Goal: Information Seeking & Learning: Compare options

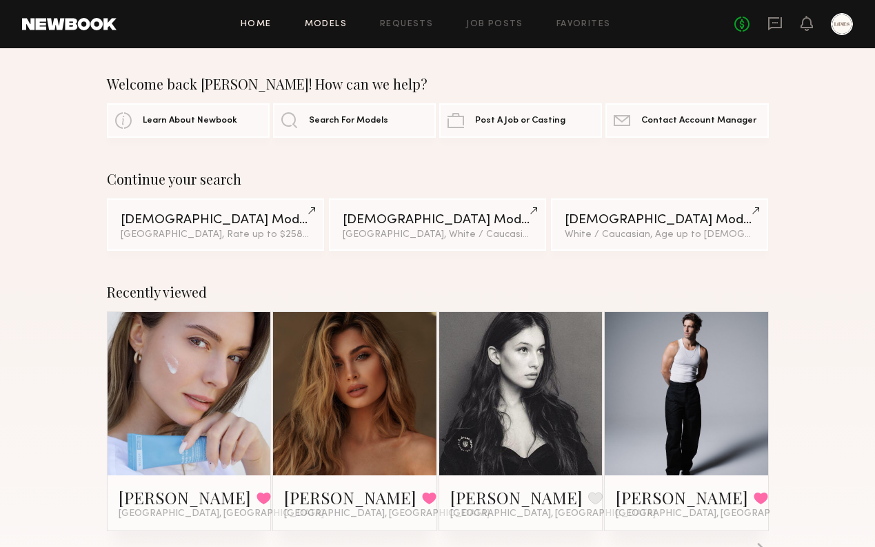
click at [332, 27] on link "Models" at bounding box center [326, 24] width 42 height 9
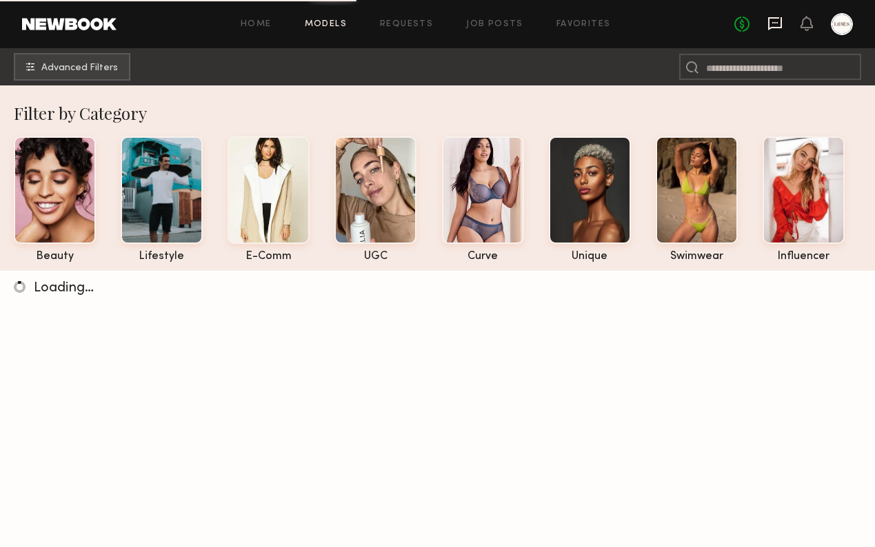
click at [776, 23] on icon at bounding box center [774, 23] width 15 height 15
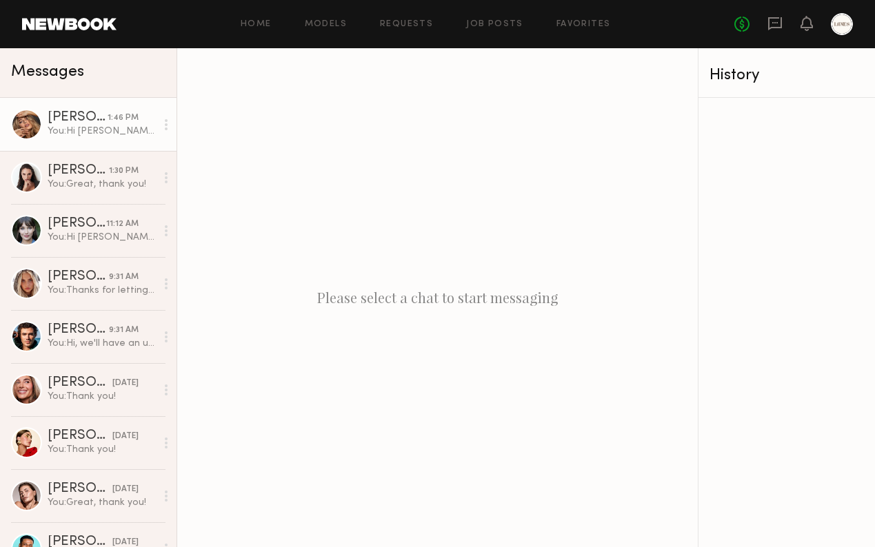
click at [63, 123] on div "Anna M." at bounding box center [78, 118] width 60 height 14
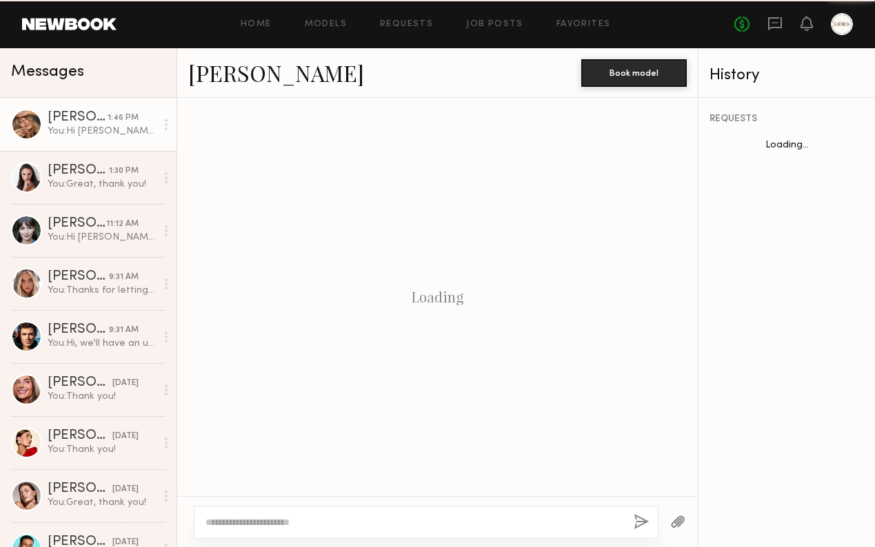
scroll to position [674, 0]
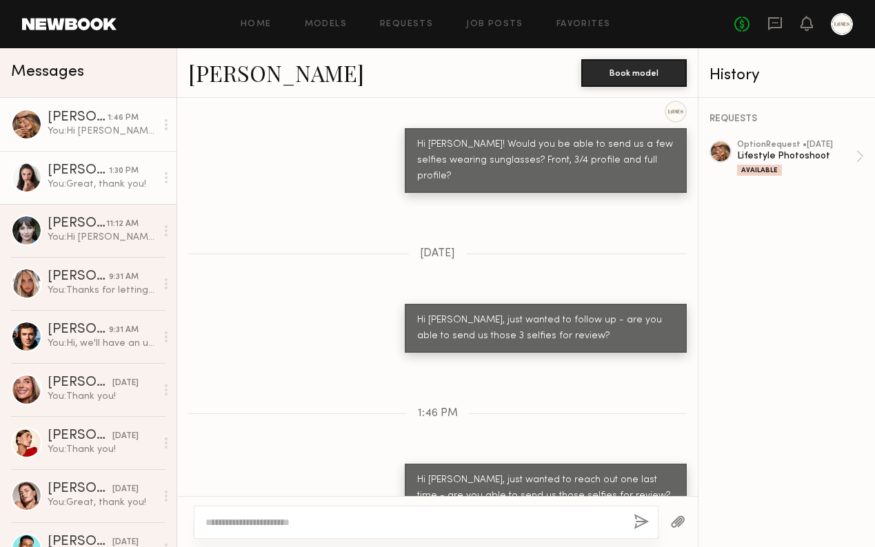
click at [68, 194] on link "Anastasiia S. 1:30 PM You: Great, thank you!" at bounding box center [88, 177] width 177 height 53
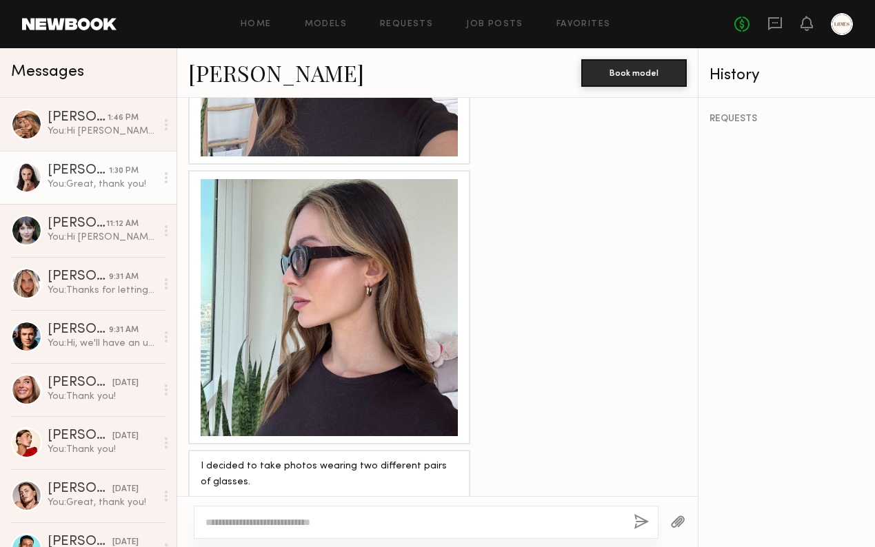
scroll to position [2211, 0]
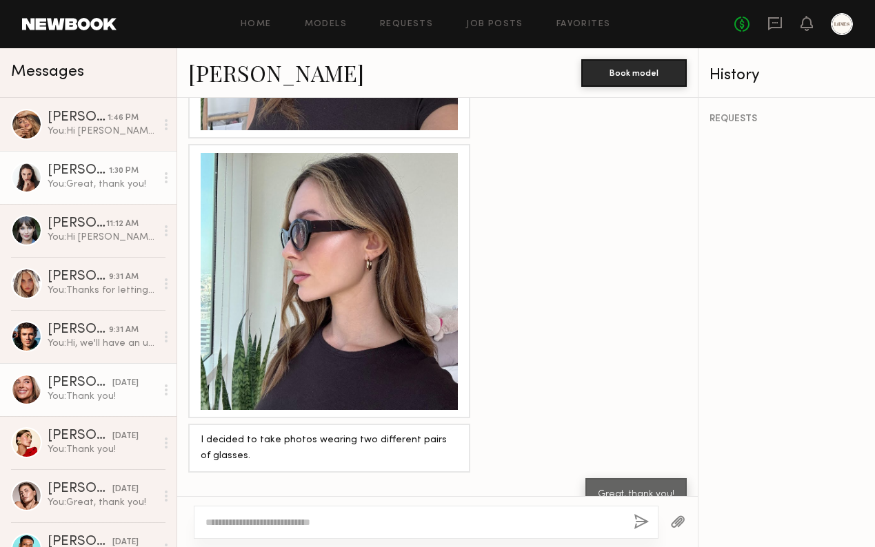
click at [59, 385] on div "Serena M." at bounding box center [80, 383] width 65 height 14
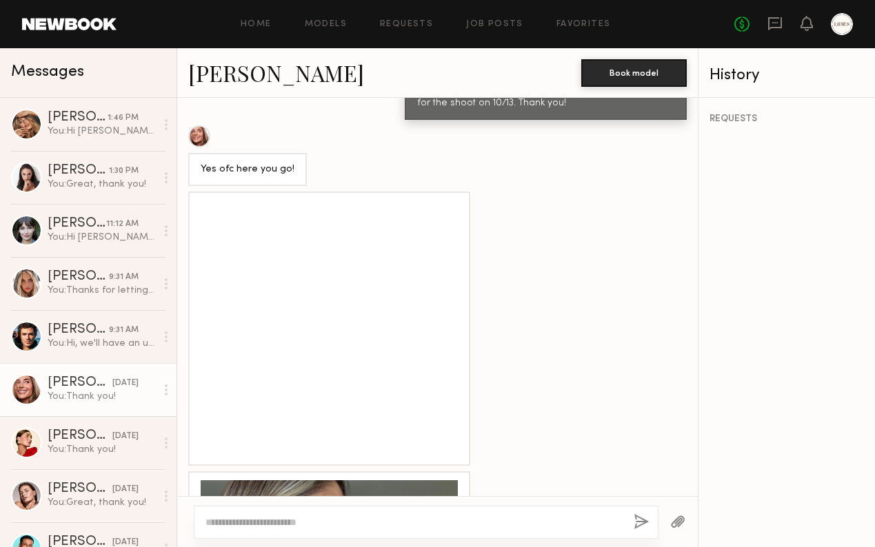
scroll to position [814, 0]
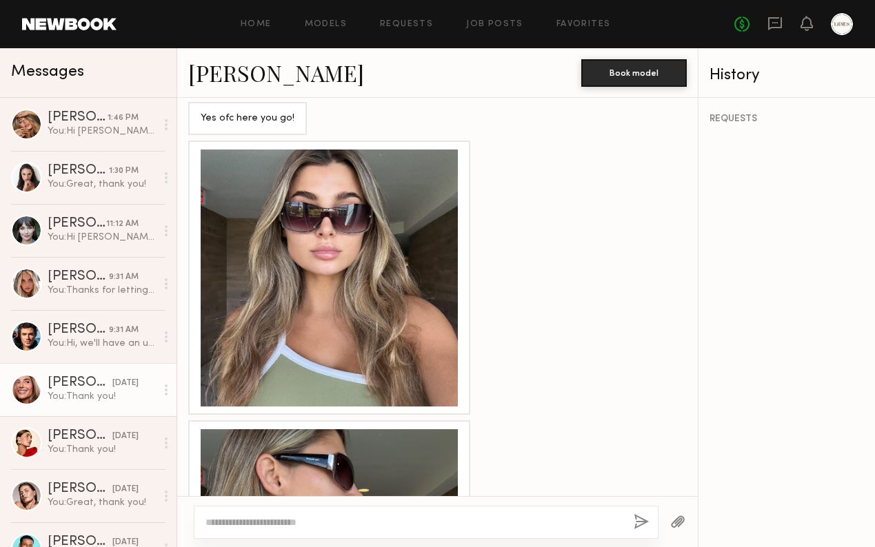
click at [367, 243] on div at bounding box center [329, 278] width 257 height 257
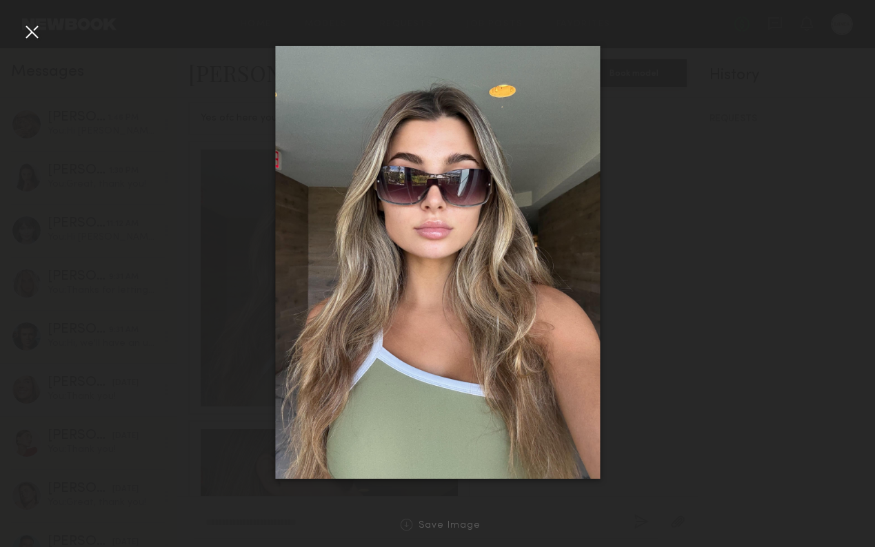
click at [29, 28] on div at bounding box center [32, 32] width 22 height 22
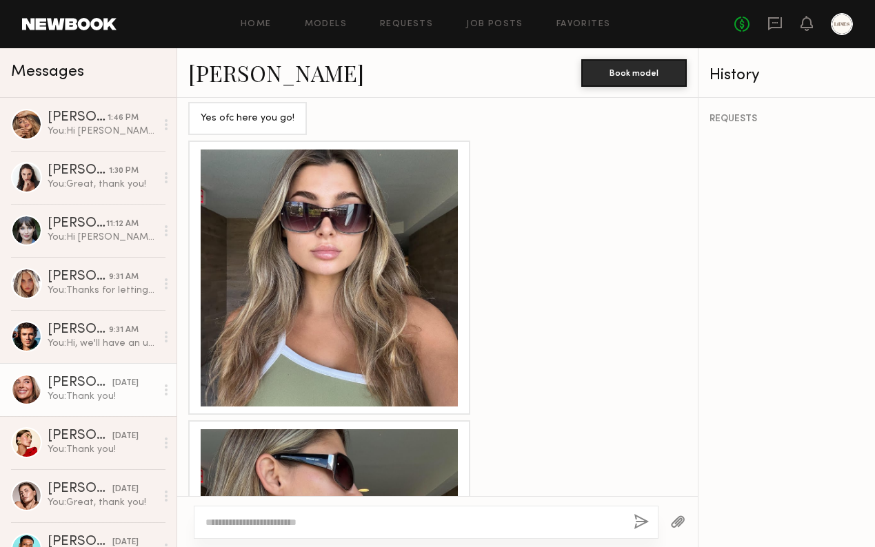
scroll to position [1199, 0]
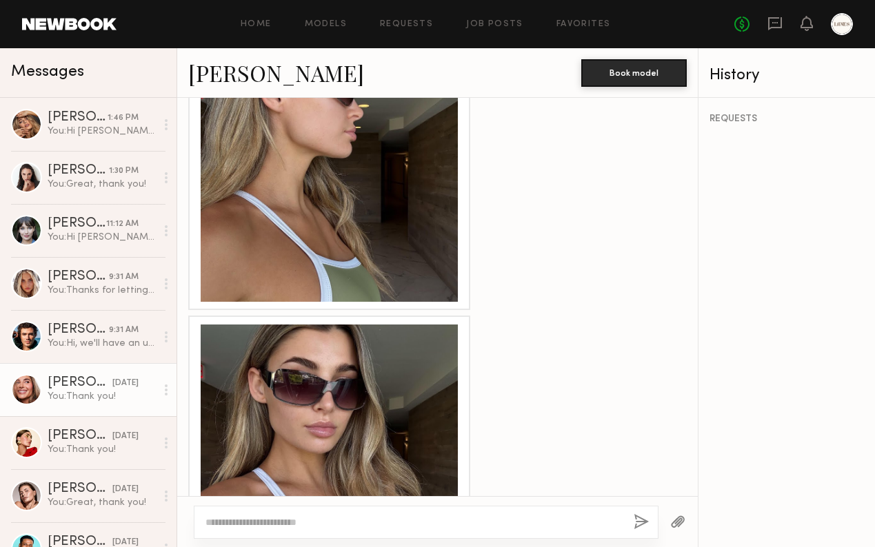
click at [364, 185] on div at bounding box center [329, 173] width 257 height 257
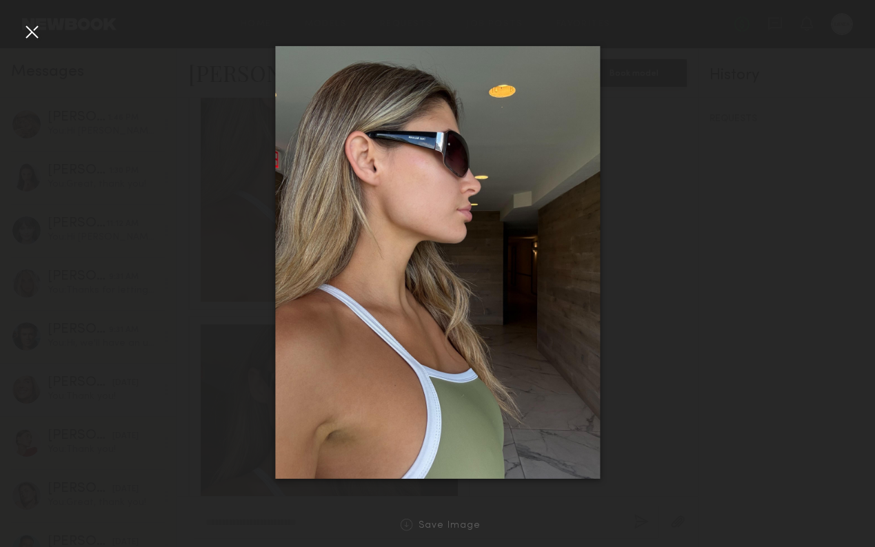
click at [32, 32] on div at bounding box center [32, 32] width 22 height 22
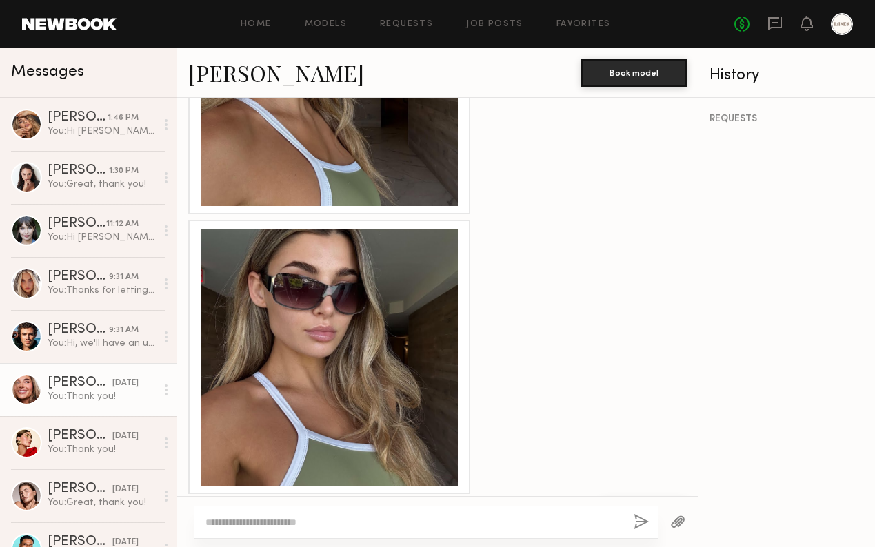
scroll to position [1296, 0]
click at [332, 347] on div at bounding box center [329, 356] width 257 height 257
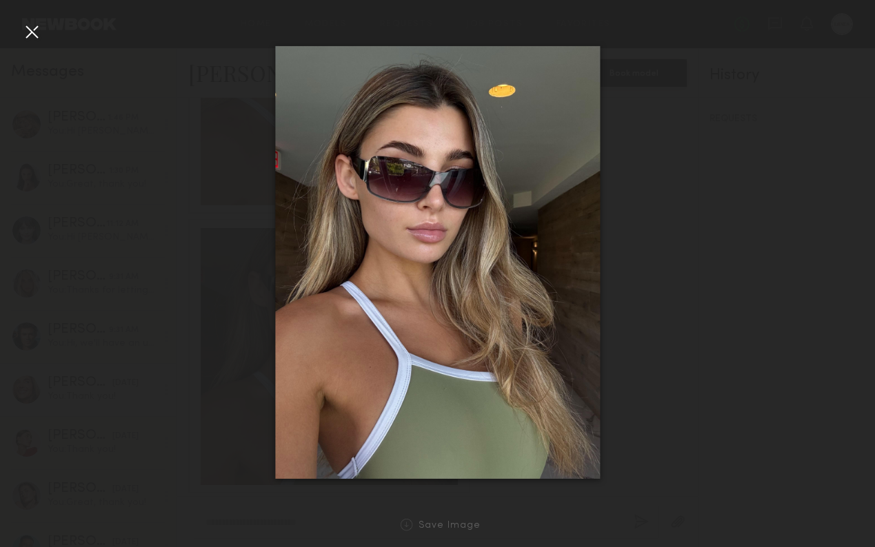
click at [30, 32] on div at bounding box center [32, 32] width 22 height 22
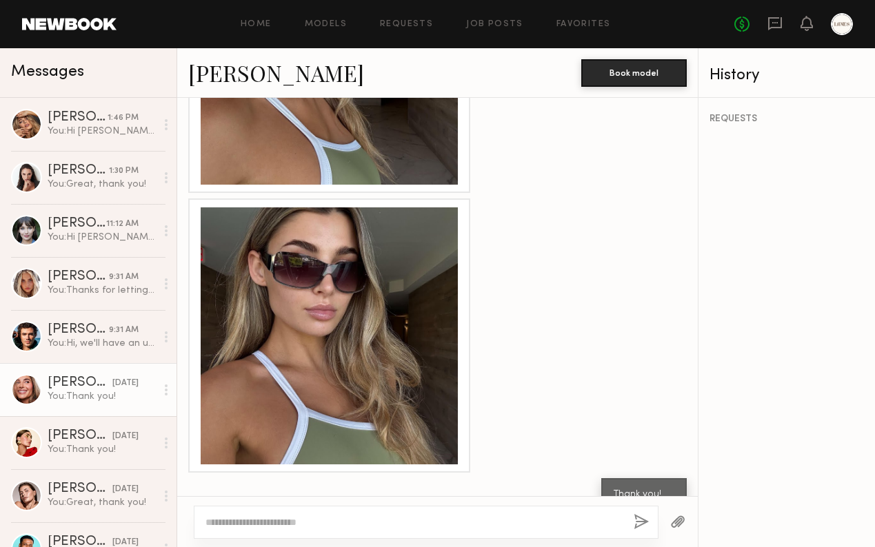
scroll to position [1207, 0]
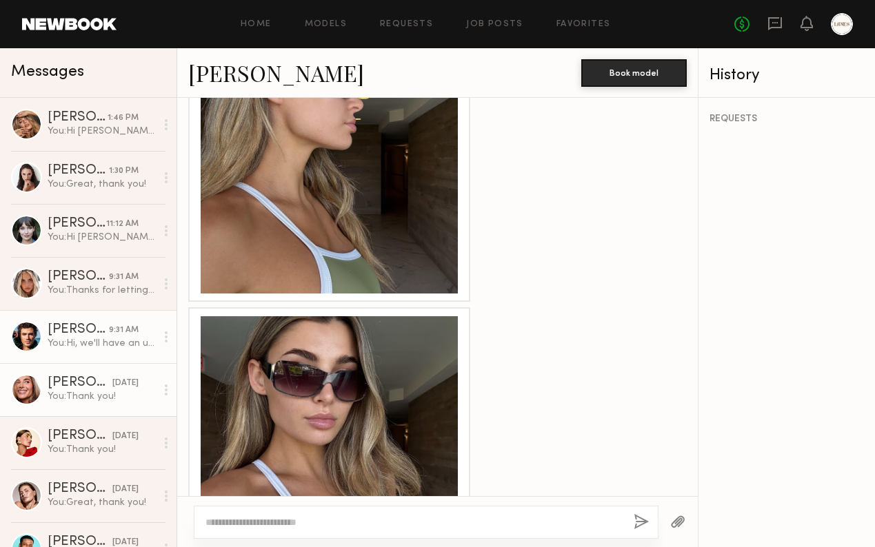
click at [70, 347] on div "You: Hi, we'll have an update for you by the end of the week" at bounding box center [102, 343] width 108 height 13
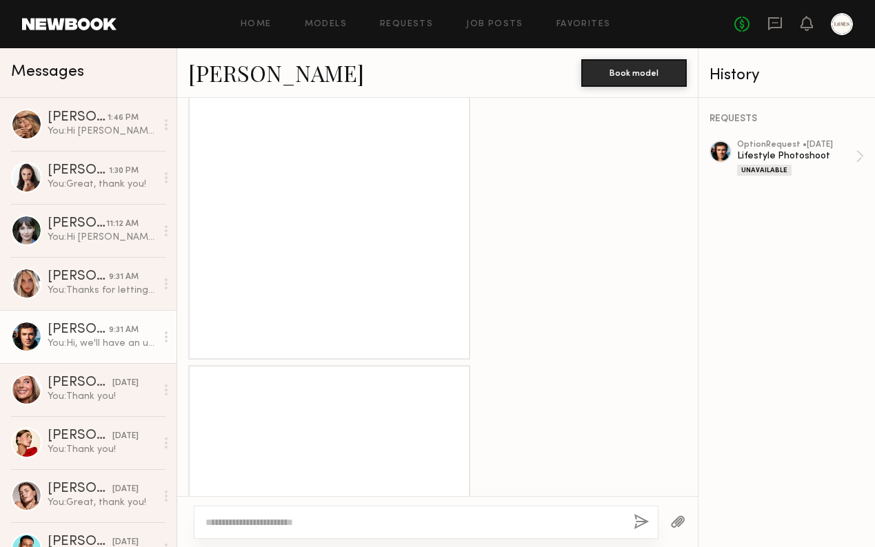
scroll to position [1599, 0]
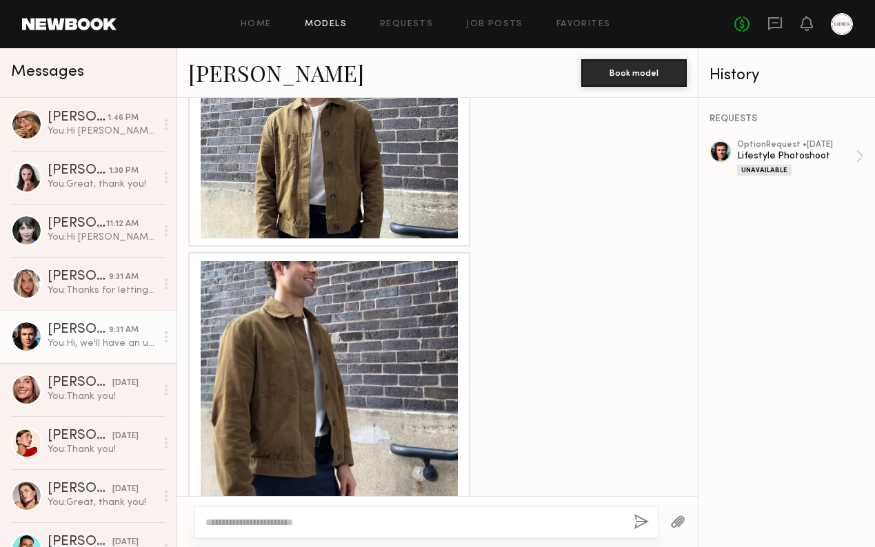
click at [329, 27] on link "Models" at bounding box center [326, 24] width 42 height 9
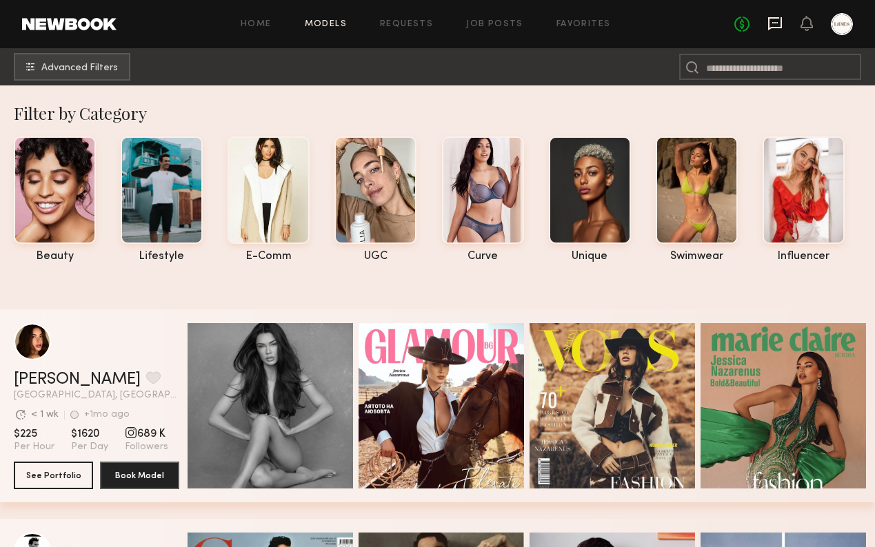
click at [778, 28] on icon at bounding box center [775, 23] width 14 height 13
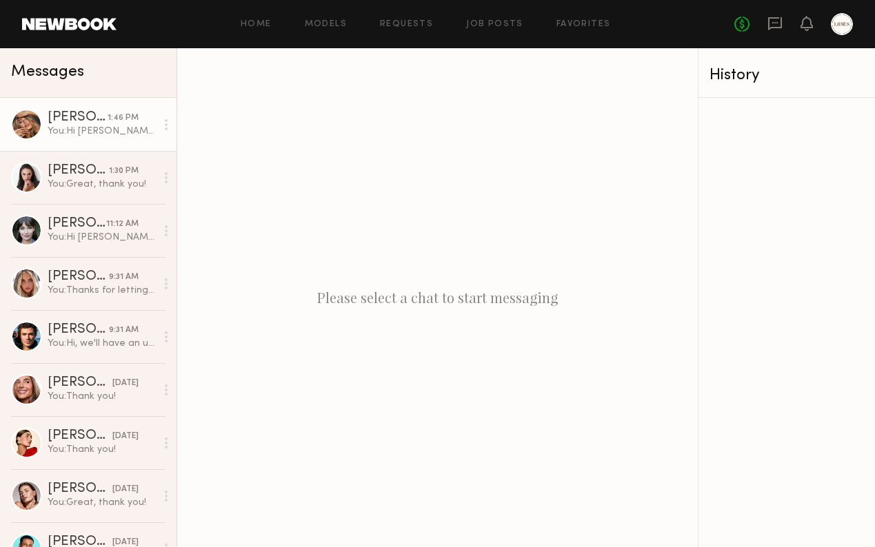
click at [103, 145] on link "Anna M. 1:46 PM You: Hi Anna, just wanted to reach out one last time - are you …" at bounding box center [88, 124] width 177 height 53
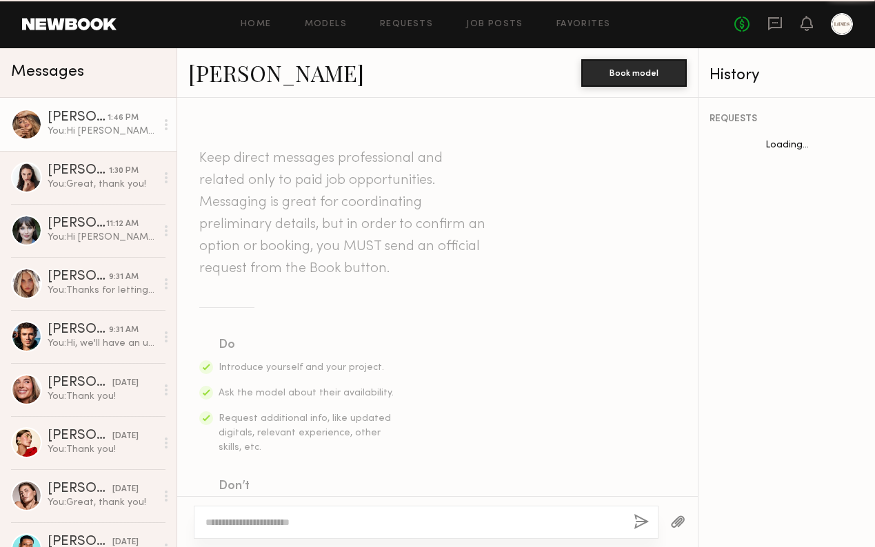
scroll to position [674, 0]
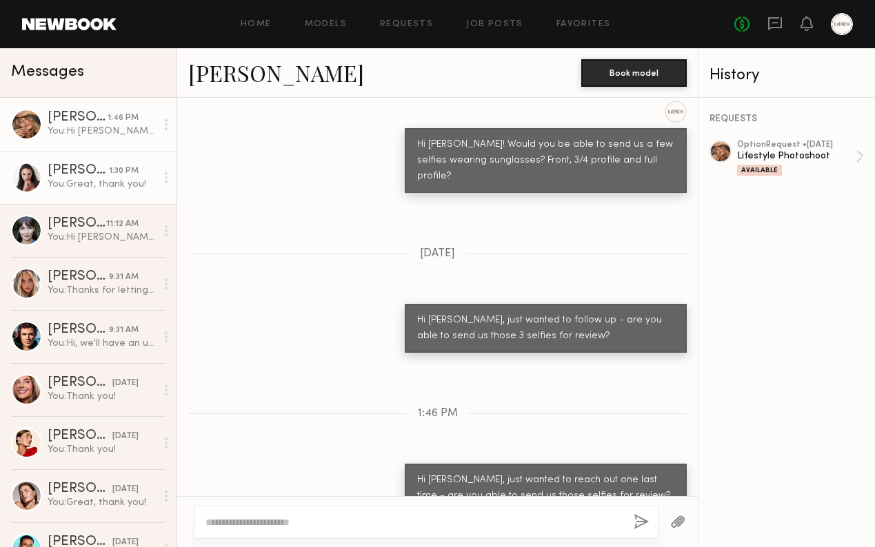
click at [87, 191] on link "Anastasiia S. 1:30 PM You: Great, thank you!" at bounding box center [88, 177] width 177 height 53
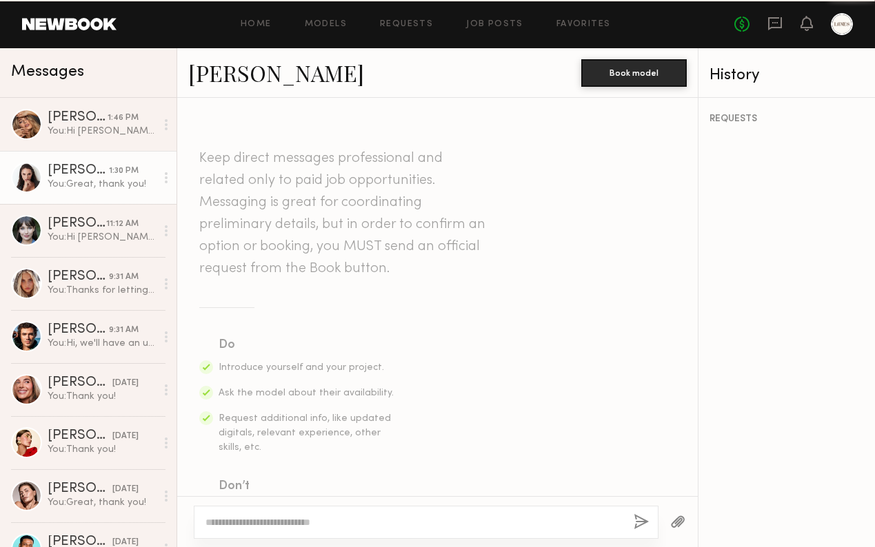
scroll to position [2211, 0]
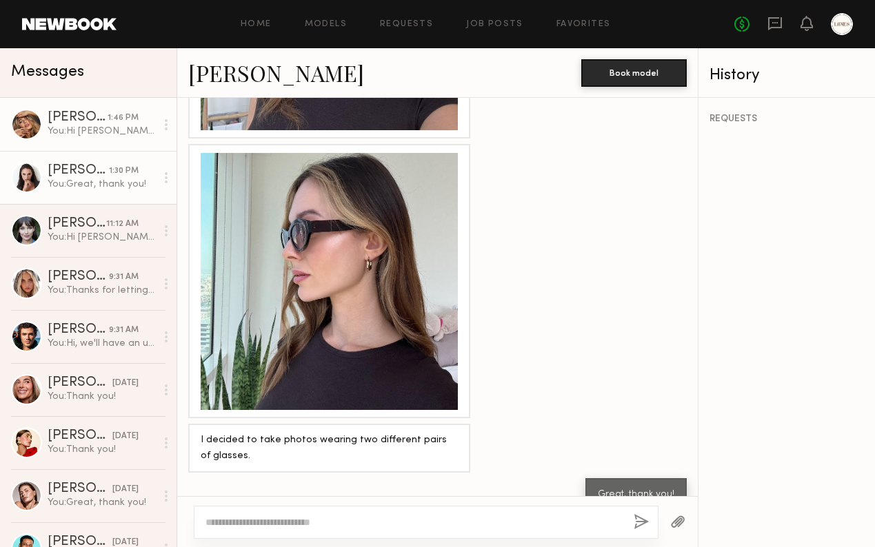
click at [117, 120] on div "1:46 PM" at bounding box center [123, 118] width 31 height 13
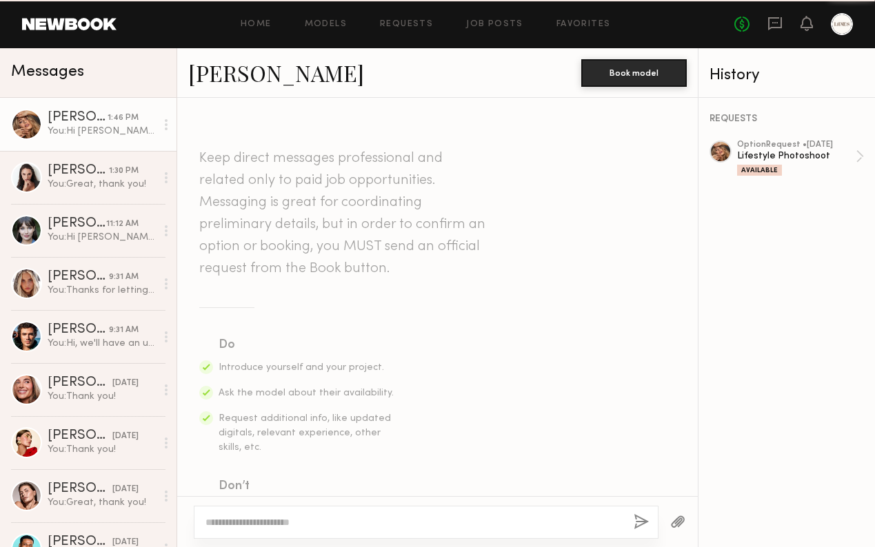
scroll to position [674, 0]
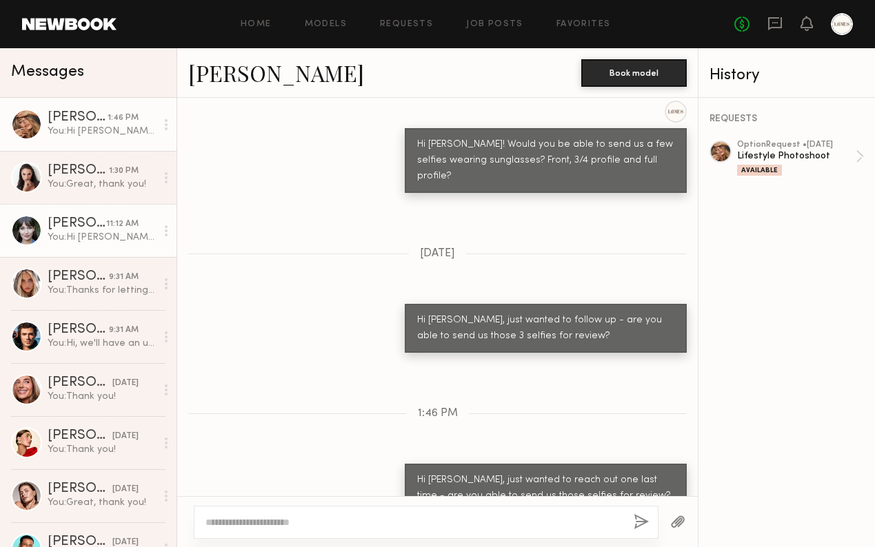
click at [86, 237] on div "You: Hi Natalia! Could you send us three raw unedited selfies of you wearing su…" at bounding box center [102, 237] width 108 height 13
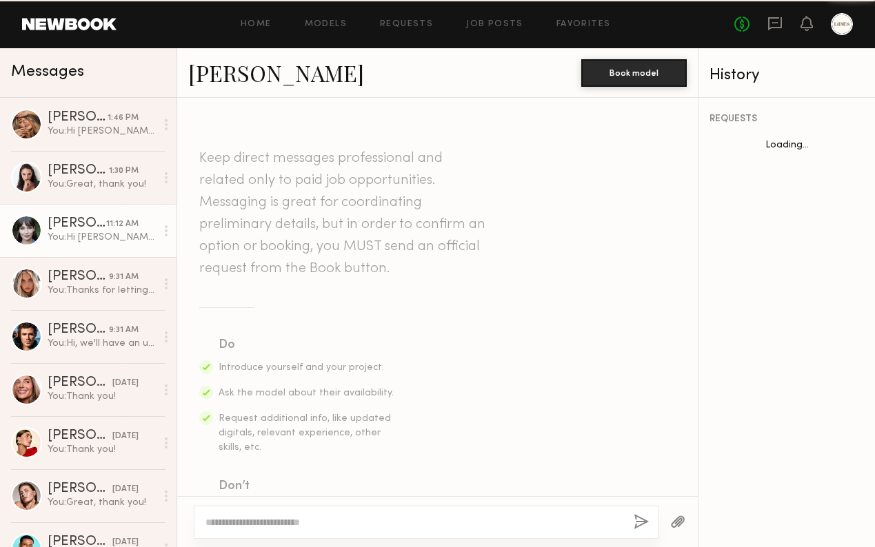
scroll to position [372, 0]
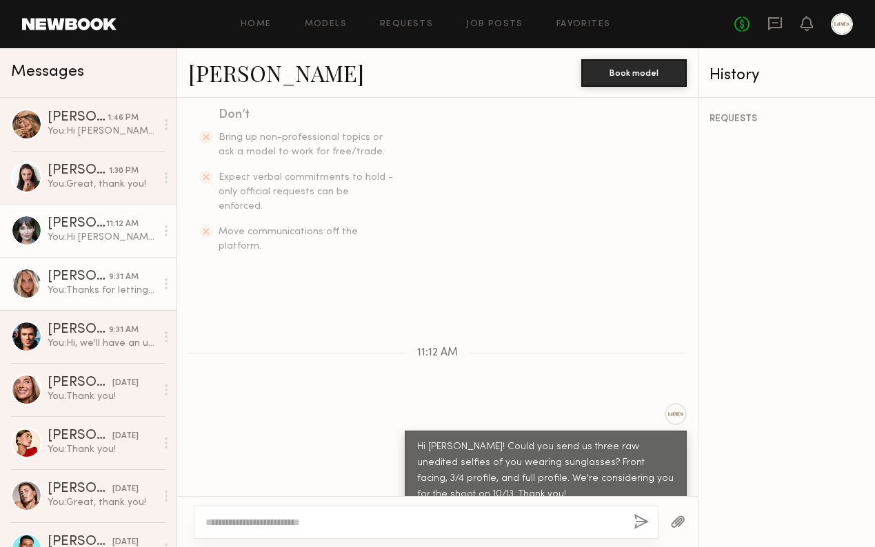
click at [86, 284] on div "You: Thanks for letting us know!" at bounding box center [102, 290] width 108 height 13
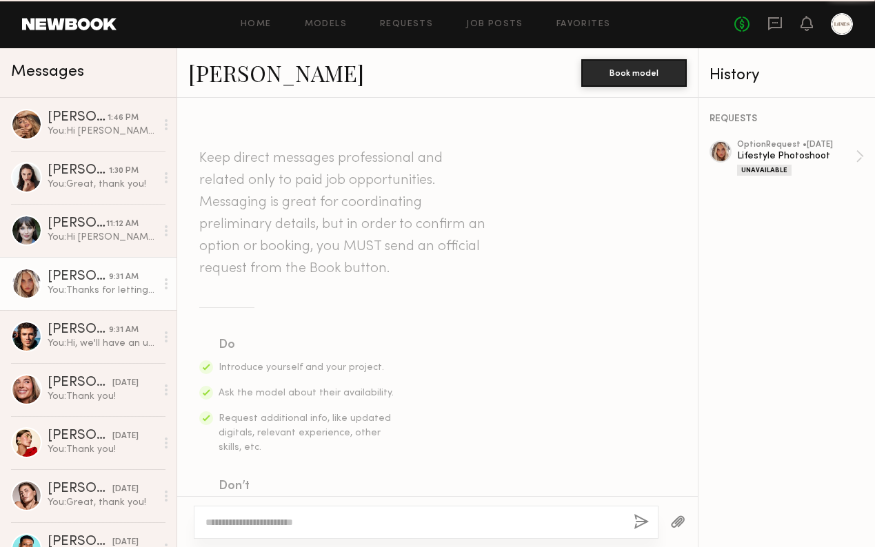
scroll to position [613, 0]
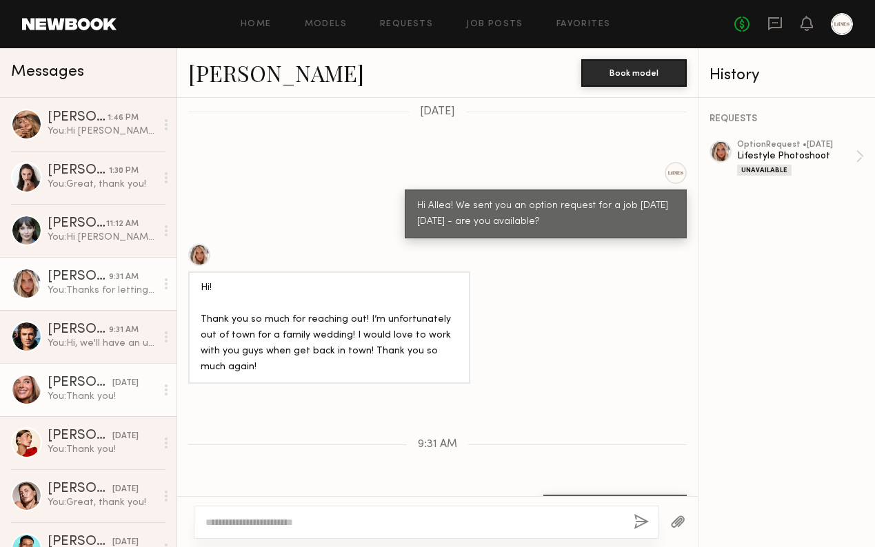
click at [94, 396] on div "You: Thank you!" at bounding box center [102, 396] width 108 height 13
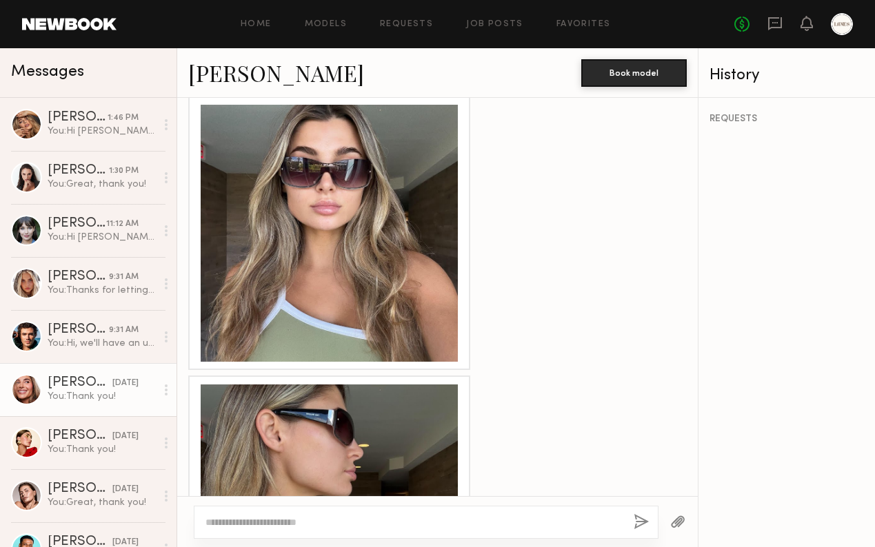
scroll to position [756, 0]
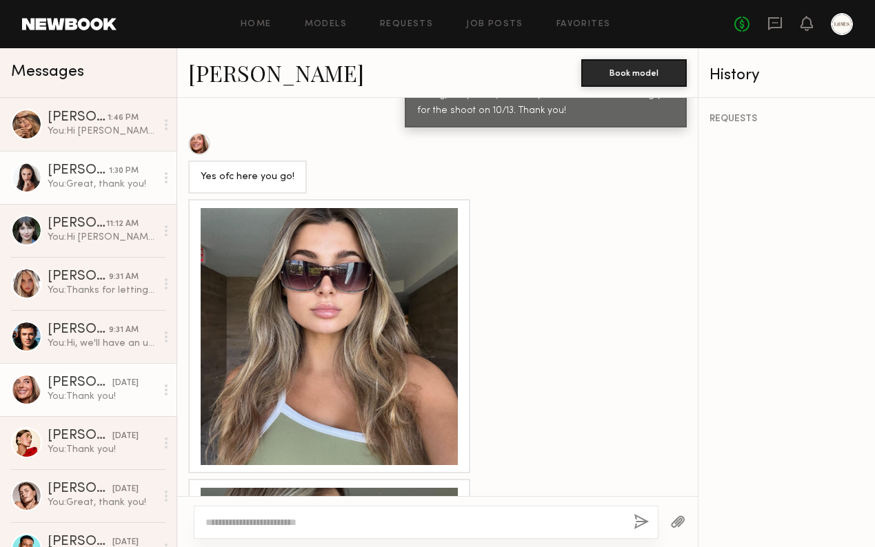
click at [52, 185] on div "You: Great, thank you!" at bounding box center [102, 184] width 108 height 13
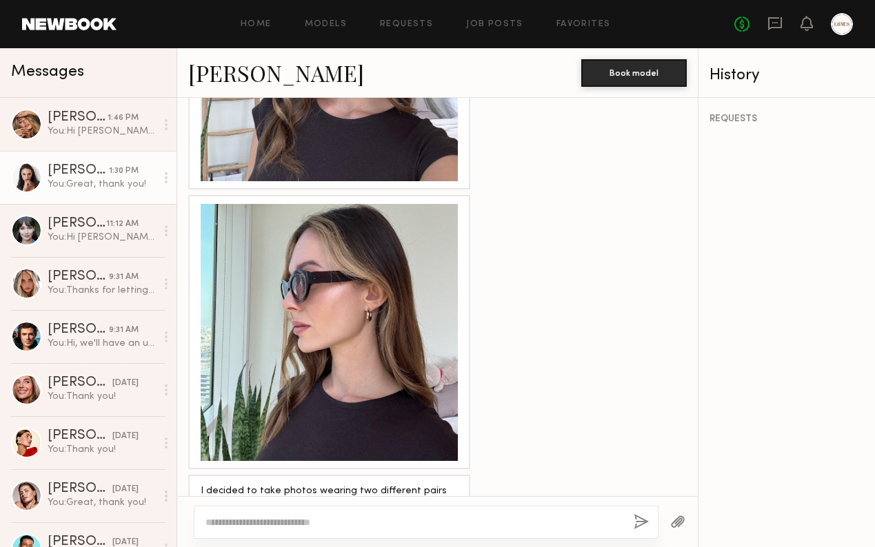
scroll to position [2042, 0]
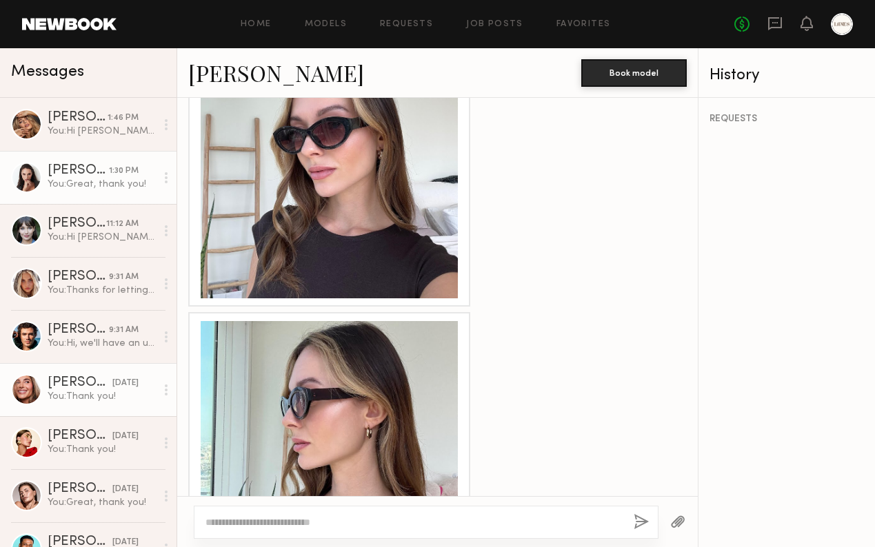
click at [92, 384] on div "Serena M." at bounding box center [80, 383] width 65 height 14
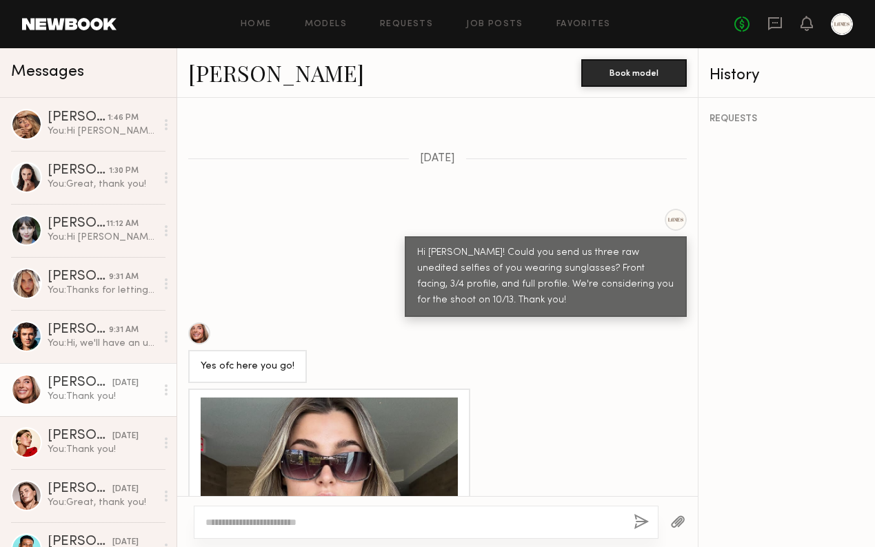
scroll to position [952, 0]
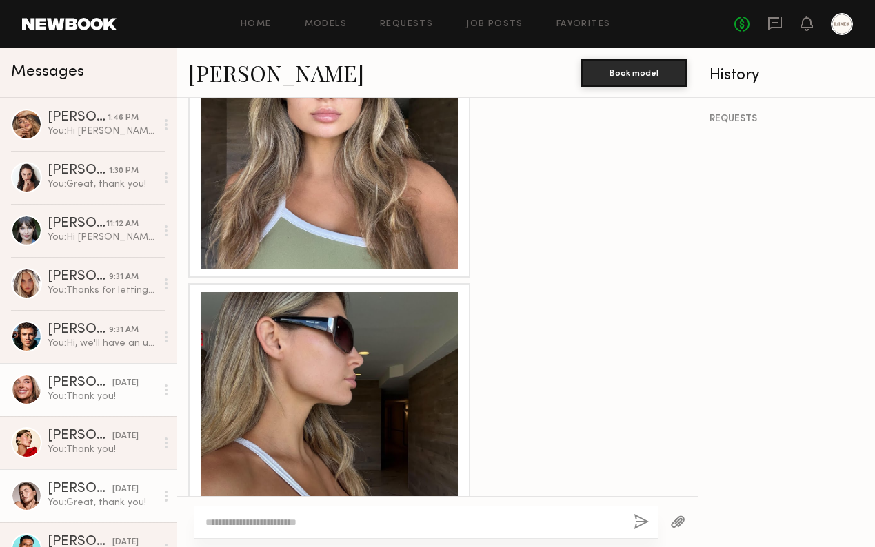
click at [76, 502] on div "You: Great, thank you!" at bounding box center [102, 502] width 108 height 13
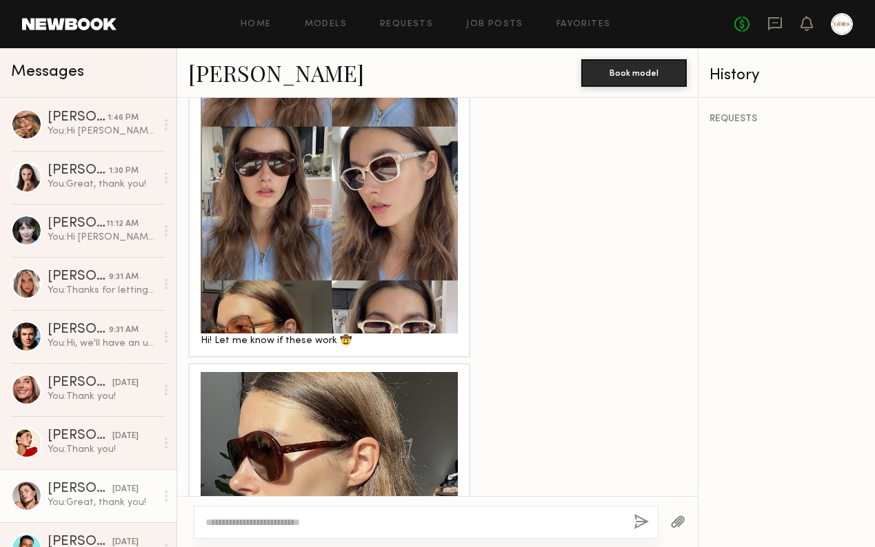
scroll to position [725, 0]
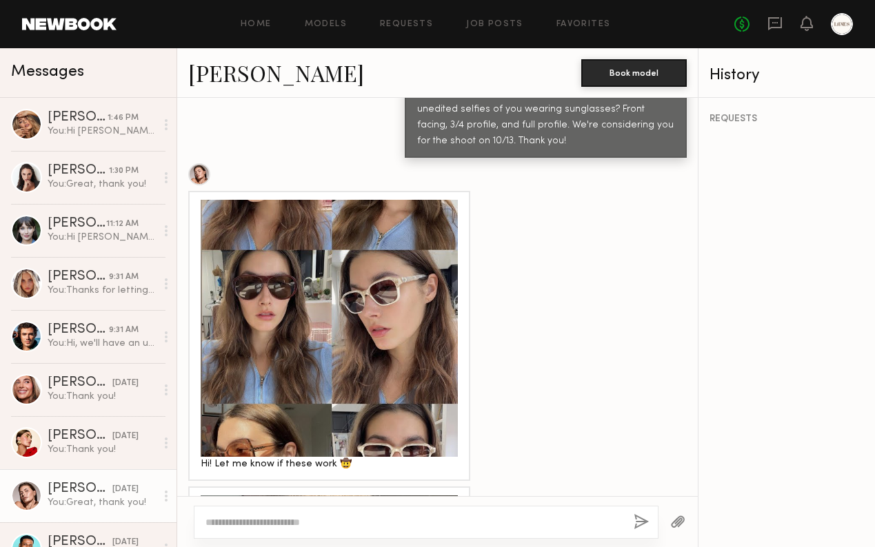
click at [361, 317] on div at bounding box center [329, 328] width 257 height 257
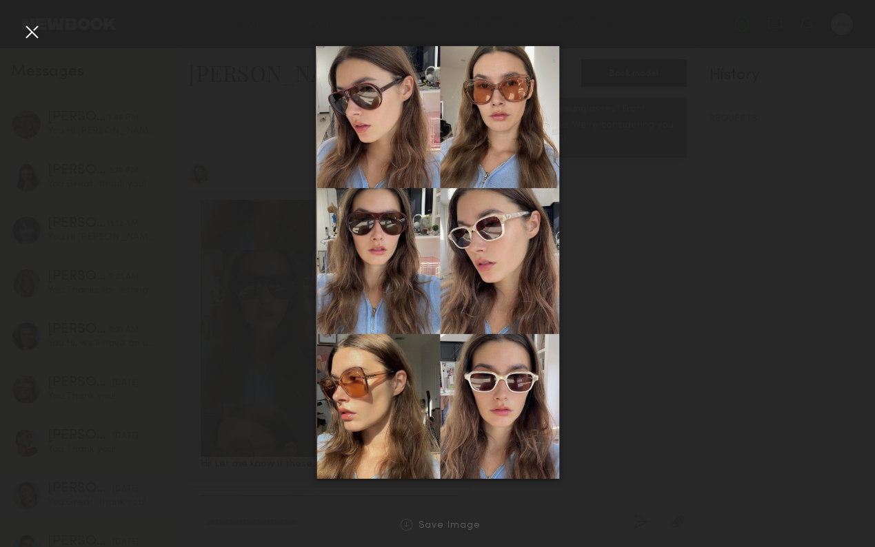
click at [33, 34] on div at bounding box center [32, 32] width 22 height 22
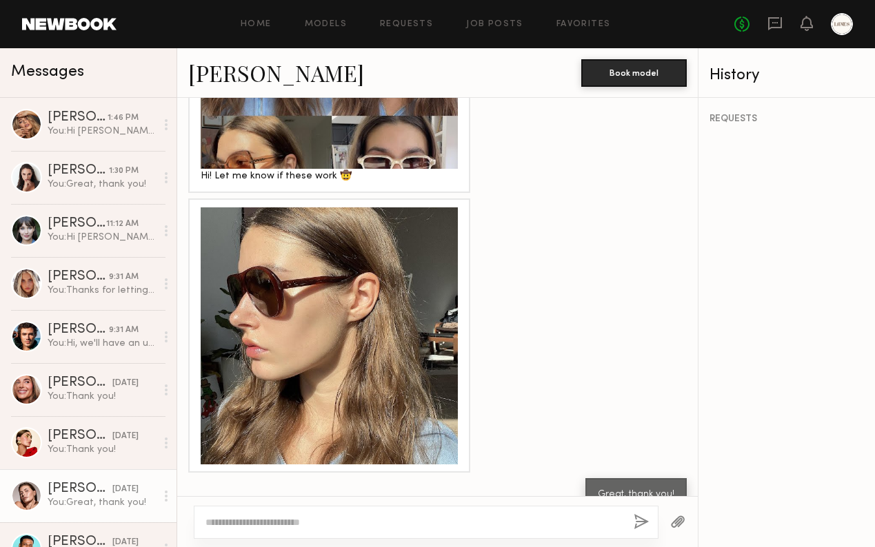
scroll to position [759, 0]
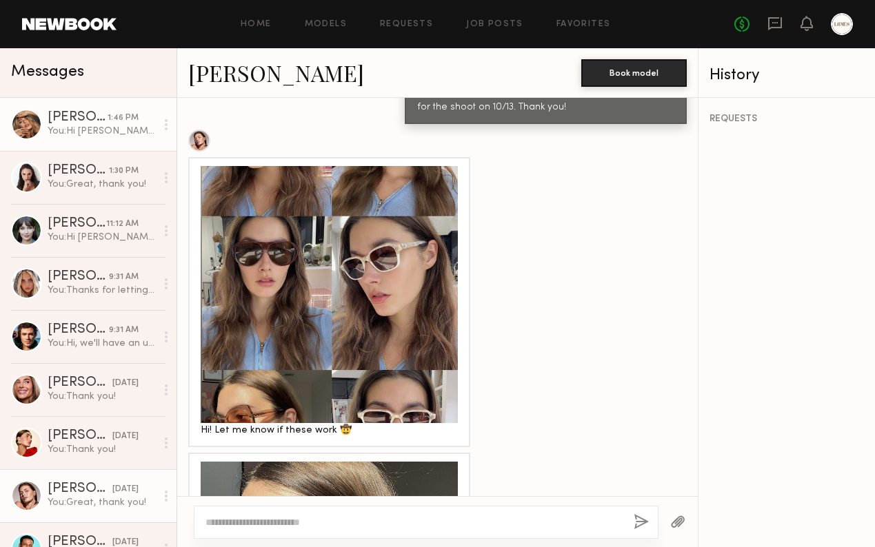
click at [78, 114] on div "Anna M." at bounding box center [78, 118] width 60 height 14
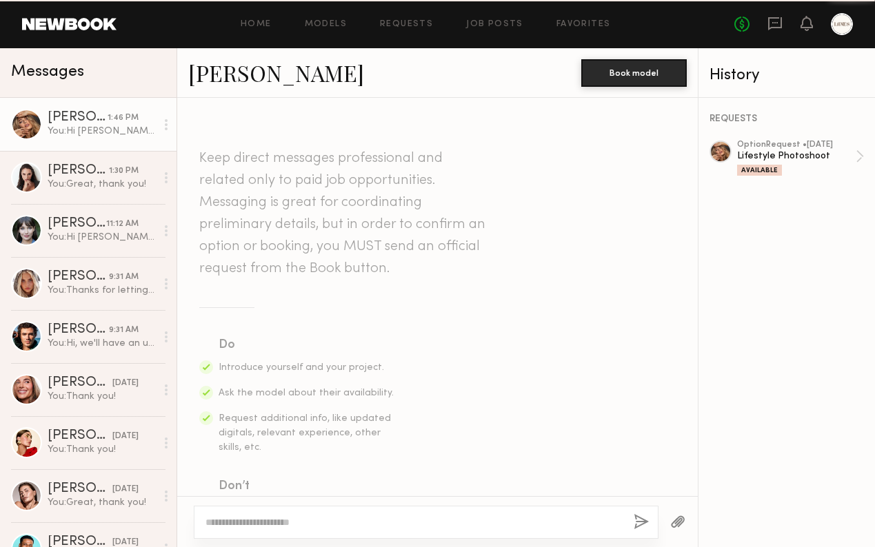
scroll to position [674, 0]
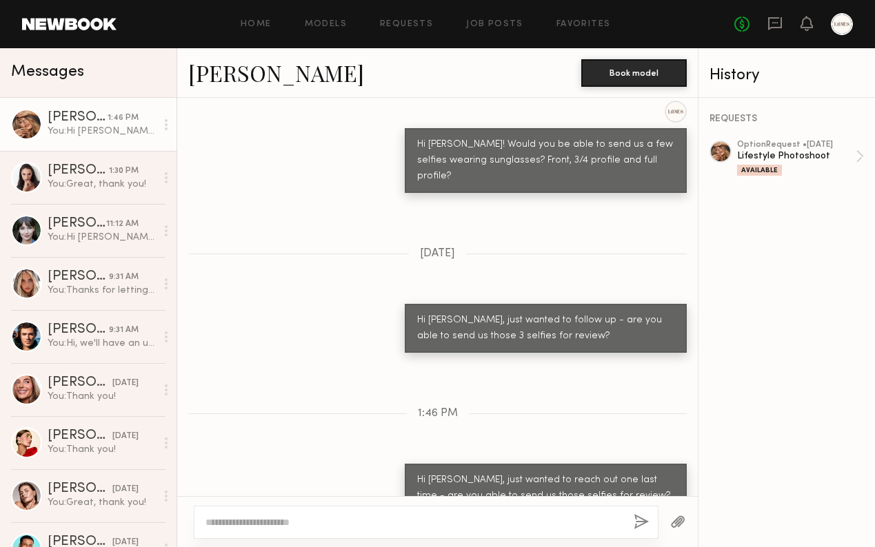
click at [416, 17] on div "Home Models Requests Job Posts Favorites Sign Out No fees up to $5,000" at bounding box center [485, 24] width 736 height 22
click at [421, 18] on div "Home Models Requests Job Posts Favorites Sign Out No fees up to $5,000" at bounding box center [485, 24] width 736 height 22
click at [497, 20] on link "Job Posts" at bounding box center [494, 24] width 57 height 9
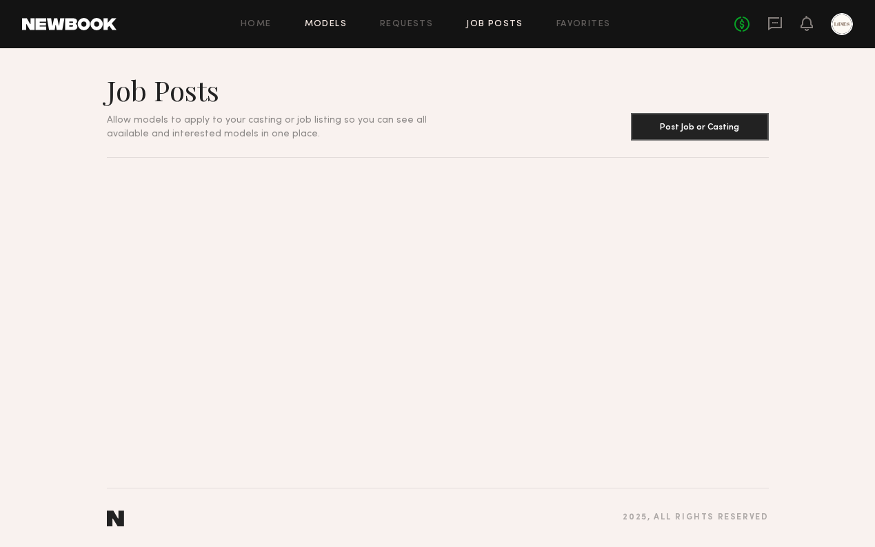
click at [316, 28] on link "Models" at bounding box center [326, 24] width 42 height 9
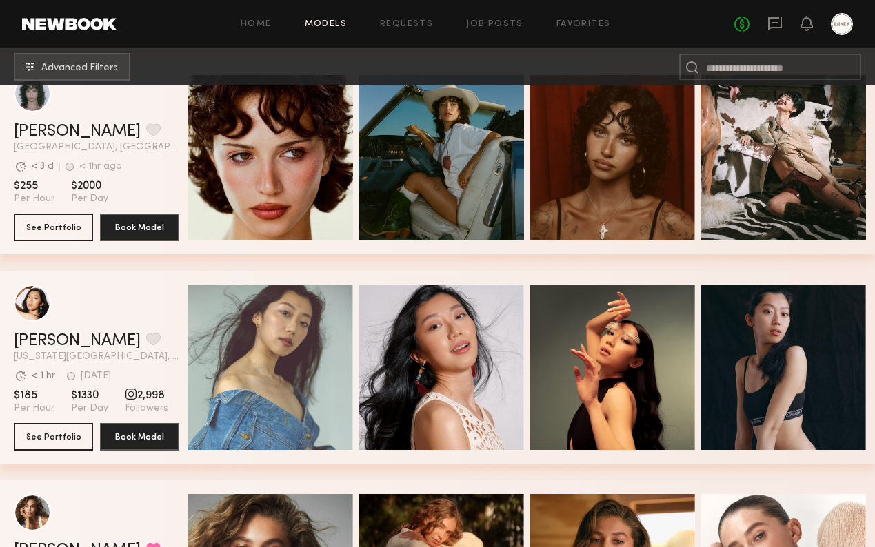
scroll to position [3574, 0]
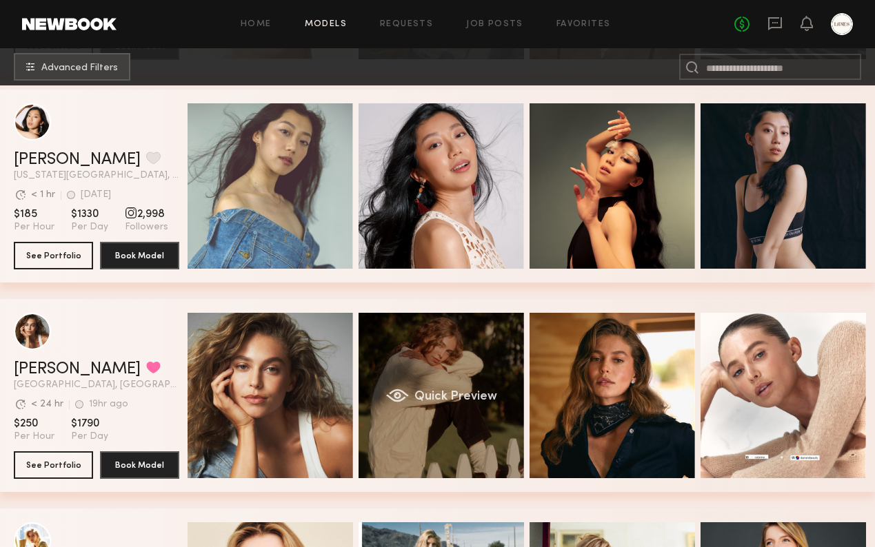
click at [469, 372] on div "Quick Preview" at bounding box center [441, 395] width 165 height 165
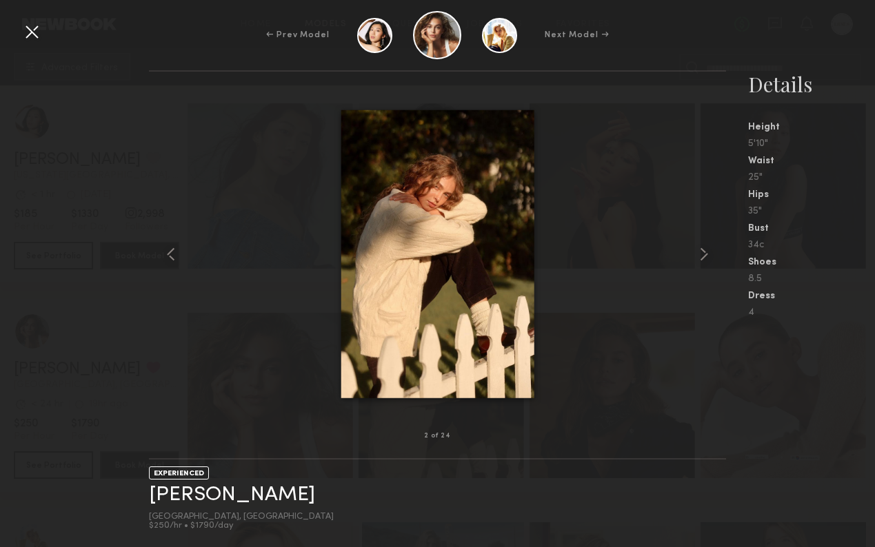
click at [26, 30] on div at bounding box center [32, 32] width 22 height 22
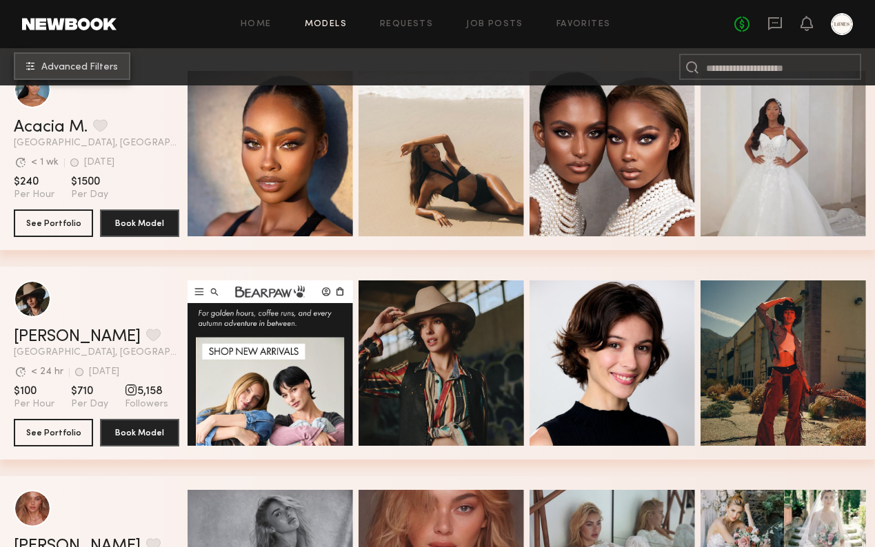
scroll to position [7081, 0]
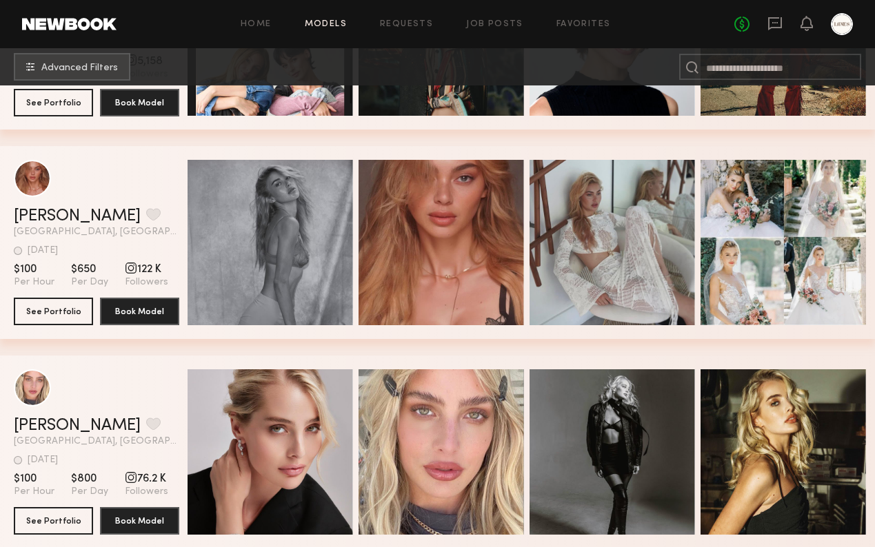
click at [339, 20] on link "Models" at bounding box center [326, 24] width 42 height 9
click at [326, 21] on link "Models" at bounding box center [326, 24] width 42 height 9
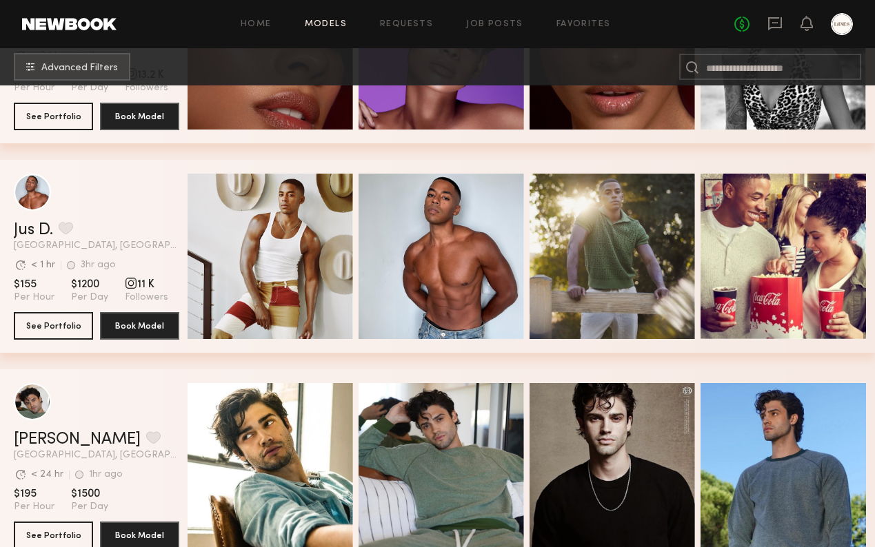
scroll to position [0, 0]
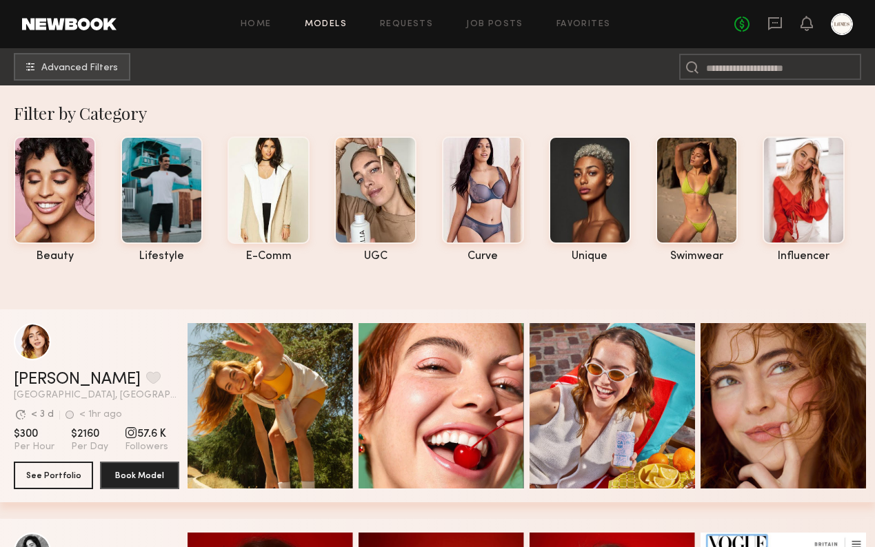
click at [336, 28] on link "Models" at bounding box center [326, 24] width 42 height 9
click at [264, 25] on link "Home" at bounding box center [256, 24] width 31 height 9
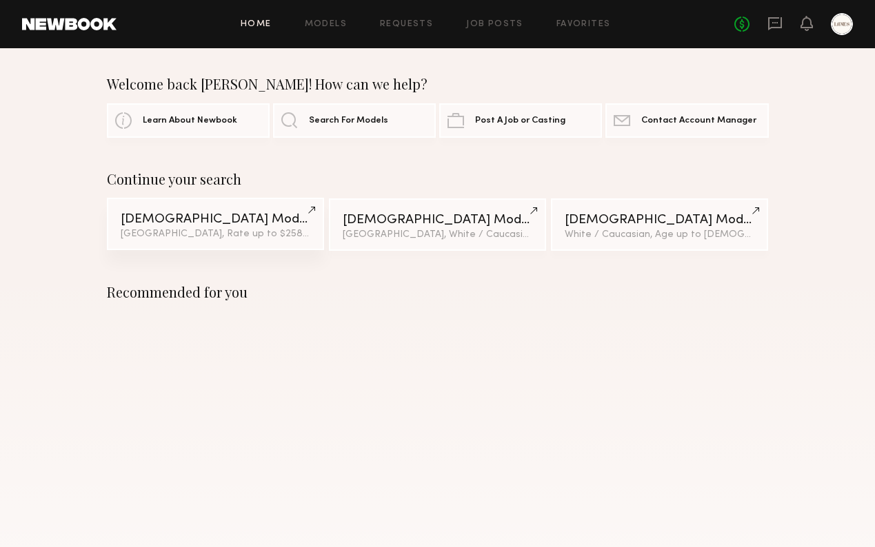
click at [185, 223] on div "Male Models" at bounding box center [216, 219] width 190 height 13
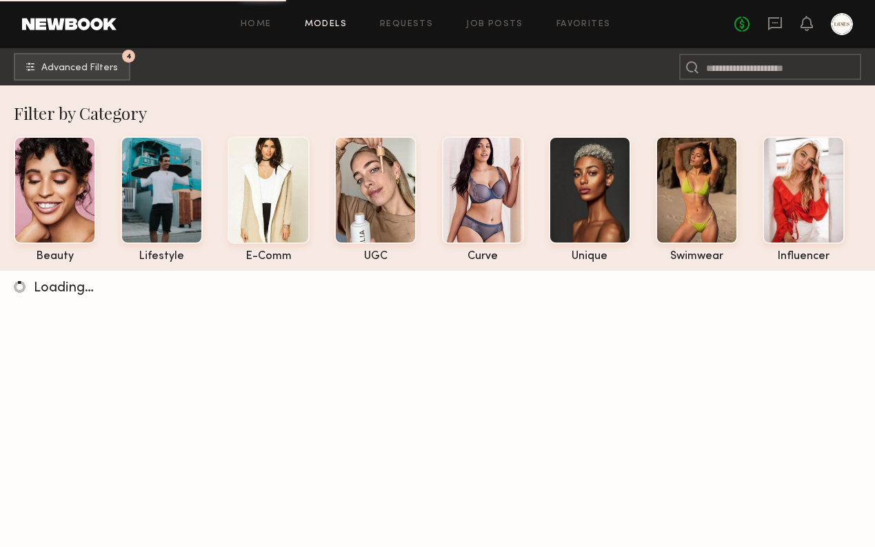
scroll to position [188, 0]
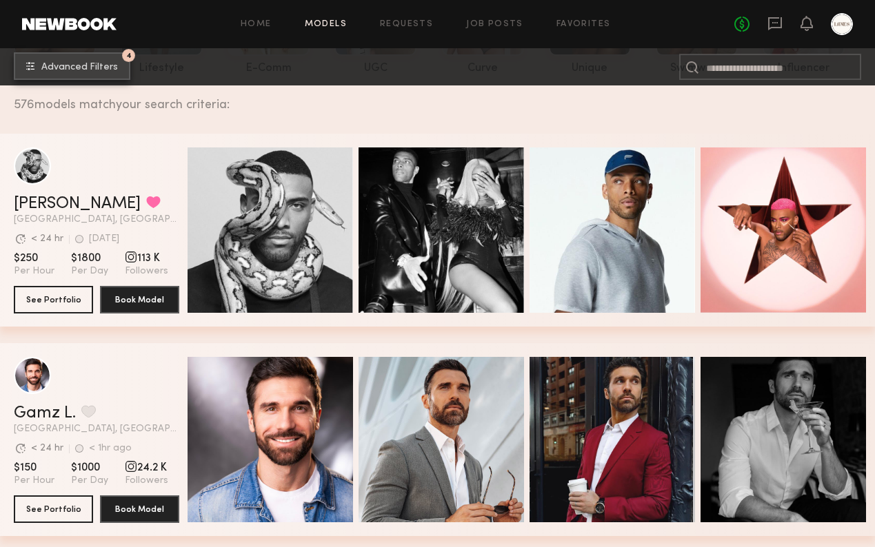
click at [91, 70] on span "Advanced Filters" at bounding box center [79, 68] width 77 height 10
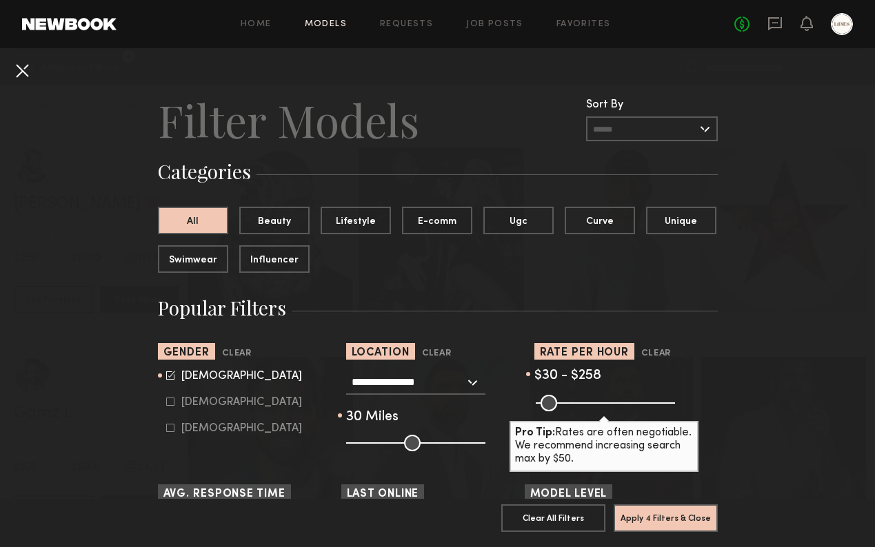
click at [21, 70] on button at bounding box center [22, 70] width 22 height 22
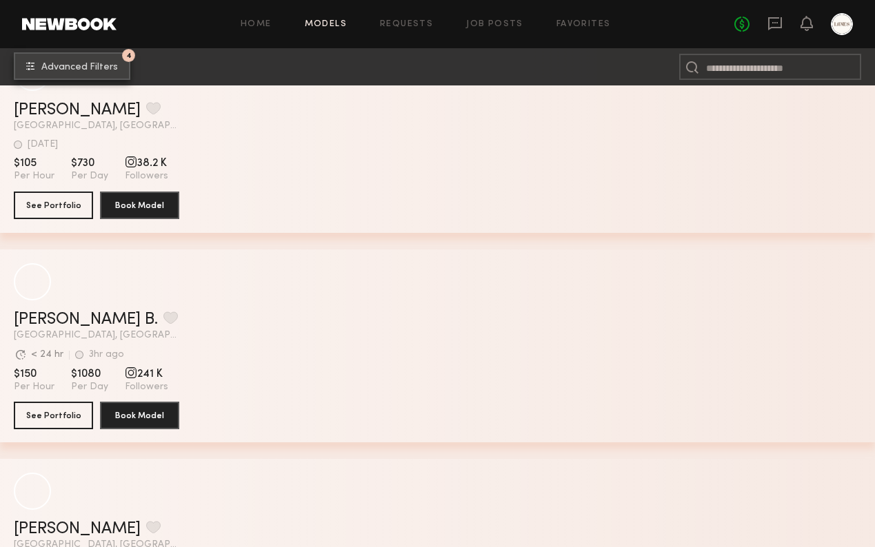
scroll to position [3448, 0]
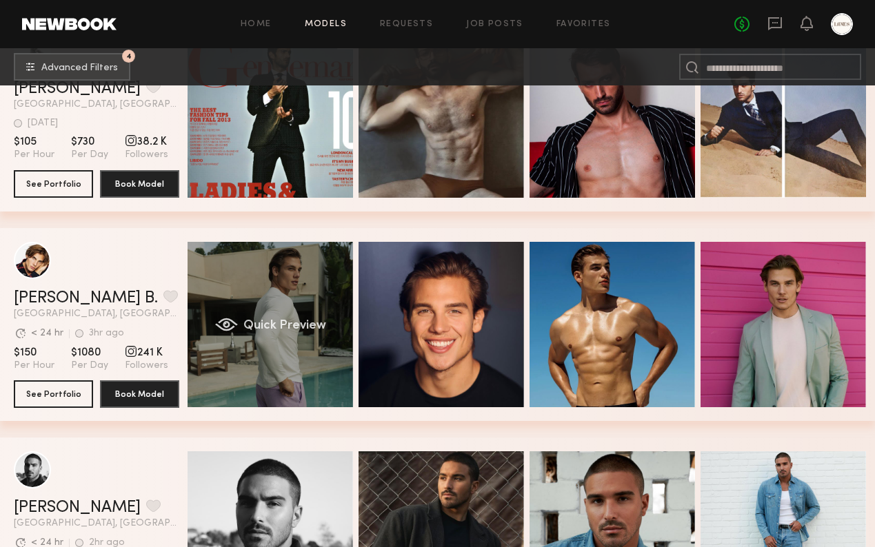
click at [245, 324] on span "Quick Preview" at bounding box center [284, 326] width 83 height 12
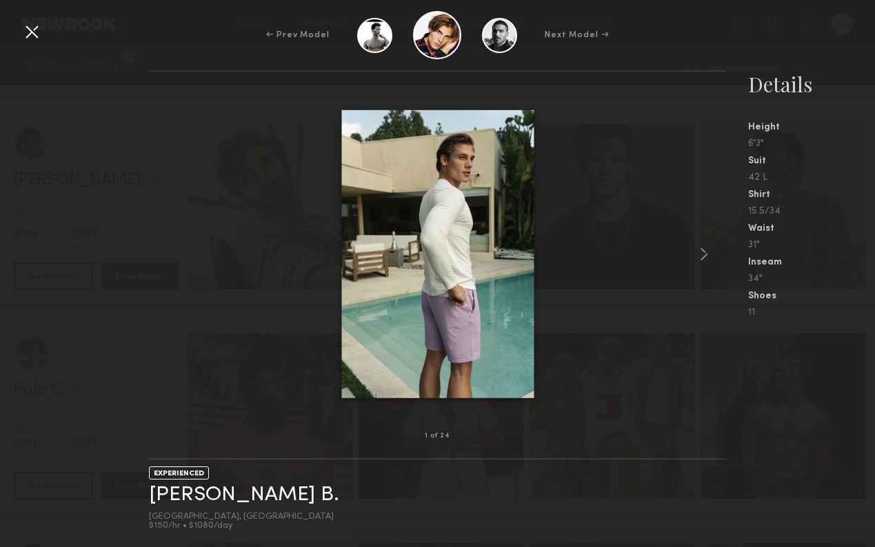
scroll to position [3814, 0]
click at [401, 277] on img at bounding box center [437, 254] width 192 height 289
click at [699, 252] on common-icon at bounding box center [704, 254] width 22 height 22
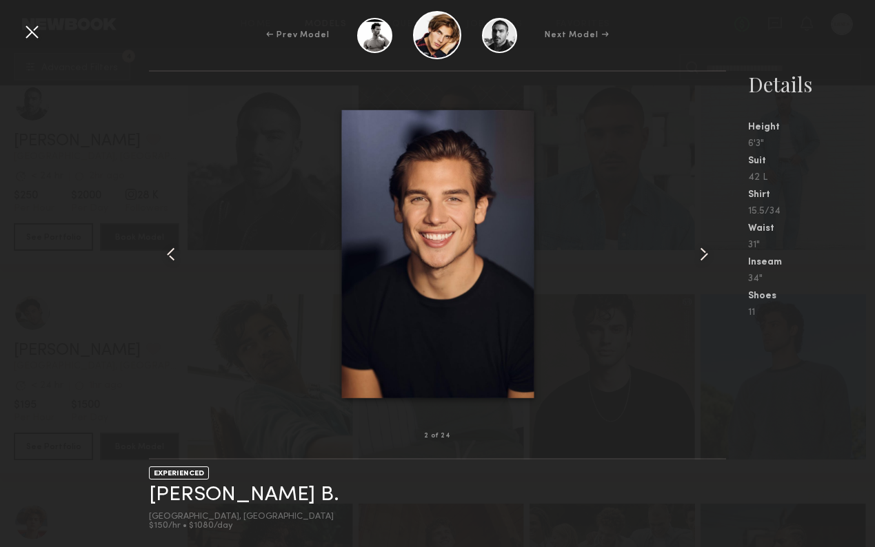
click at [703, 253] on common-icon at bounding box center [704, 254] width 22 height 22
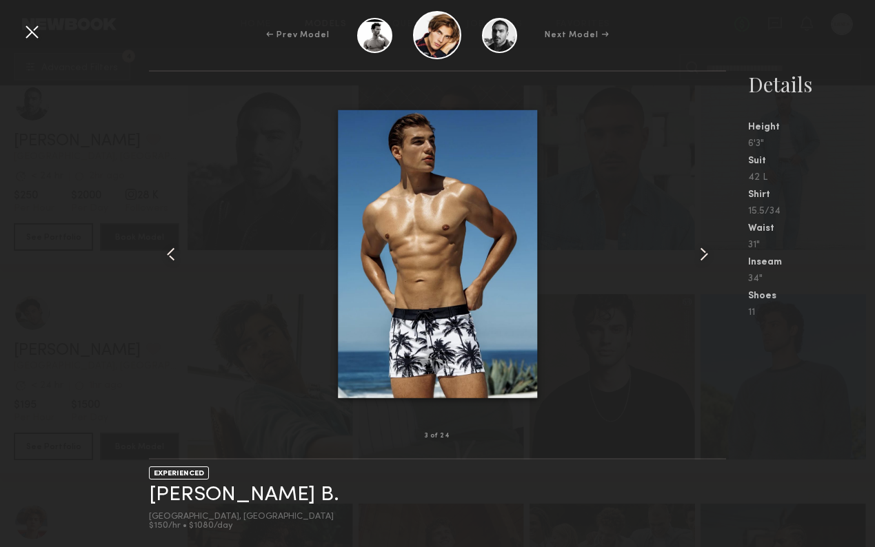
click at [703, 253] on common-icon at bounding box center [704, 254] width 22 height 22
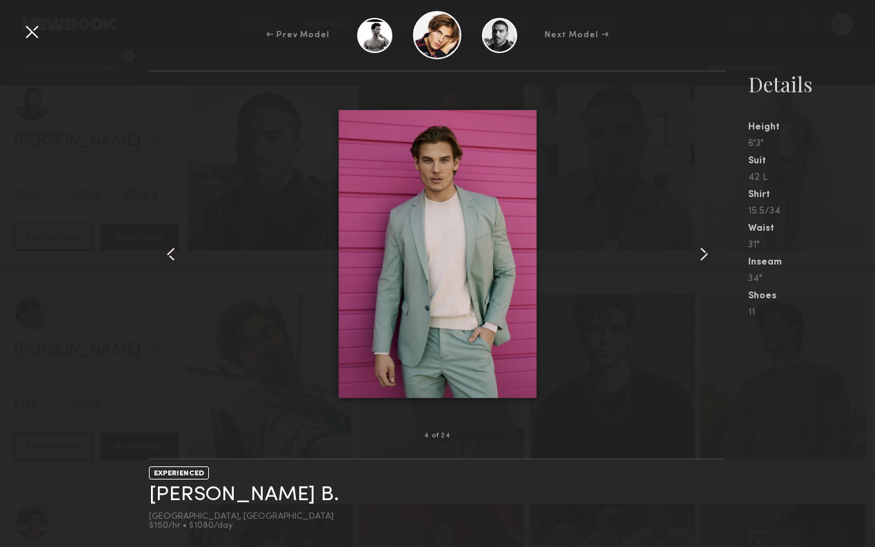
click at [703, 253] on common-icon at bounding box center [704, 254] width 22 height 22
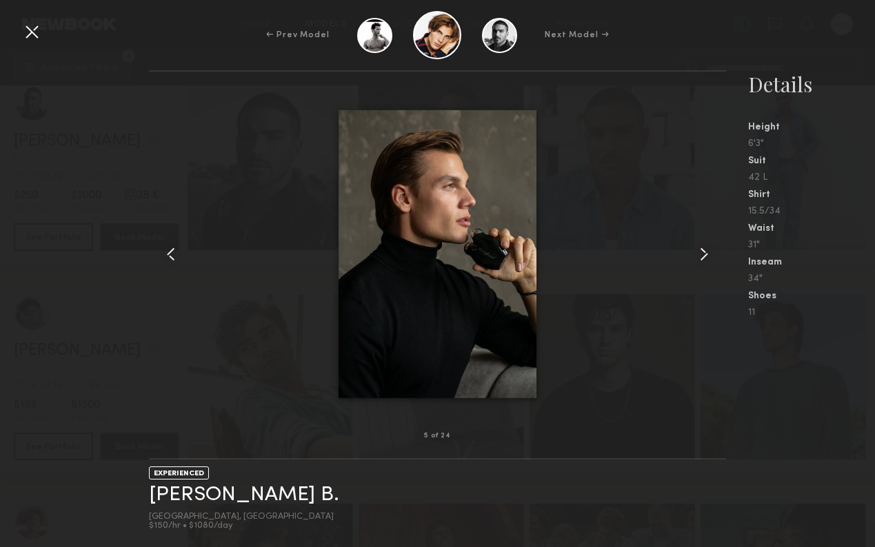
click at [703, 253] on common-icon at bounding box center [704, 254] width 22 height 22
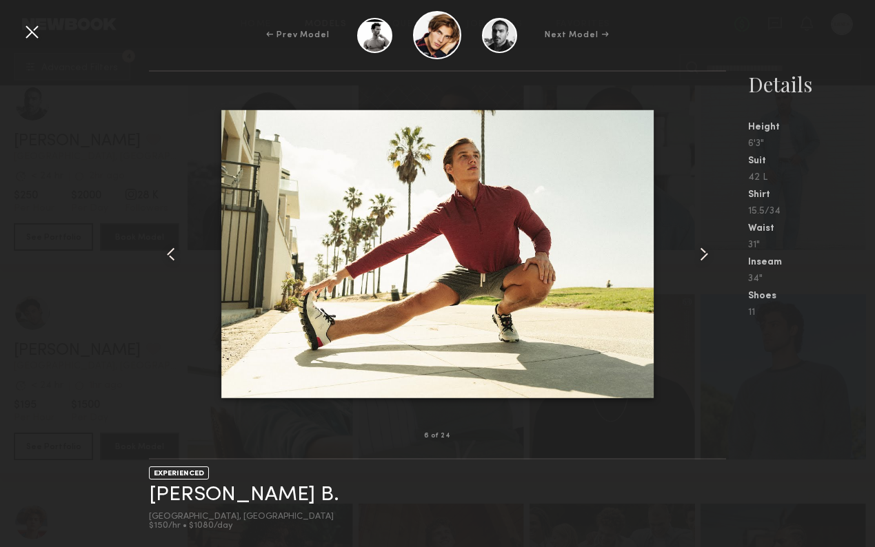
click at [703, 253] on common-icon at bounding box center [704, 254] width 22 height 22
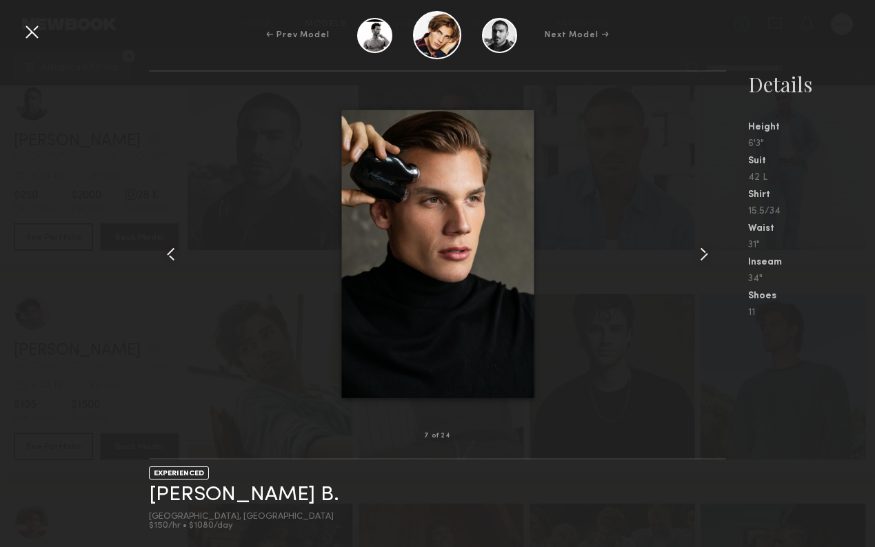
click at [703, 253] on common-icon at bounding box center [704, 254] width 22 height 22
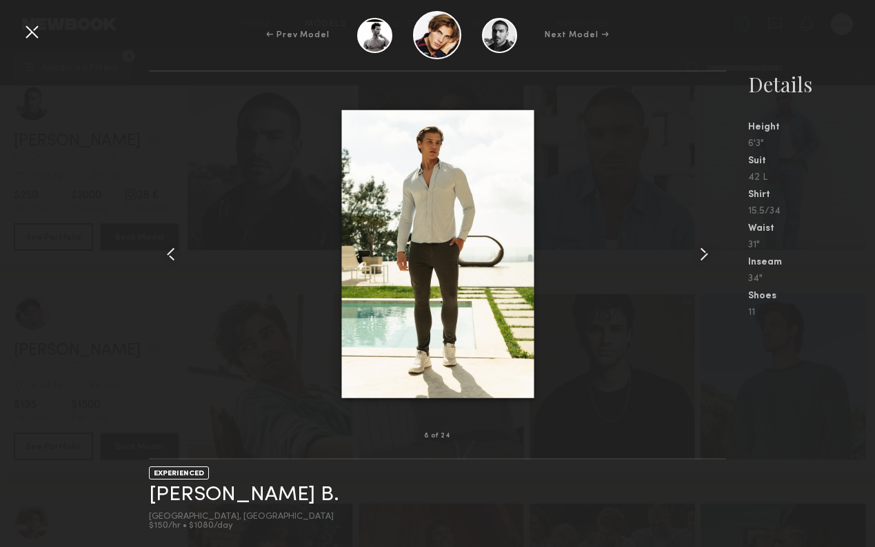
click at [34, 32] on div at bounding box center [32, 32] width 22 height 22
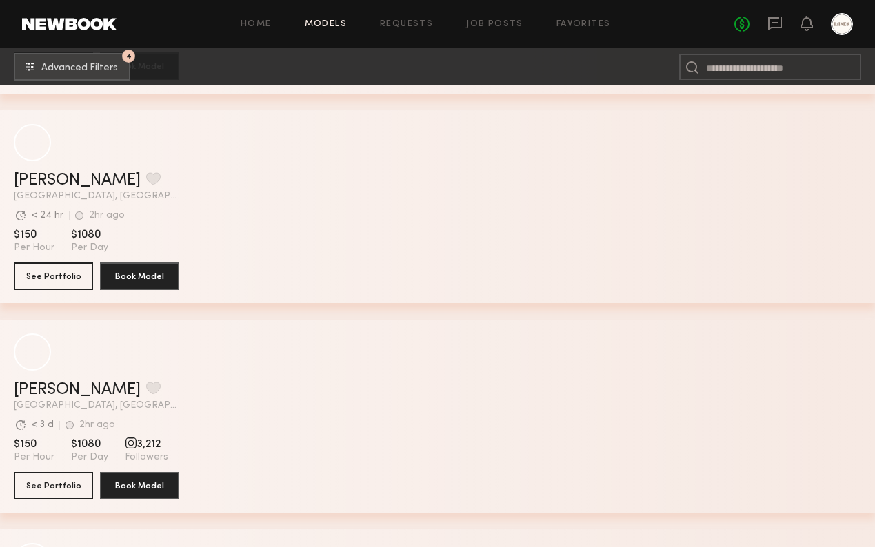
scroll to position [7288, 0]
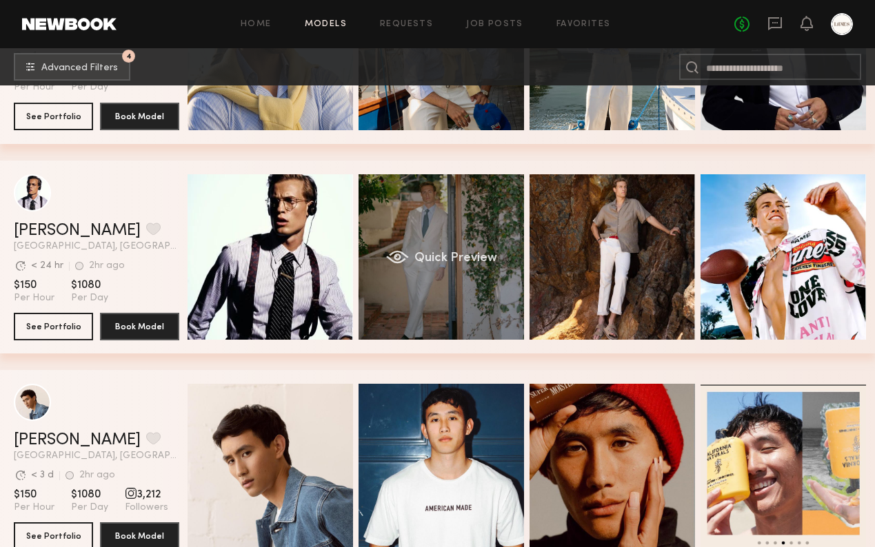
click at [434, 229] on div "Quick Preview" at bounding box center [441, 256] width 165 height 165
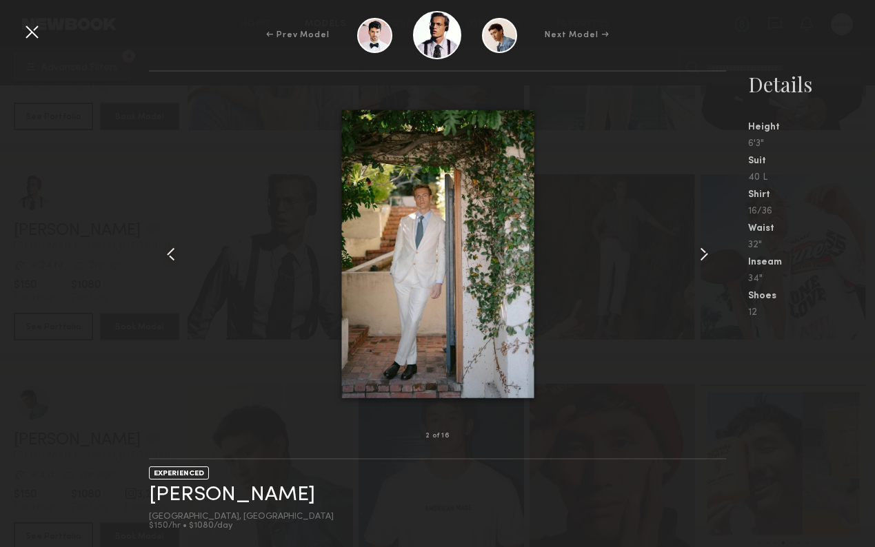
click at [700, 254] on common-icon at bounding box center [704, 254] width 22 height 22
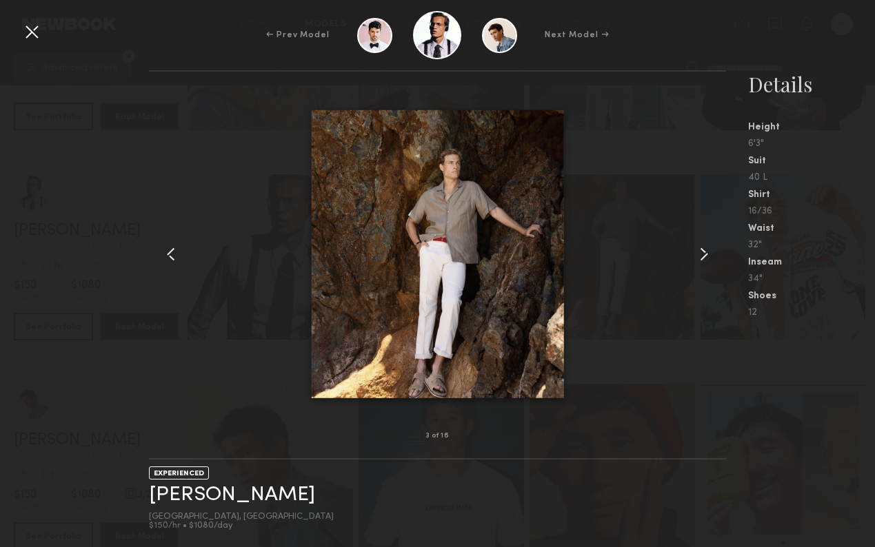
click at [700, 254] on common-icon at bounding box center [704, 254] width 22 height 22
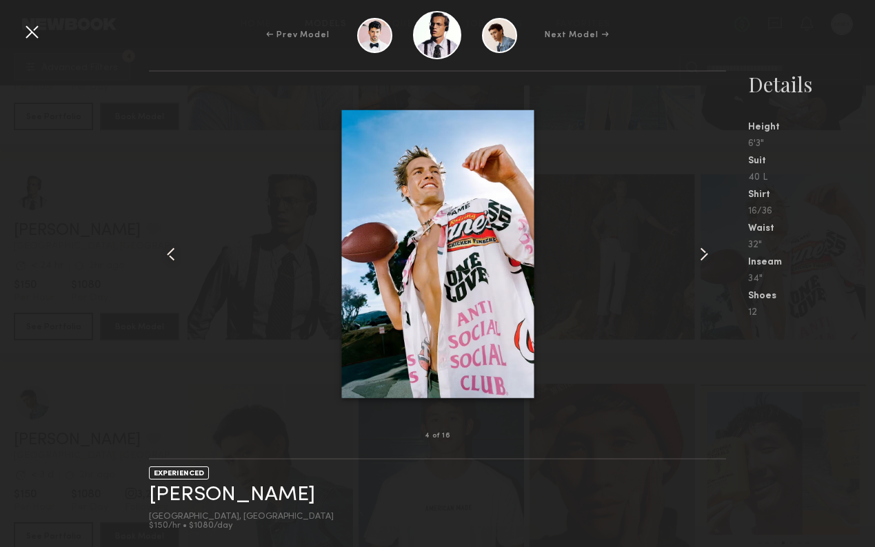
click at [700, 254] on common-icon at bounding box center [704, 254] width 22 height 22
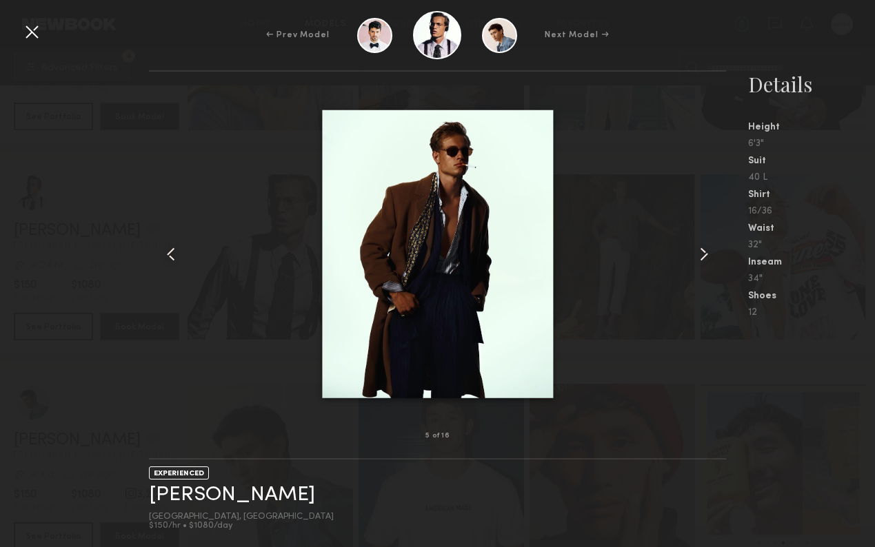
click at [700, 254] on common-icon at bounding box center [704, 254] width 22 height 22
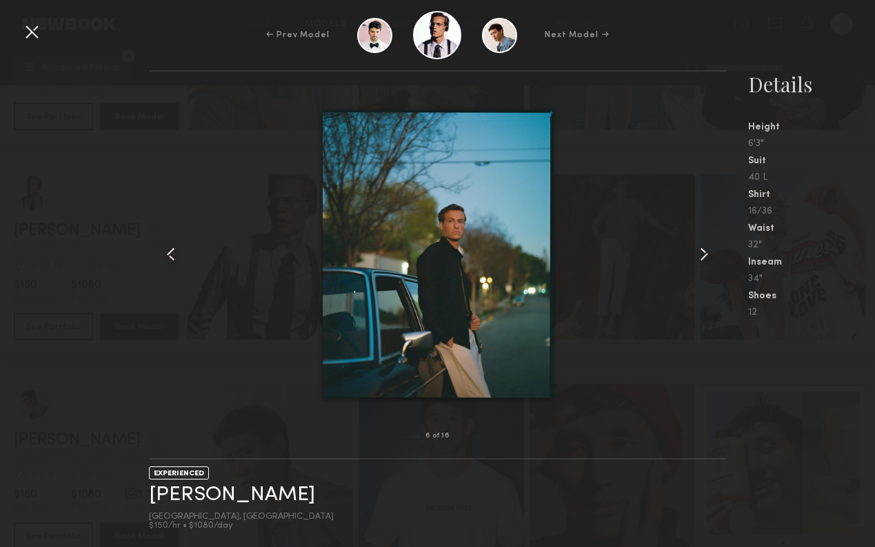
click at [700, 254] on common-icon at bounding box center [704, 254] width 22 height 22
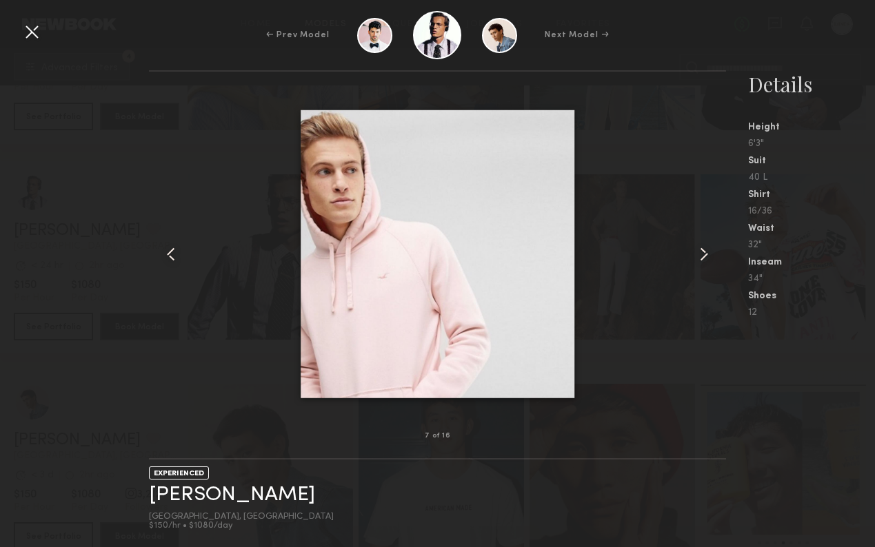
click at [700, 254] on common-icon at bounding box center [704, 254] width 22 height 22
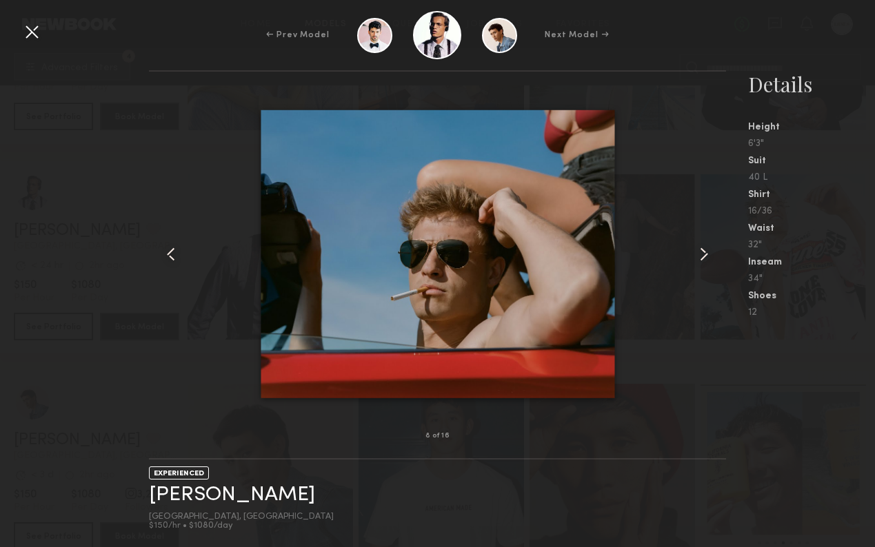
click at [700, 254] on common-icon at bounding box center [704, 254] width 22 height 22
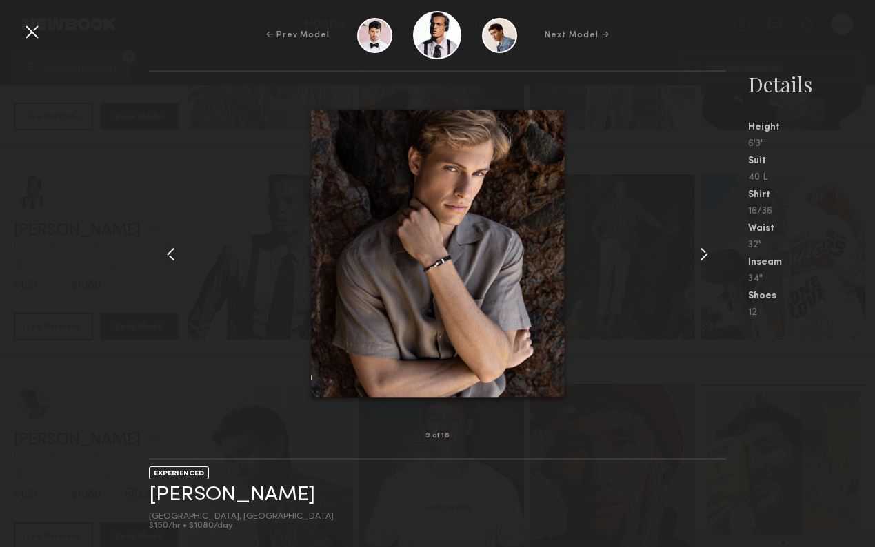
click at [700, 254] on common-icon at bounding box center [704, 254] width 22 height 22
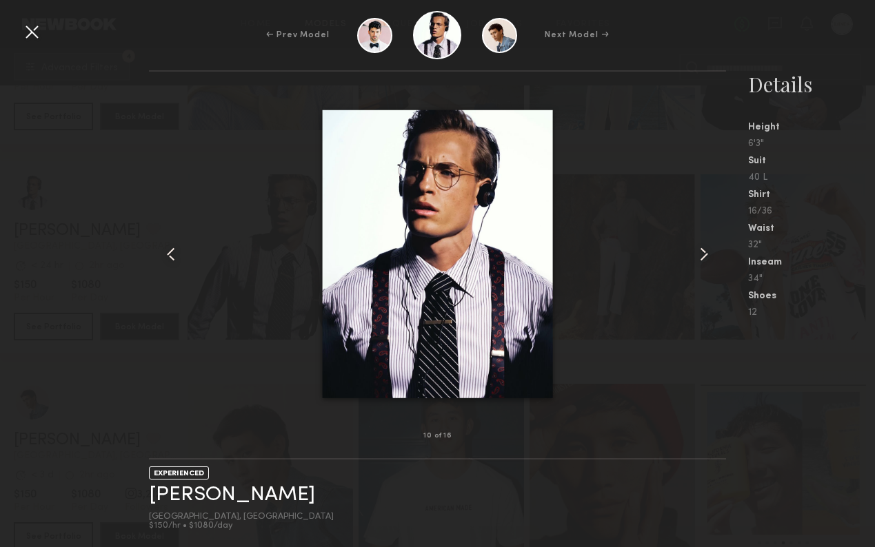
click at [700, 254] on common-icon at bounding box center [704, 254] width 22 height 22
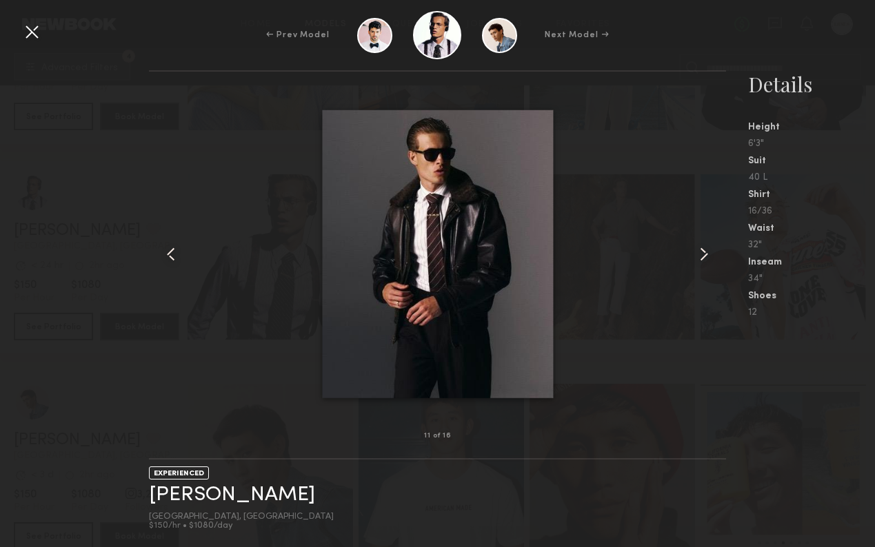
click at [172, 249] on common-icon at bounding box center [171, 254] width 22 height 22
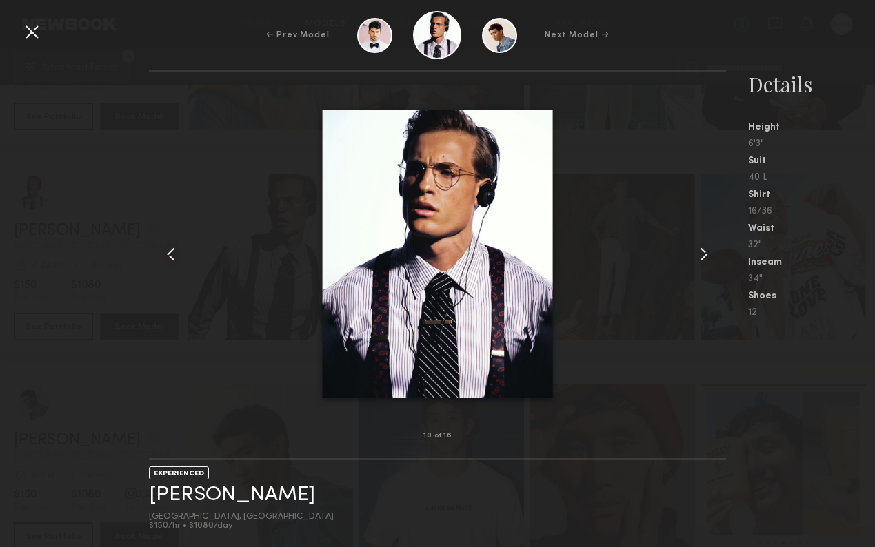
click at [171, 250] on common-icon at bounding box center [171, 254] width 22 height 22
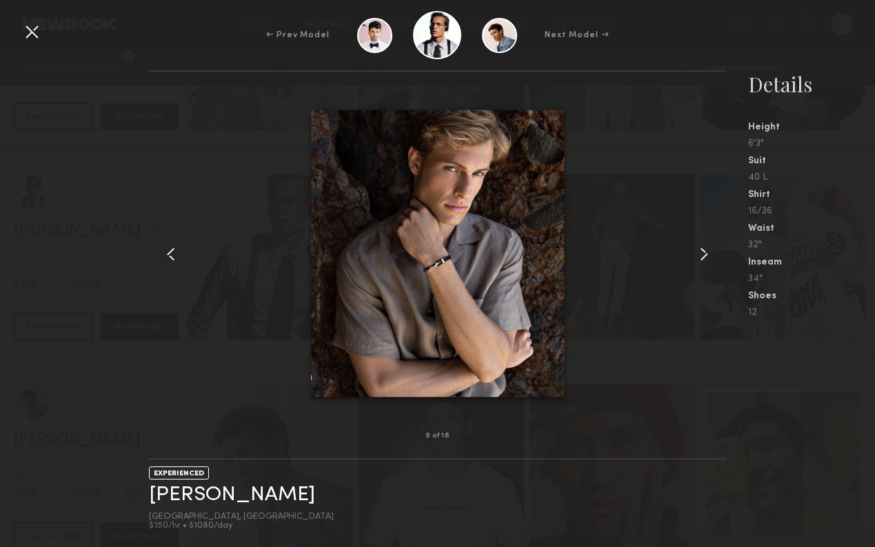
click at [170, 249] on common-icon at bounding box center [171, 254] width 22 height 22
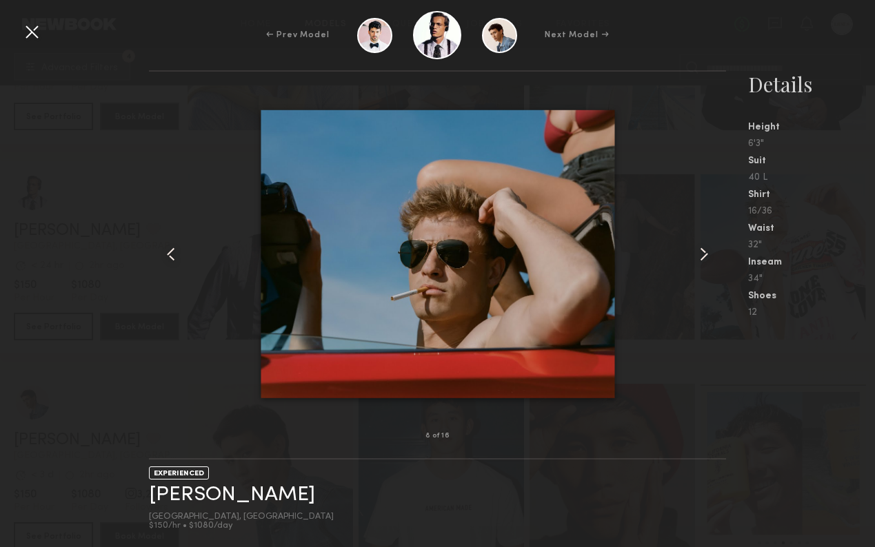
click at [32, 33] on div at bounding box center [32, 32] width 22 height 22
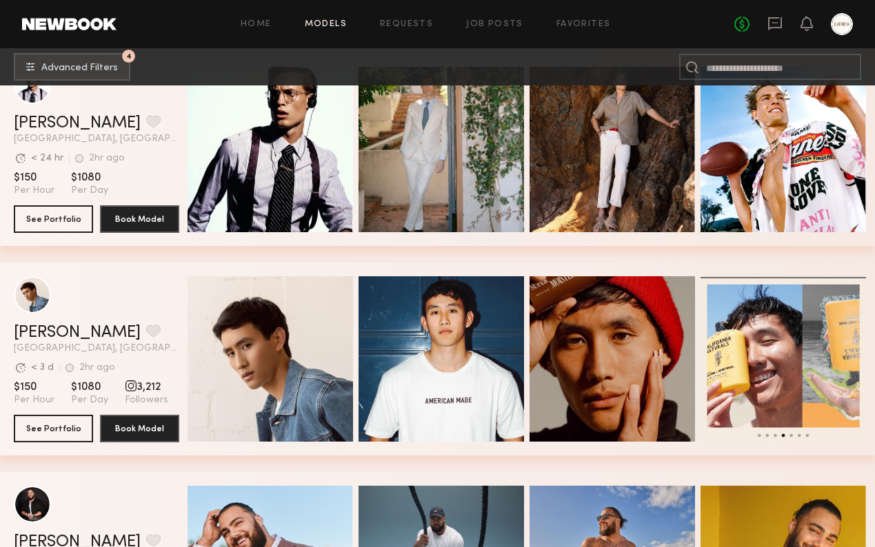
scroll to position [7296, 0]
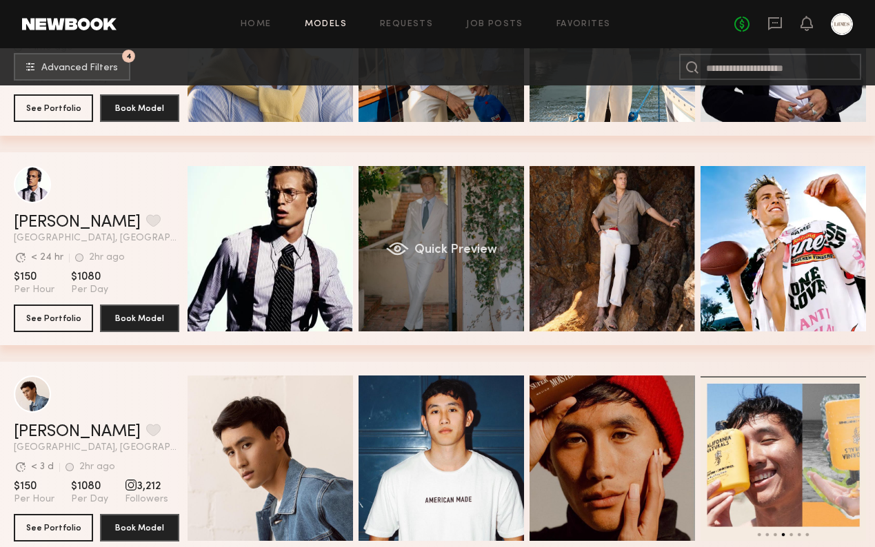
click at [441, 224] on div "Quick Preview" at bounding box center [441, 248] width 165 height 165
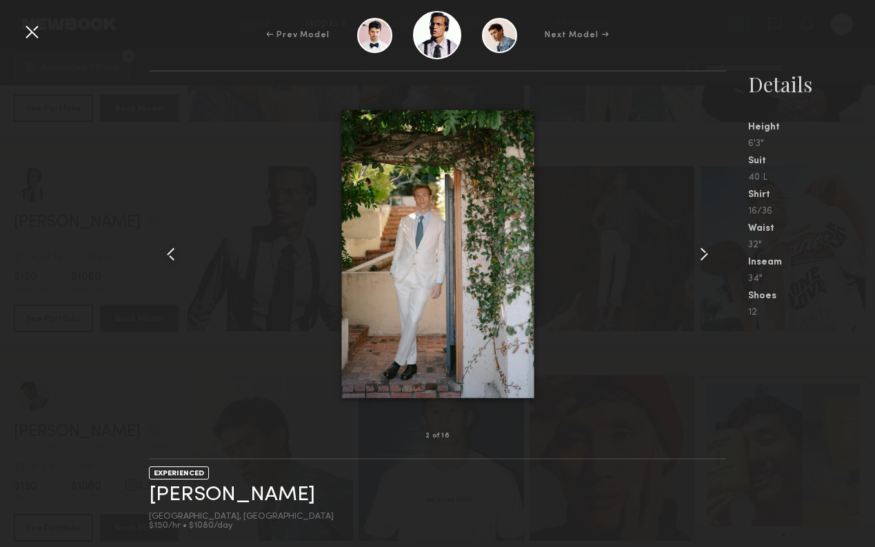
click at [36, 26] on div at bounding box center [32, 32] width 22 height 22
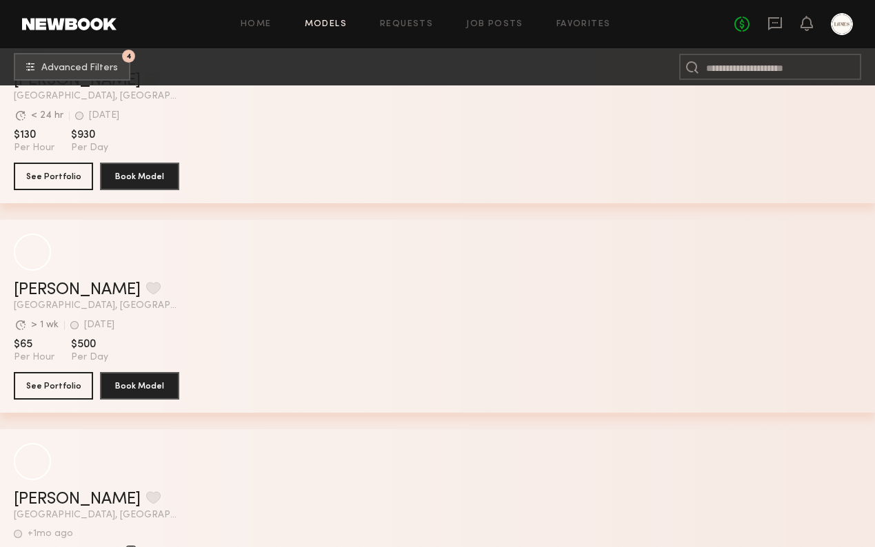
scroll to position [24932, 0]
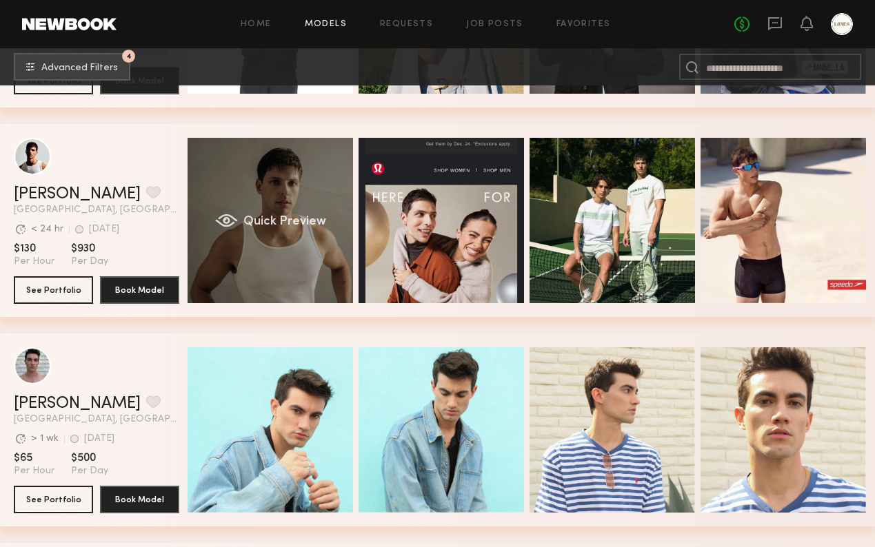
click at [280, 208] on div "Quick Preview" at bounding box center [270, 220] width 165 height 165
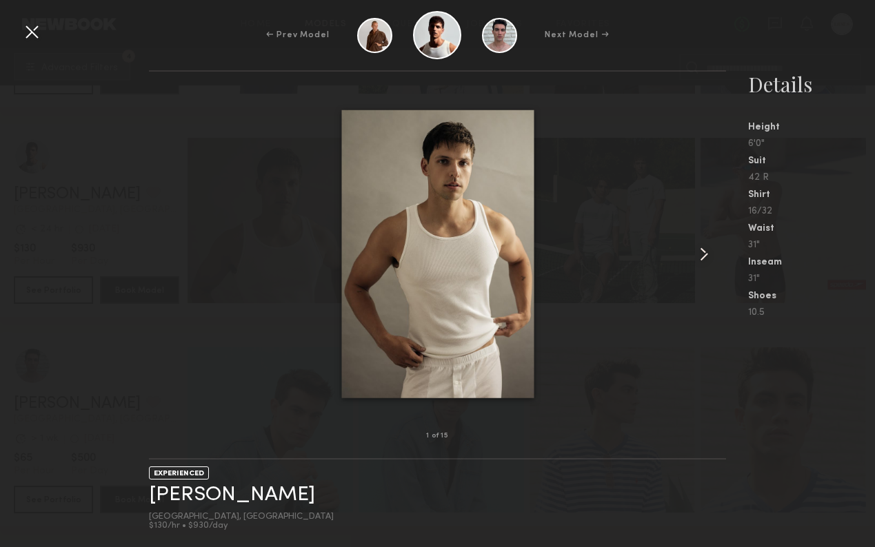
click at [709, 245] on common-icon at bounding box center [704, 254] width 22 height 22
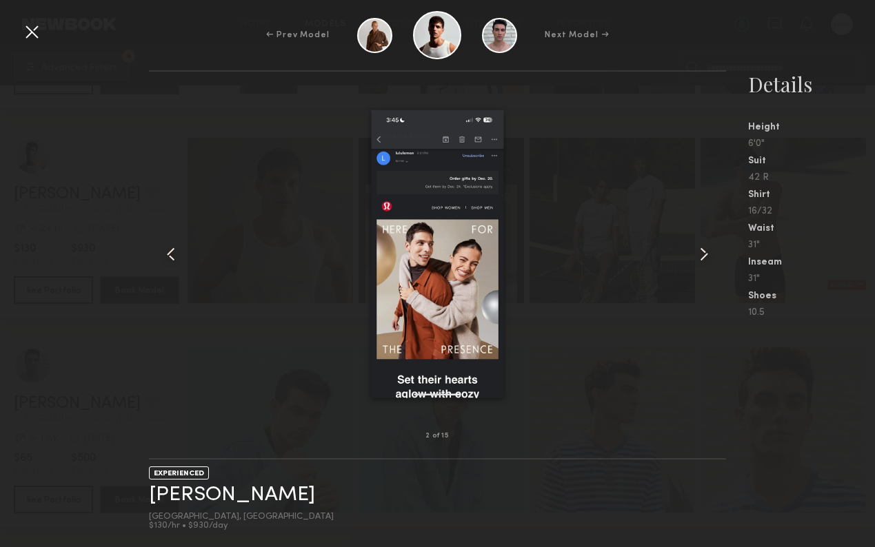
click at [709, 245] on common-icon at bounding box center [704, 254] width 22 height 22
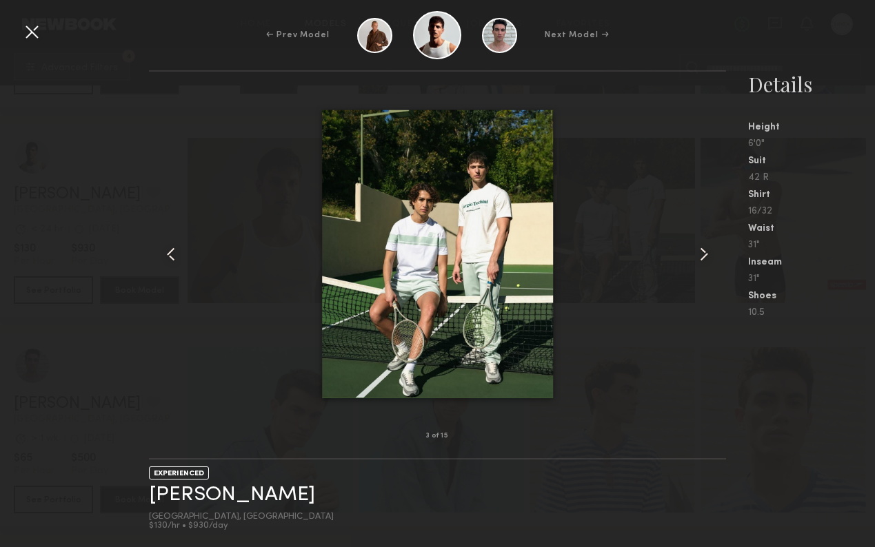
click at [709, 245] on common-icon at bounding box center [704, 254] width 22 height 22
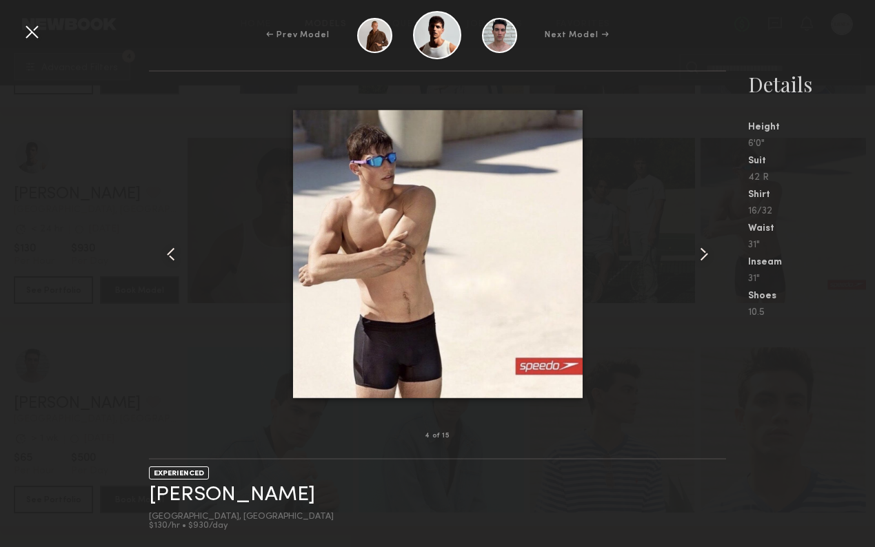
click at [709, 245] on common-icon at bounding box center [704, 254] width 22 height 22
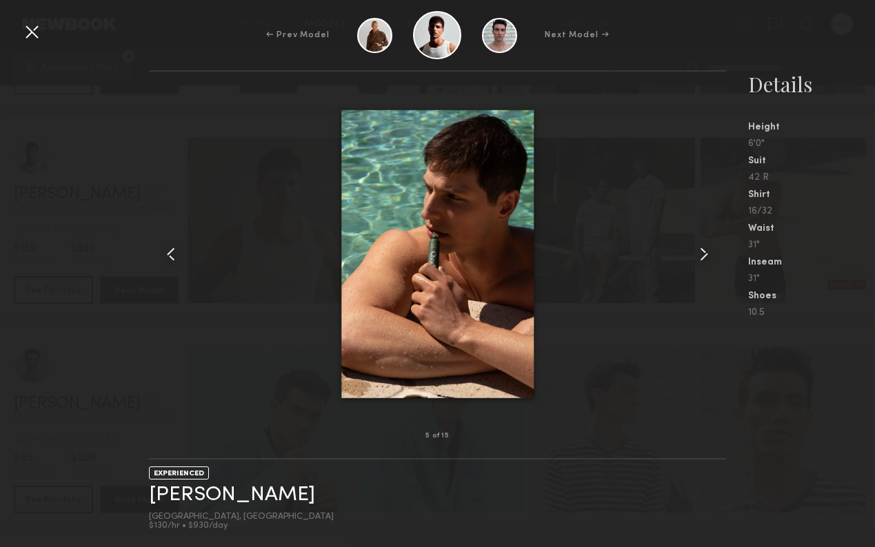
click at [709, 245] on common-icon at bounding box center [704, 254] width 22 height 22
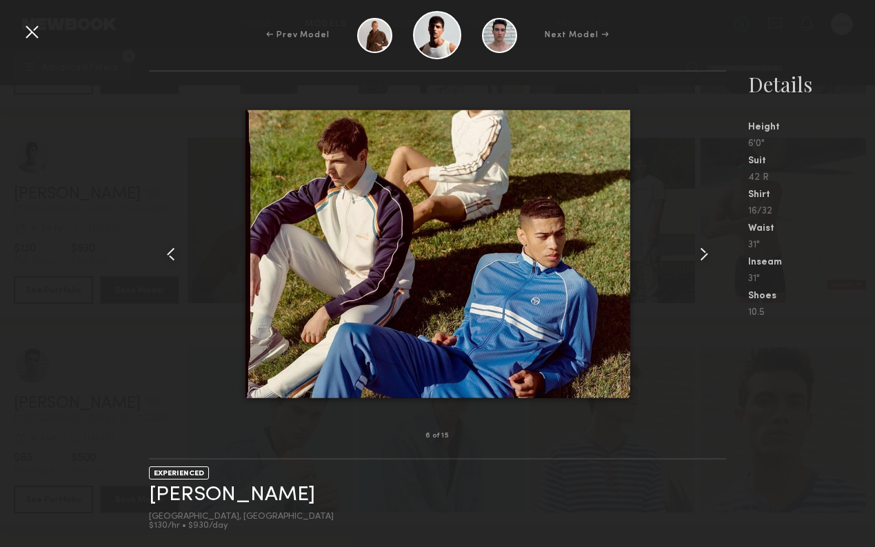
click at [32, 37] on div at bounding box center [32, 32] width 22 height 22
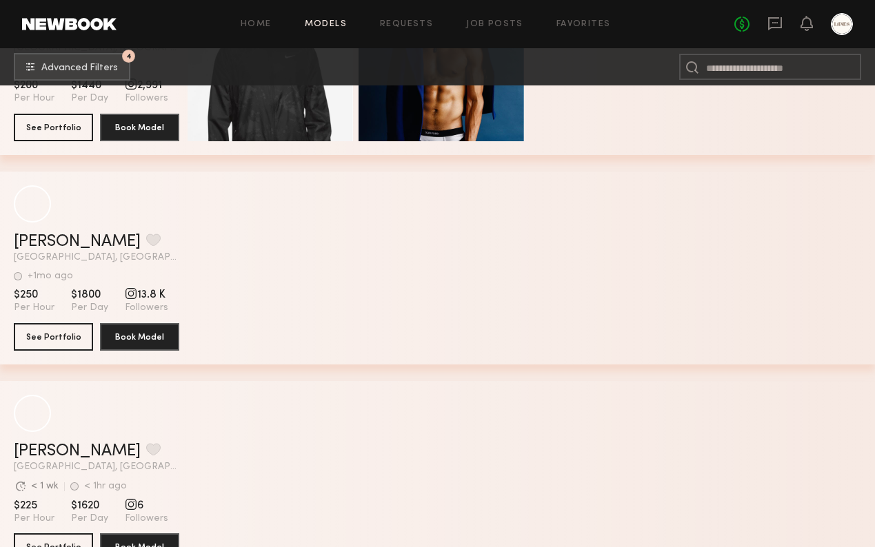
scroll to position [26144, 0]
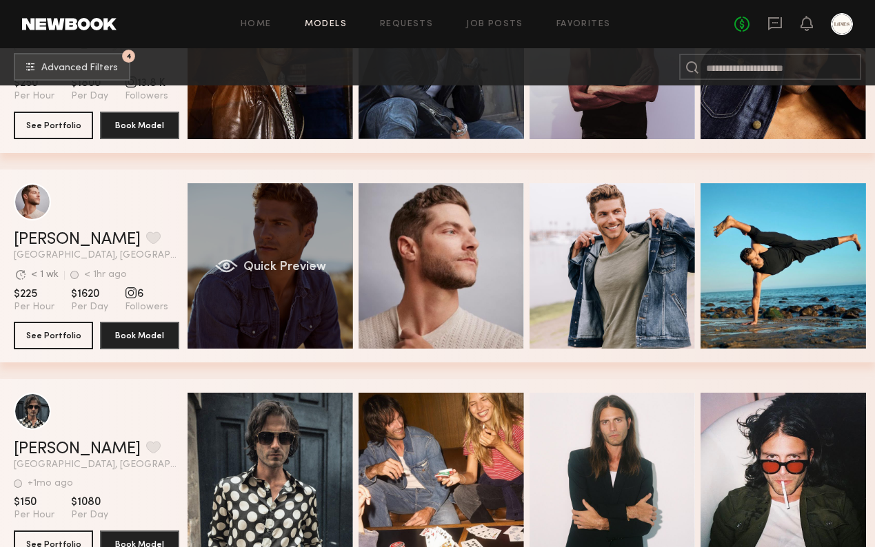
click at [291, 266] on span "Quick Preview" at bounding box center [284, 267] width 83 height 12
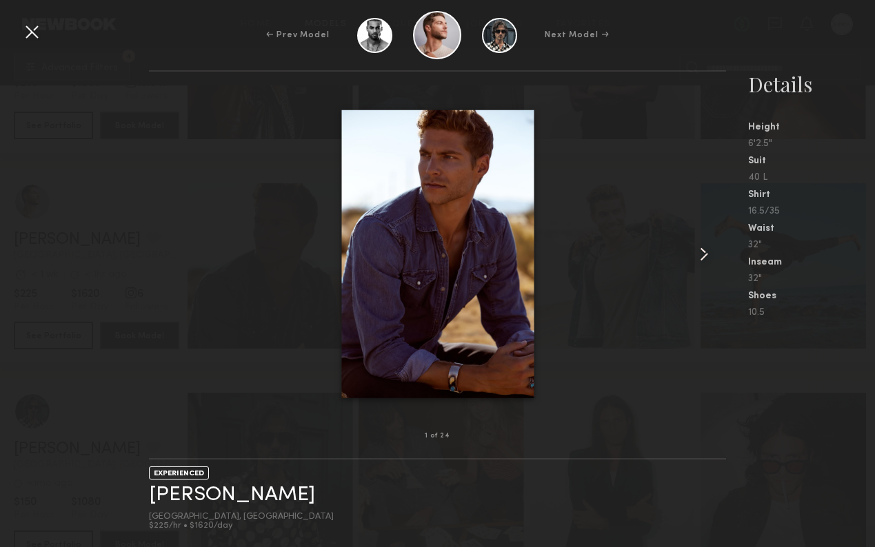
click at [711, 254] on common-icon at bounding box center [704, 254] width 22 height 22
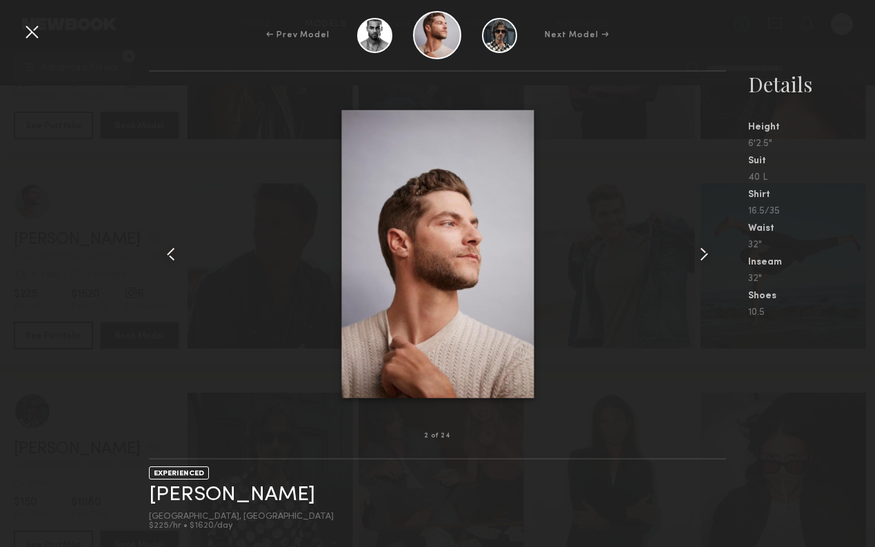
click at [711, 254] on common-icon at bounding box center [704, 254] width 22 height 22
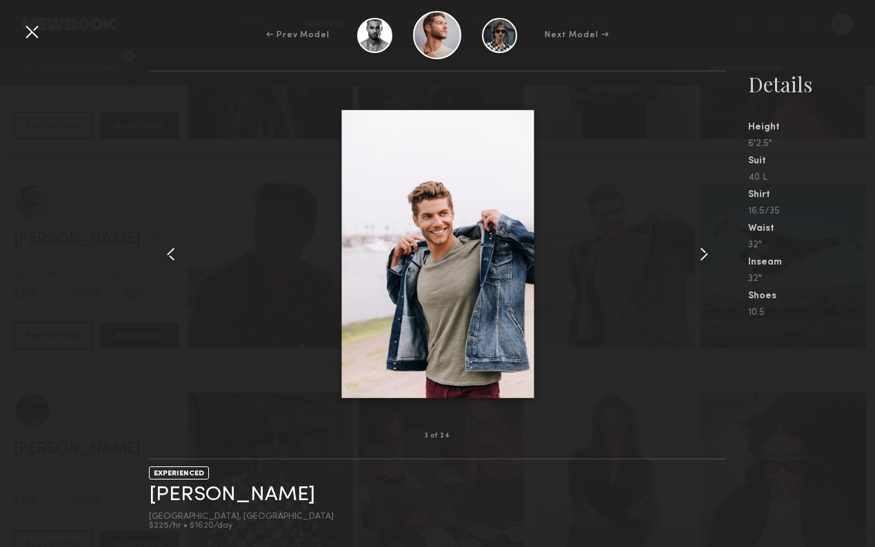
click at [711, 254] on common-icon at bounding box center [704, 254] width 22 height 22
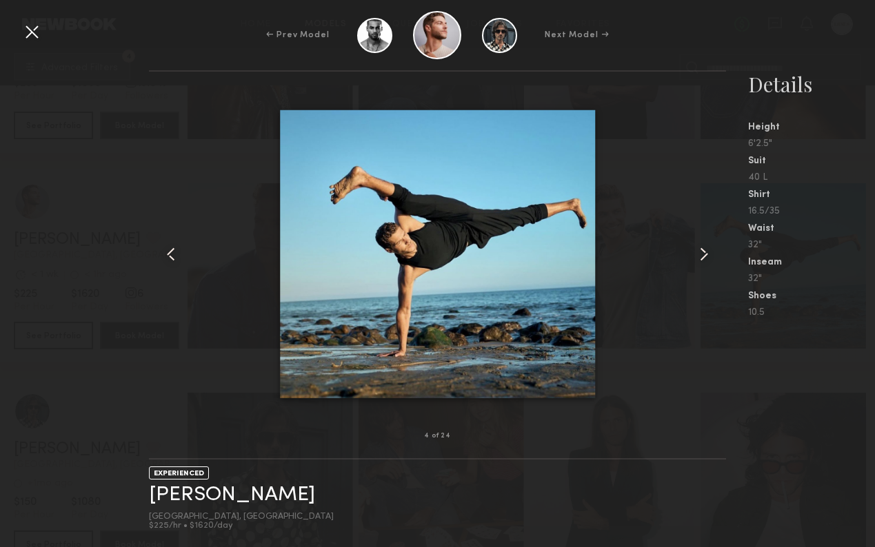
click at [711, 254] on common-icon at bounding box center [704, 254] width 22 height 22
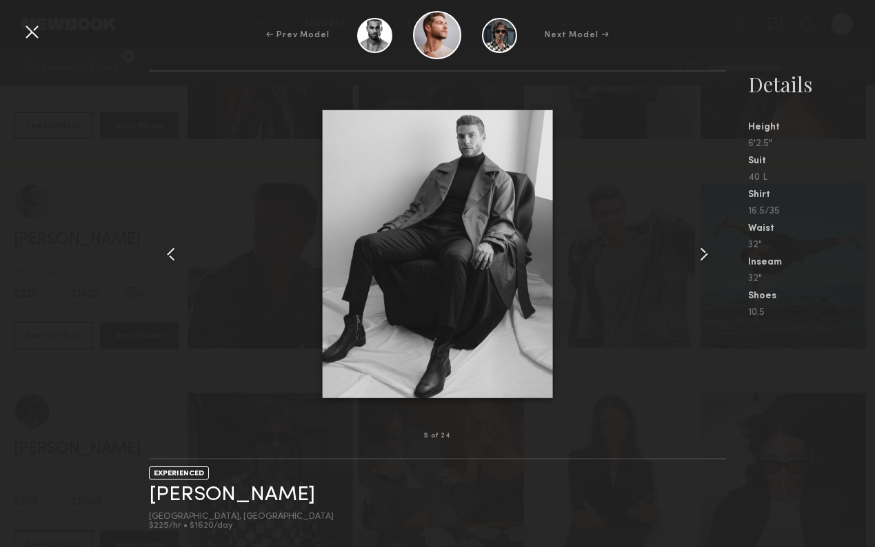
click at [711, 254] on common-icon at bounding box center [704, 254] width 22 height 22
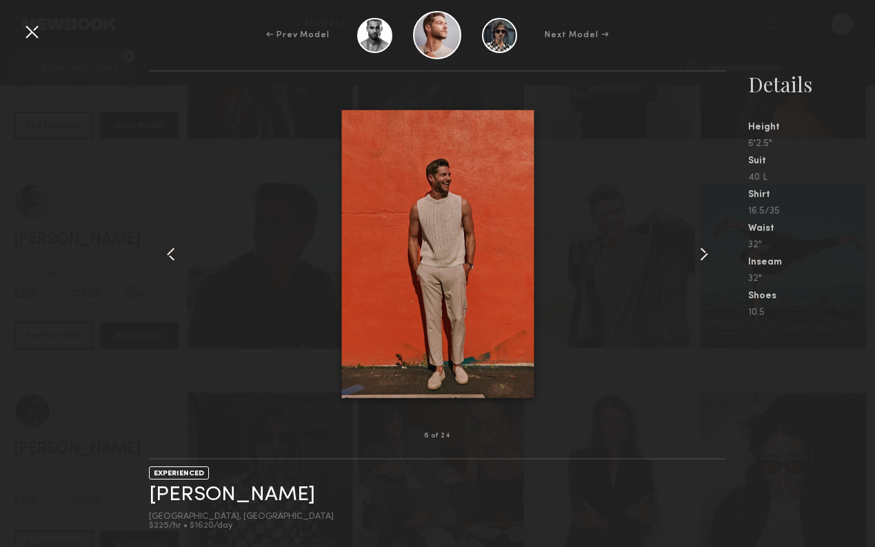
click at [711, 254] on common-icon at bounding box center [704, 254] width 22 height 22
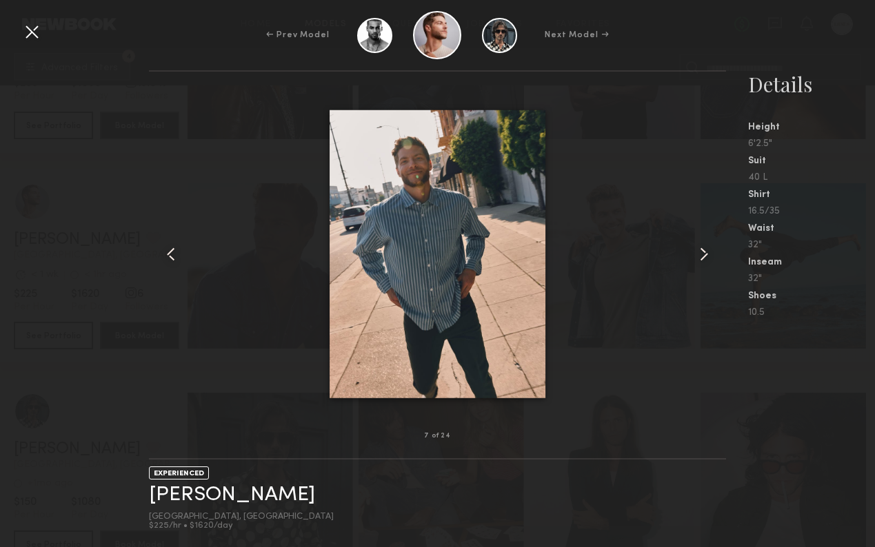
click at [34, 31] on div at bounding box center [32, 32] width 22 height 22
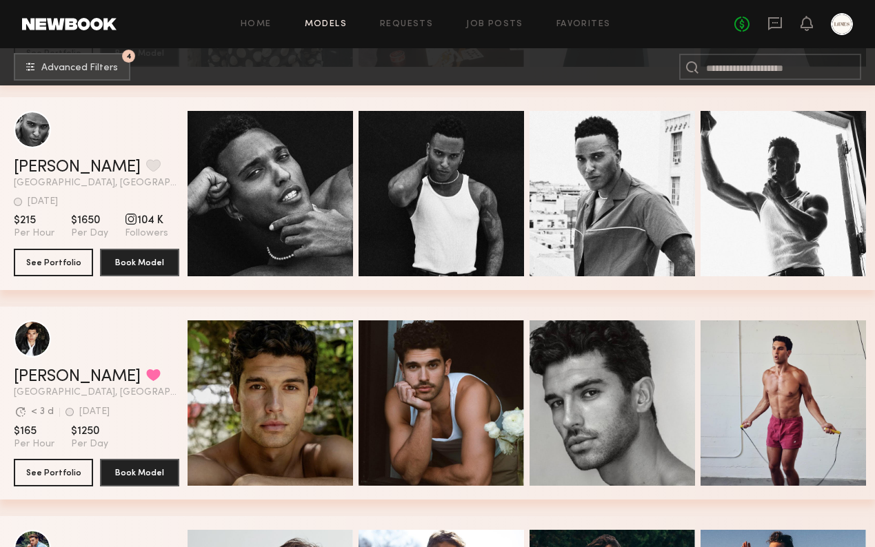
scroll to position [26782, 0]
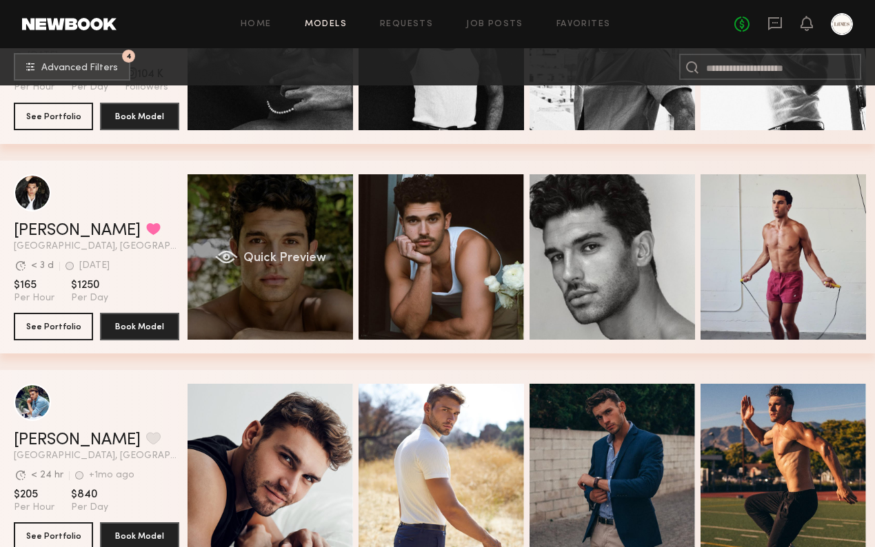
click at [278, 241] on div "Quick Preview" at bounding box center [270, 256] width 165 height 165
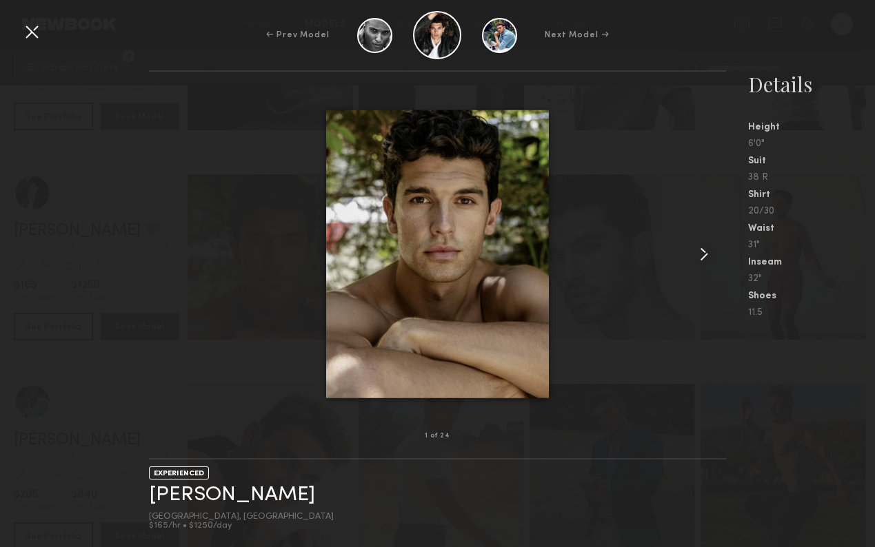
click at [690, 252] on div at bounding box center [438, 254] width 578 height 321
click at [709, 257] on common-icon at bounding box center [704, 254] width 22 height 22
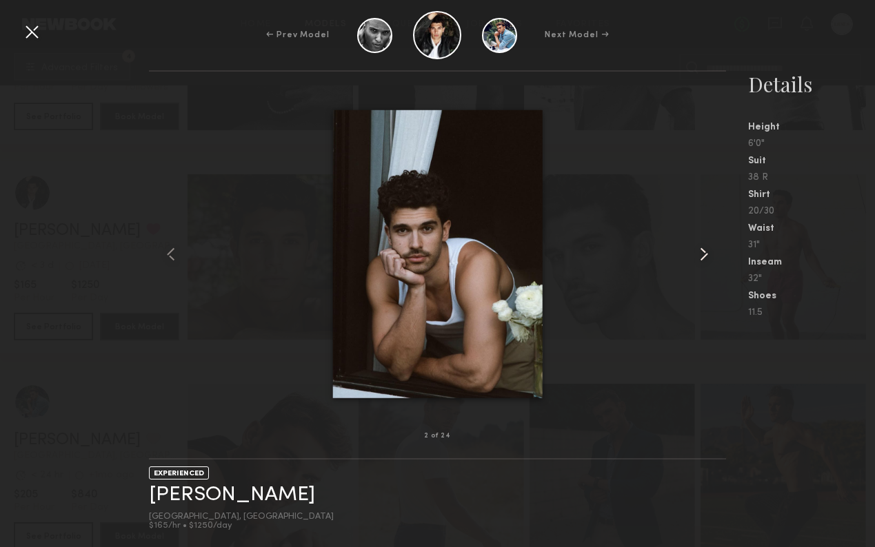
click at [709, 257] on common-icon at bounding box center [704, 254] width 22 height 22
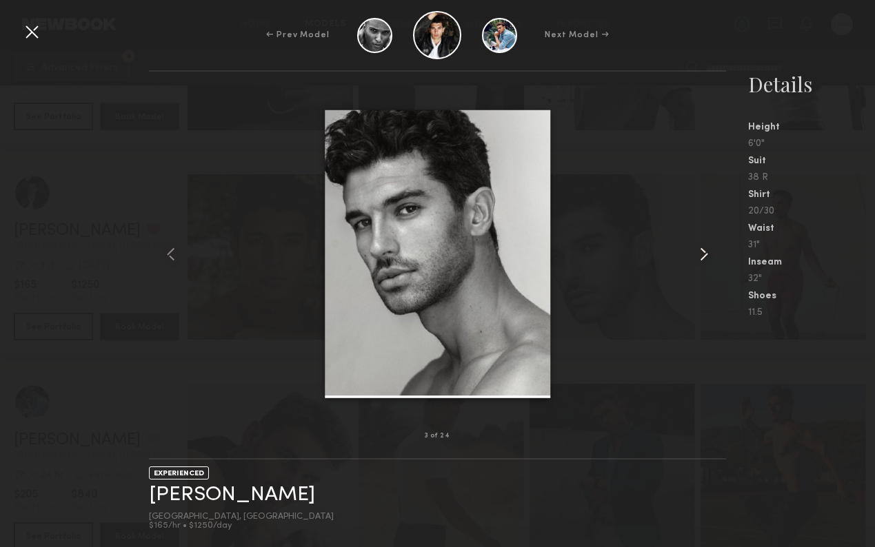
click at [709, 257] on common-icon at bounding box center [704, 254] width 22 height 22
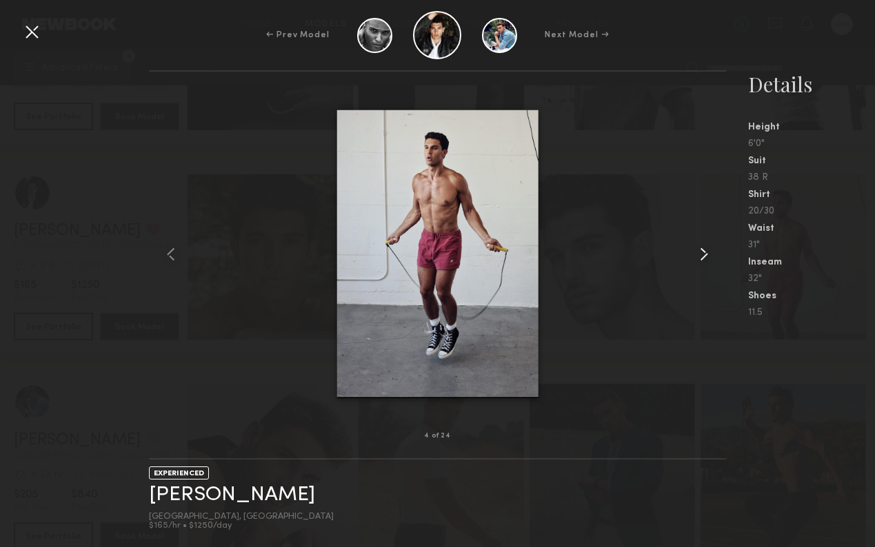
click at [709, 257] on common-icon at bounding box center [704, 254] width 22 height 22
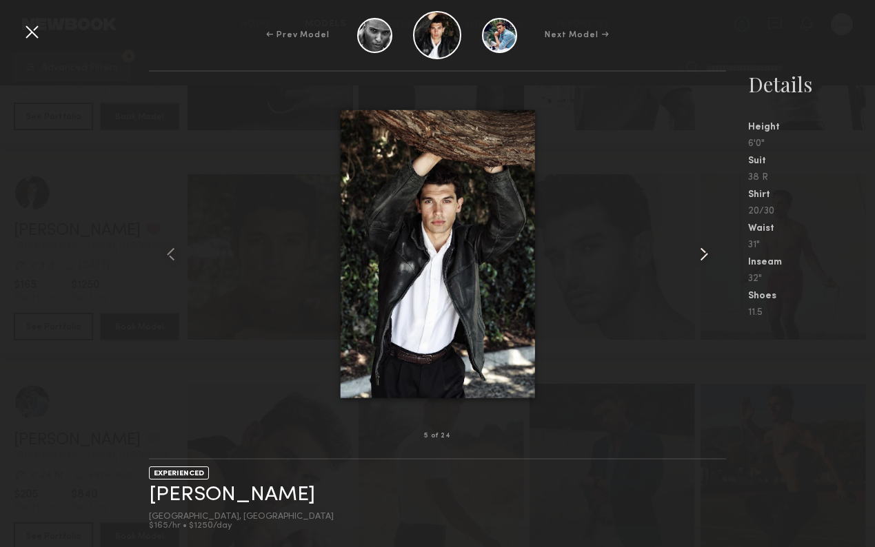
click at [709, 257] on common-icon at bounding box center [704, 254] width 22 height 22
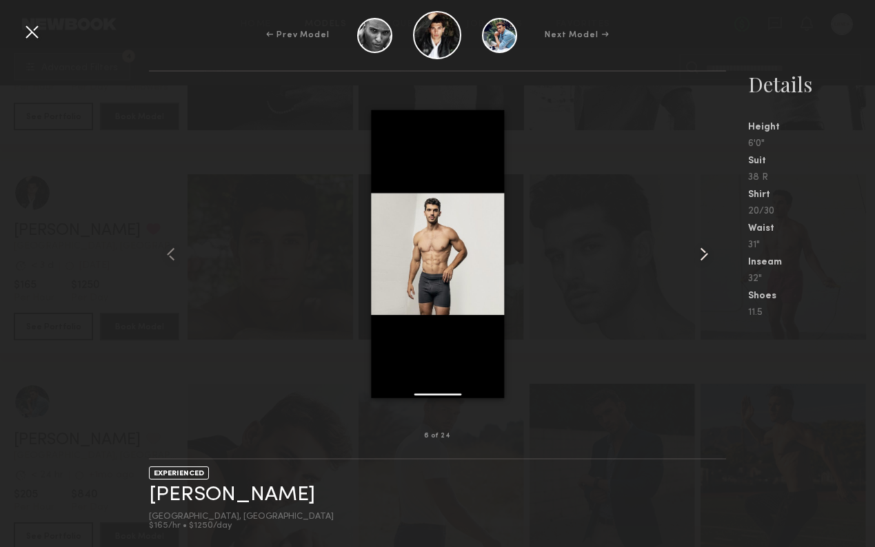
click at [709, 257] on common-icon at bounding box center [704, 254] width 22 height 22
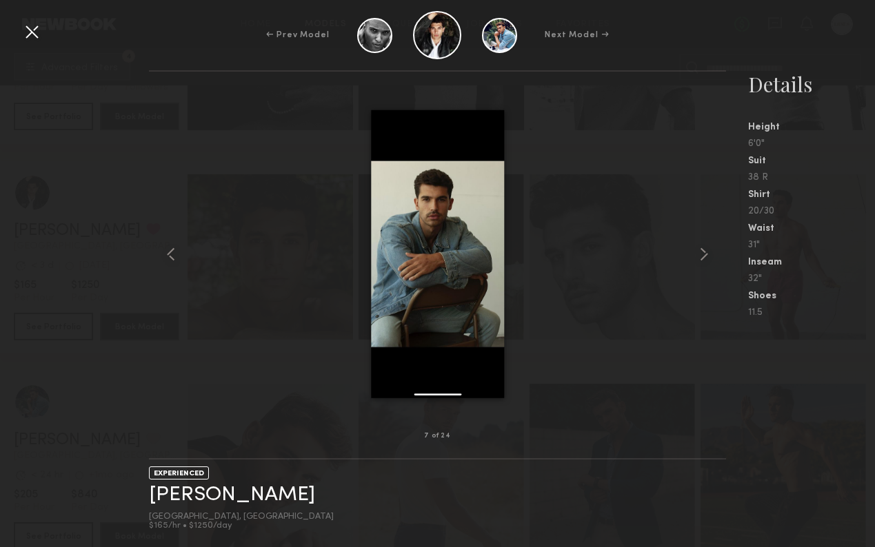
click at [31, 34] on div at bounding box center [32, 32] width 22 height 22
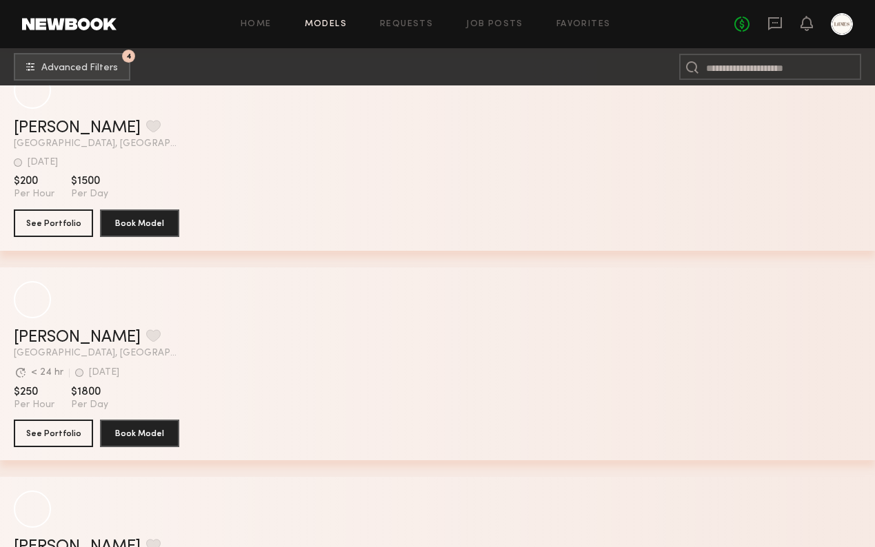
scroll to position [40261, 0]
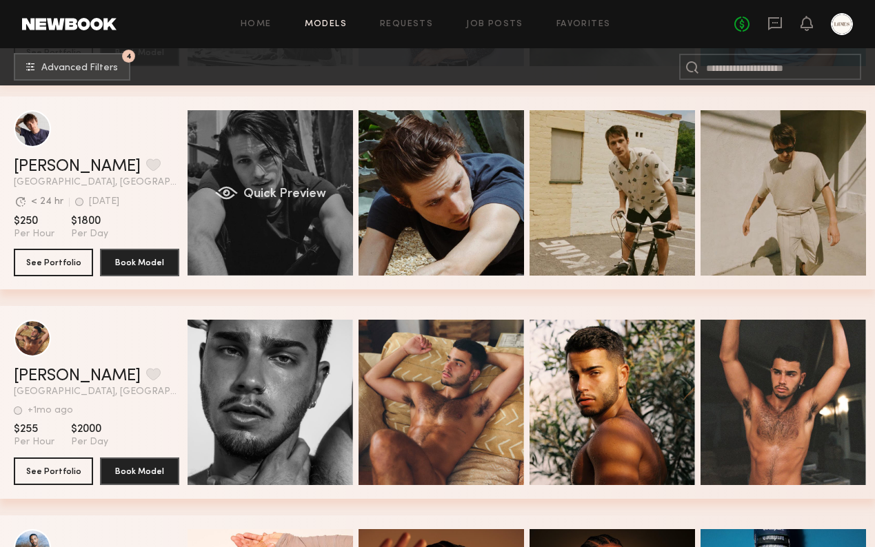
click at [293, 207] on div "Quick Preview" at bounding box center [270, 192] width 165 height 165
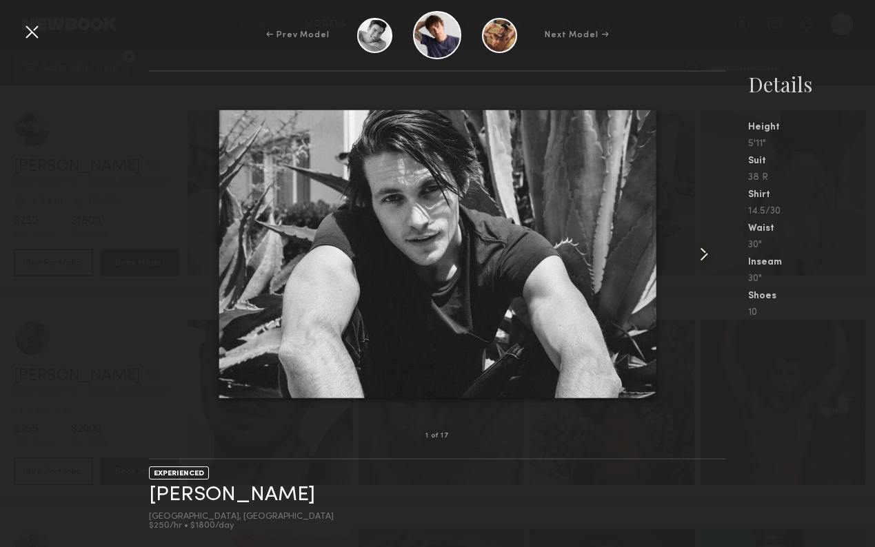
click at [701, 251] on common-icon at bounding box center [704, 254] width 22 height 22
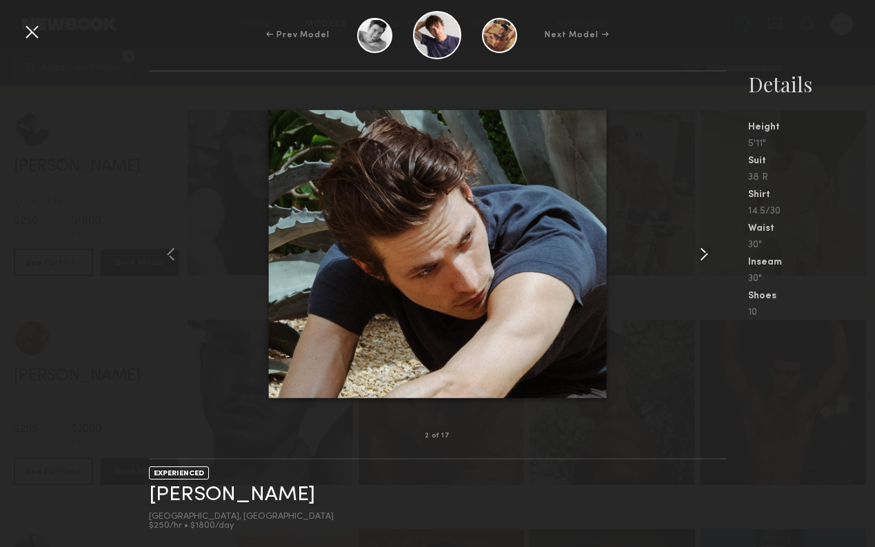
click at [701, 251] on common-icon at bounding box center [704, 254] width 22 height 22
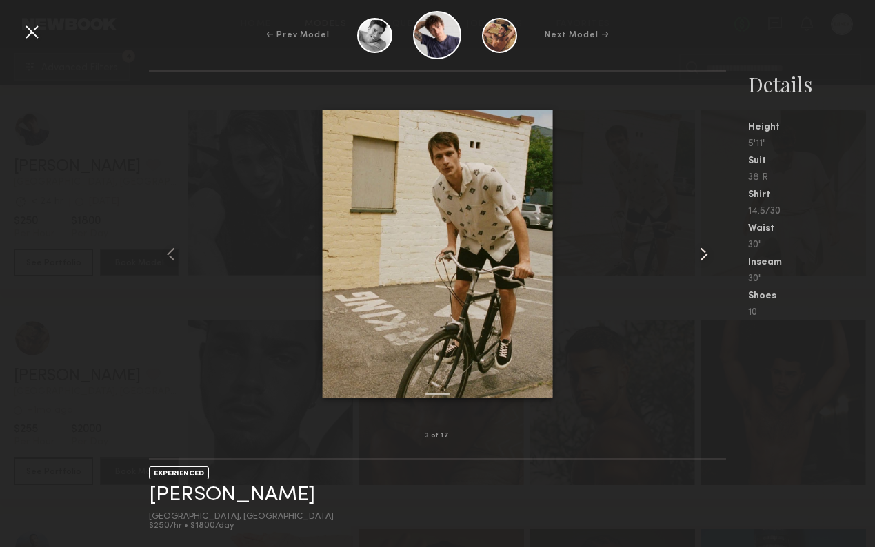
click at [701, 251] on common-icon at bounding box center [704, 254] width 22 height 22
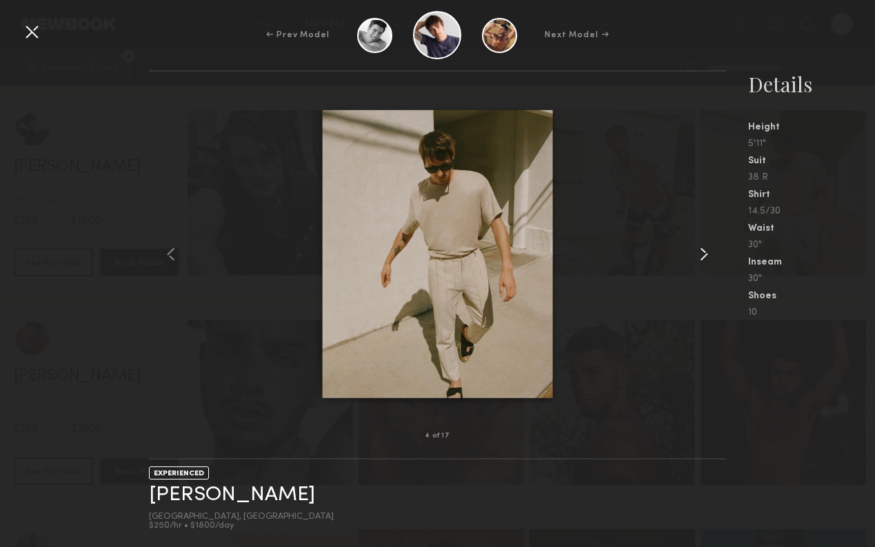
click at [701, 251] on common-icon at bounding box center [704, 254] width 22 height 22
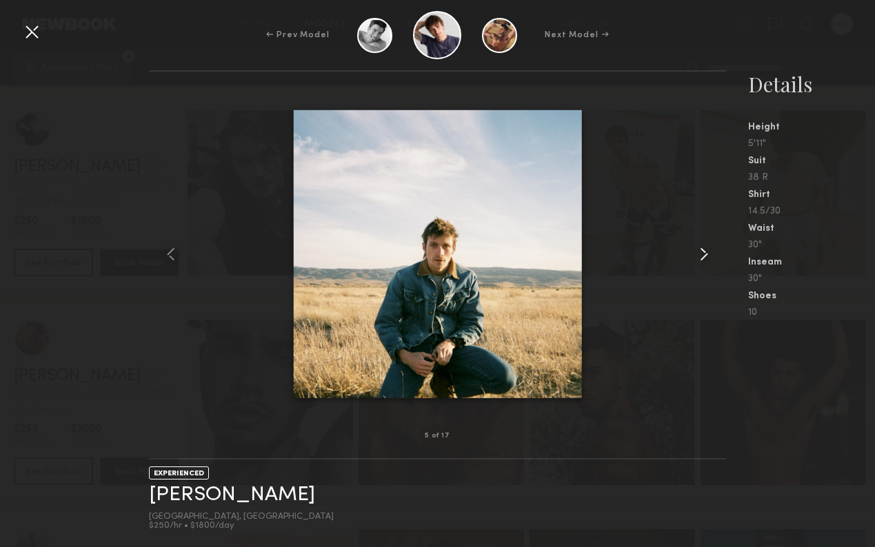
click at [701, 251] on common-icon at bounding box center [704, 254] width 22 height 22
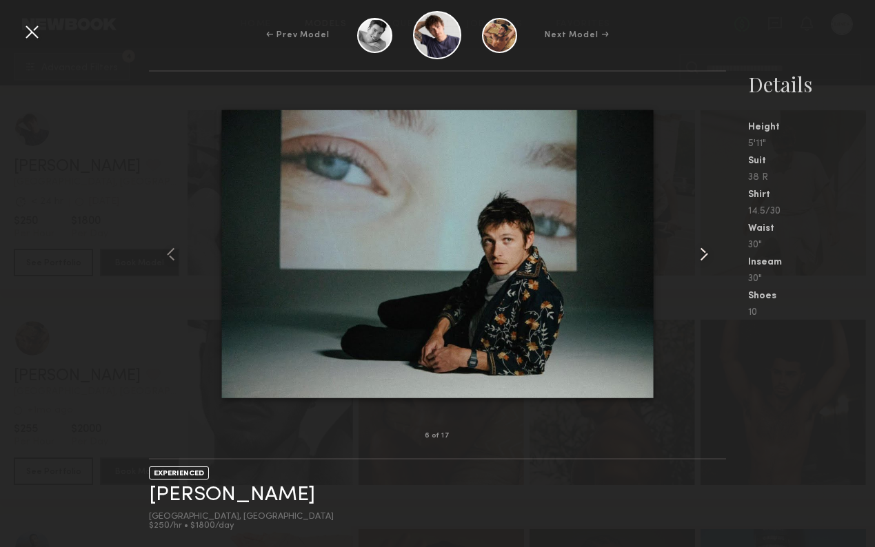
click at [701, 251] on common-icon at bounding box center [704, 254] width 22 height 22
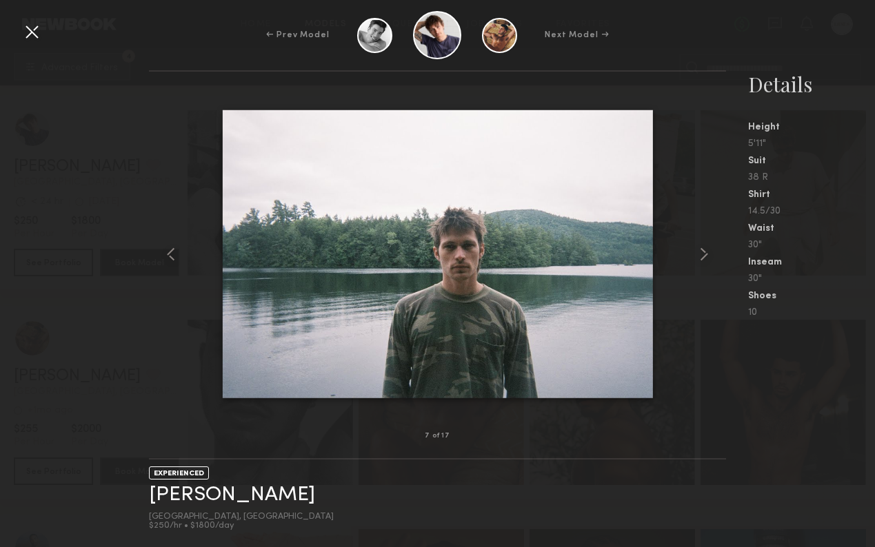
click at [35, 32] on div at bounding box center [32, 32] width 22 height 22
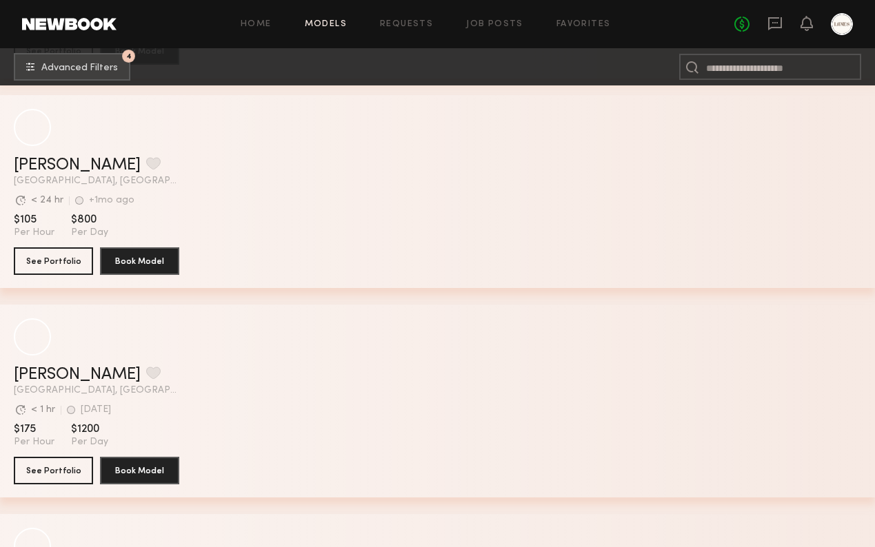
scroll to position [53212, 0]
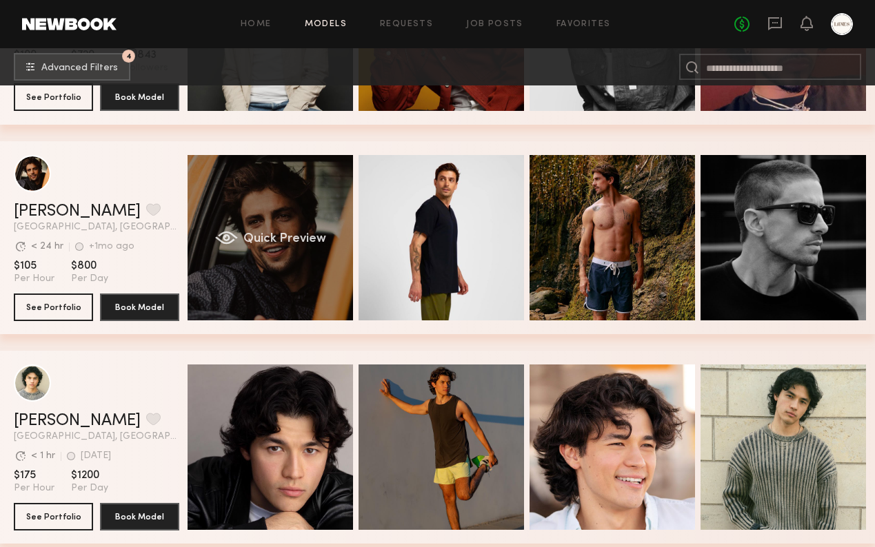
click at [298, 213] on div "Quick Preview" at bounding box center [270, 237] width 165 height 165
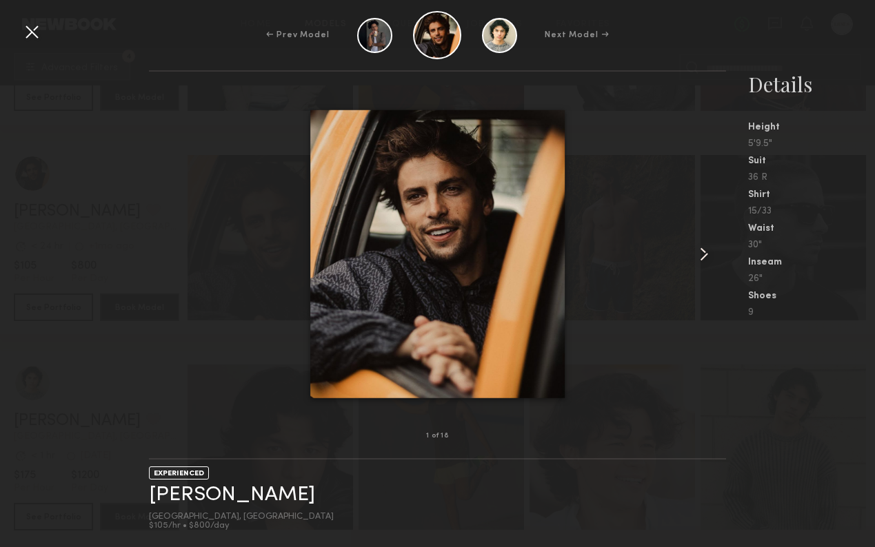
click at [710, 253] on common-icon at bounding box center [704, 254] width 22 height 22
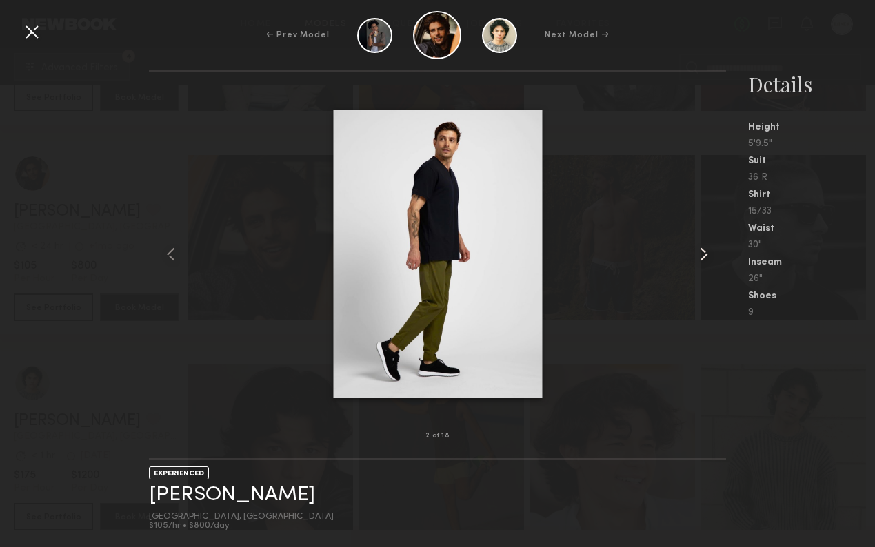
click at [706, 252] on common-icon at bounding box center [704, 254] width 22 height 22
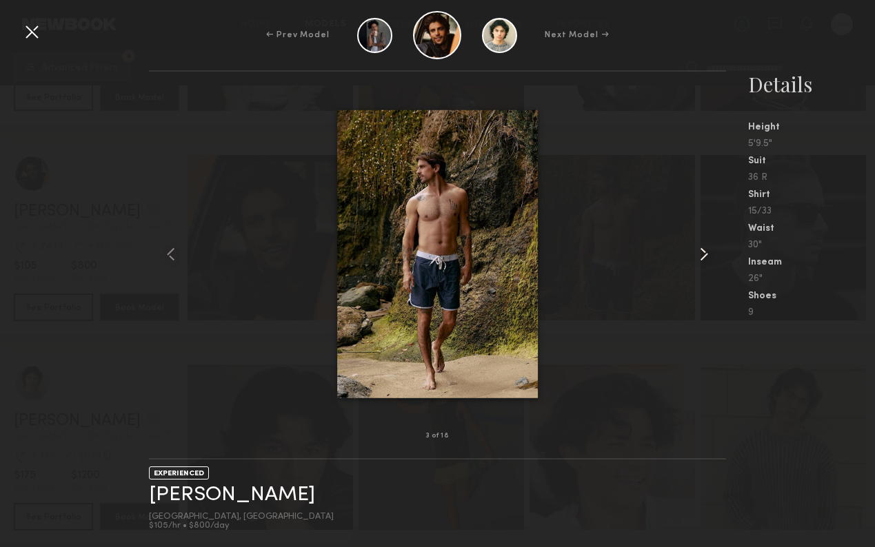
click at [706, 252] on common-icon at bounding box center [704, 254] width 22 height 22
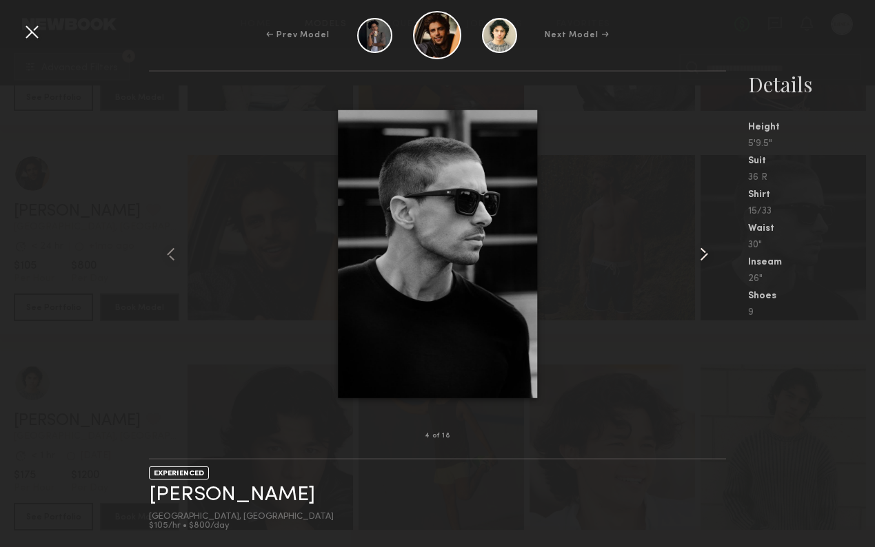
click at [706, 252] on common-icon at bounding box center [704, 254] width 22 height 22
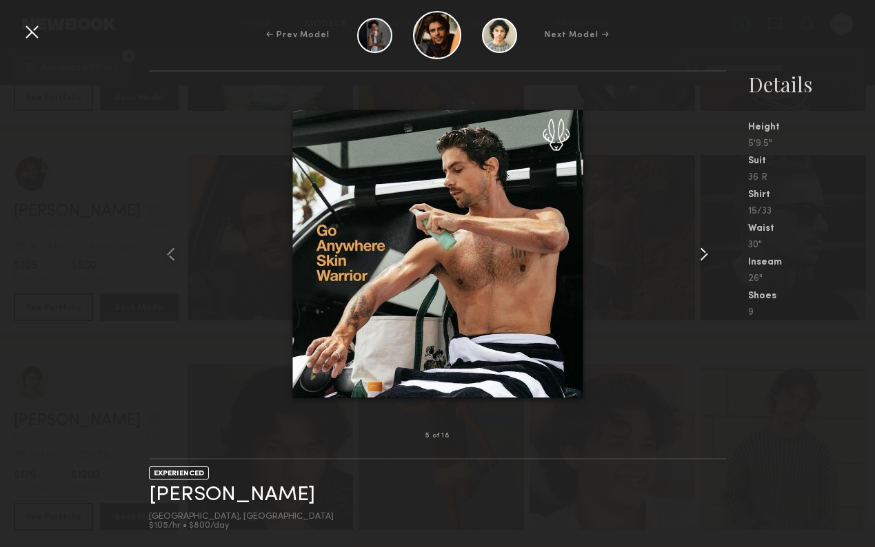
click at [706, 252] on common-icon at bounding box center [704, 254] width 22 height 22
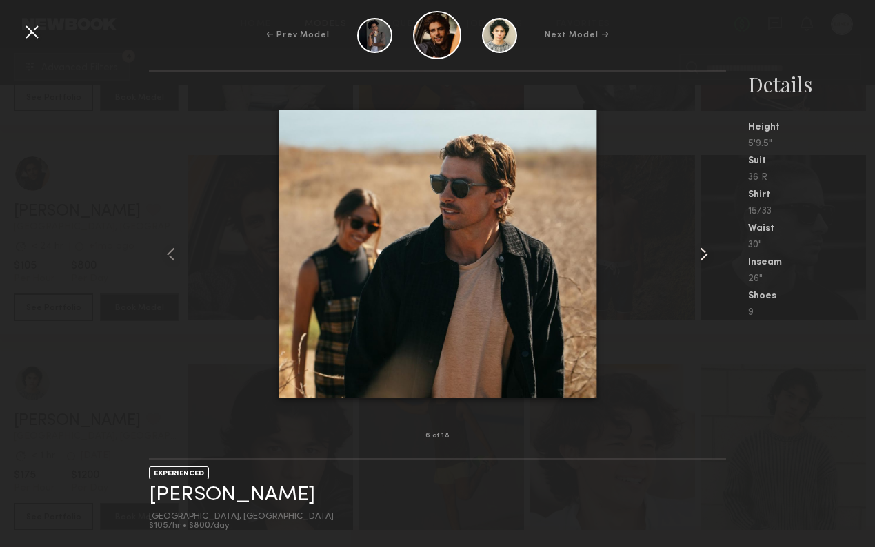
click at [706, 252] on common-icon at bounding box center [704, 254] width 22 height 22
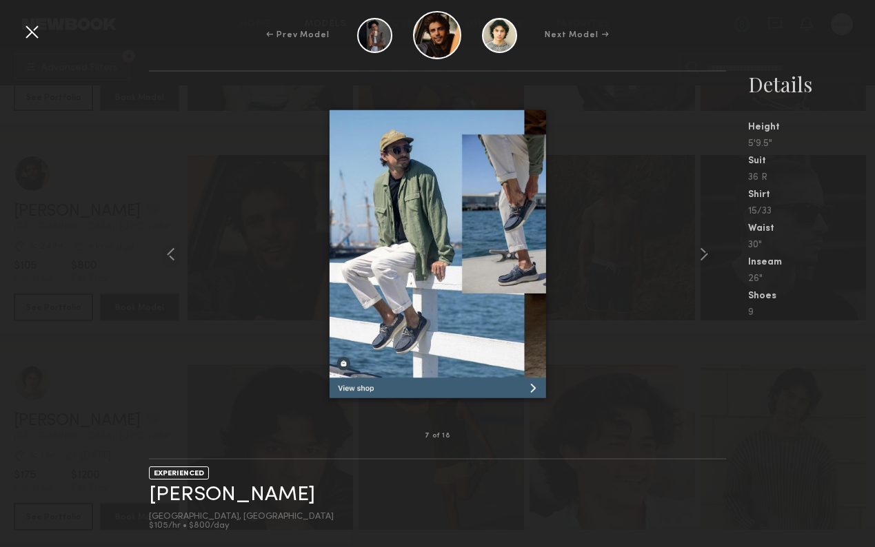
click at [28, 34] on div at bounding box center [32, 32] width 22 height 22
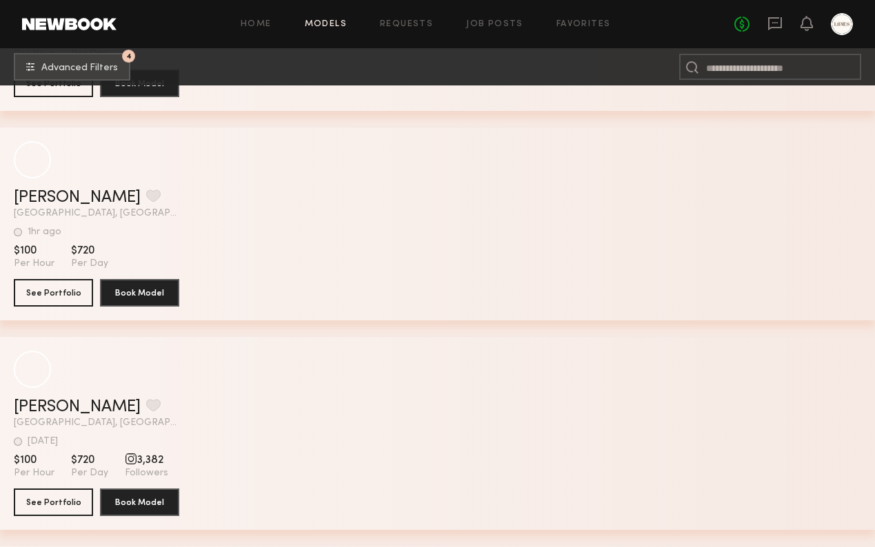
scroll to position [68066, 0]
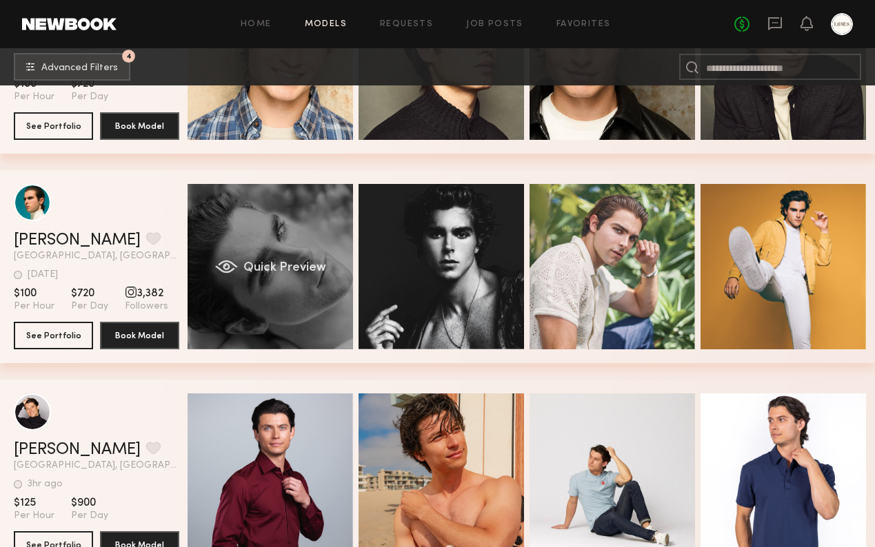
click at [279, 244] on div "Quick Preview" at bounding box center [270, 266] width 165 height 165
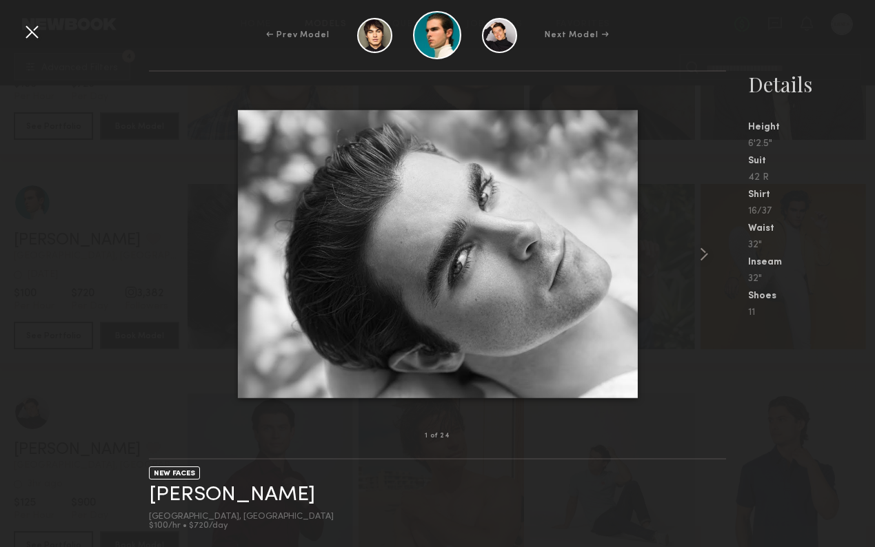
click at [696, 237] on div at bounding box center [438, 254] width 578 height 321
click at [696, 241] on div at bounding box center [438, 254] width 578 height 321
click at [703, 252] on common-icon at bounding box center [704, 254] width 22 height 22
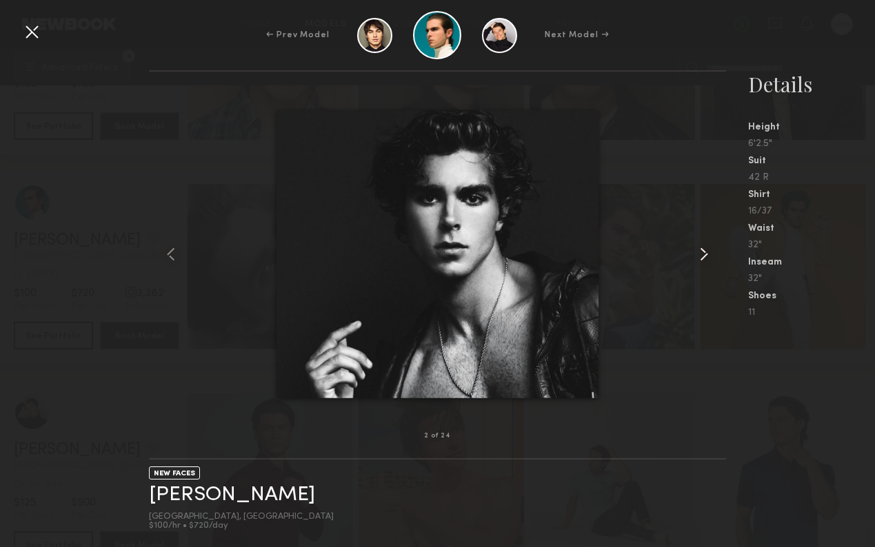
click at [703, 252] on common-icon at bounding box center [704, 254] width 22 height 22
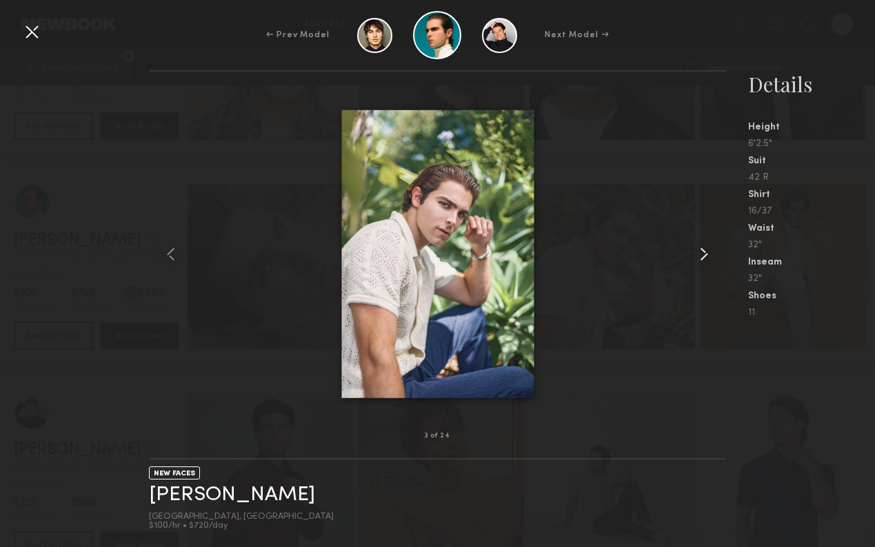
click at [703, 252] on common-icon at bounding box center [704, 254] width 22 height 22
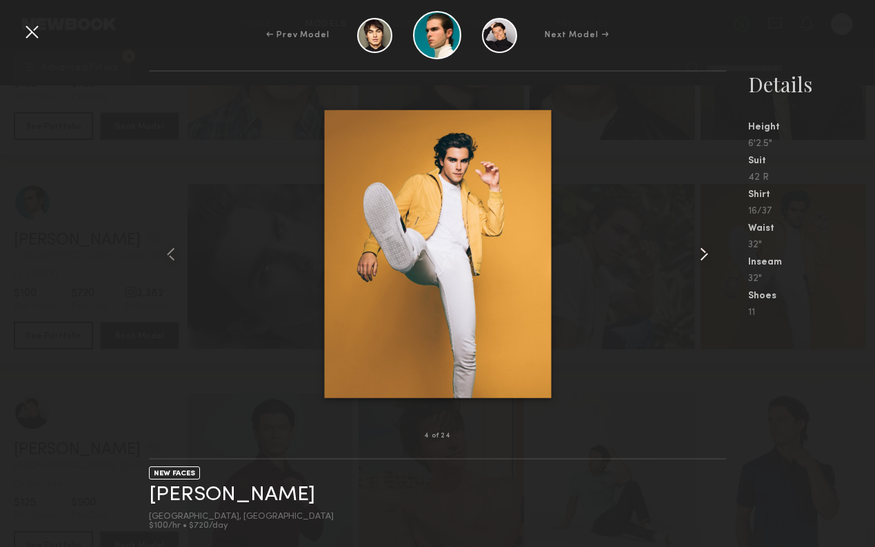
click at [703, 252] on common-icon at bounding box center [704, 254] width 22 height 22
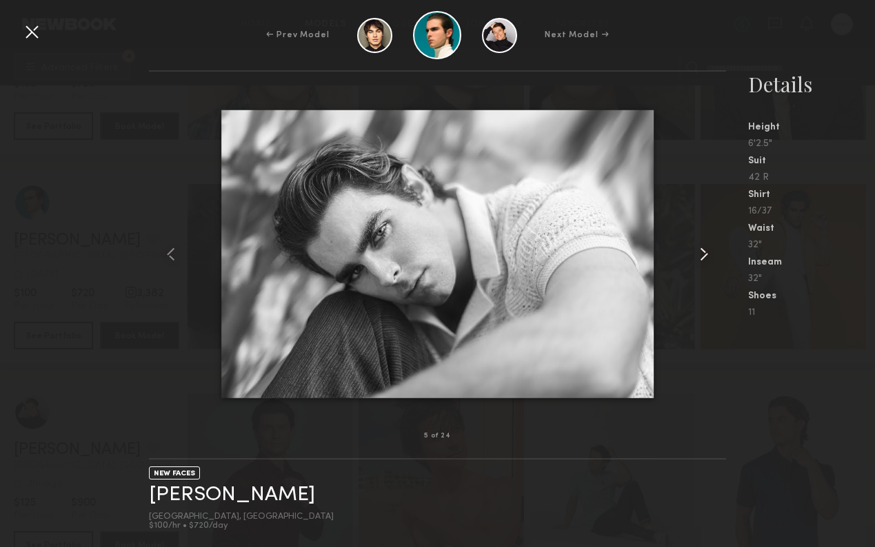
click at [703, 252] on common-icon at bounding box center [704, 254] width 22 height 22
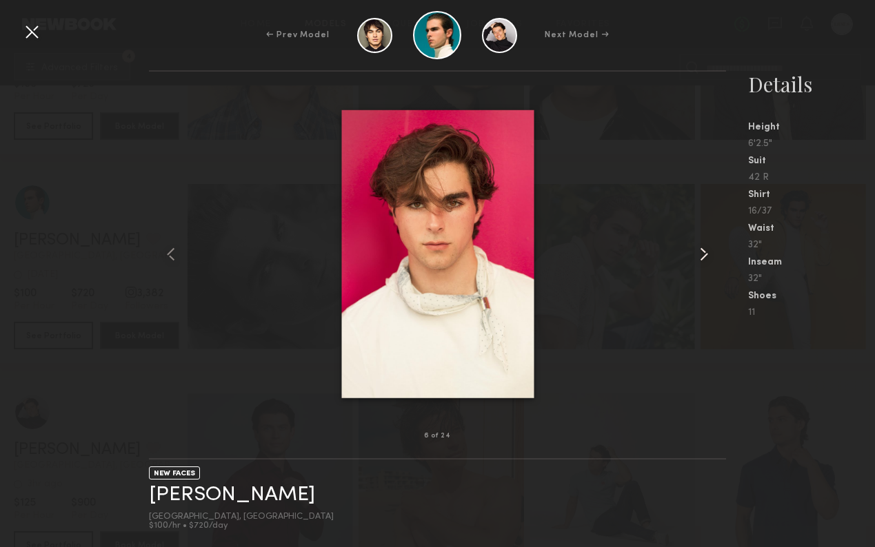
click at [703, 252] on common-icon at bounding box center [704, 254] width 22 height 22
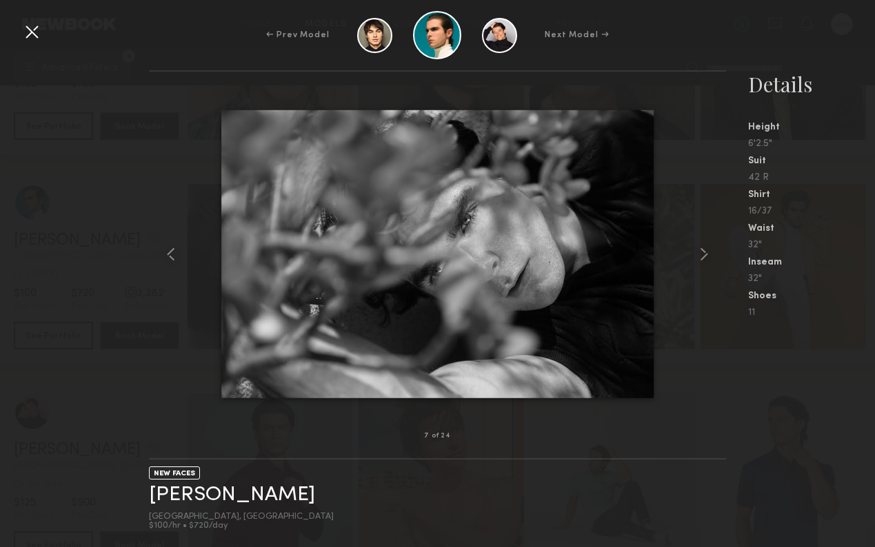
click at [37, 34] on div at bounding box center [32, 32] width 22 height 22
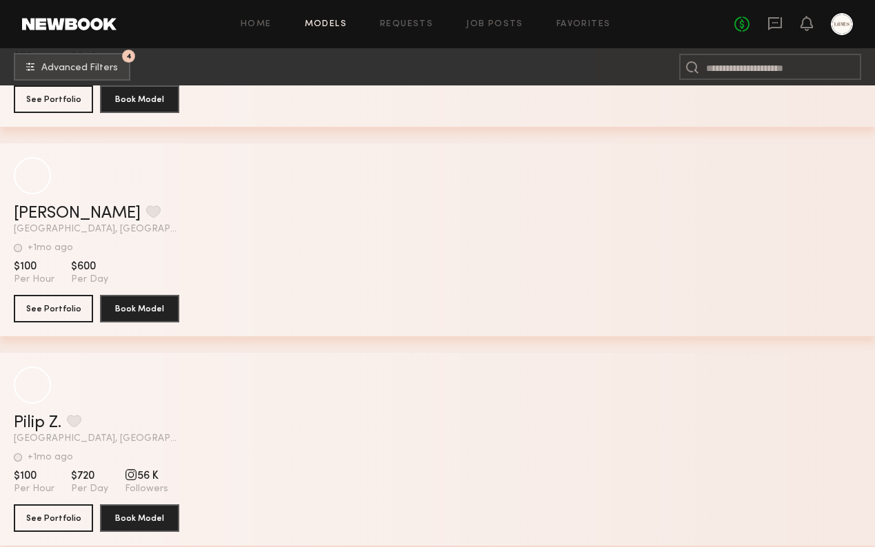
scroll to position [111120, 0]
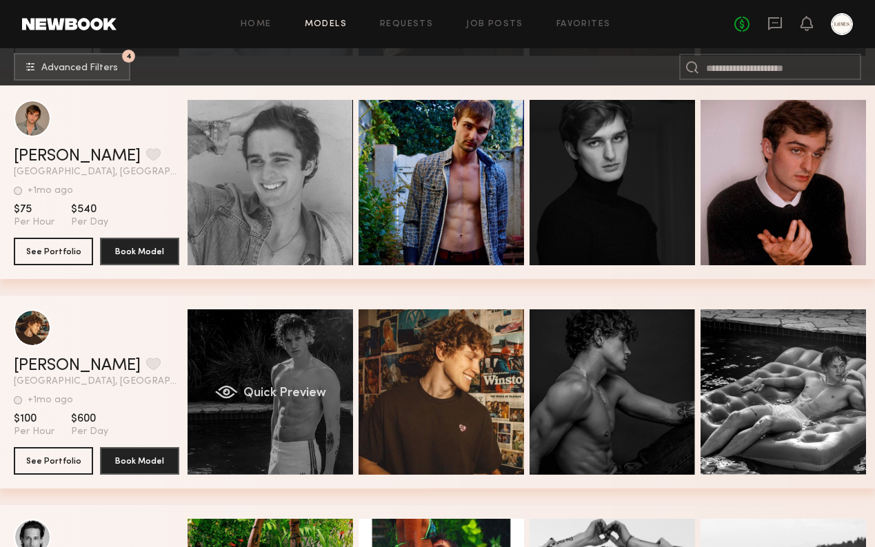
click at [301, 374] on div "Quick Preview" at bounding box center [270, 392] width 165 height 165
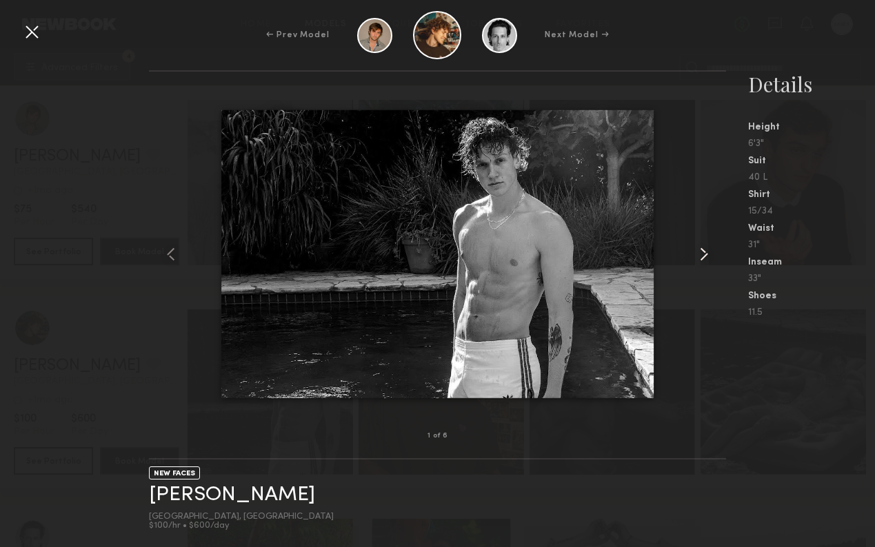
click at [697, 254] on common-icon at bounding box center [704, 254] width 22 height 22
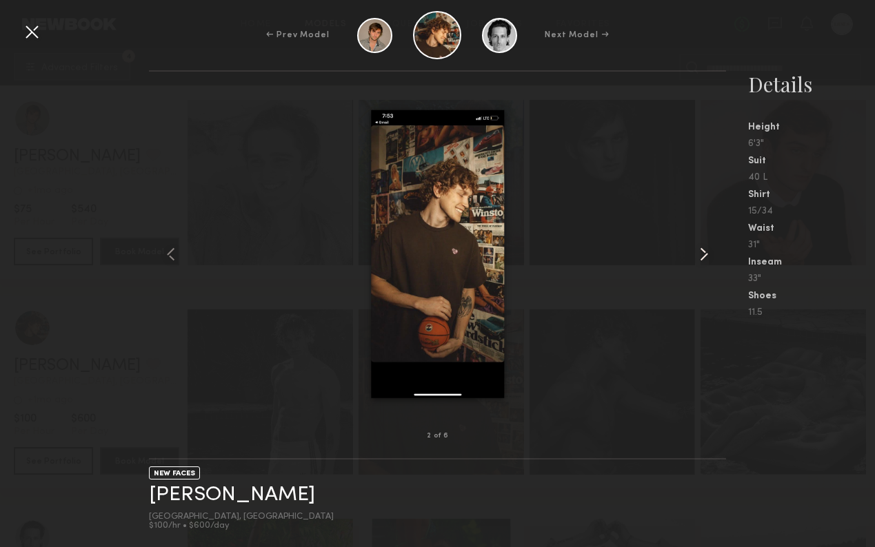
click at [697, 254] on common-icon at bounding box center [704, 254] width 22 height 22
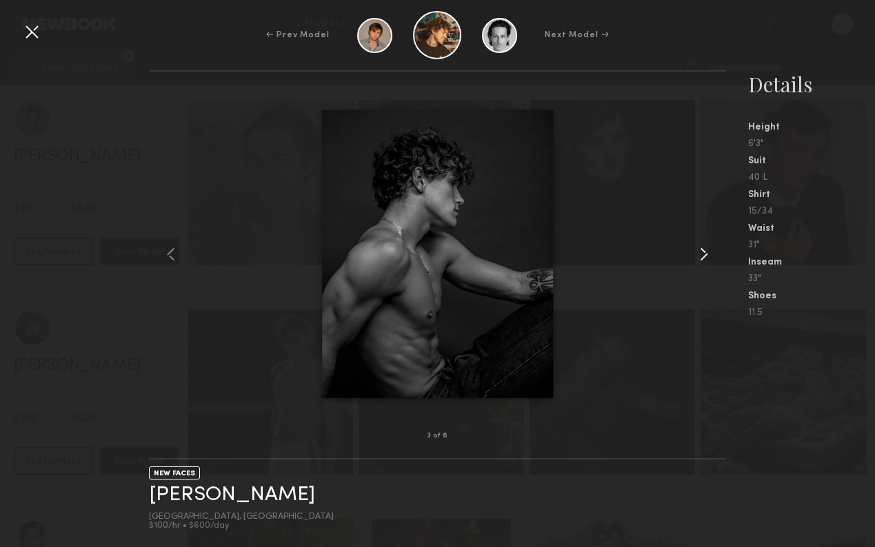
click at [697, 254] on common-icon at bounding box center [704, 254] width 22 height 22
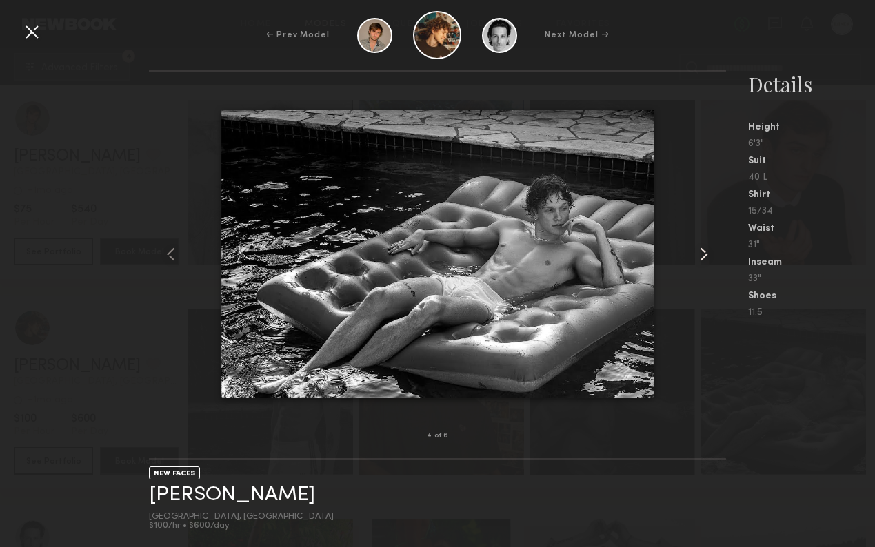
click at [697, 254] on common-icon at bounding box center [704, 254] width 22 height 22
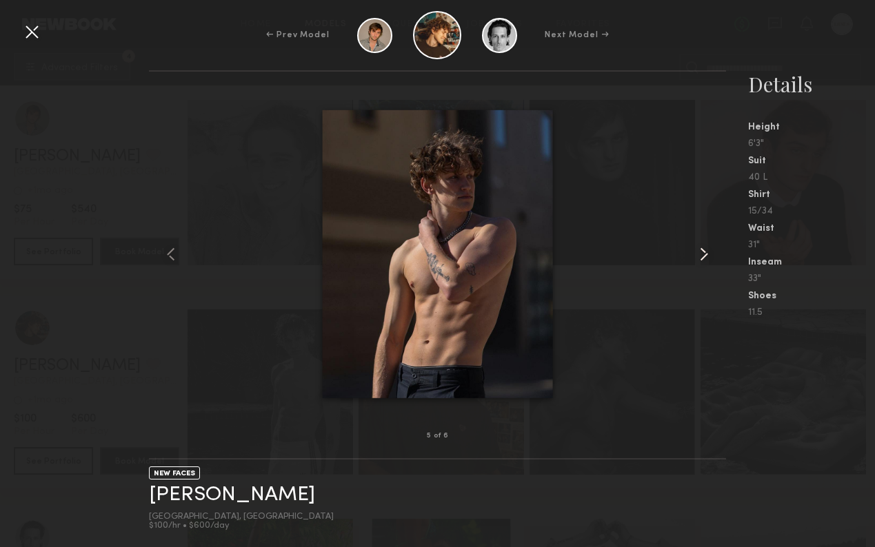
click at [697, 254] on common-icon at bounding box center [704, 254] width 22 height 22
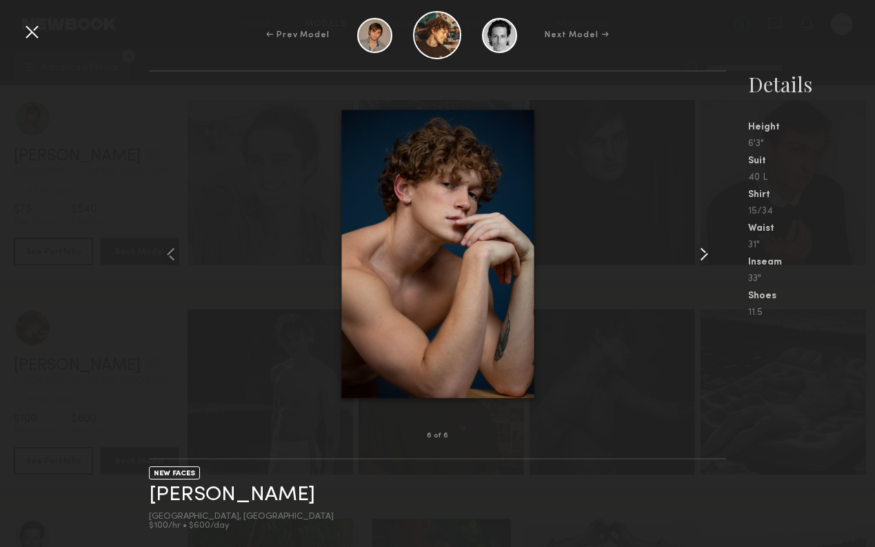
click at [697, 254] on common-icon at bounding box center [704, 254] width 22 height 22
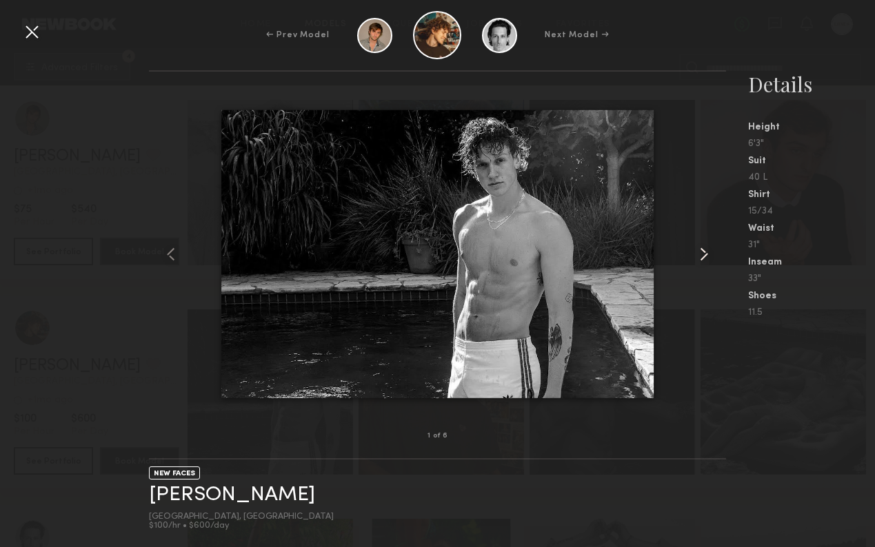
click at [697, 254] on common-icon at bounding box center [704, 254] width 22 height 22
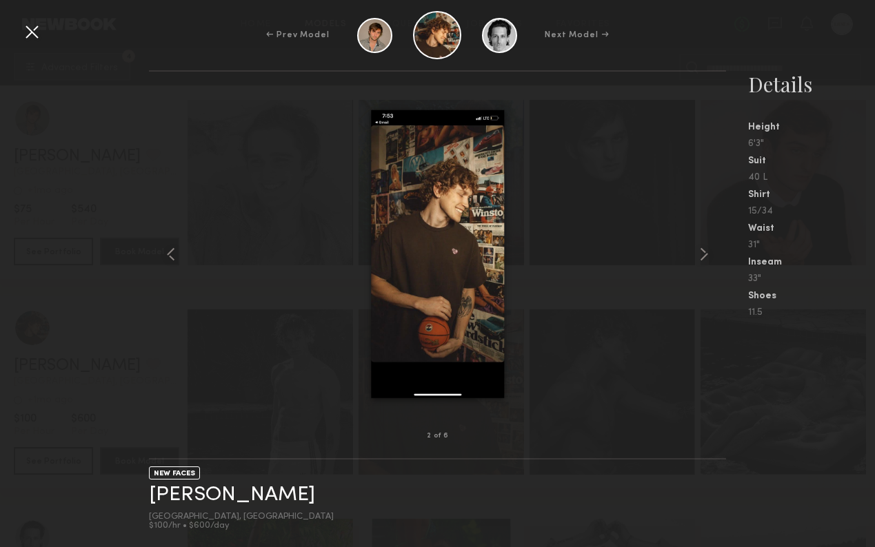
click at [21, 30] on div at bounding box center [32, 32] width 22 height 22
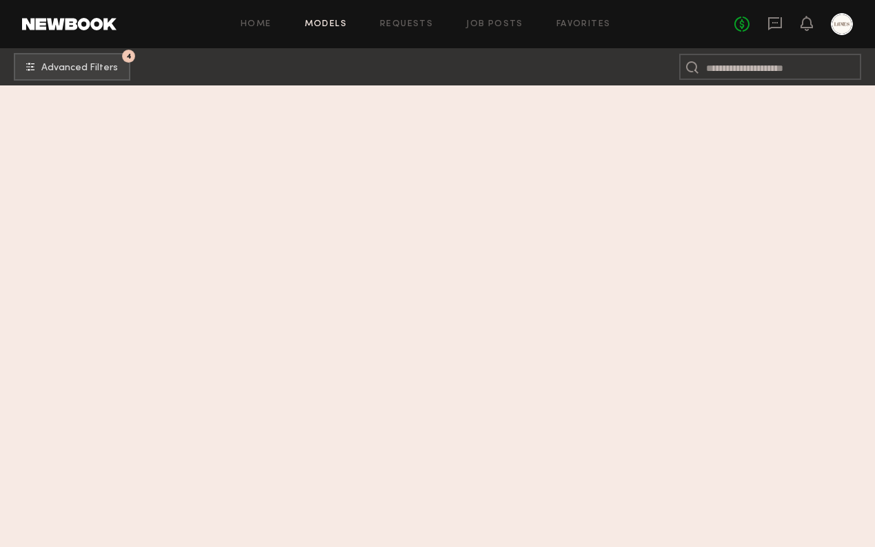
scroll to position [112424, 0]
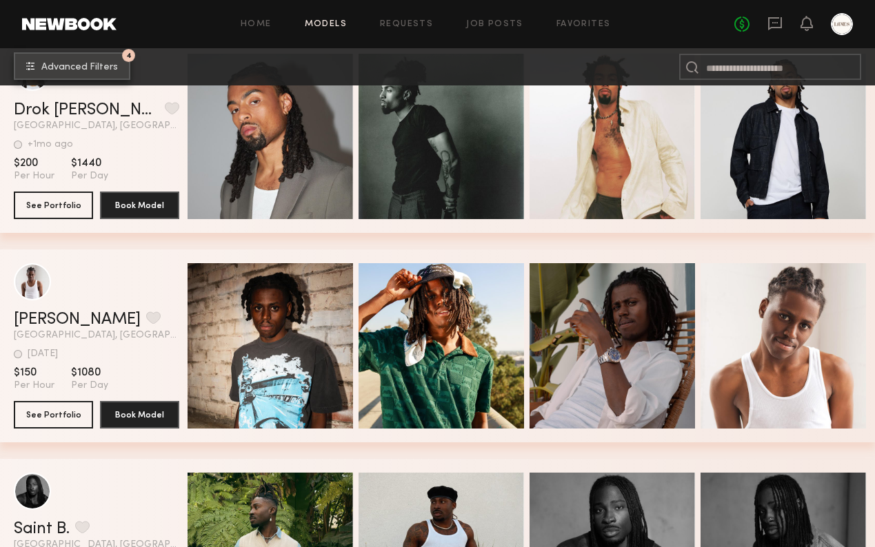
click at [67, 71] on span "Advanced Filters" at bounding box center [79, 68] width 77 height 10
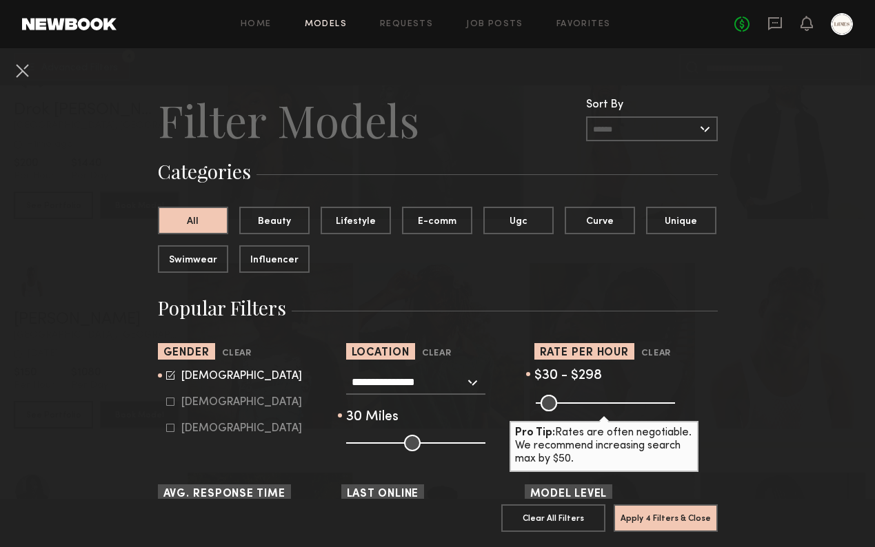
drag, startPoint x: 602, startPoint y: 402, endPoint x: 613, endPoint y: 403, distance: 11.1
type input "***"
click at [613, 403] on input "range" at bounding box center [605, 403] width 139 height 17
click at [685, 523] on button "Apply 4 Filters & Close" at bounding box center [666, 518] width 104 height 28
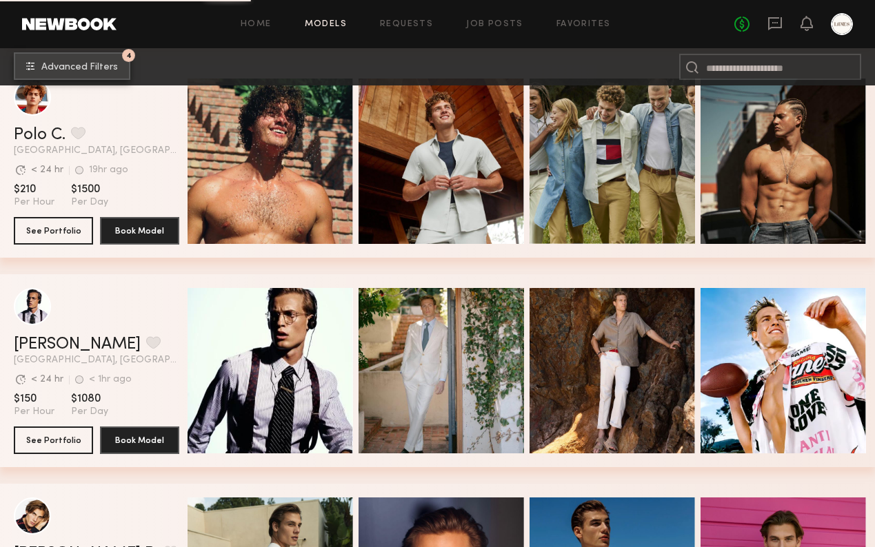
scroll to position [4450, 0]
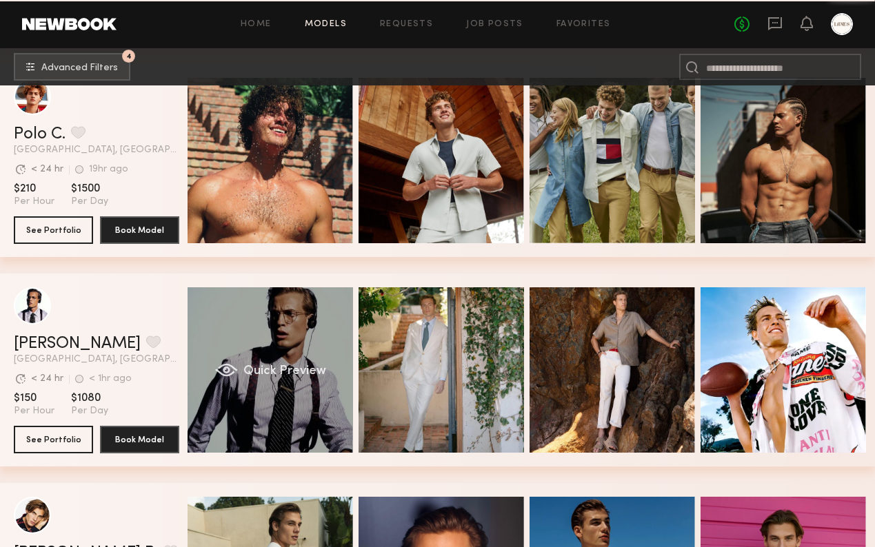
click at [271, 365] on span "Quick Preview" at bounding box center [284, 371] width 83 height 12
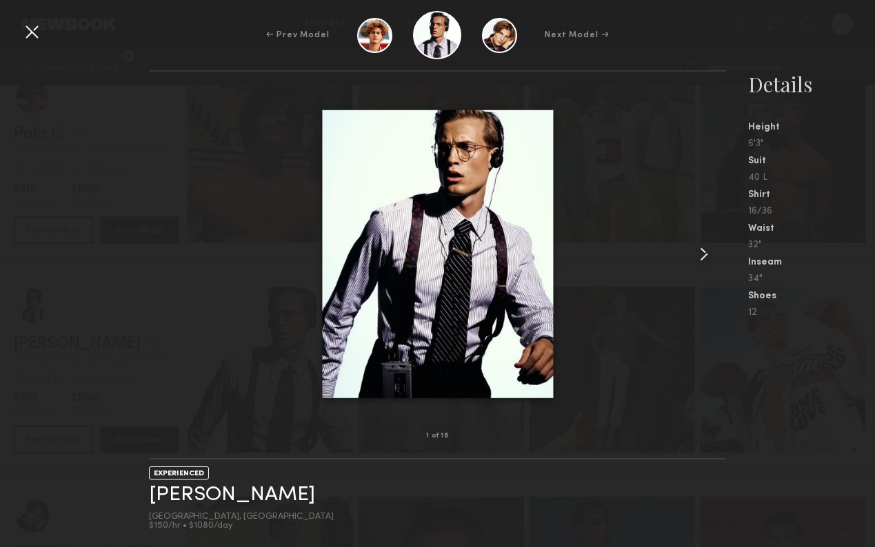
click at [698, 252] on common-icon at bounding box center [704, 254] width 22 height 22
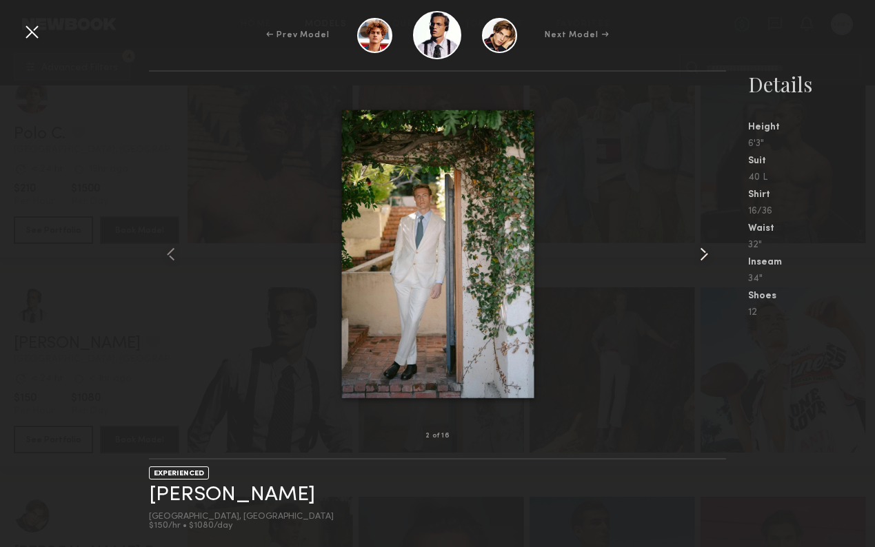
click at [698, 252] on common-icon at bounding box center [704, 254] width 22 height 22
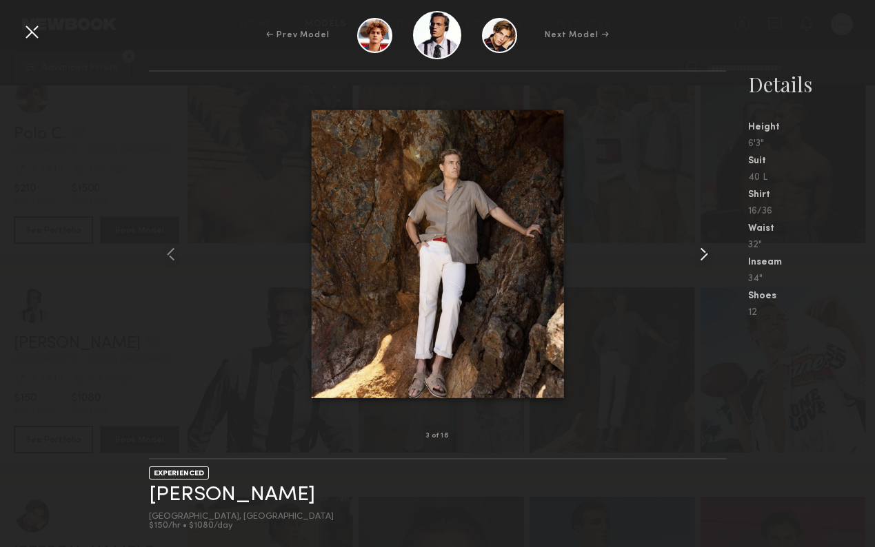
click at [698, 252] on common-icon at bounding box center [704, 254] width 22 height 22
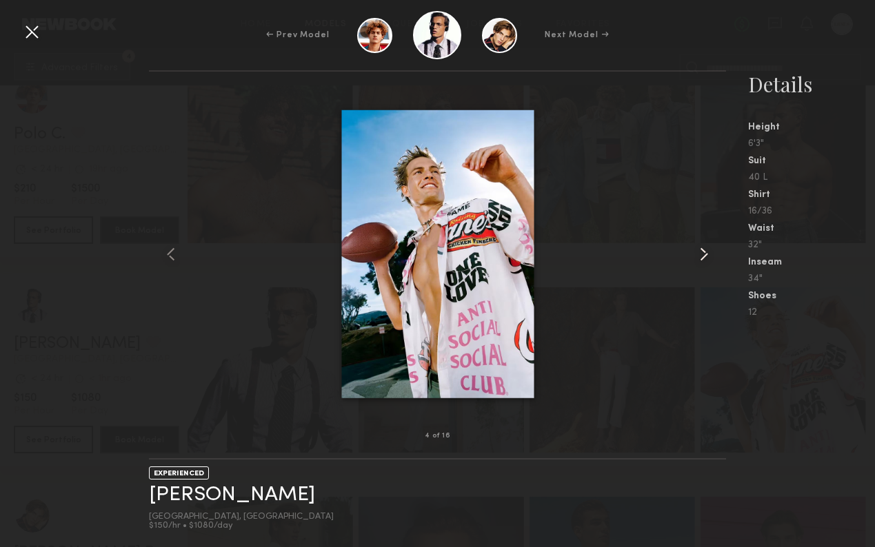
click at [698, 252] on common-icon at bounding box center [704, 254] width 22 height 22
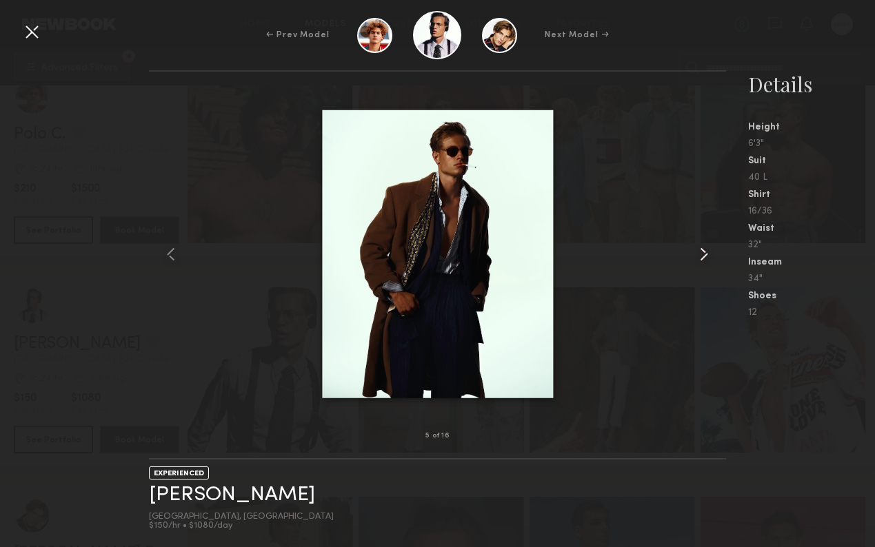
click at [698, 252] on common-icon at bounding box center [704, 254] width 22 height 22
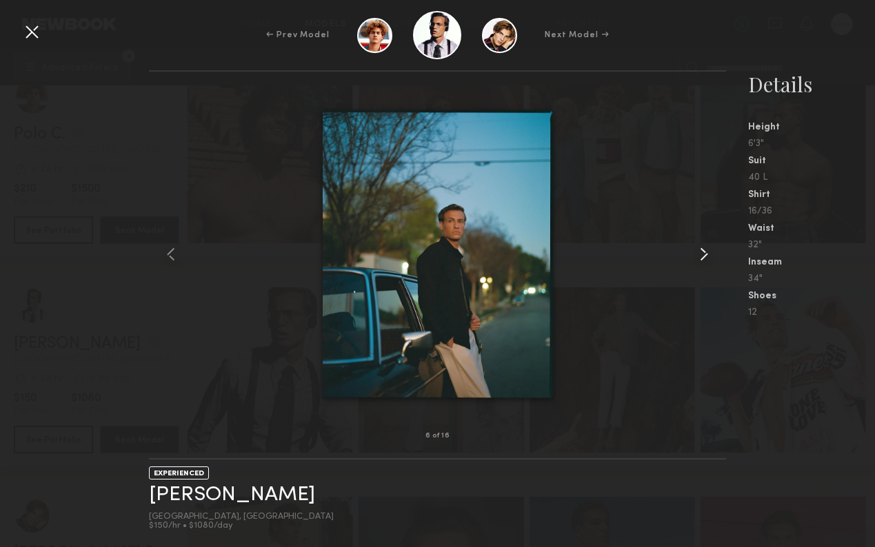
click at [698, 252] on common-icon at bounding box center [704, 254] width 22 height 22
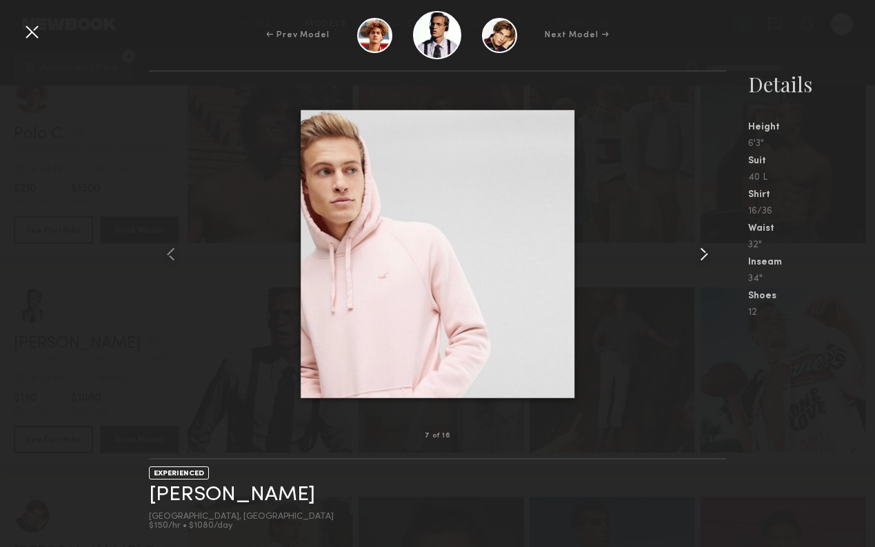
click at [698, 252] on common-icon at bounding box center [704, 254] width 22 height 22
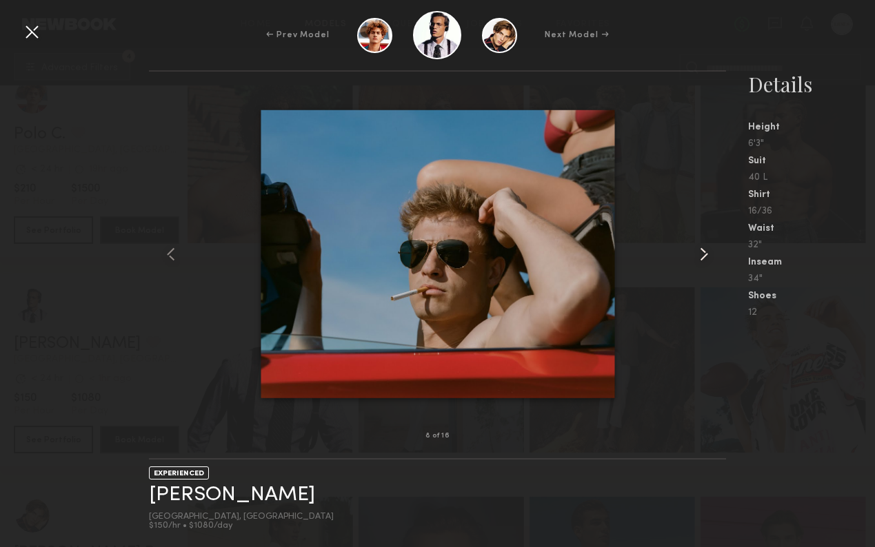
click at [698, 252] on common-icon at bounding box center [704, 254] width 22 height 22
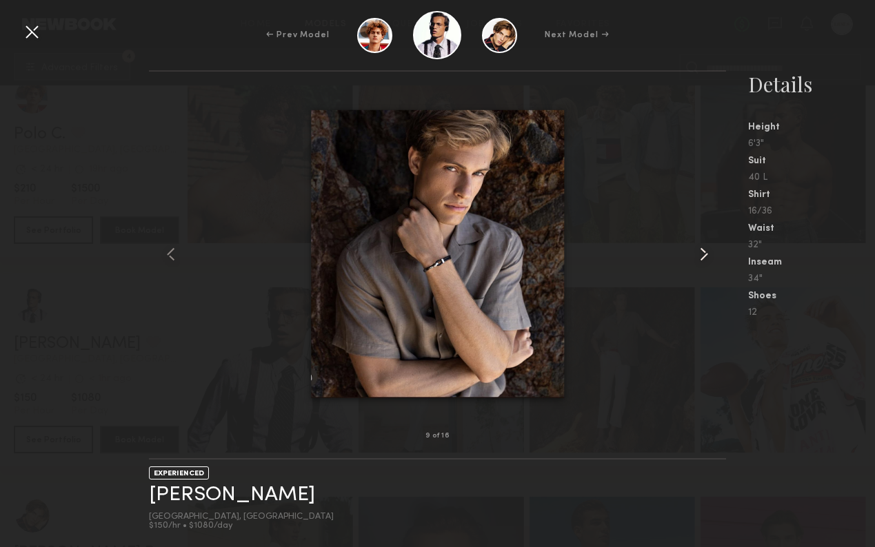
click at [698, 252] on common-icon at bounding box center [704, 254] width 22 height 22
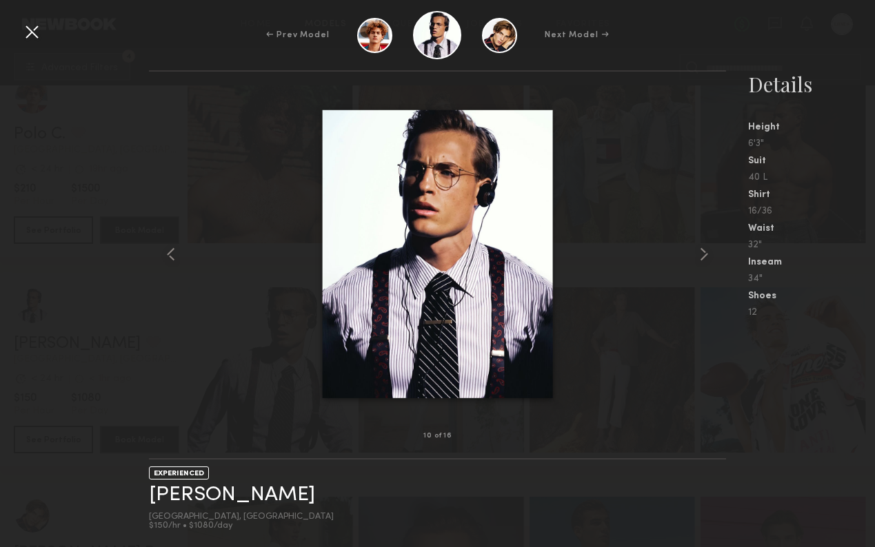
click at [32, 32] on div at bounding box center [32, 32] width 22 height 22
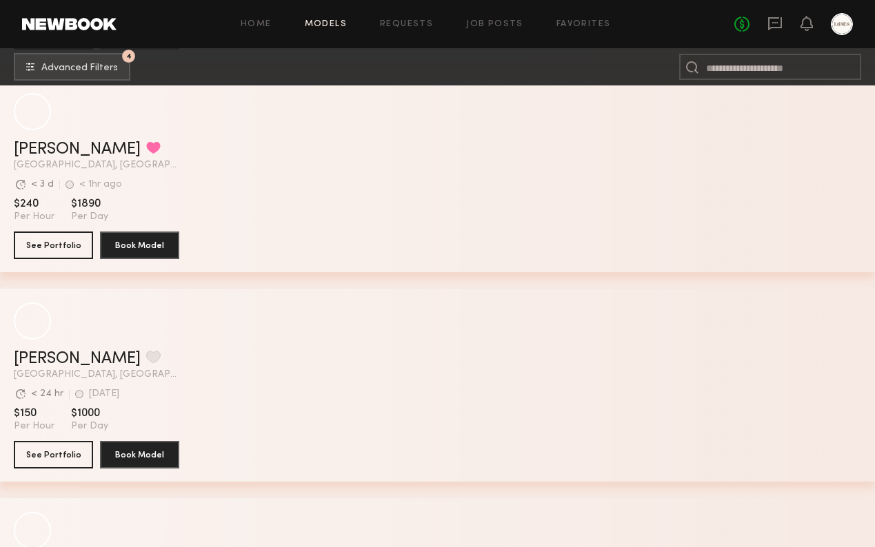
scroll to position [8991, 0]
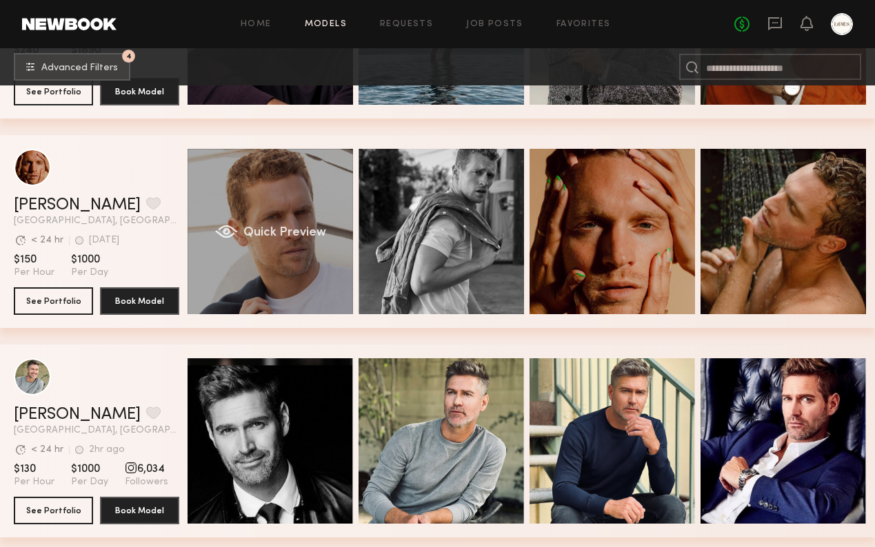
click at [290, 241] on div "Quick Preview" at bounding box center [270, 231] width 165 height 165
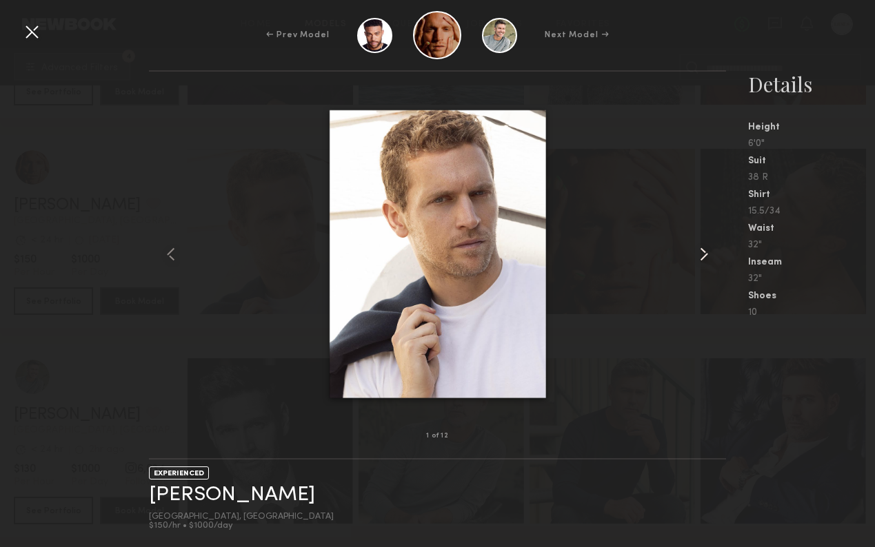
click at [703, 256] on common-icon at bounding box center [704, 254] width 22 height 22
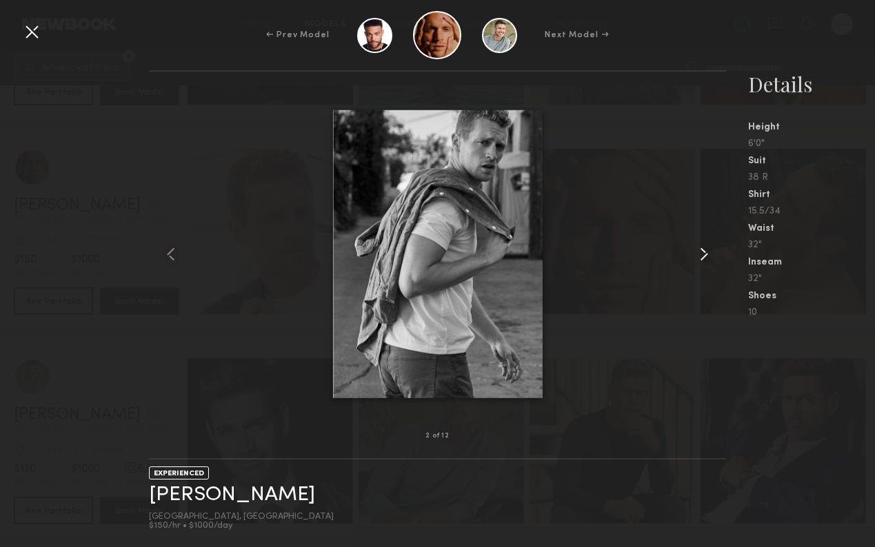
click at [703, 256] on common-icon at bounding box center [704, 254] width 22 height 22
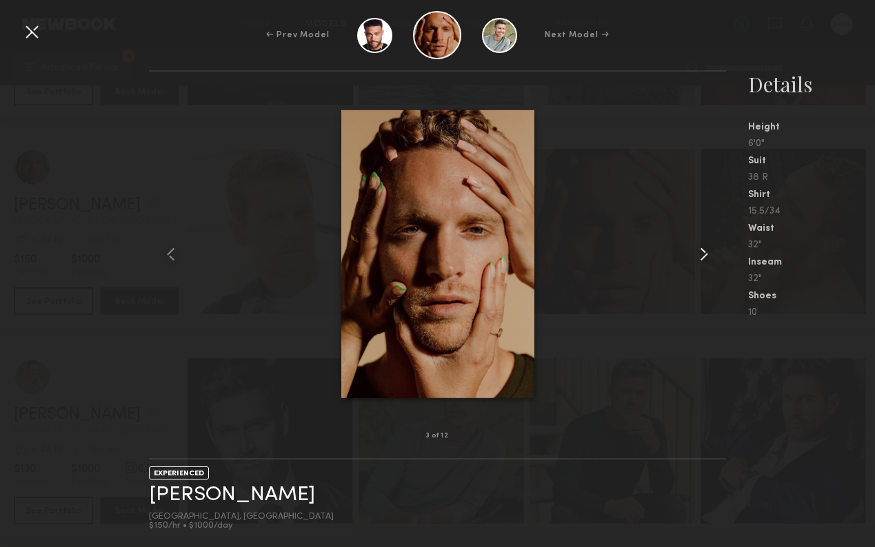
click at [703, 256] on common-icon at bounding box center [704, 254] width 22 height 22
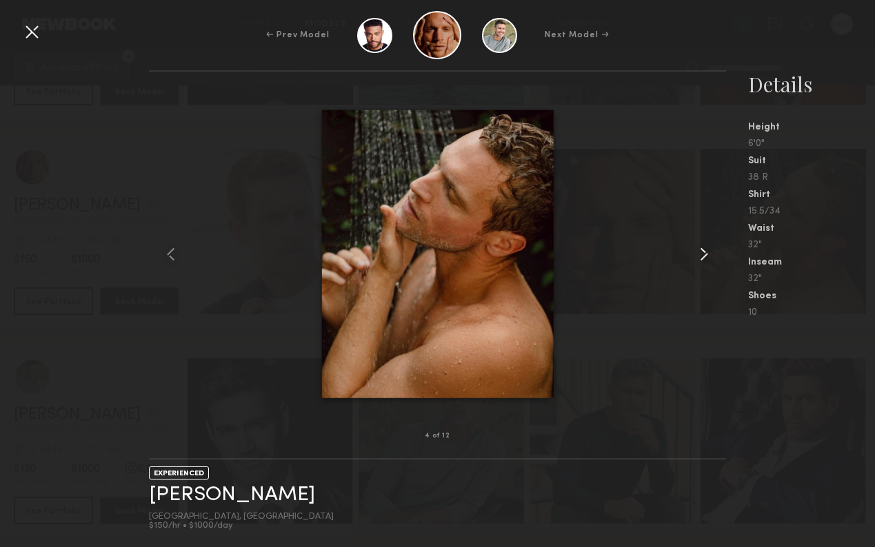
click at [703, 256] on common-icon at bounding box center [704, 254] width 22 height 22
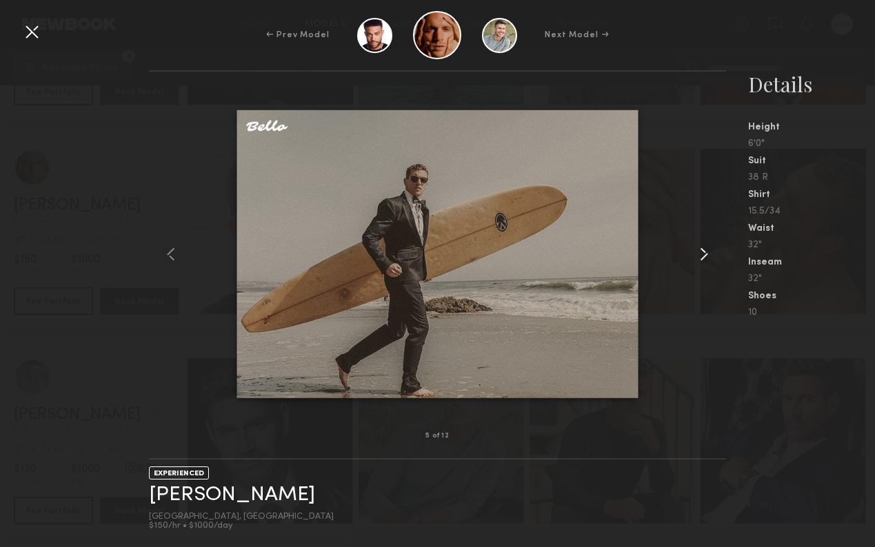
click at [703, 256] on common-icon at bounding box center [704, 254] width 22 height 22
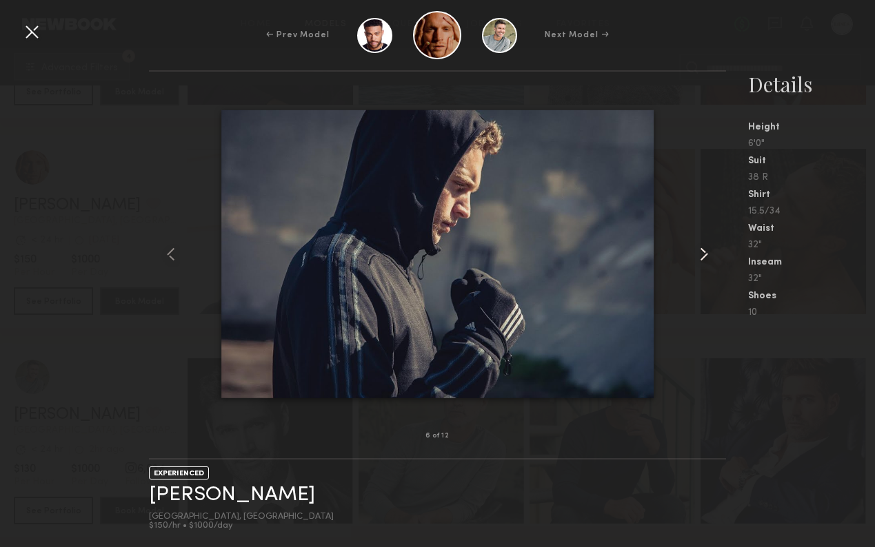
click at [703, 256] on common-icon at bounding box center [704, 254] width 22 height 22
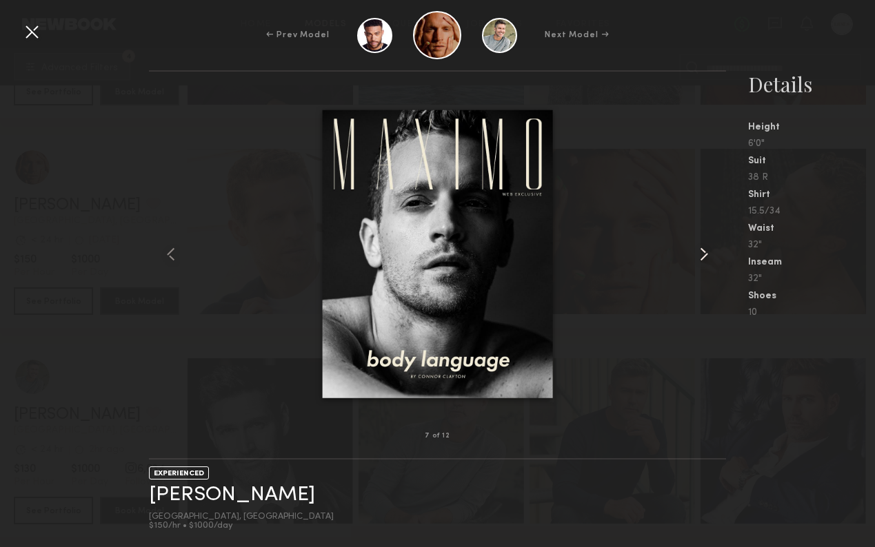
click at [703, 256] on common-icon at bounding box center [704, 254] width 22 height 22
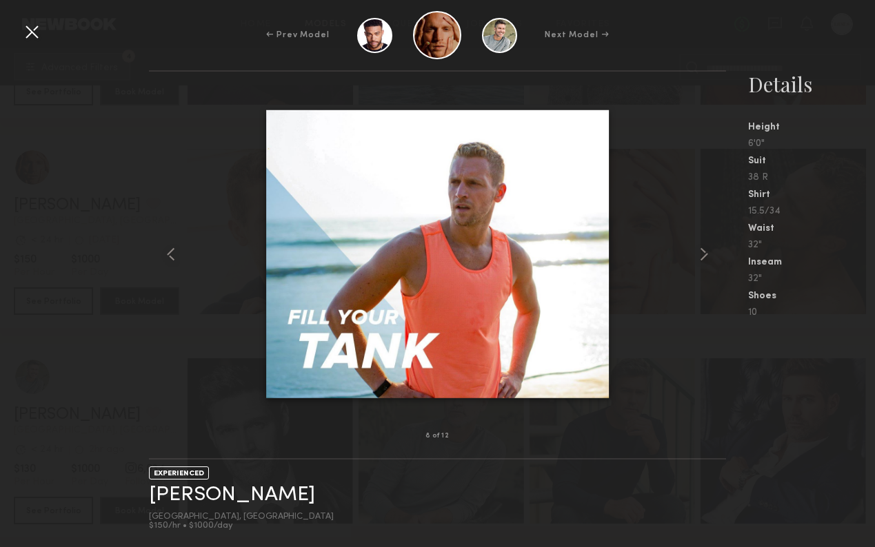
click at [29, 28] on div at bounding box center [32, 32] width 22 height 22
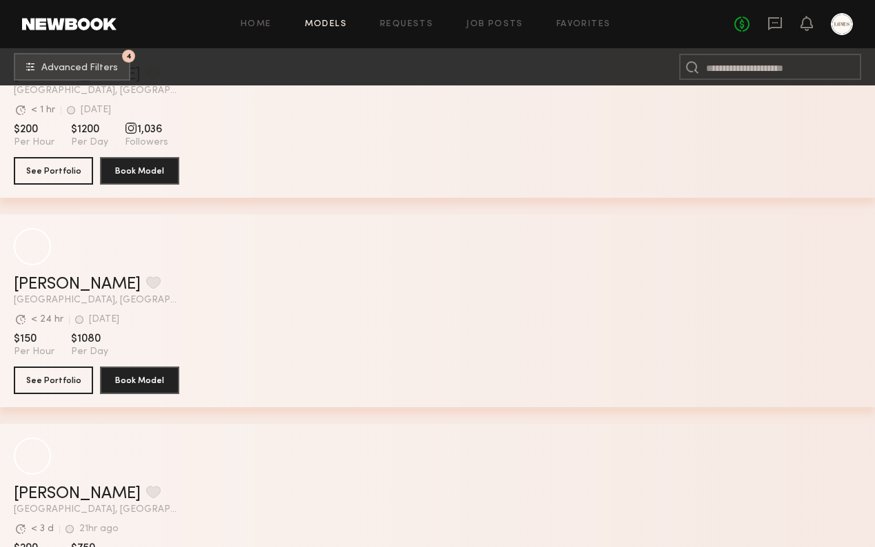
scroll to position [11904, 0]
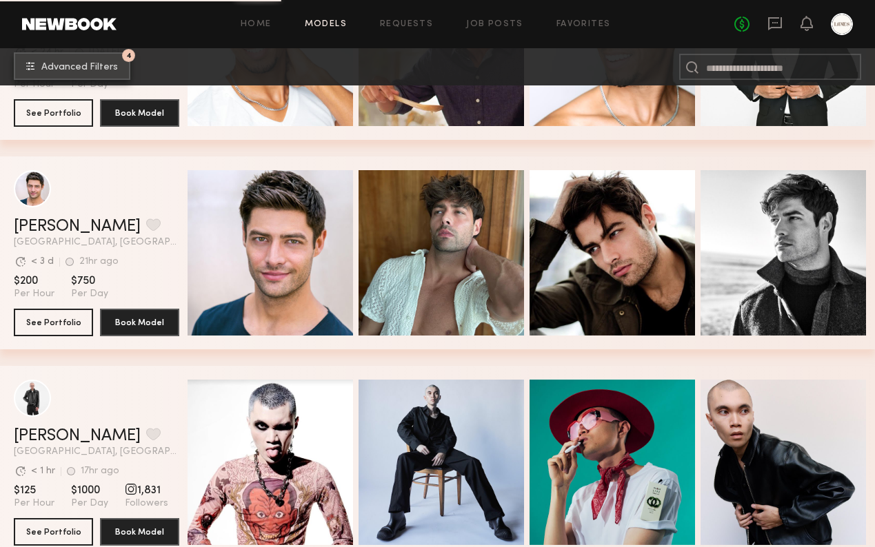
click at [59, 74] on button "4 Advanced Filters" at bounding box center [72, 66] width 117 height 28
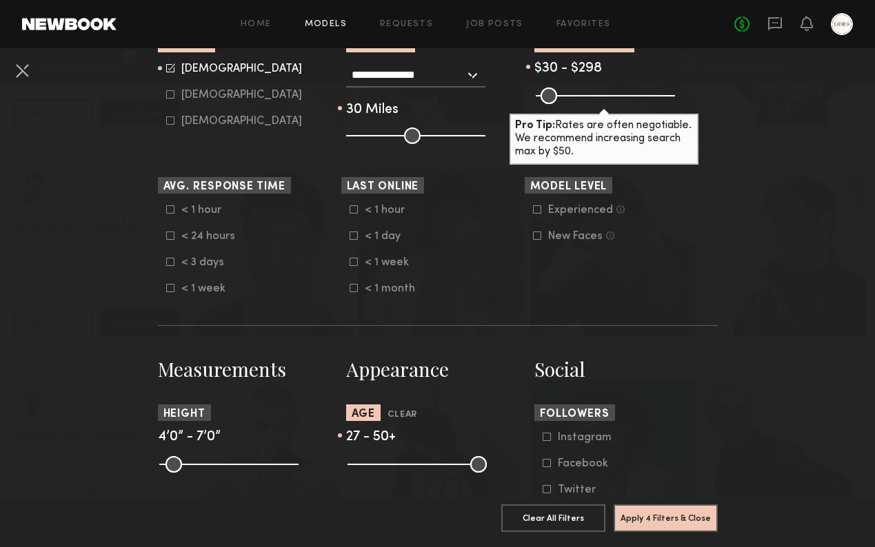
scroll to position [410, 0]
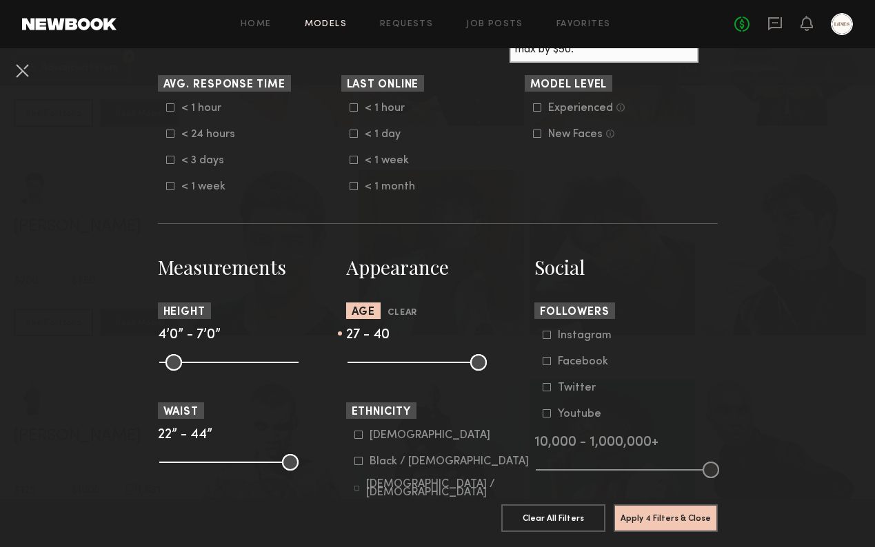
drag, startPoint x: 481, startPoint y: 365, endPoint x: 439, endPoint y: 366, distance: 42.1
type input "**"
click at [439, 366] on input "range" at bounding box center [417, 362] width 139 height 17
click at [673, 519] on button "Apply 4 Filters & Close" at bounding box center [666, 518] width 104 height 28
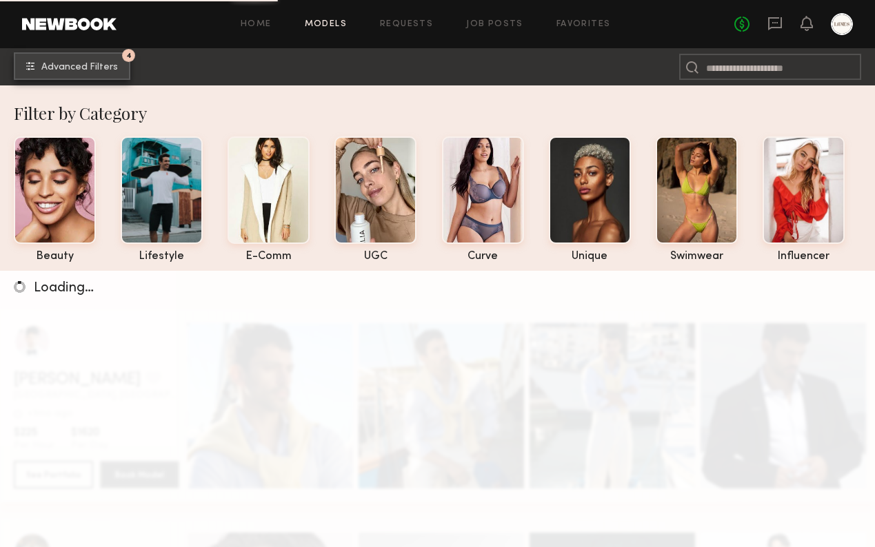
click at [83, 68] on span "Advanced Filters" at bounding box center [79, 68] width 77 height 10
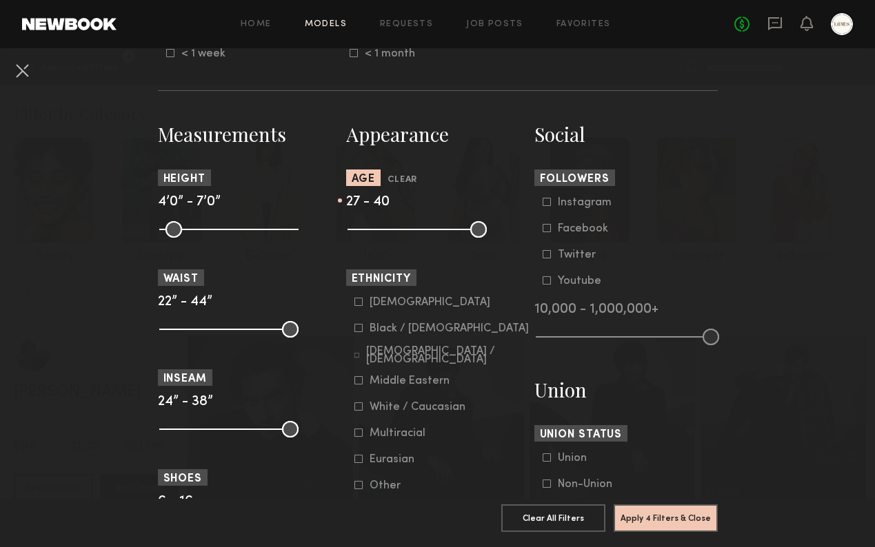
scroll to position [545, 0]
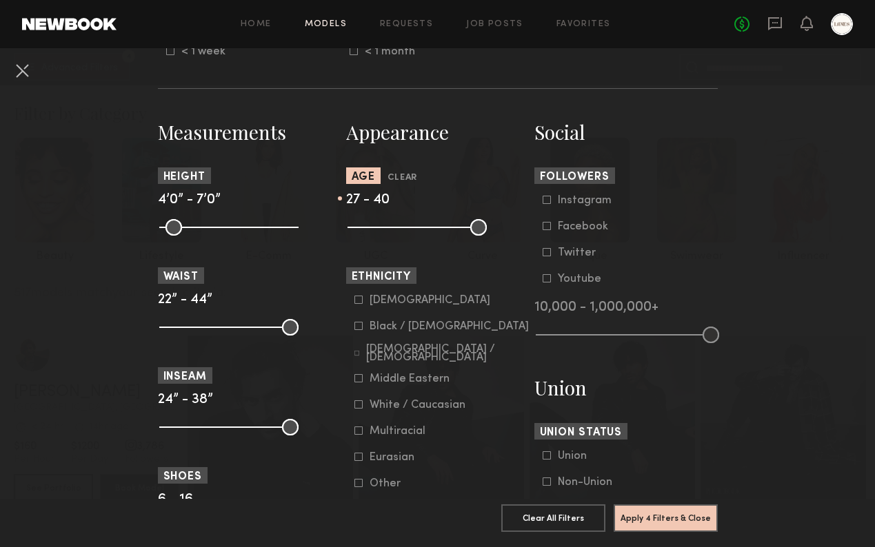
click at [358, 412] on common-framework-checkbox "White / Caucasian" at bounding box center [441, 405] width 175 height 12
click at [358, 408] on icon at bounding box center [358, 405] width 8 height 8
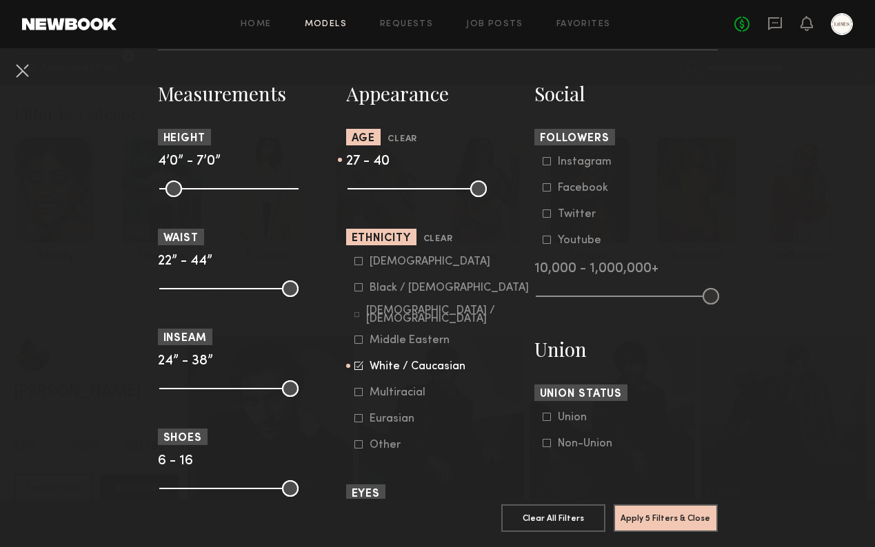
scroll to position [583, 0]
click at [656, 519] on button "Apply 5 Filters & Close" at bounding box center [666, 518] width 104 height 28
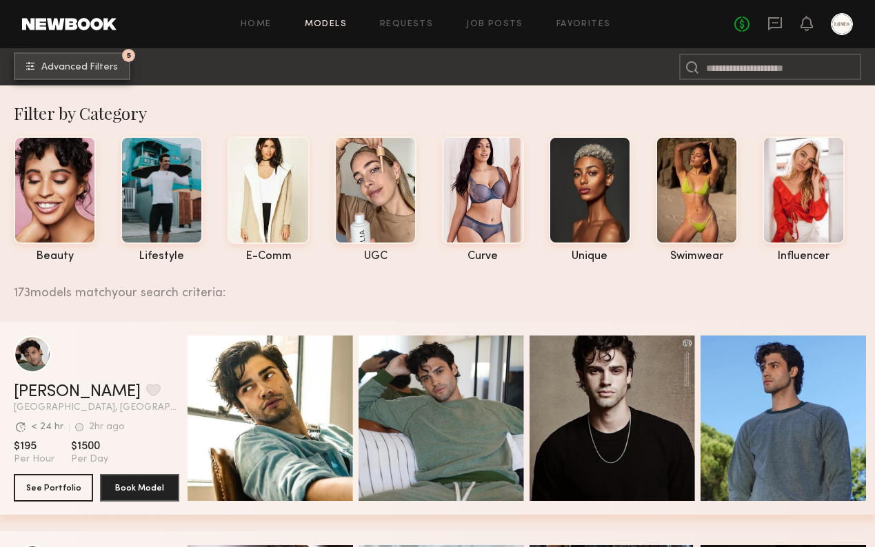
click at [64, 70] on span "Advanced Filters" at bounding box center [79, 68] width 77 height 10
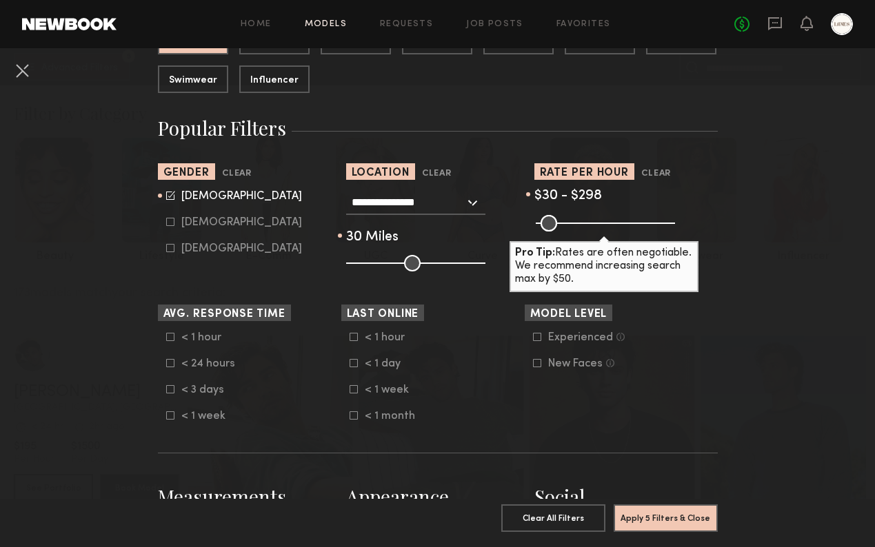
scroll to position [501, 0]
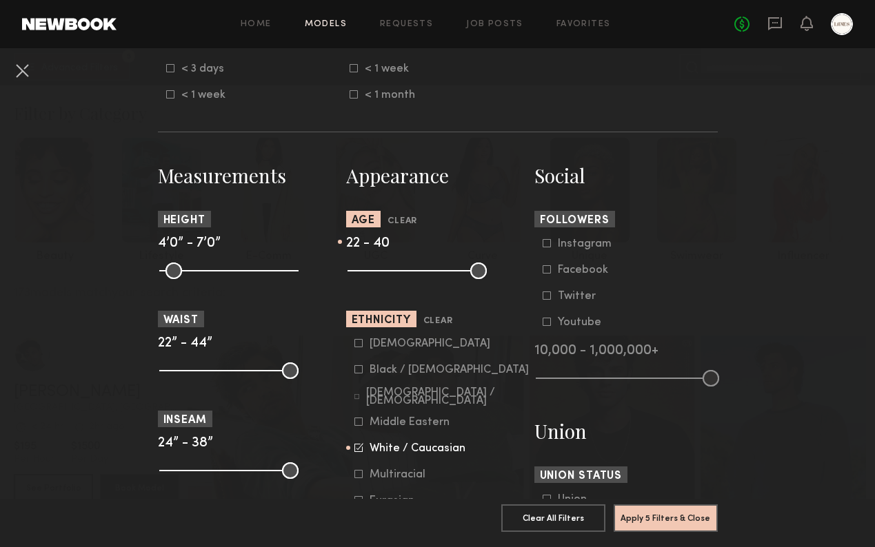
drag, startPoint x: 390, startPoint y: 274, endPoint x: 372, endPoint y: 272, distance: 18.0
type input "**"
click at [372, 273] on input "range" at bounding box center [417, 271] width 139 height 17
click at [681, 519] on button "Apply 5 Filters & Close" at bounding box center [666, 518] width 104 height 28
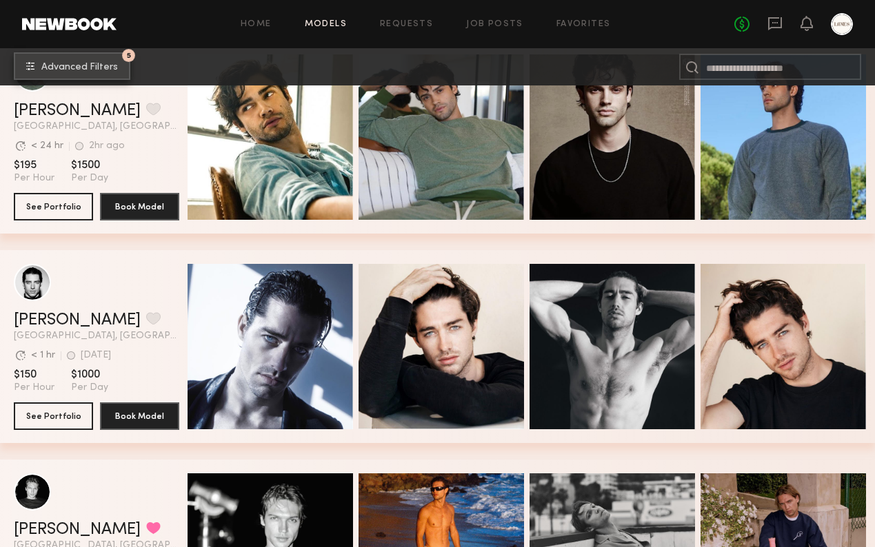
scroll to position [3505, 0]
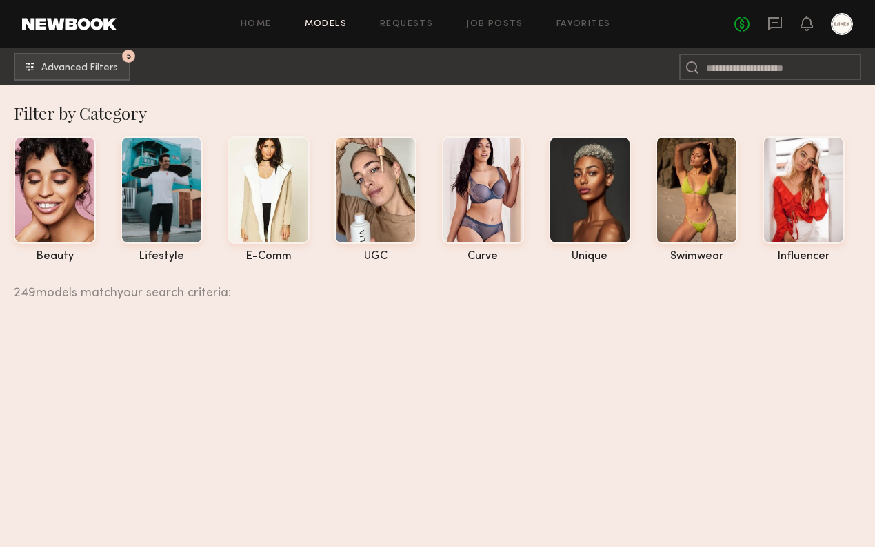
scroll to position [3505, 0]
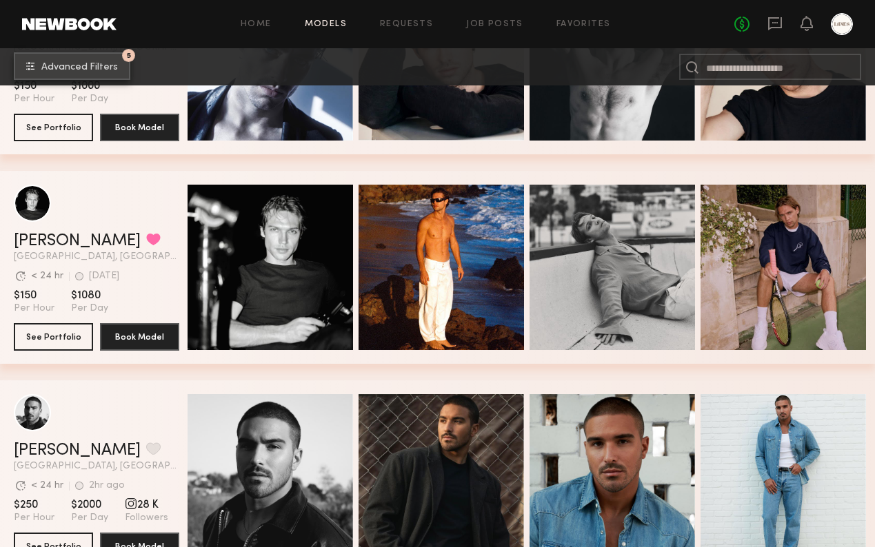
click at [84, 63] on span "Advanced Filters" at bounding box center [79, 68] width 77 height 10
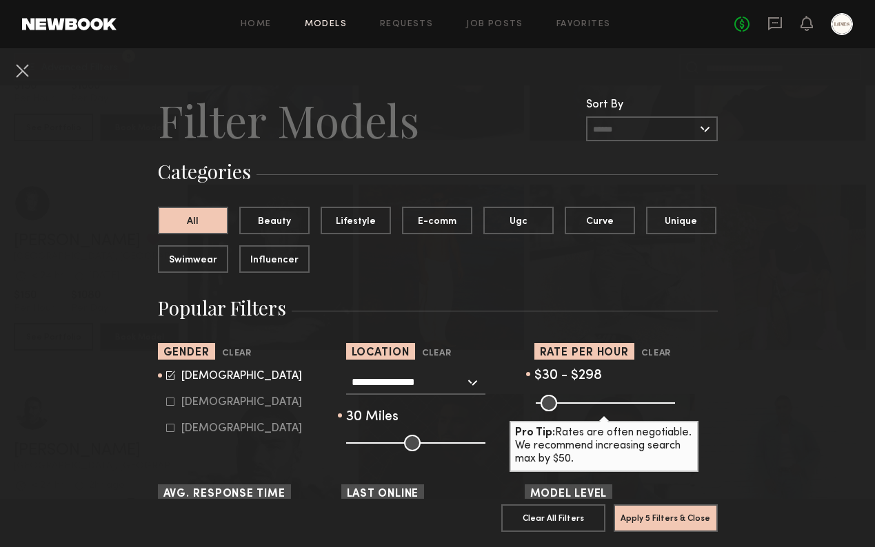
scroll to position [590, 0]
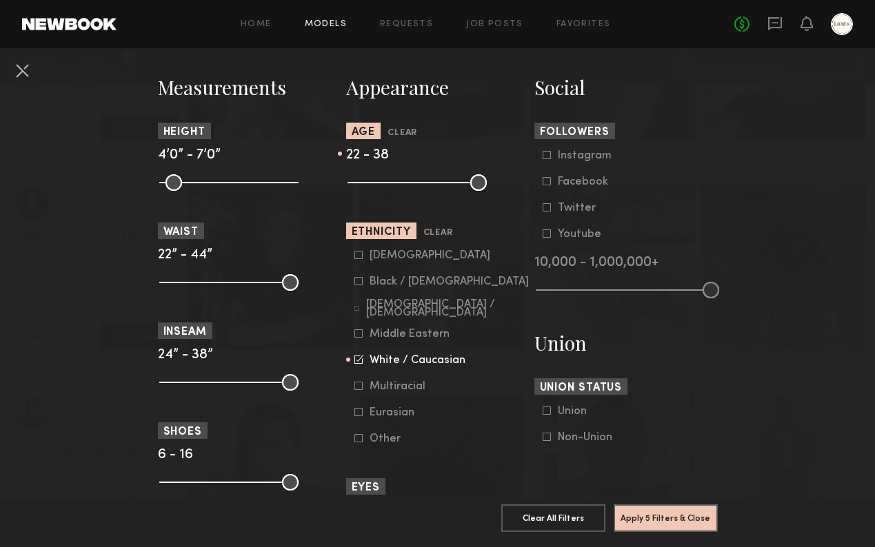
drag, startPoint x: 439, startPoint y: 183, endPoint x: 431, endPoint y: 184, distance: 7.6
type input "**"
click at [431, 184] on input "range" at bounding box center [417, 182] width 139 height 17
click at [668, 523] on button "Apply 5 Filters & Close" at bounding box center [666, 518] width 104 height 28
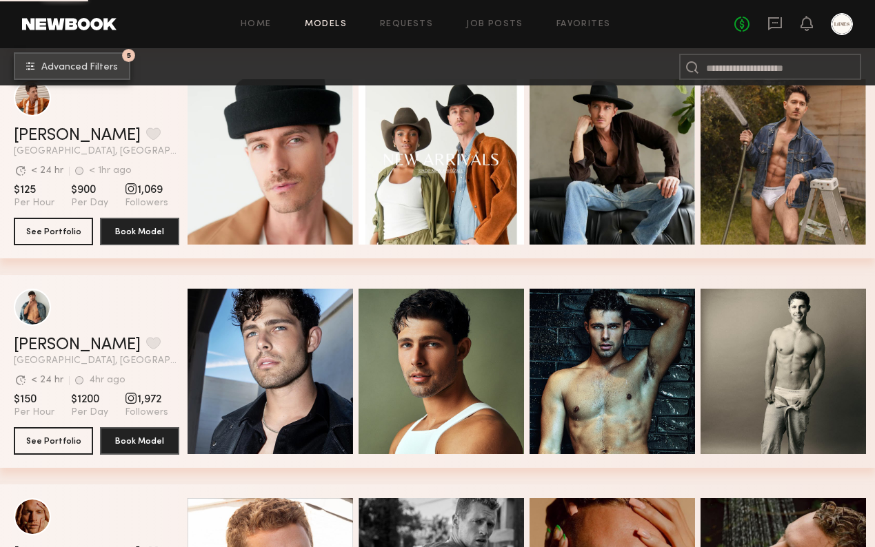
scroll to position [4512, 0]
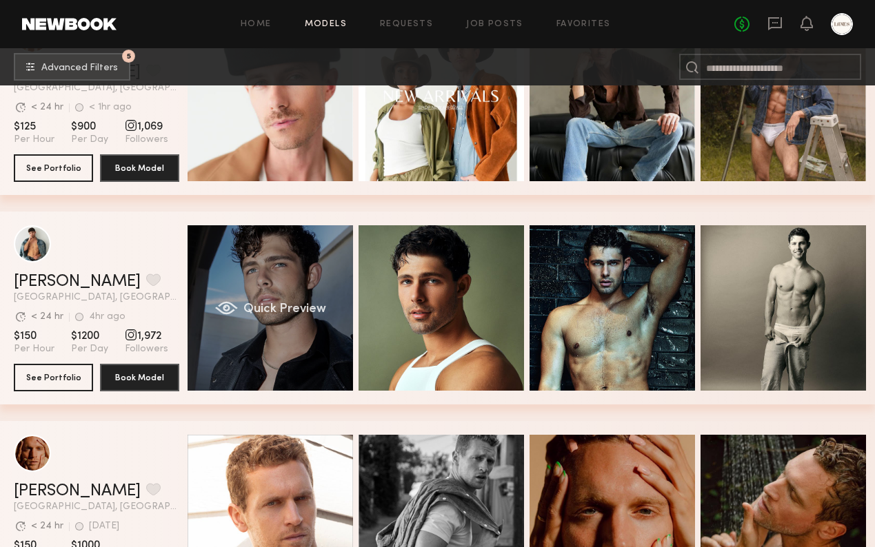
click at [294, 285] on div "Quick Preview" at bounding box center [270, 307] width 165 height 165
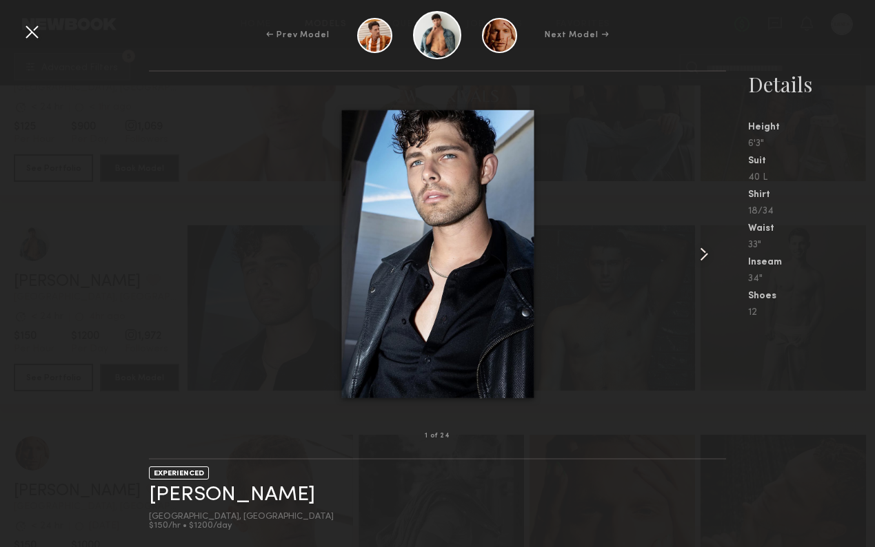
click at [708, 245] on common-icon at bounding box center [704, 254] width 22 height 22
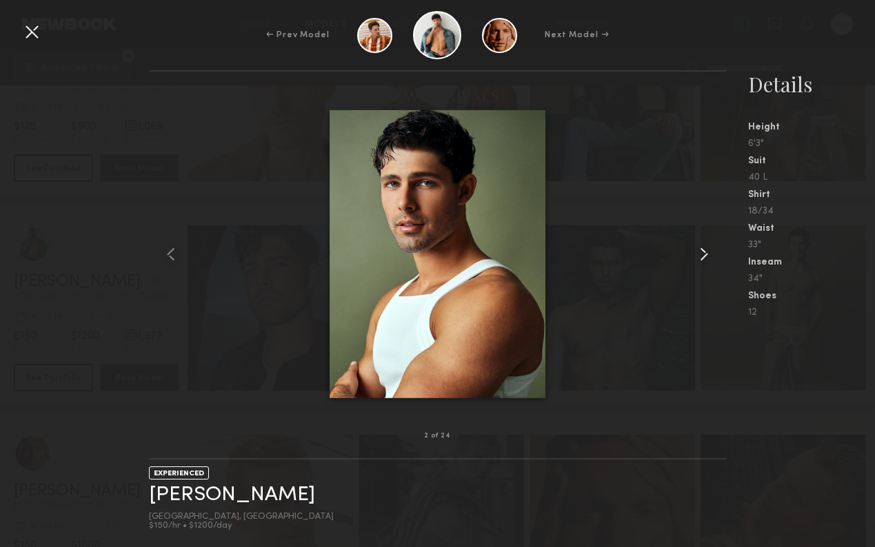
click at [708, 245] on common-icon at bounding box center [704, 254] width 22 height 22
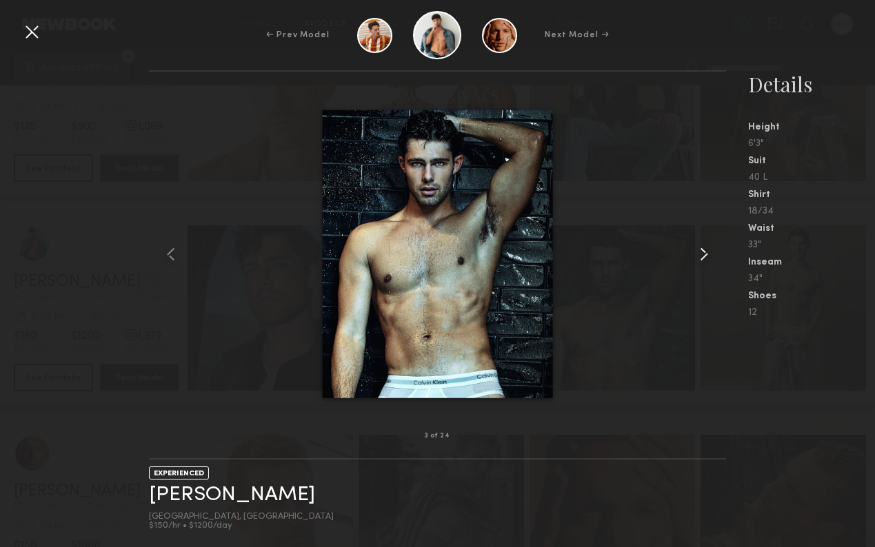
click at [708, 245] on common-icon at bounding box center [704, 254] width 22 height 22
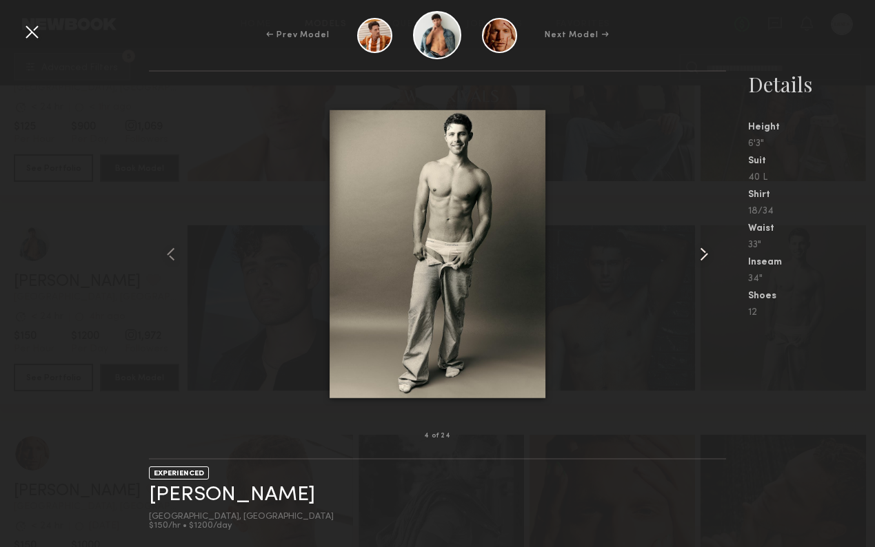
click at [708, 245] on common-icon at bounding box center [704, 254] width 22 height 22
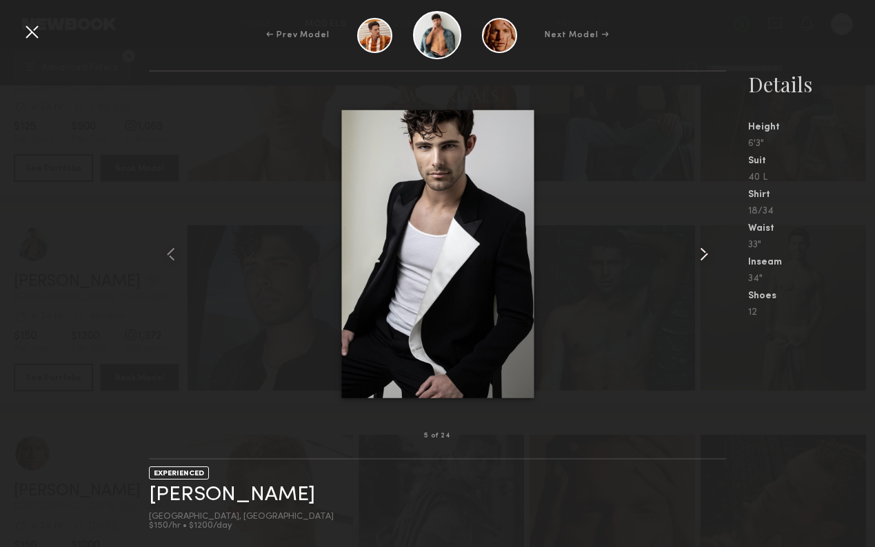
click at [708, 245] on common-icon at bounding box center [704, 254] width 22 height 22
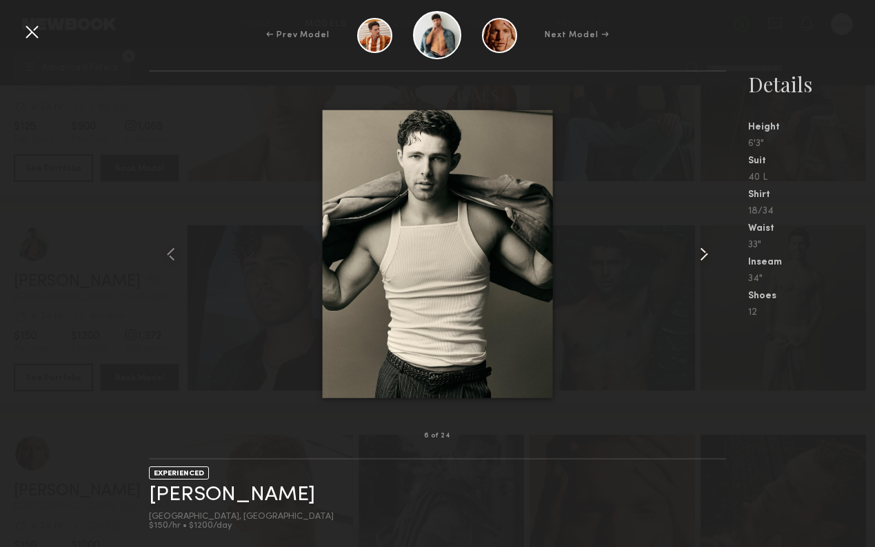
click at [708, 245] on common-icon at bounding box center [704, 254] width 22 height 22
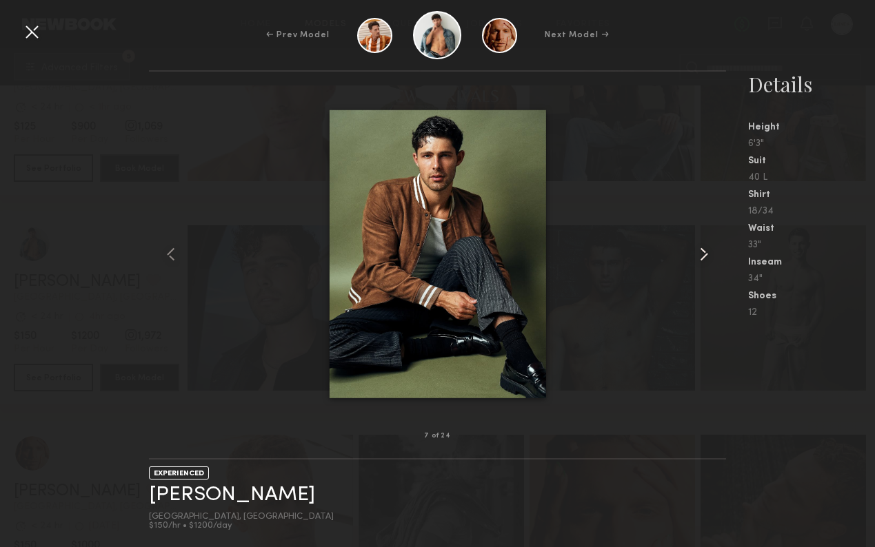
click at [708, 245] on common-icon at bounding box center [704, 254] width 22 height 22
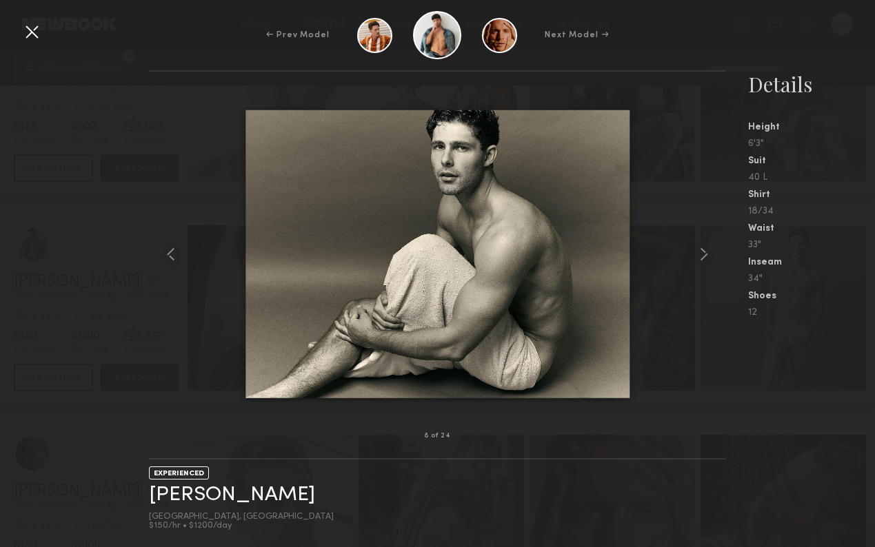
click at [35, 34] on div at bounding box center [32, 32] width 22 height 22
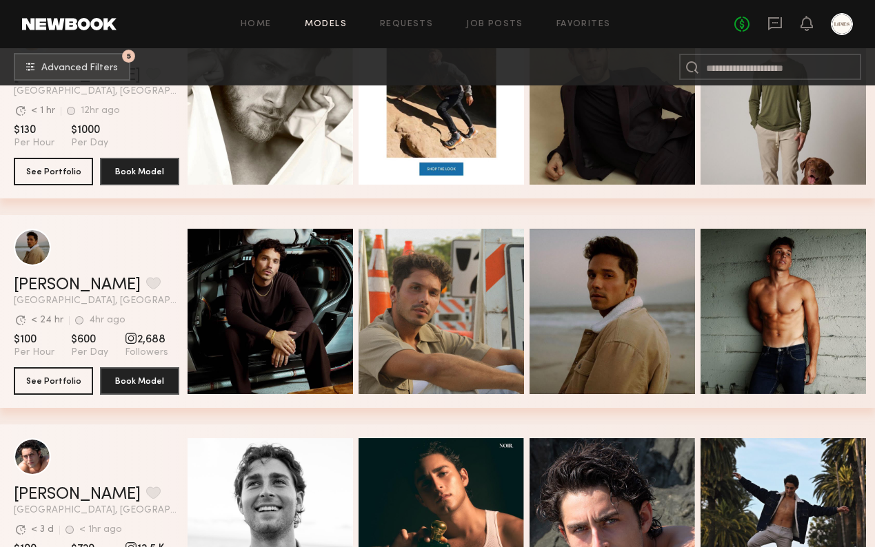
scroll to position [5579, 0]
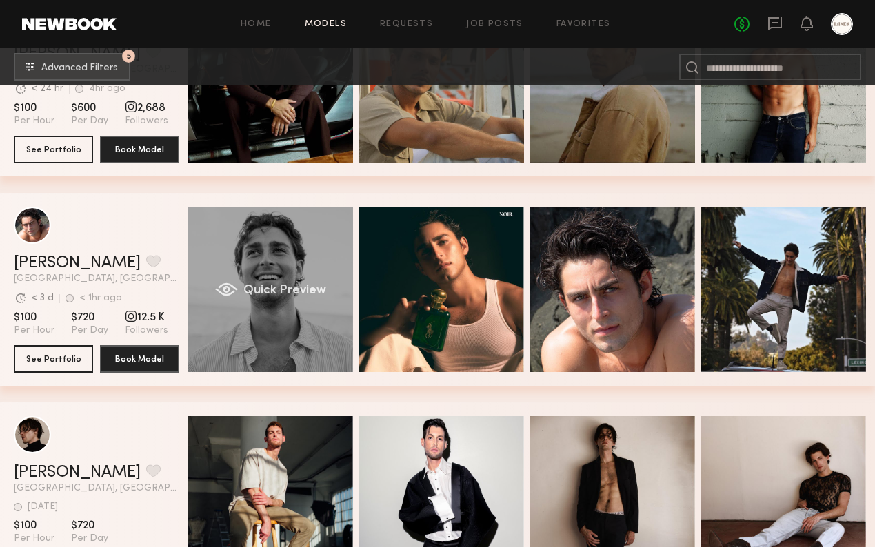
click at [278, 258] on div "Quick Preview" at bounding box center [270, 289] width 165 height 165
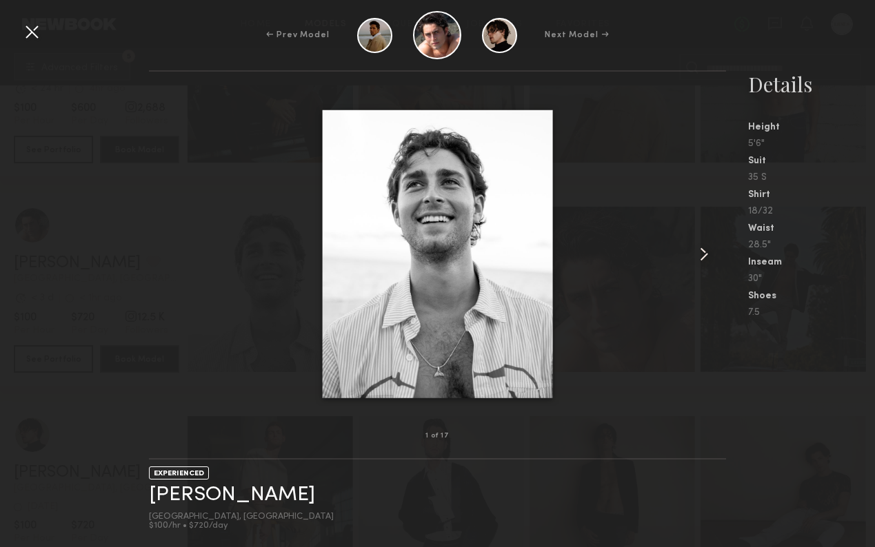
click at [706, 249] on common-icon at bounding box center [704, 254] width 22 height 22
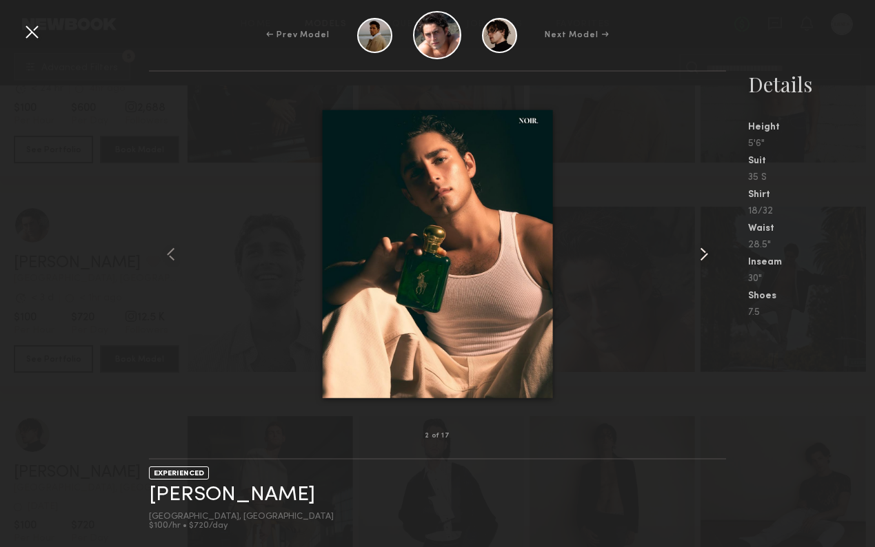
click at [706, 249] on common-icon at bounding box center [704, 254] width 22 height 22
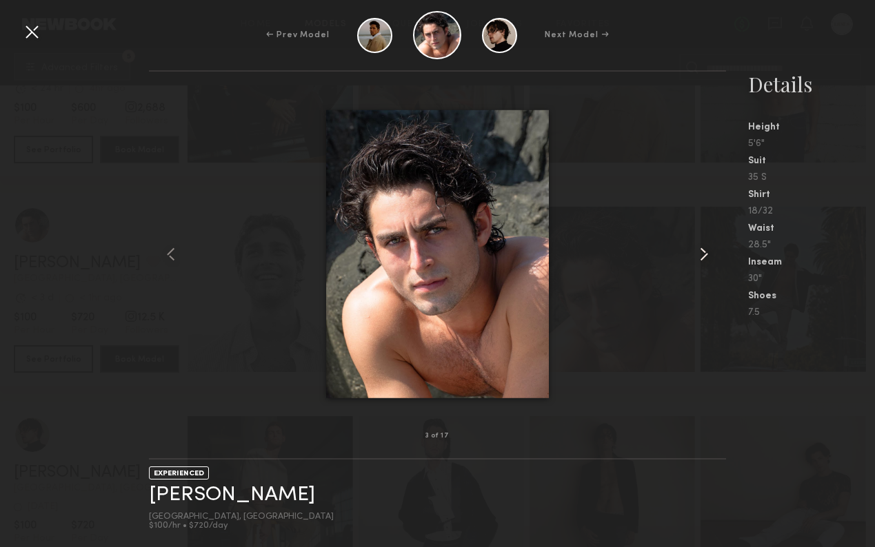
click at [706, 249] on common-icon at bounding box center [704, 254] width 22 height 22
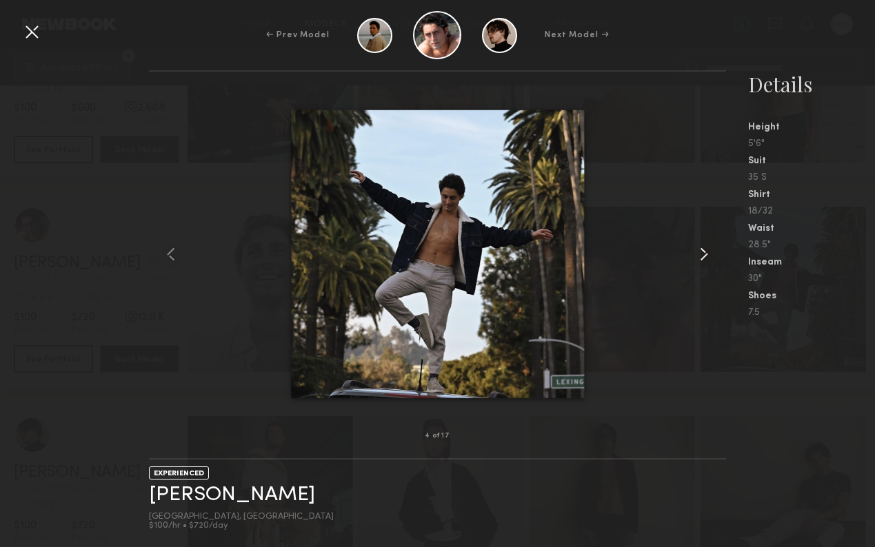
click at [706, 249] on common-icon at bounding box center [704, 254] width 22 height 22
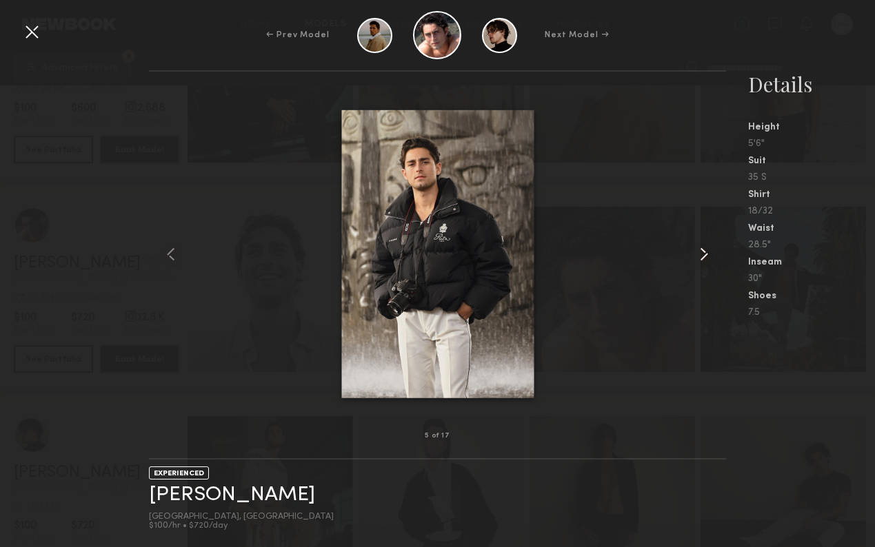
click at [706, 249] on common-icon at bounding box center [704, 254] width 22 height 22
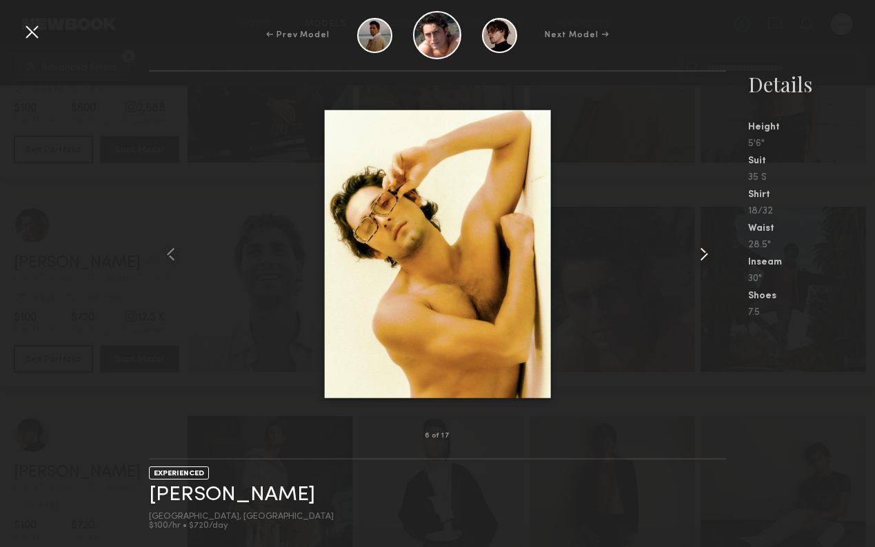
click at [706, 249] on common-icon at bounding box center [704, 254] width 22 height 22
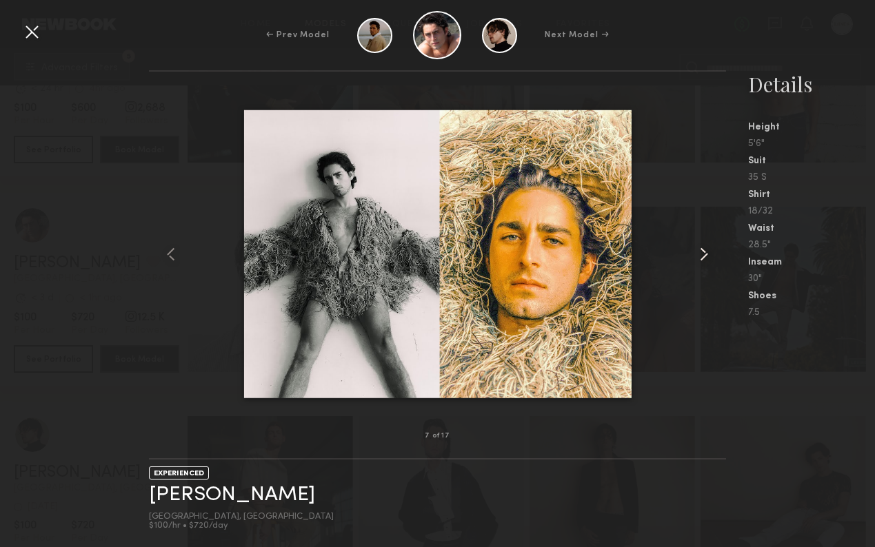
click at [706, 249] on common-icon at bounding box center [704, 254] width 22 height 22
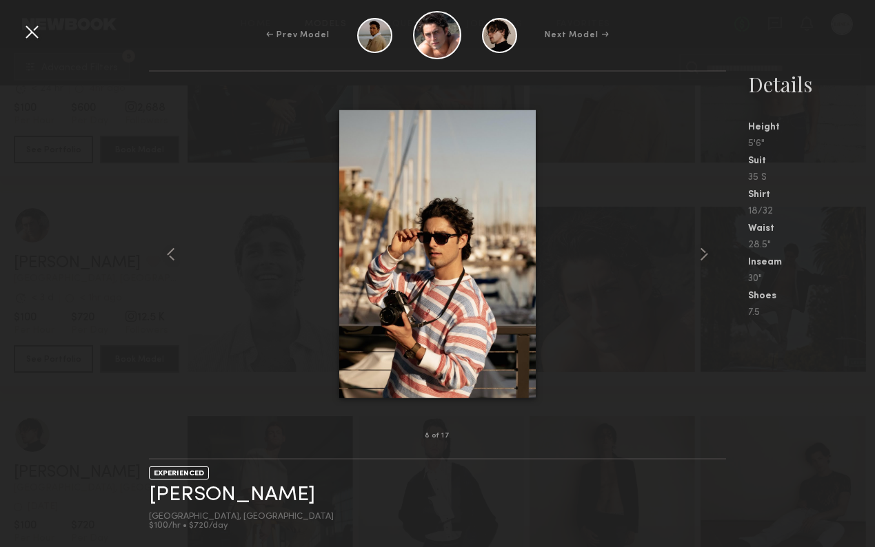
click at [22, 30] on div at bounding box center [32, 32] width 22 height 22
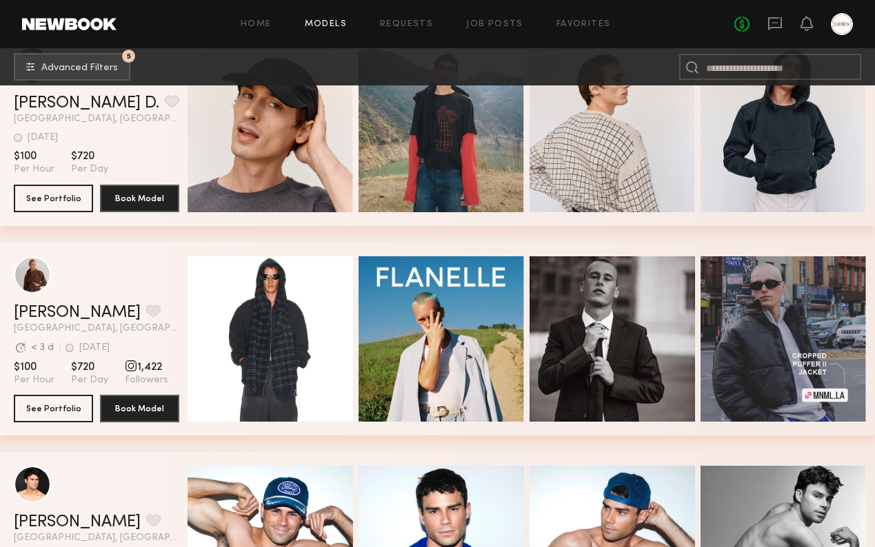
scroll to position [8687, 0]
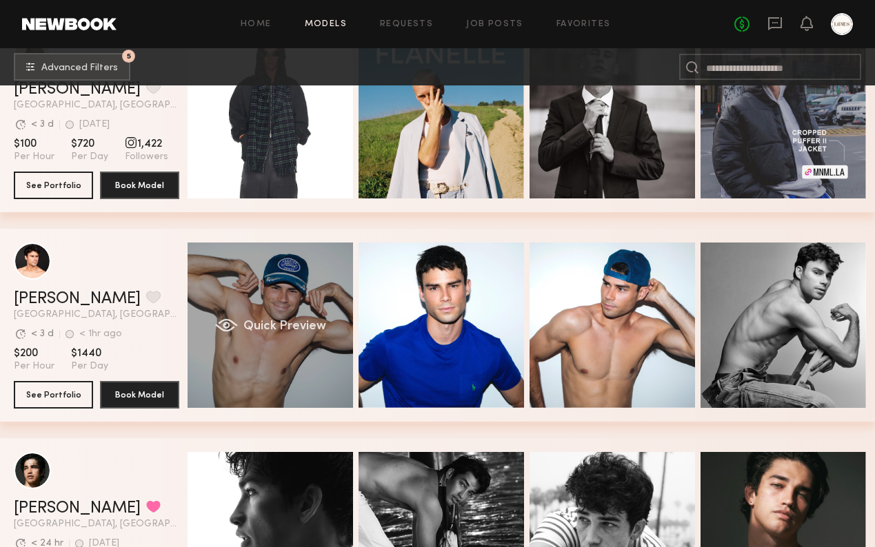
click at [249, 331] on span "Quick Preview" at bounding box center [284, 327] width 83 height 12
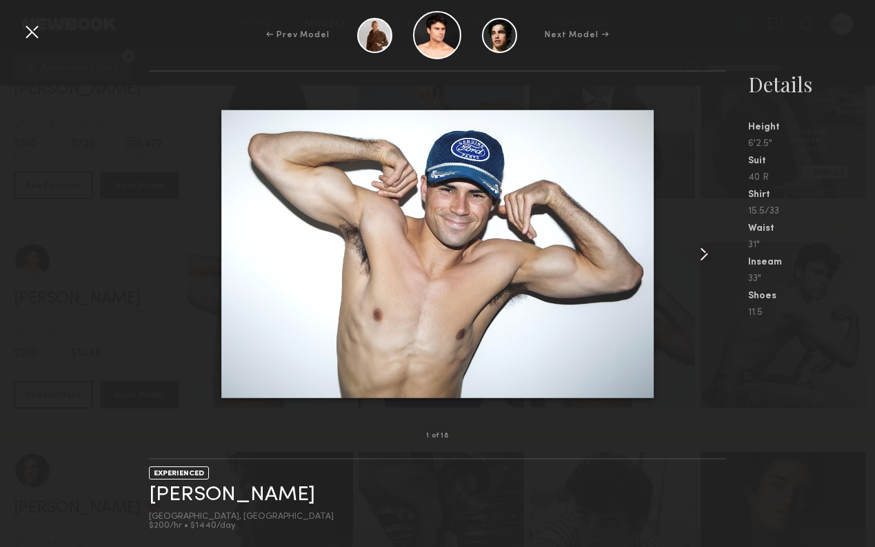
click at [705, 254] on common-icon at bounding box center [704, 254] width 22 height 22
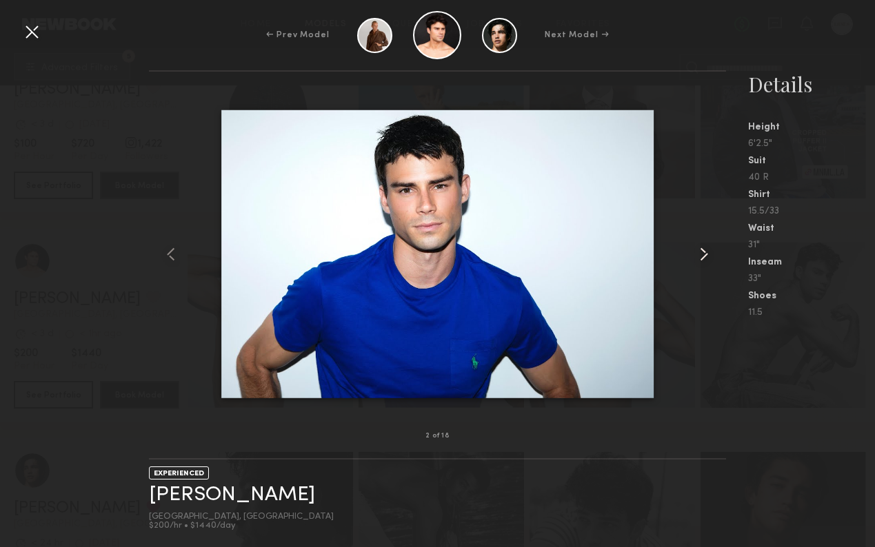
click at [706, 254] on common-icon at bounding box center [704, 254] width 22 height 22
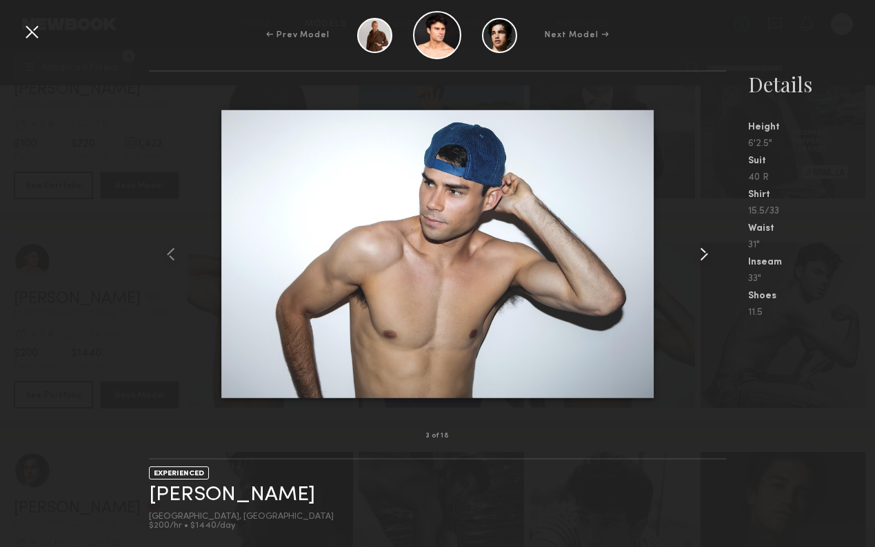
click at [706, 254] on common-icon at bounding box center [704, 254] width 22 height 22
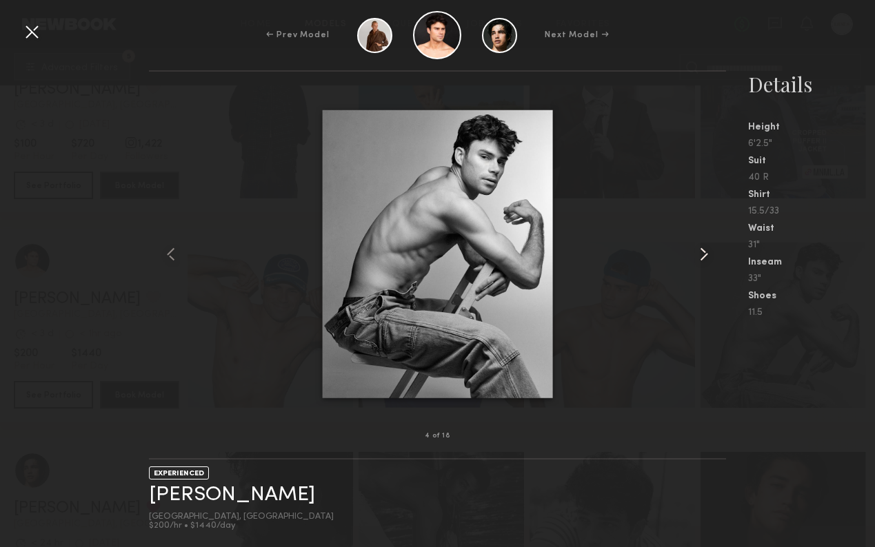
click at [706, 254] on common-icon at bounding box center [704, 254] width 22 height 22
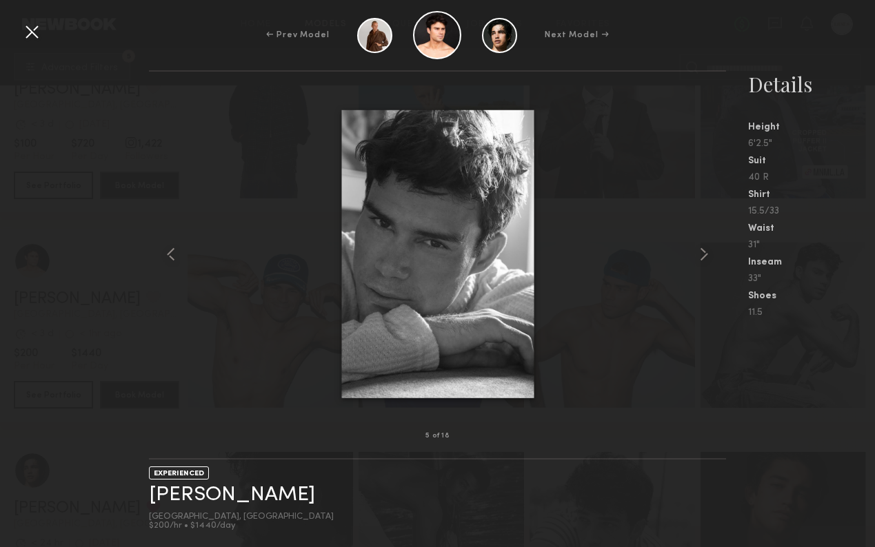
click at [28, 34] on div at bounding box center [32, 32] width 22 height 22
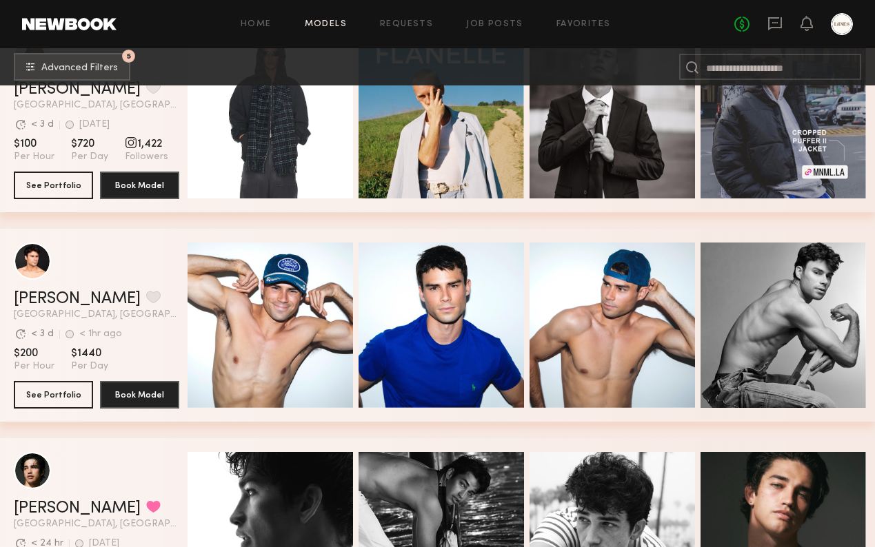
scroll to position [8934, 0]
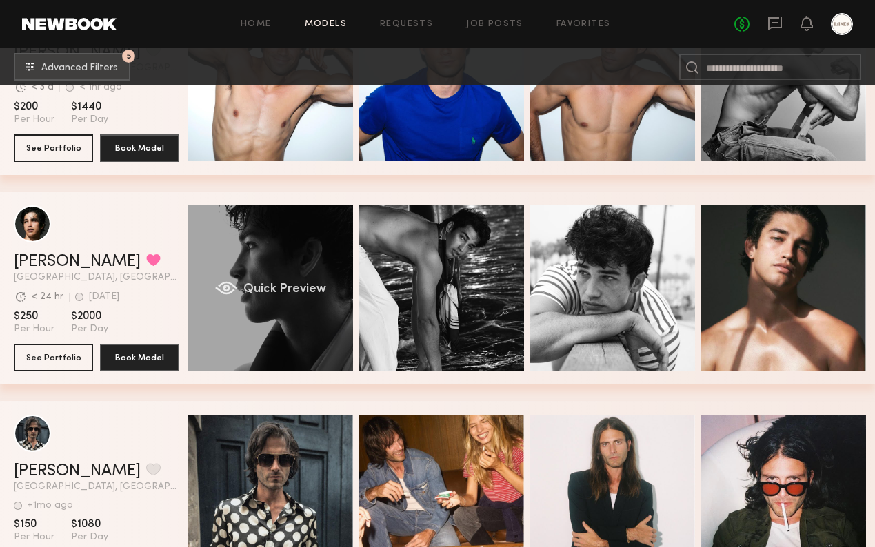
click at [286, 262] on div "Quick Preview" at bounding box center [270, 287] width 165 height 165
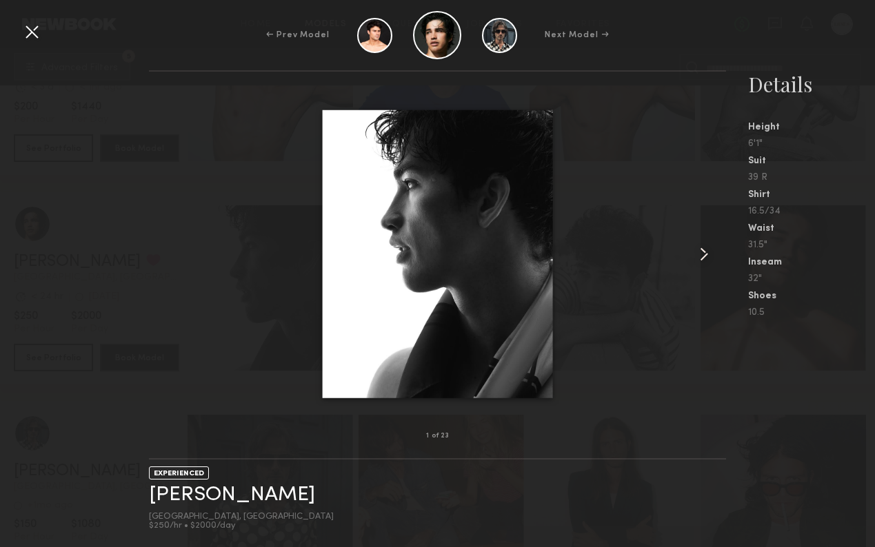
click at [703, 245] on common-icon at bounding box center [704, 254] width 22 height 22
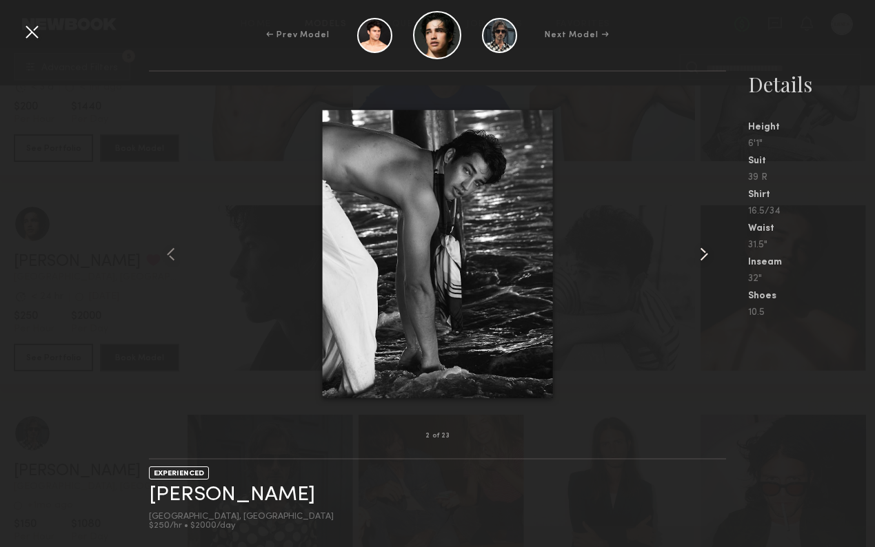
click at [704, 247] on common-icon at bounding box center [704, 254] width 22 height 22
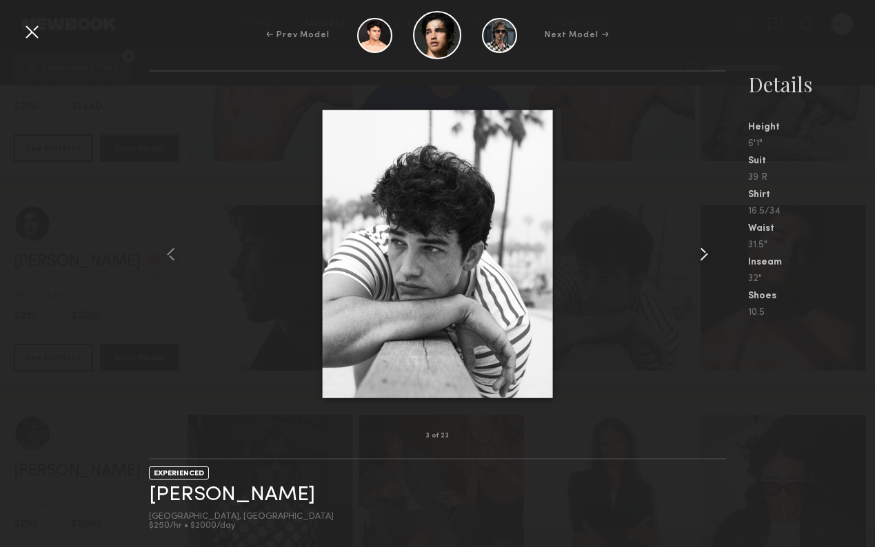
click at [704, 247] on common-icon at bounding box center [704, 254] width 22 height 22
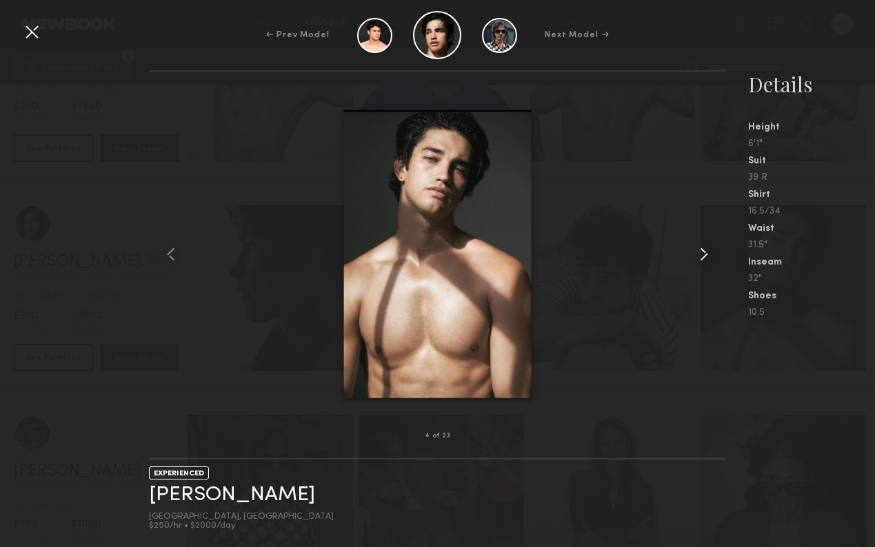
click at [704, 247] on common-icon at bounding box center [704, 254] width 22 height 22
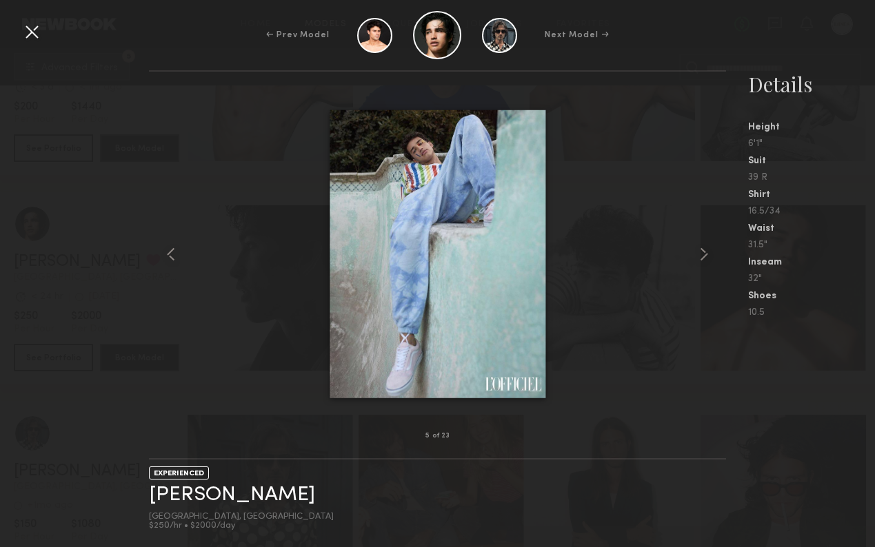
click at [28, 34] on div at bounding box center [32, 32] width 22 height 22
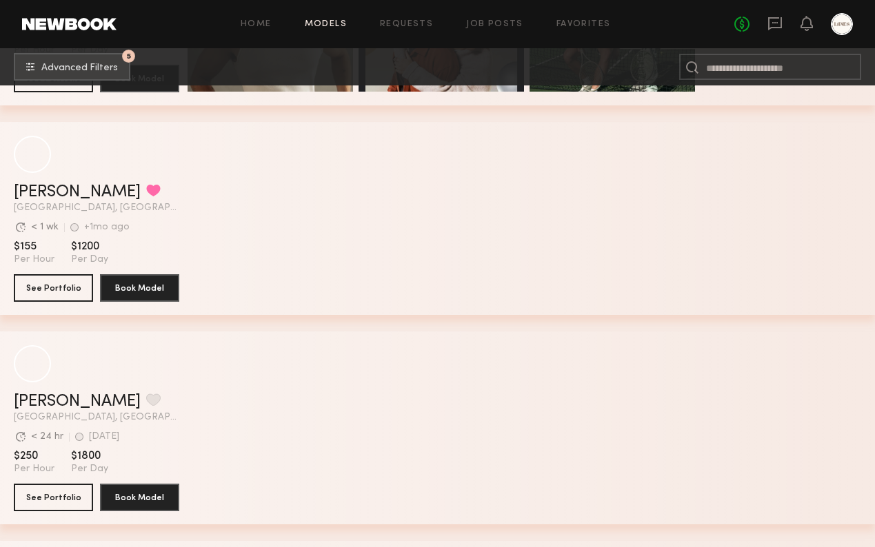
scroll to position [10529, 0]
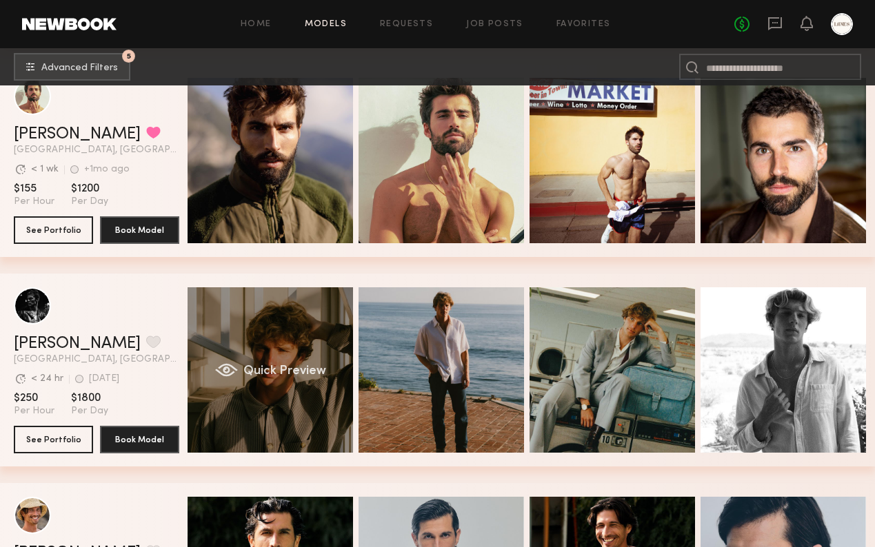
click at [268, 345] on div "Quick Preview" at bounding box center [270, 370] width 165 height 165
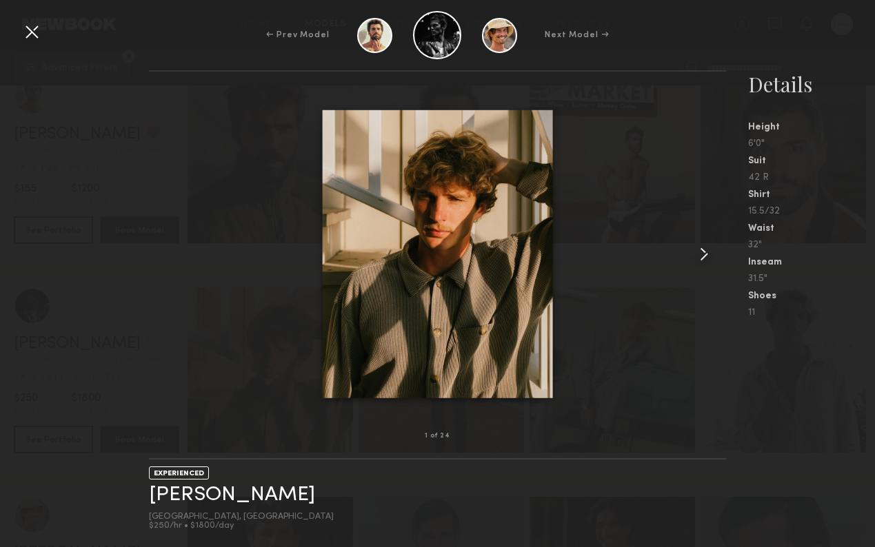
click at [698, 255] on common-icon at bounding box center [704, 254] width 22 height 22
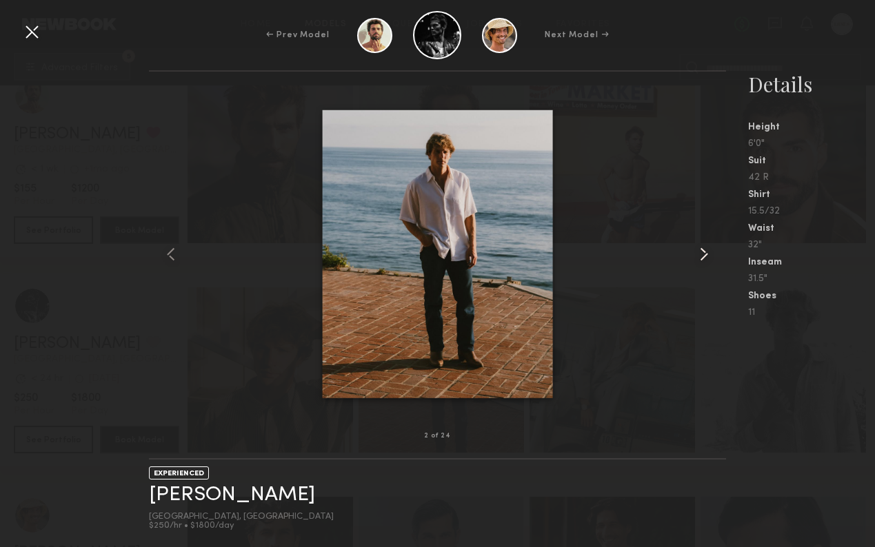
click at [698, 254] on common-icon at bounding box center [704, 254] width 22 height 22
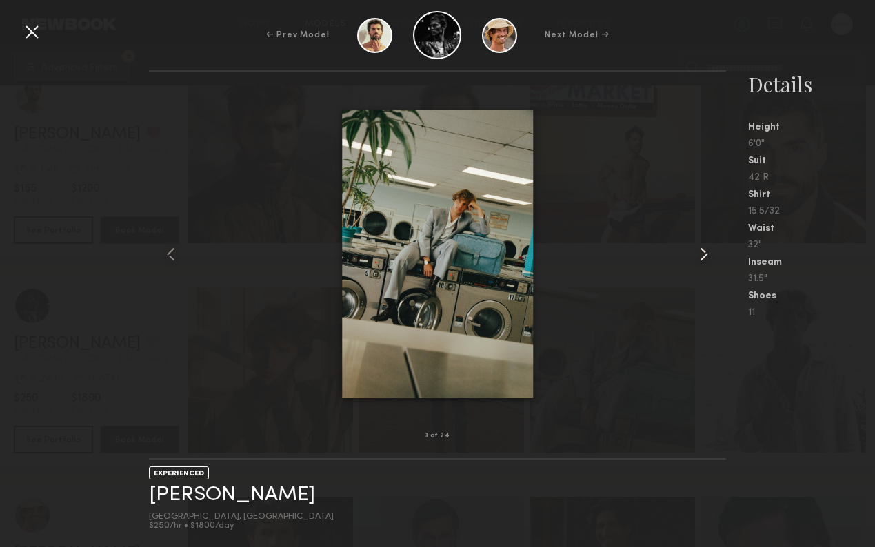
click at [698, 254] on common-icon at bounding box center [704, 254] width 22 height 22
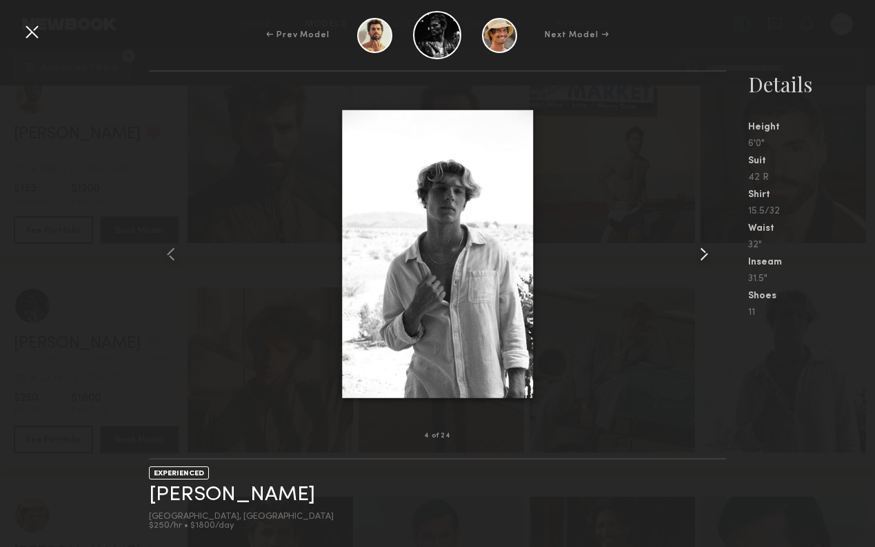
click at [698, 254] on common-icon at bounding box center [704, 254] width 22 height 22
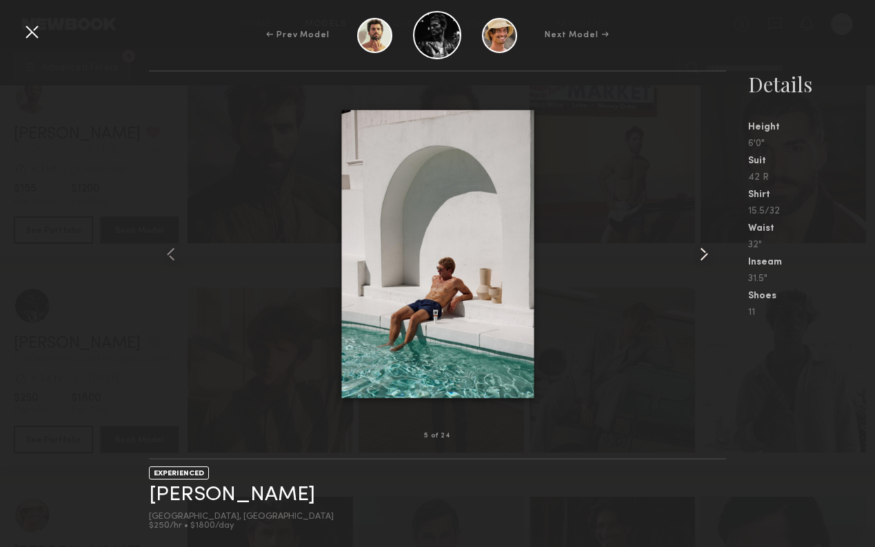
click at [698, 254] on common-icon at bounding box center [704, 254] width 22 height 22
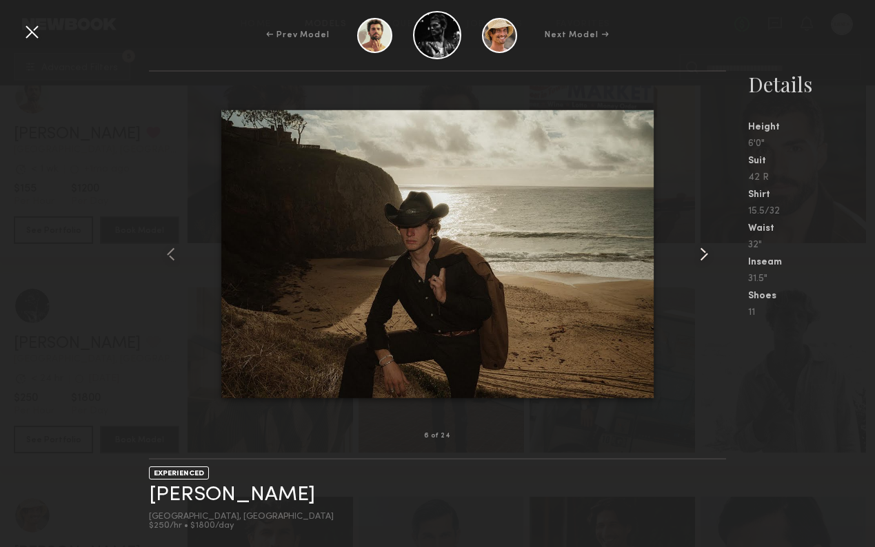
click at [698, 254] on common-icon at bounding box center [704, 254] width 22 height 22
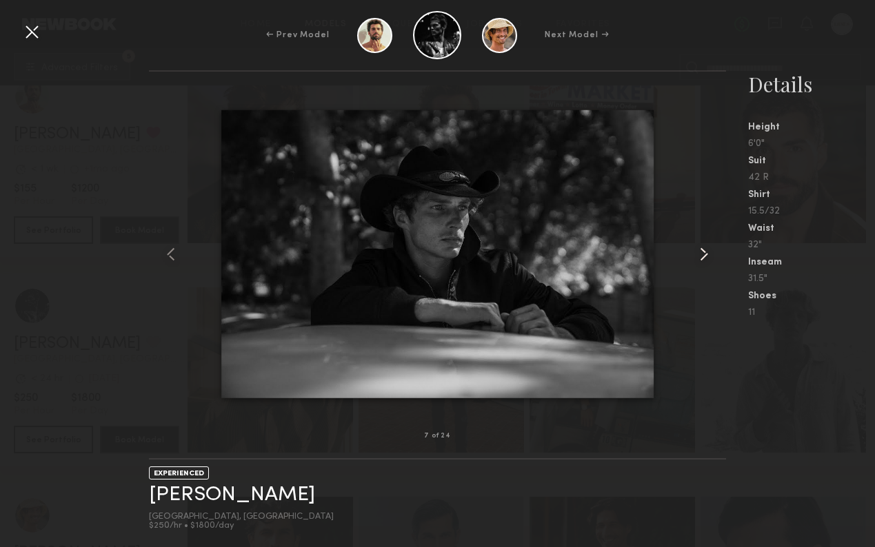
click at [698, 254] on common-icon at bounding box center [704, 254] width 22 height 22
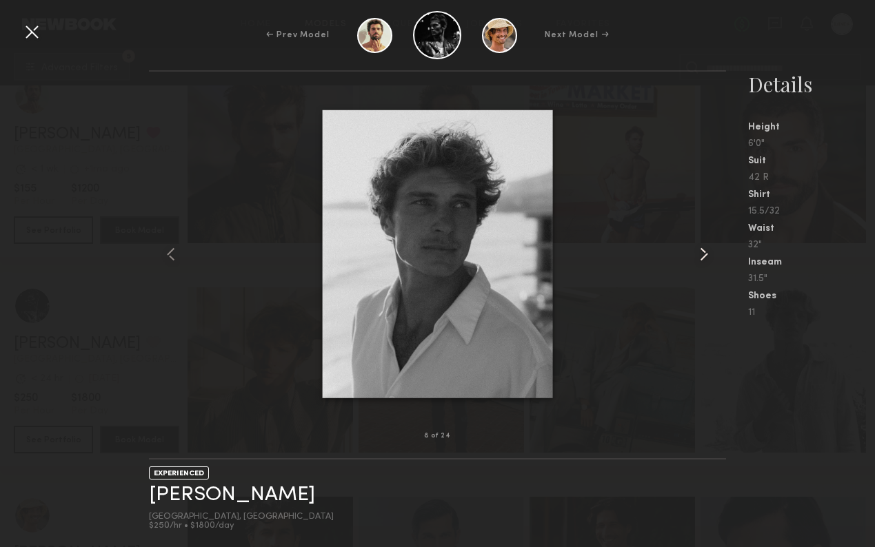
click at [698, 254] on common-icon at bounding box center [704, 254] width 22 height 22
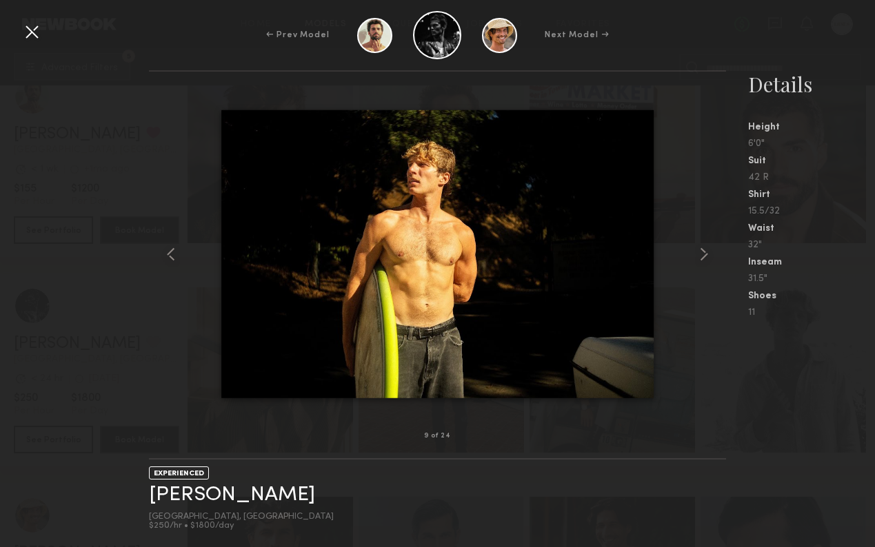
click at [25, 30] on div at bounding box center [32, 32] width 22 height 22
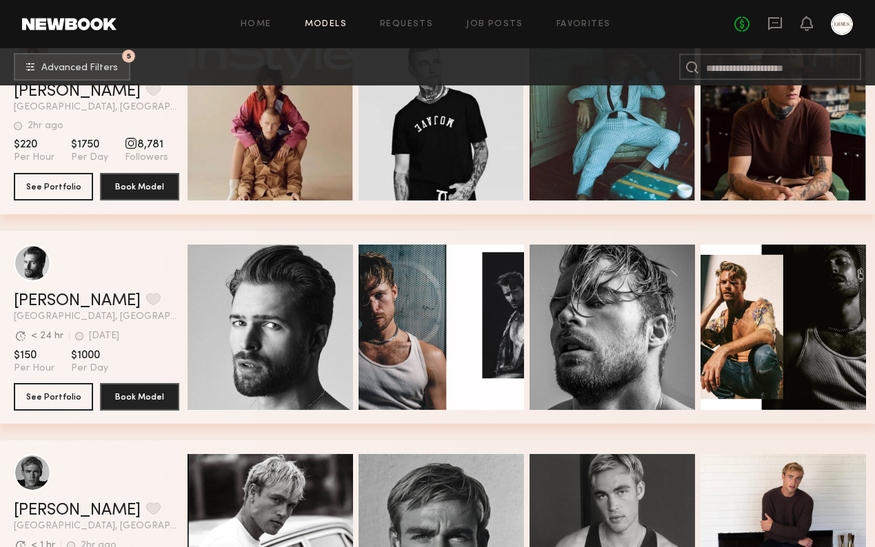
scroll to position [11382, 0]
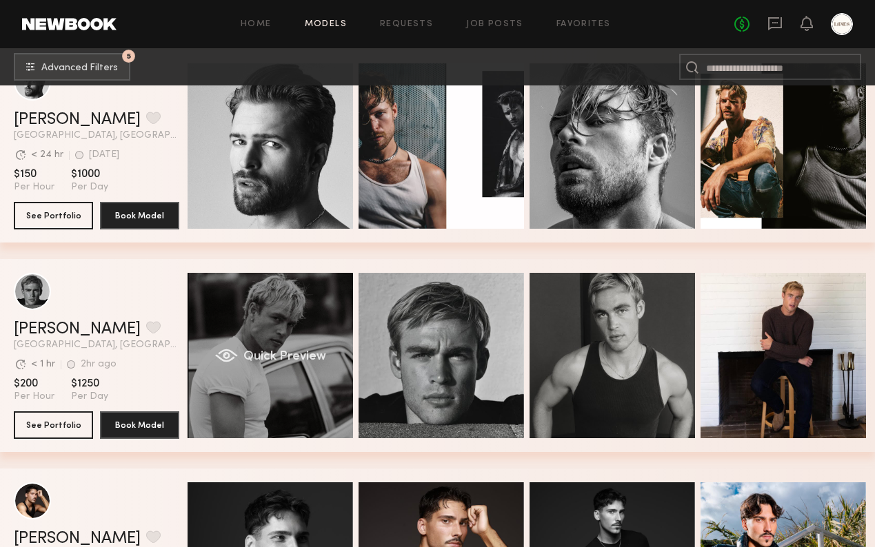
click at [249, 345] on div "Quick Preview" at bounding box center [270, 355] width 165 height 165
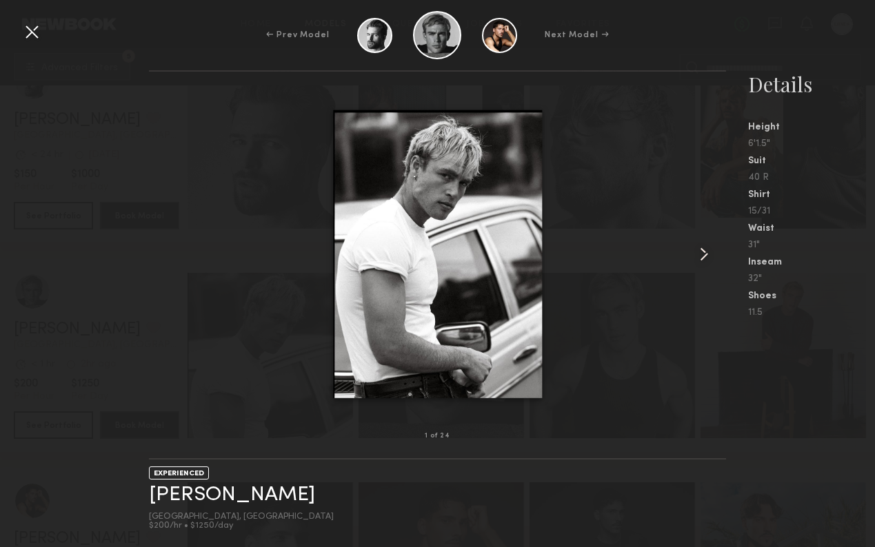
click at [696, 256] on common-icon at bounding box center [704, 254] width 22 height 22
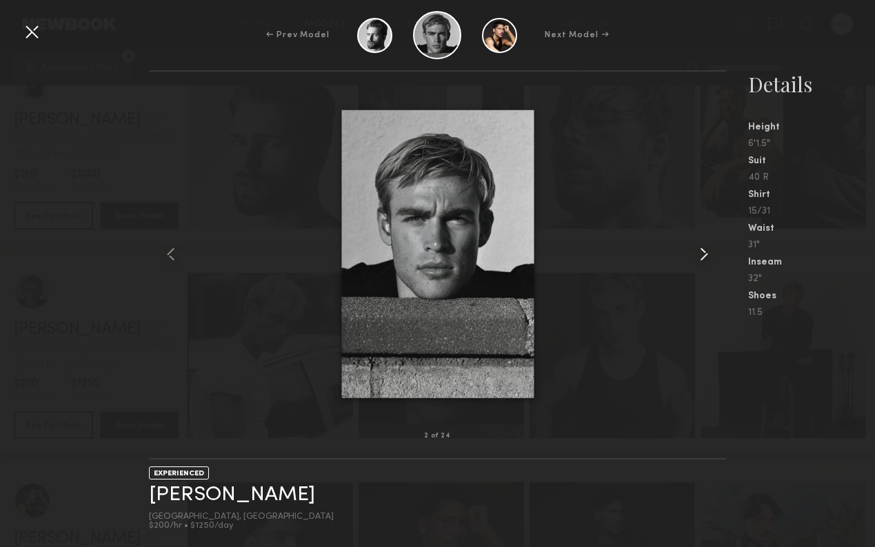
click at [697, 255] on common-icon at bounding box center [704, 254] width 22 height 22
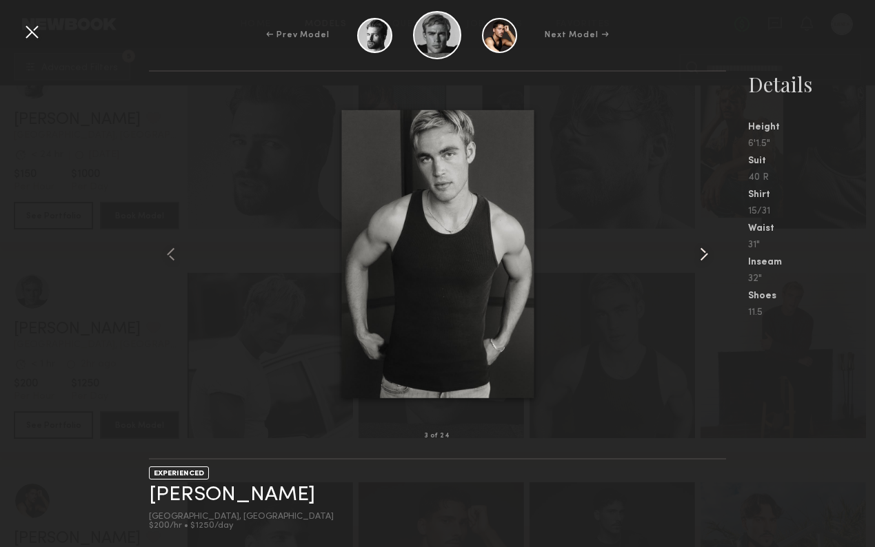
click at [697, 255] on common-icon at bounding box center [704, 254] width 22 height 22
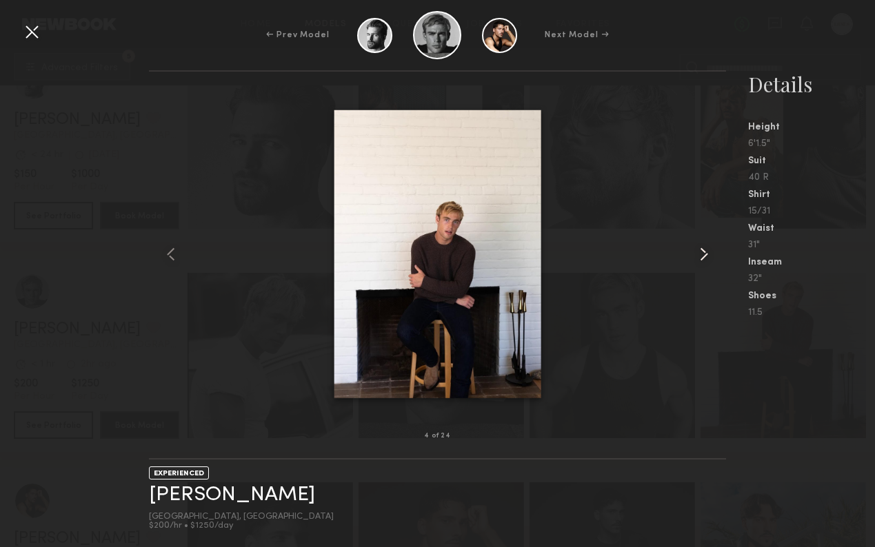
click at [697, 255] on common-icon at bounding box center [704, 254] width 22 height 22
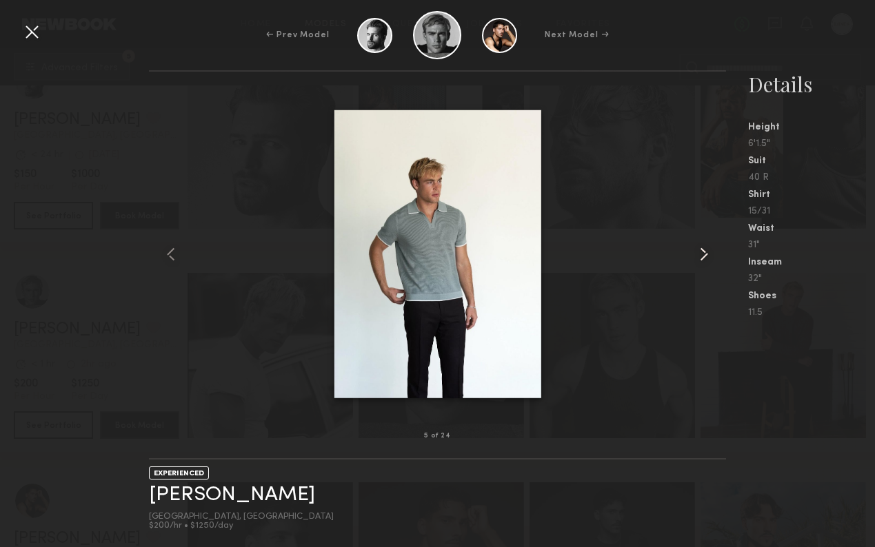
click at [697, 255] on common-icon at bounding box center [704, 254] width 22 height 22
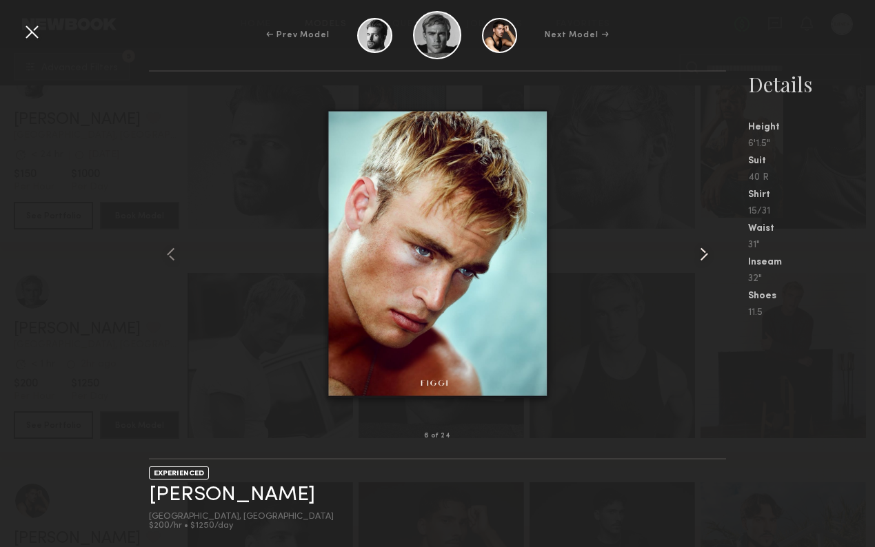
click at [697, 256] on common-icon at bounding box center [704, 254] width 22 height 22
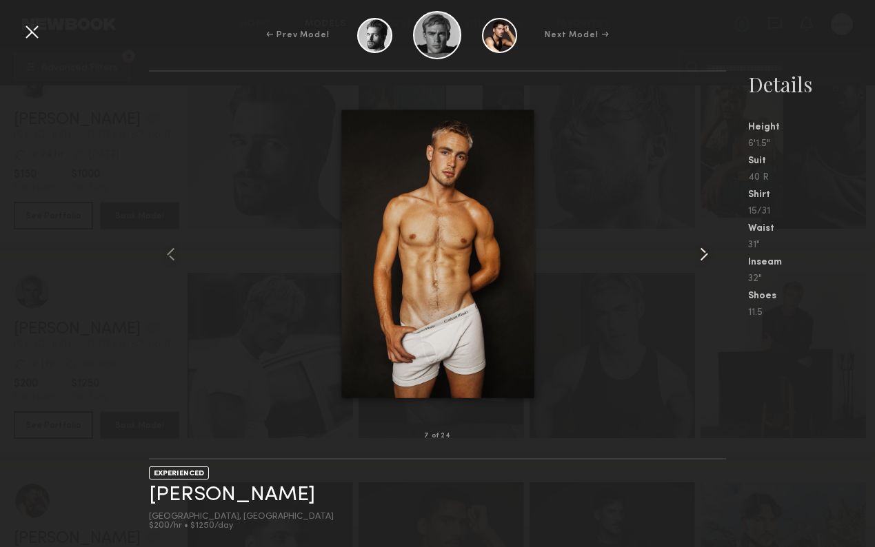
click at [697, 256] on common-icon at bounding box center [704, 254] width 22 height 22
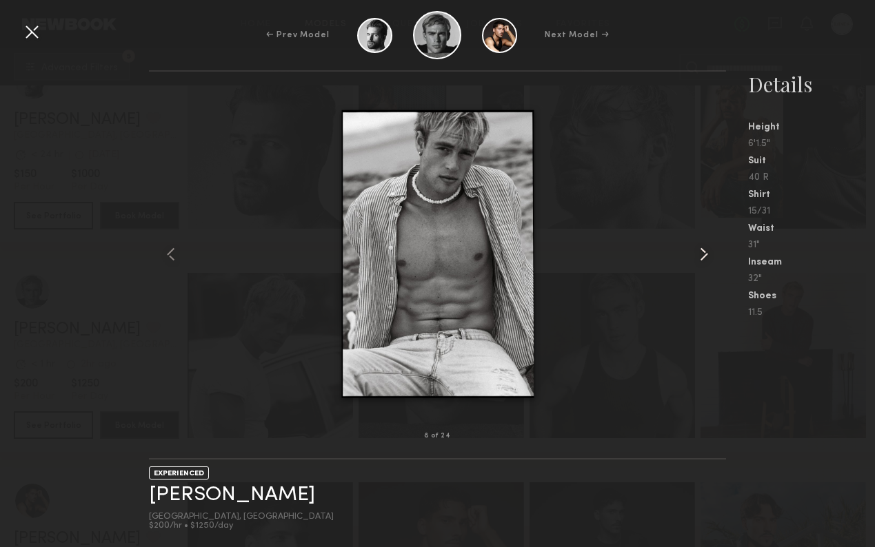
click at [697, 256] on common-icon at bounding box center [704, 254] width 22 height 22
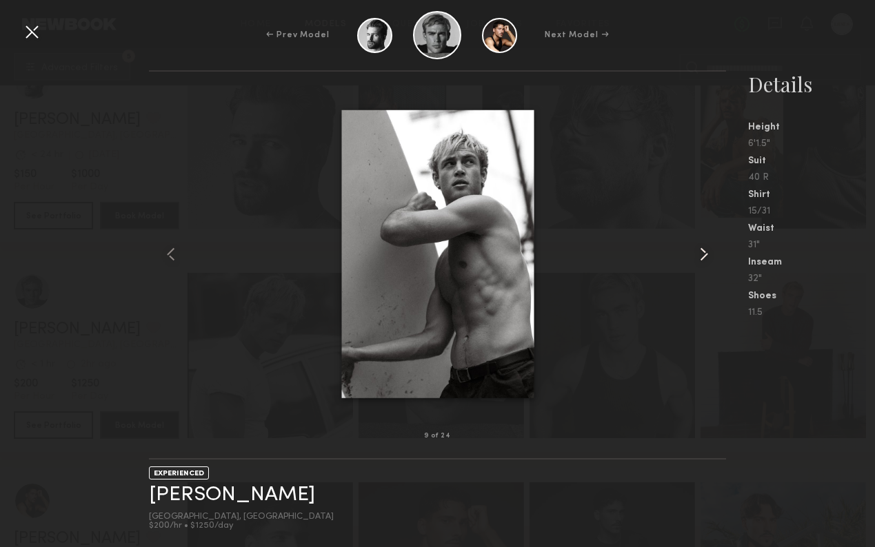
click at [697, 256] on common-icon at bounding box center [704, 254] width 22 height 22
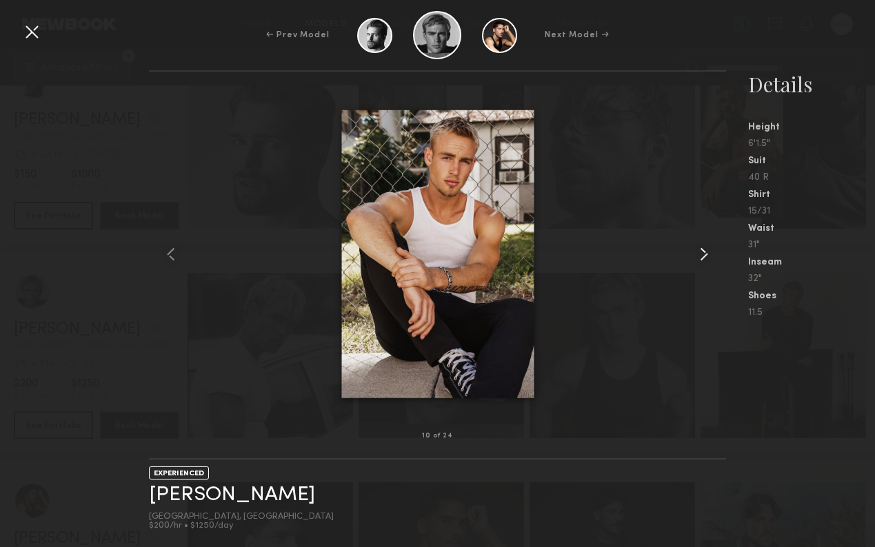
click at [697, 256] on common-icon at bounding box center [704, 254] width 22 height 22
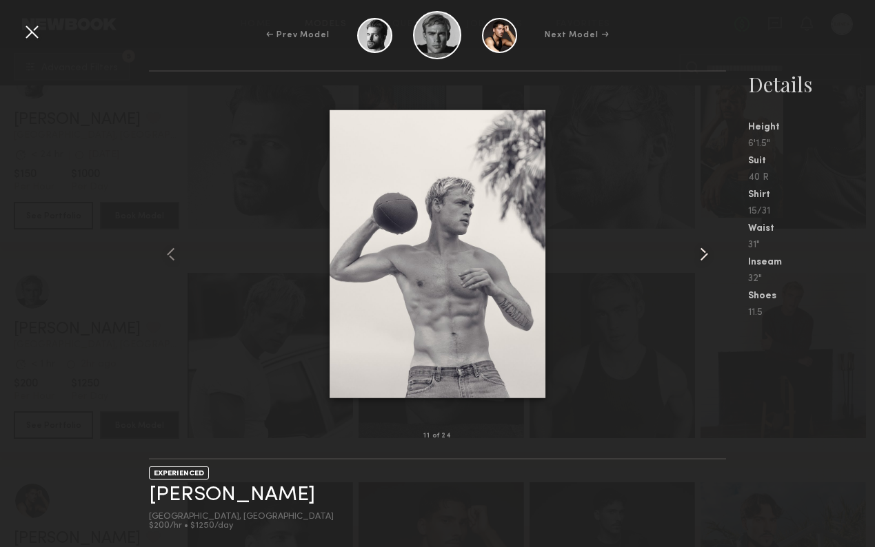
click at [697, 256] on common-icon at bounding box center [704, 254] width 22 height 22
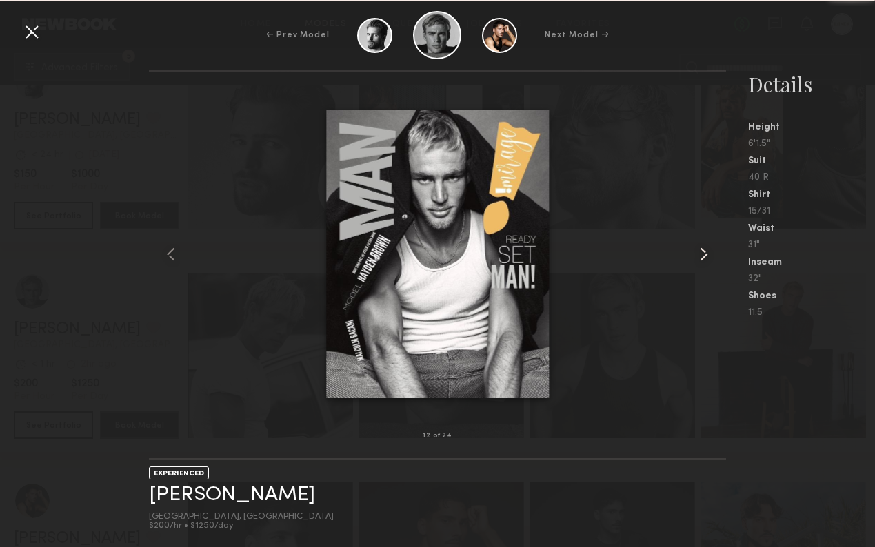
click at [697, 256] on common-icon at bounding box center [704, 254] width 22 height 22
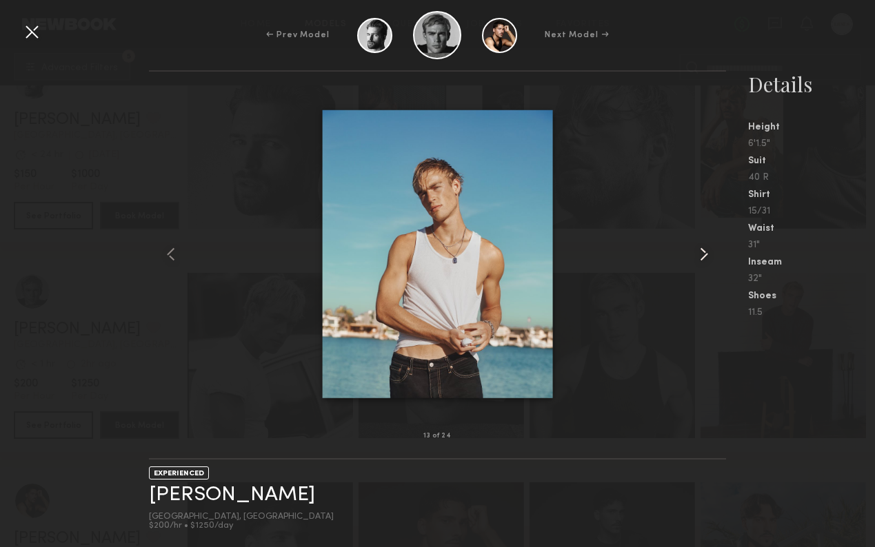
click at [697, 256] on common-icon at bounding box center [704, 254] width 22 height 22
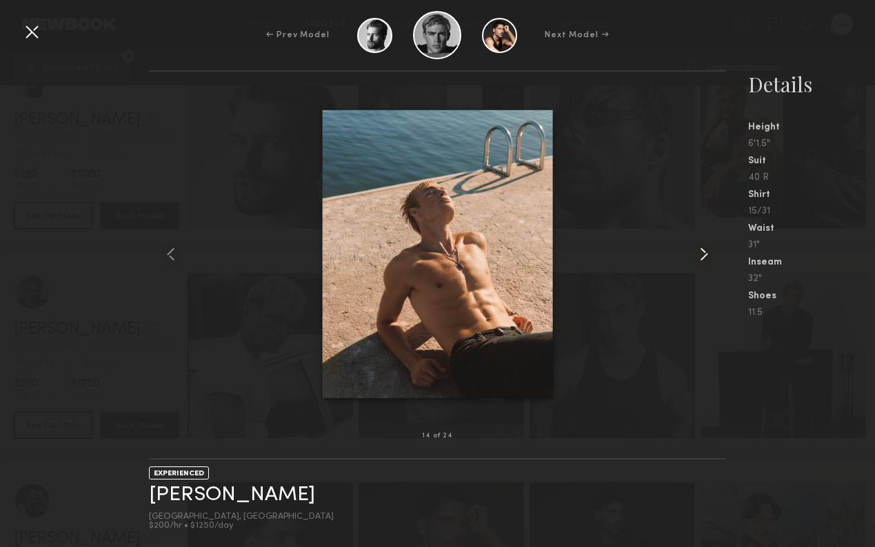
click at [697, 256] on common-icon at bounding box center [704, 254] width 22 height 22
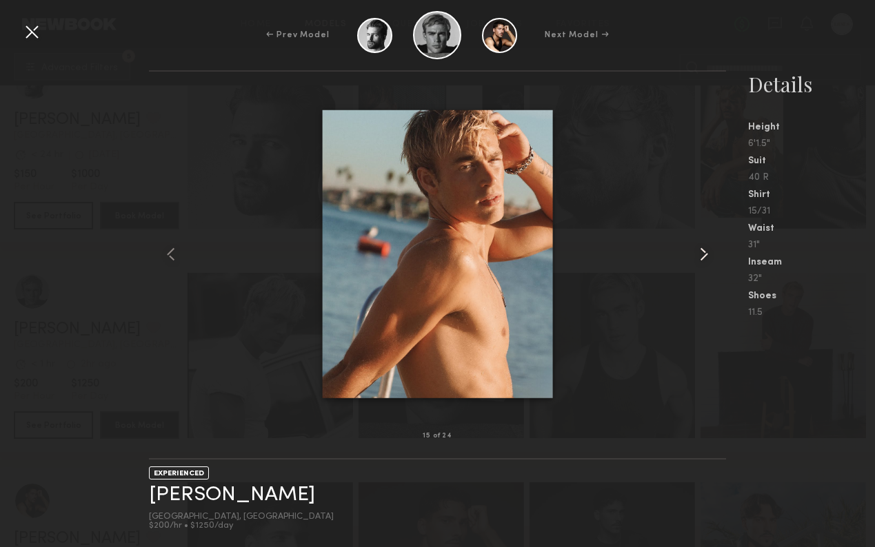
click at [697, 256] on common-icon at bounding box center [704, 254] width 22 height 22
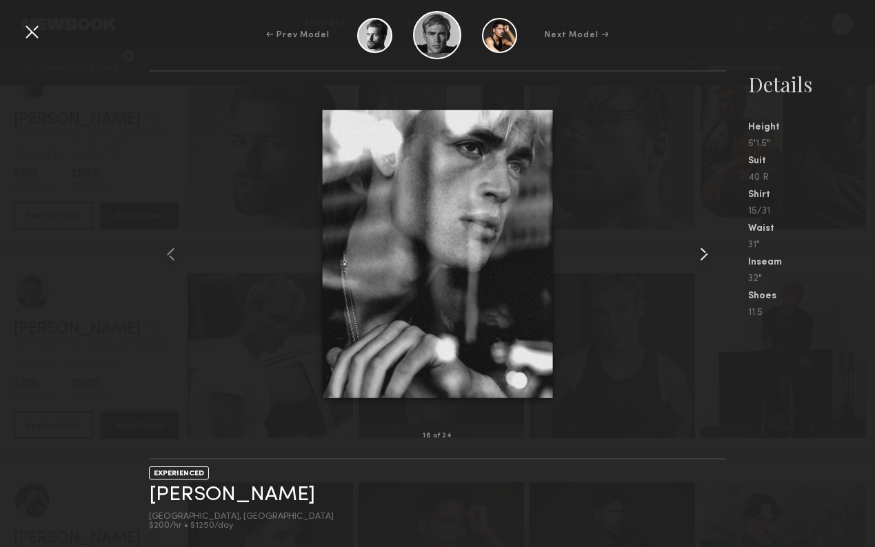
click at [697, 256] on common-icon at bounding box center [704, 254] width 22 height 22
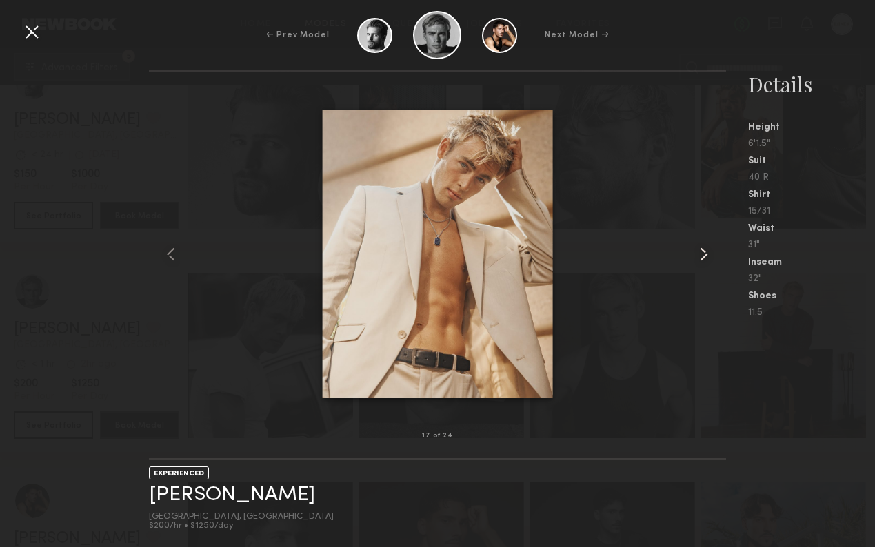
click at [697, 256] on common-icon at bounding box center [704, 254] width 22 height 22
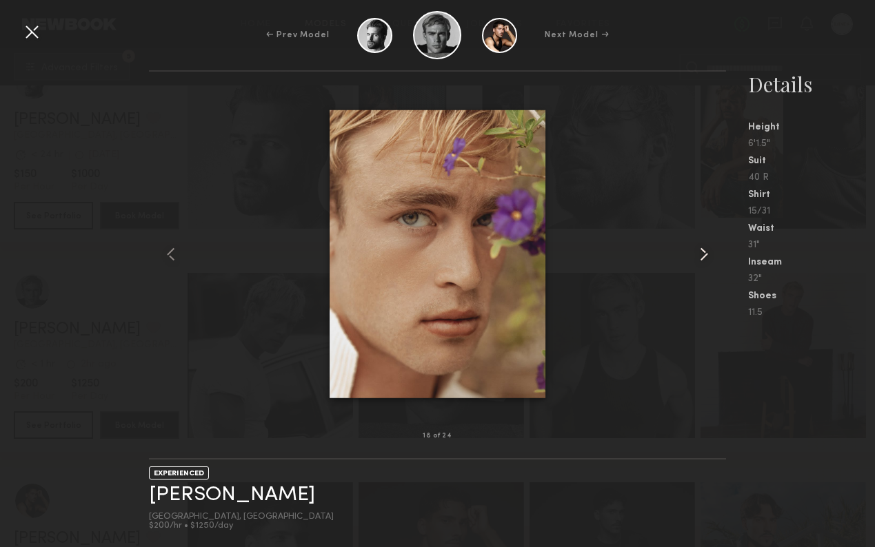
click at [697, 256] on common-icon at bounding box center [704, 254] width 22 height 22
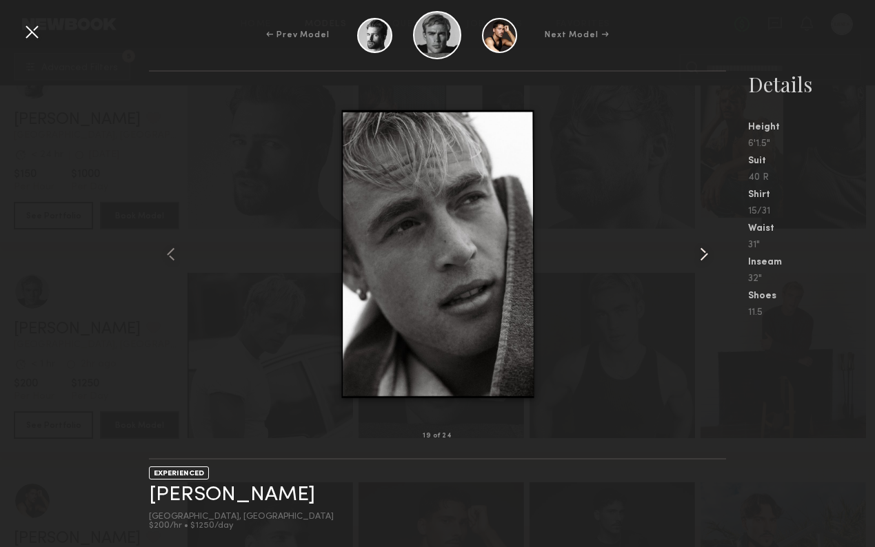
click at [697, 256] on common-icon at bounding box center [704, 254] width 22 height 22
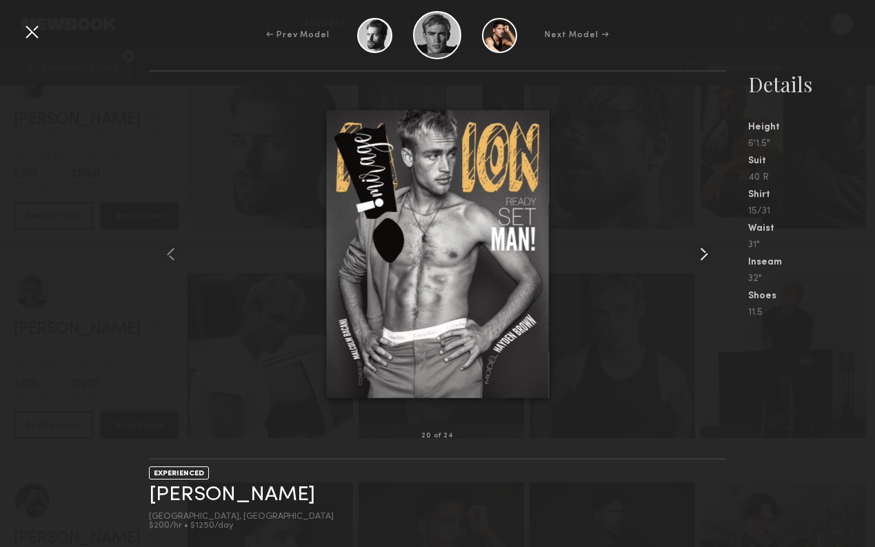
click at [697, 256] on common-icon at bounding box center [704, 254] width 22 height 22
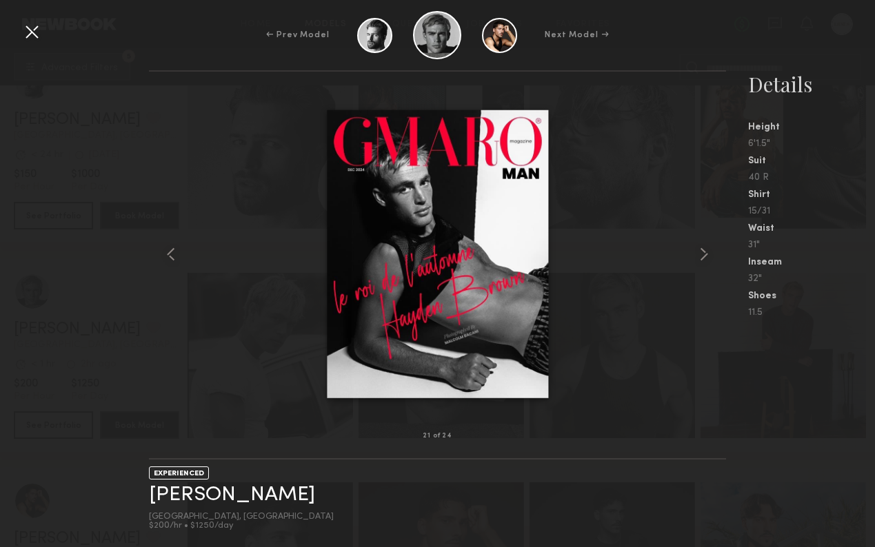
click at [27, 34] on div at bounding box center [32, 32] width 22 height 22
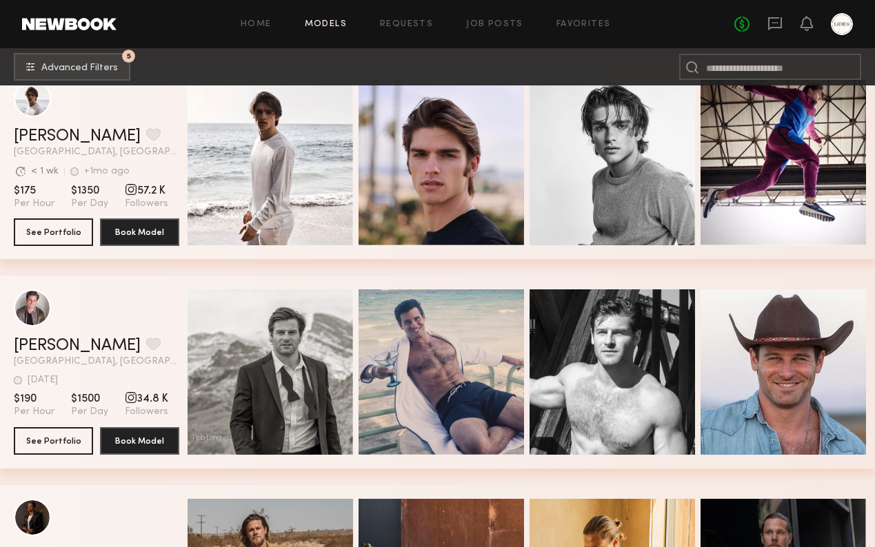
scroll to position [13834, 0]
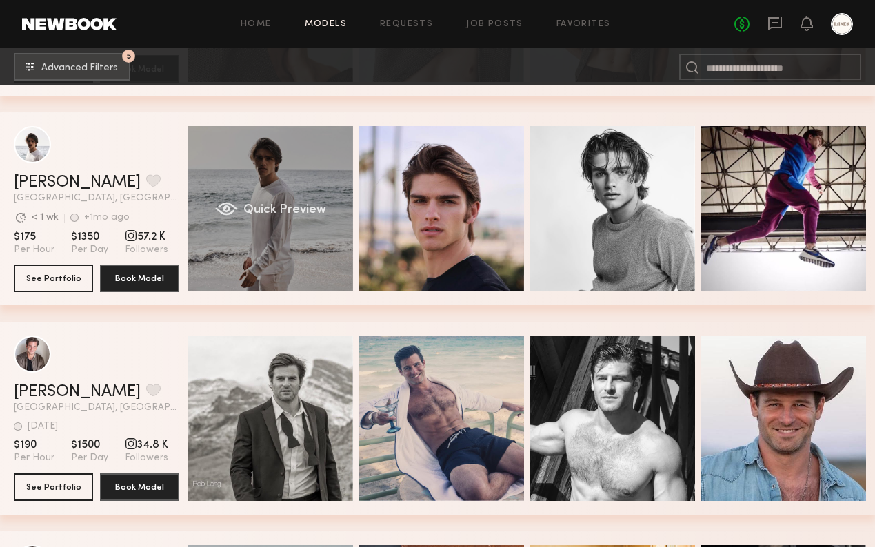
click at [305, 180] on div "Quick Preview" at bounding box center [270, 208] width 165 height 165
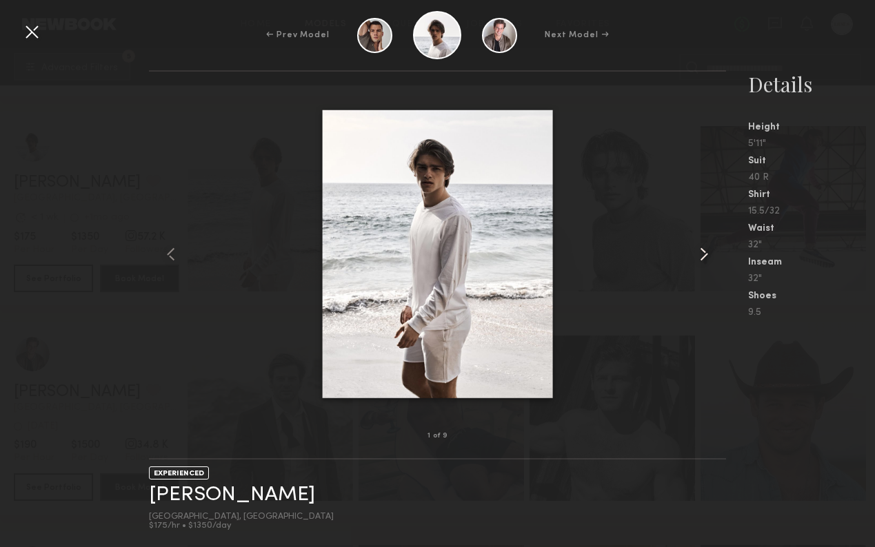
click at [703, 250] on common-icon at bounding box center [704, 254] width 22 height 22
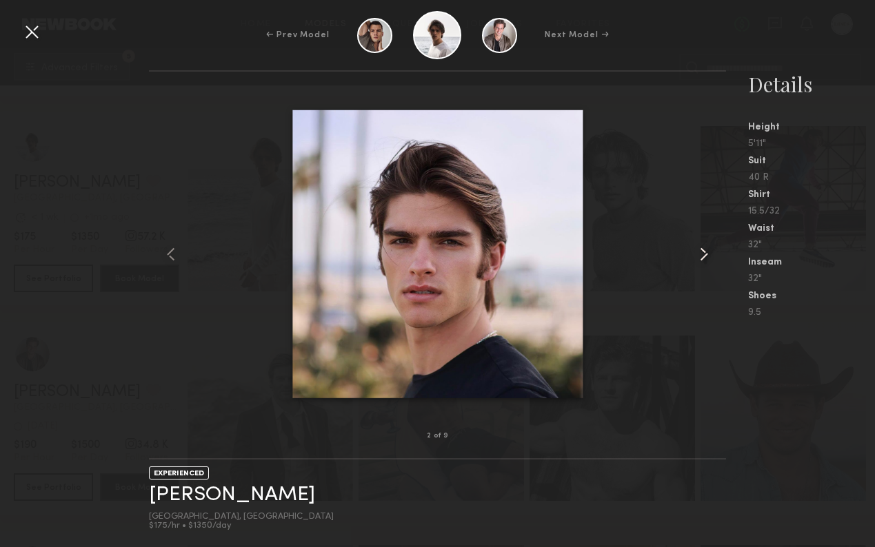
click at [703, 250] on common-icon at bounding box center [704, 254] width 22 height 22
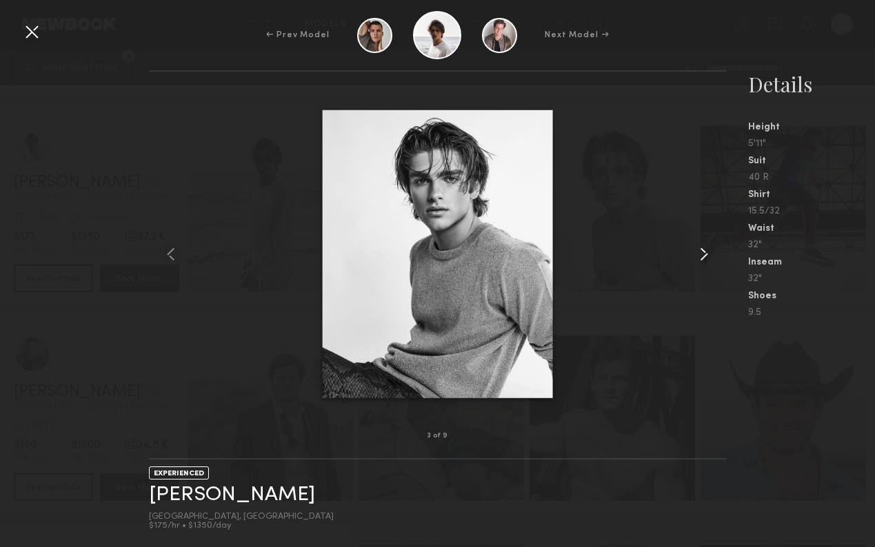
click at [703, 250] on common-icon at bounding box center [704, 254] width 22 height 22
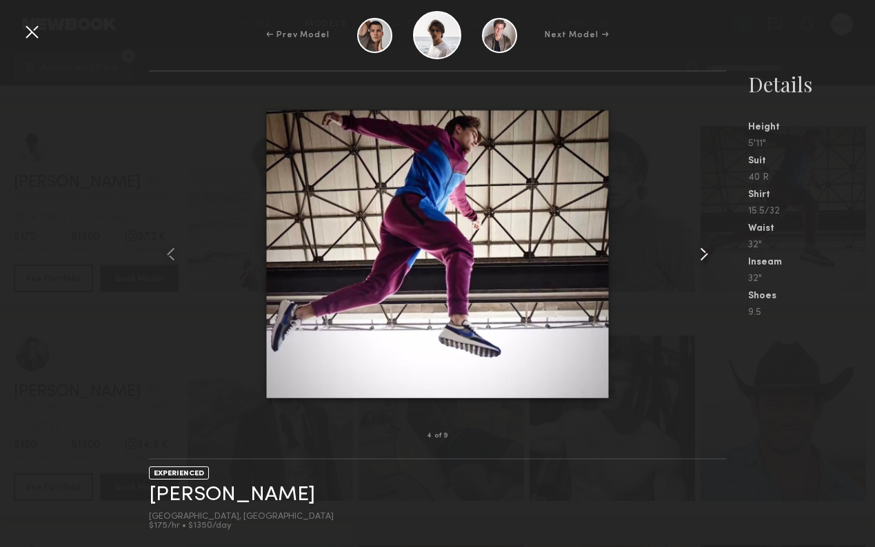
click at [703, 250] on common-icon at bounding box center [704, 254] width 22 height 22
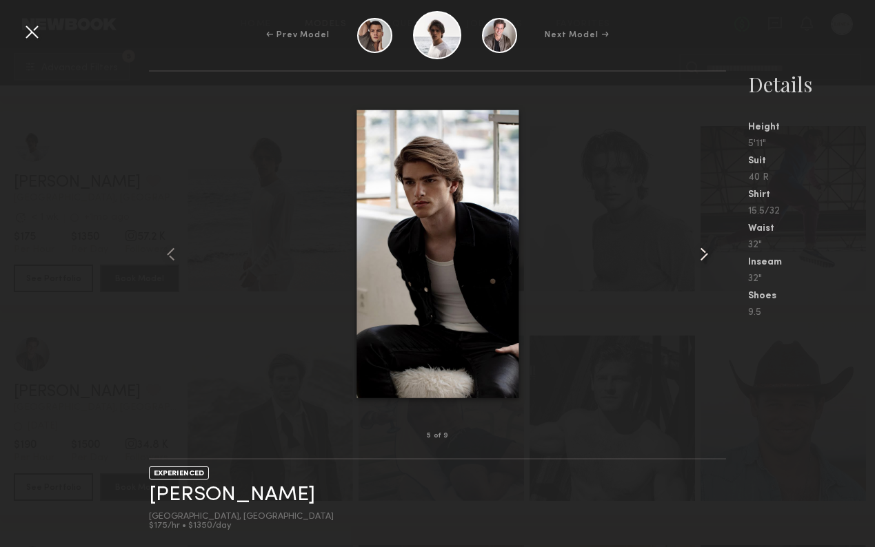
click at [703, 250] on common-icon at bounding box center [704, 254] width 22 height 22
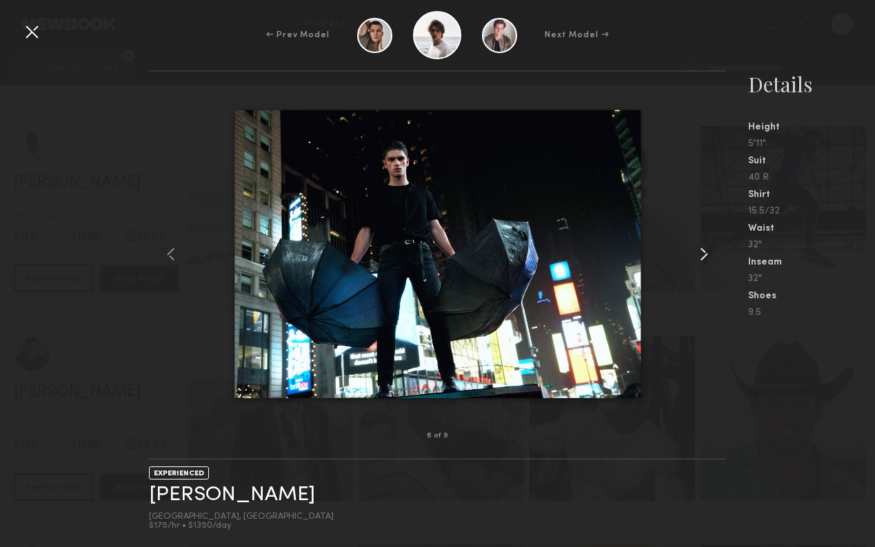
click at [703, 251] on common-icon at bounding box center [704, 254] width 22 height 22
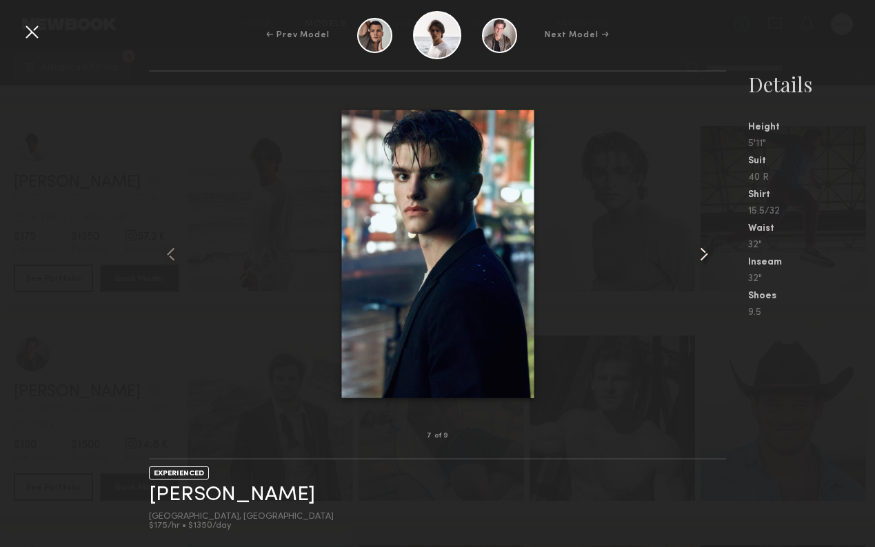
click at [703, 251] on common-icon at bounding box center [704, 254] width 22 height 22
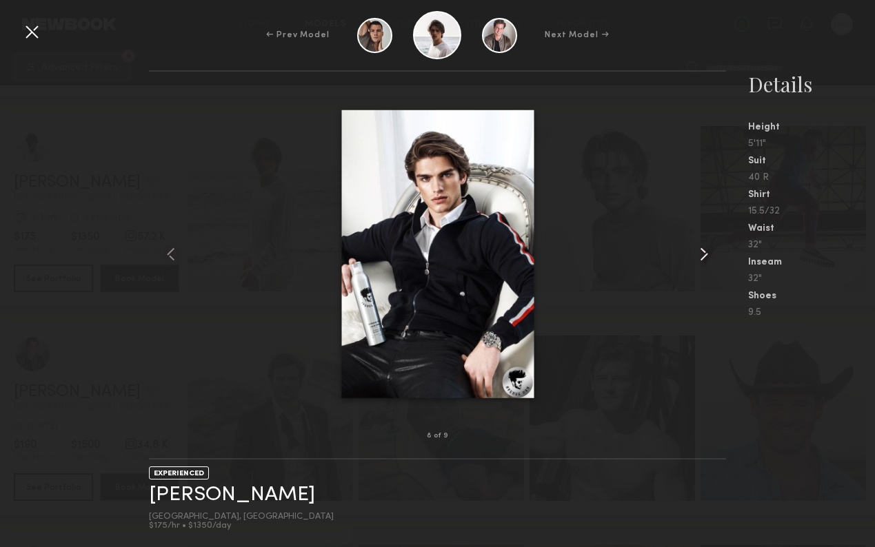
click at [703, 251] on common-icon at bounding box center [704, 254] width 22 height 22
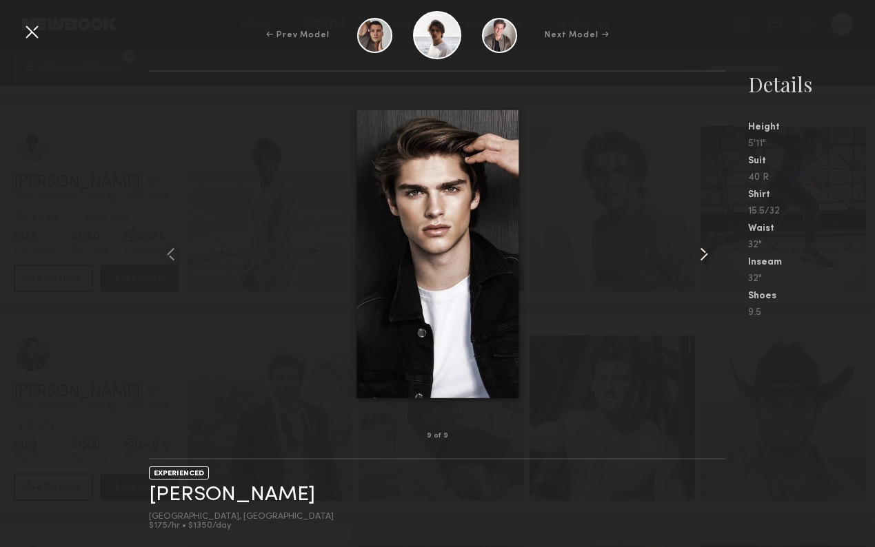
click at [703, 251] on common-icon at bounding box center [704, 254] width 22 height 22
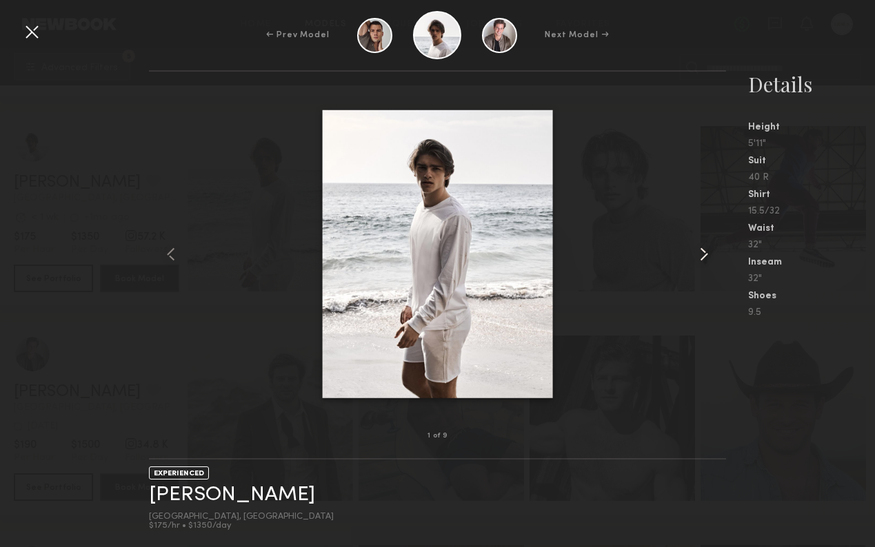
click at [703, 251] on common-icon at bounding box center [704, 254] width 22 height 22
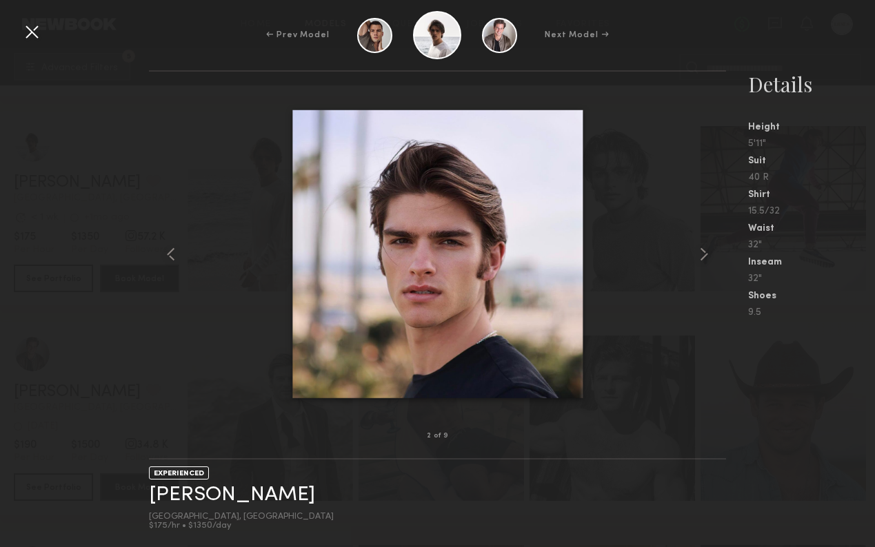
click at [32, 29] on div at bounding box center [32, 32] width 22 height 22
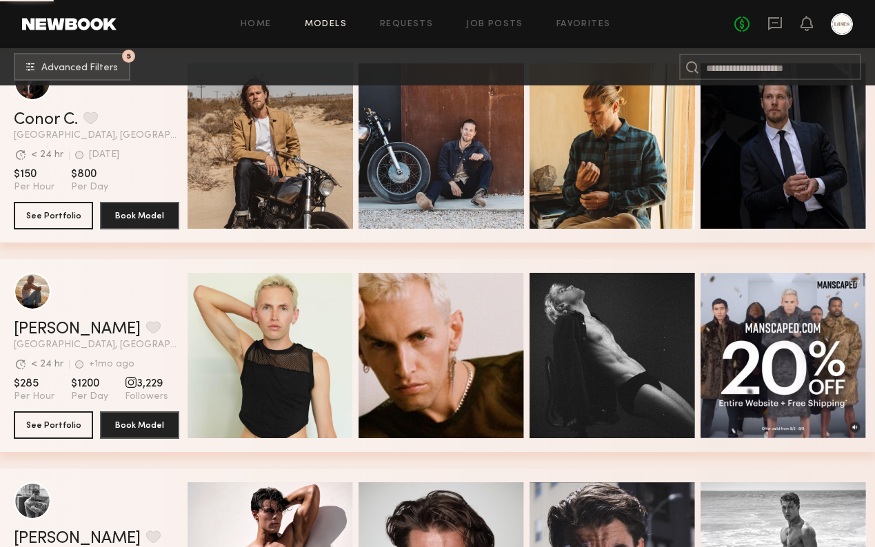
scroll to position [14560, 0]
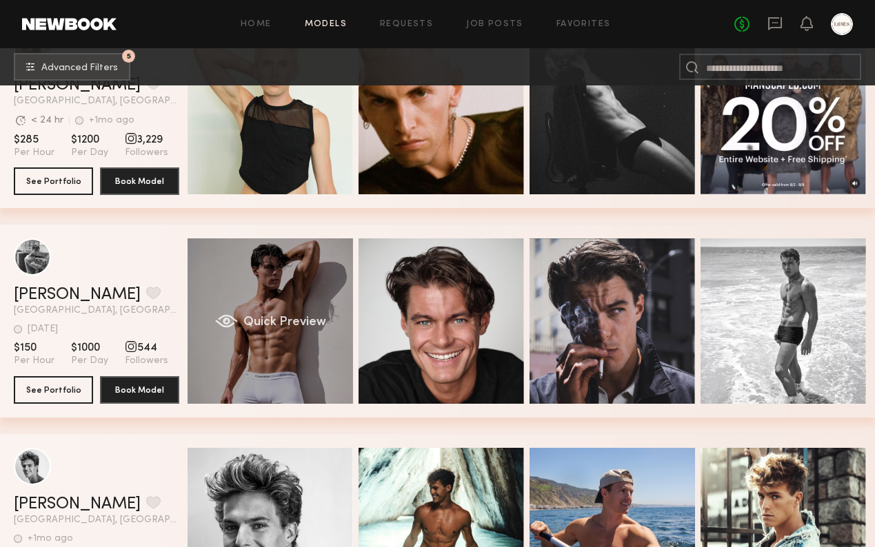
click at [277, 297] on div "Quick Preview" at bounding box center [270, 321] width 165 height 165
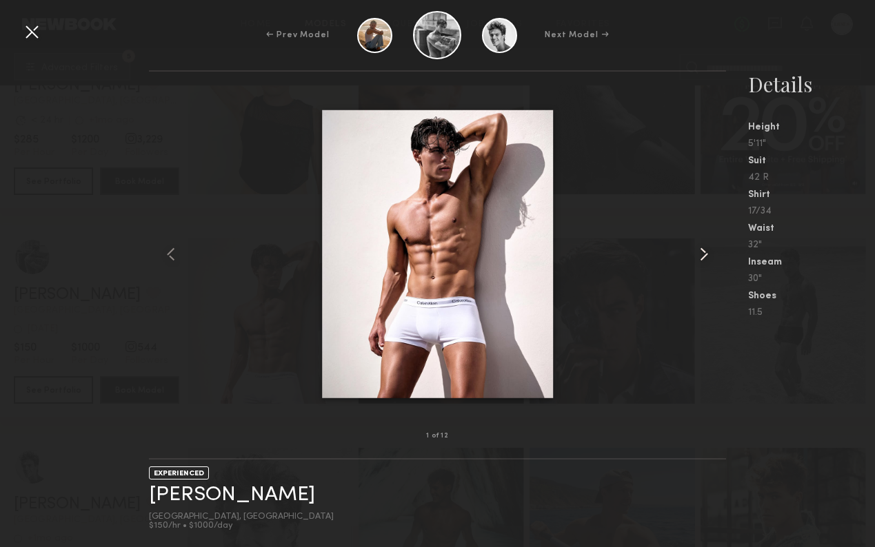
click at [711, 248] on common-icon at bounding box center [704, 254] width 22 height 22
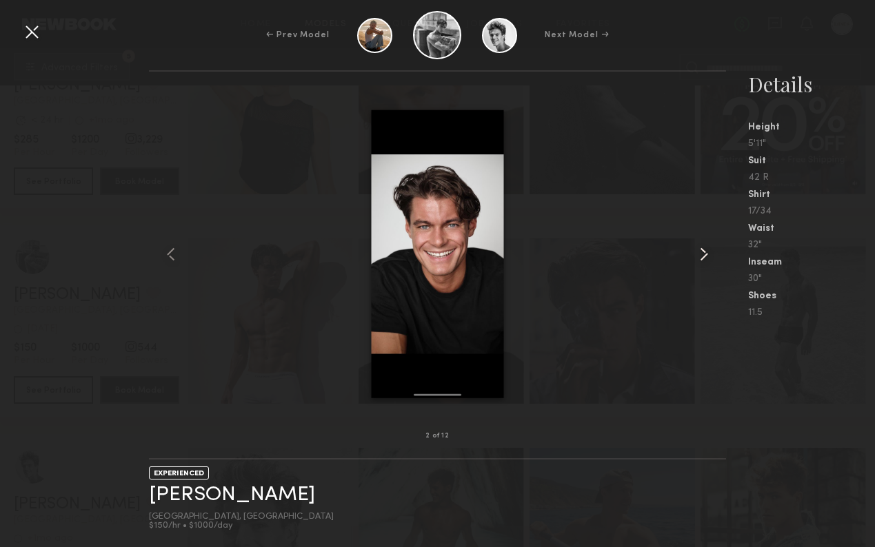
click at [711, 248] on common-icon at bounding box center [704, 254] width 22 height 22
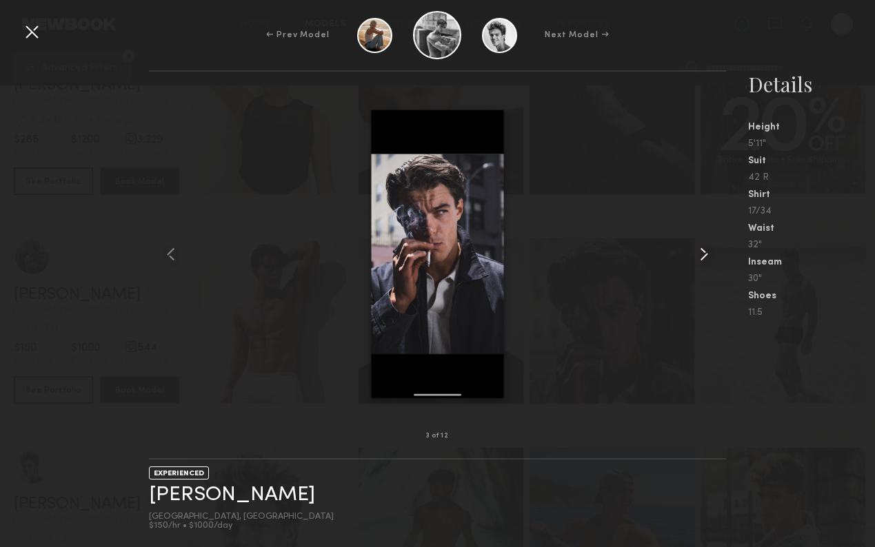
click at [711, 248] on common-icon at bounding box center [704, 254] width 22 height 22
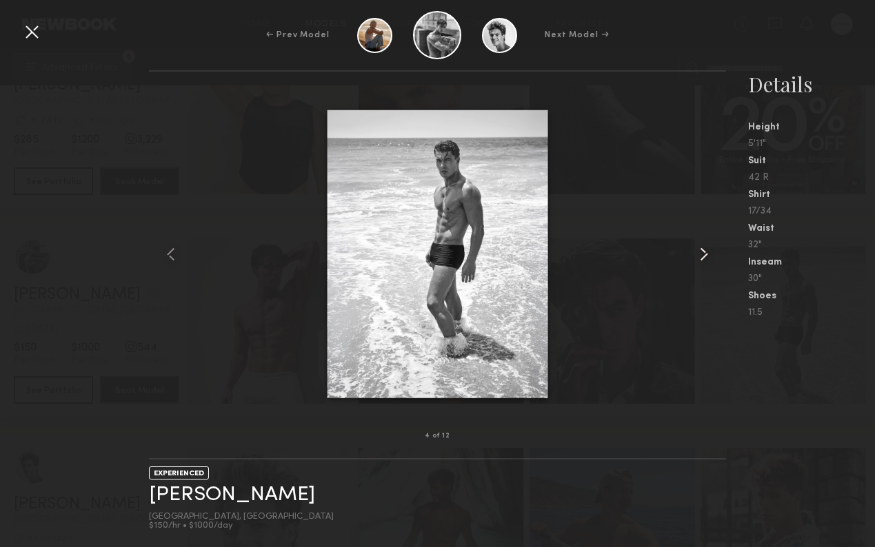
click at [711, 248] on common-icon at bounding box center [704, 254] width 22 height 22
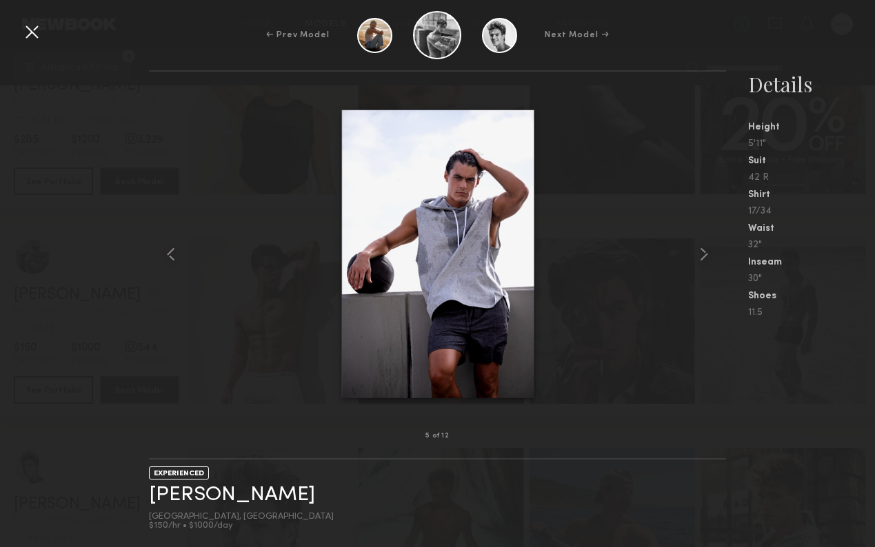
click at [32, 28] on div at bounding box center [32, 32] width 22 height 22
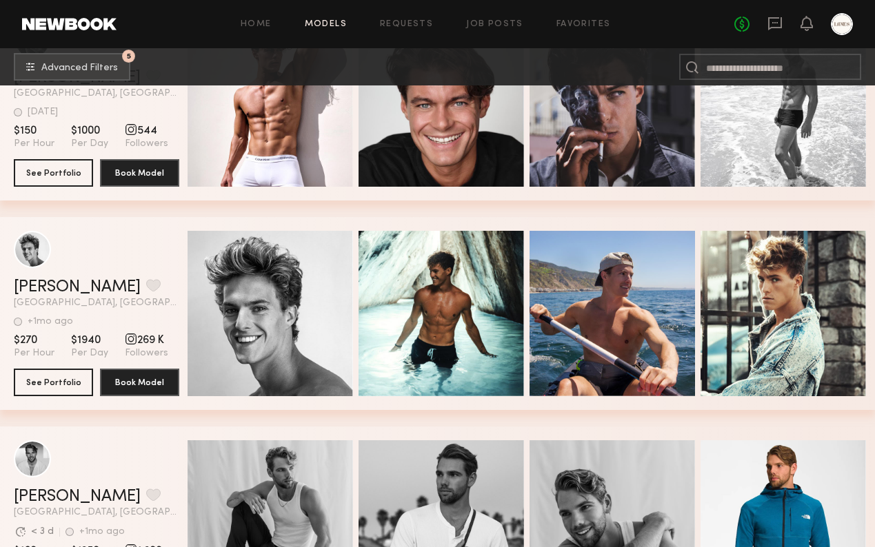
scroll to position [14815, 0]
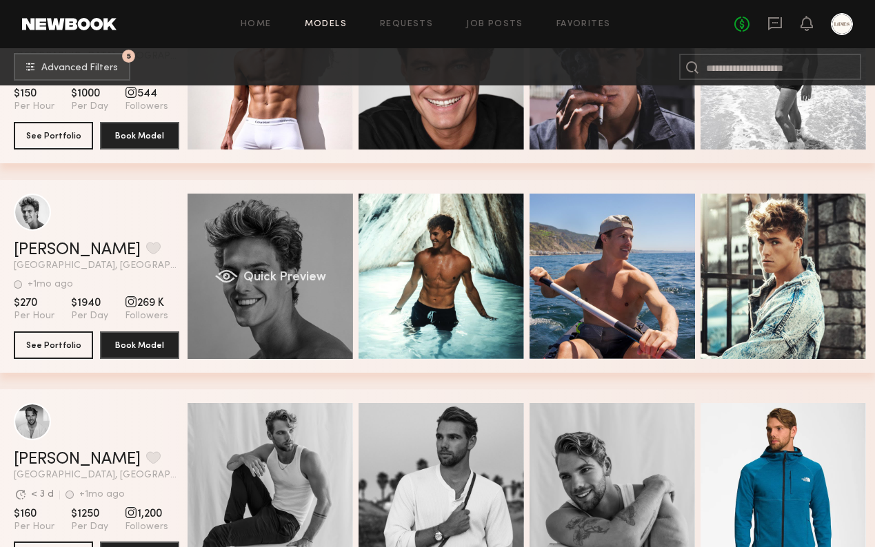
click at [288, 248] on div "Quick Preview" at bounding box center [270, 276] width 165 height 165
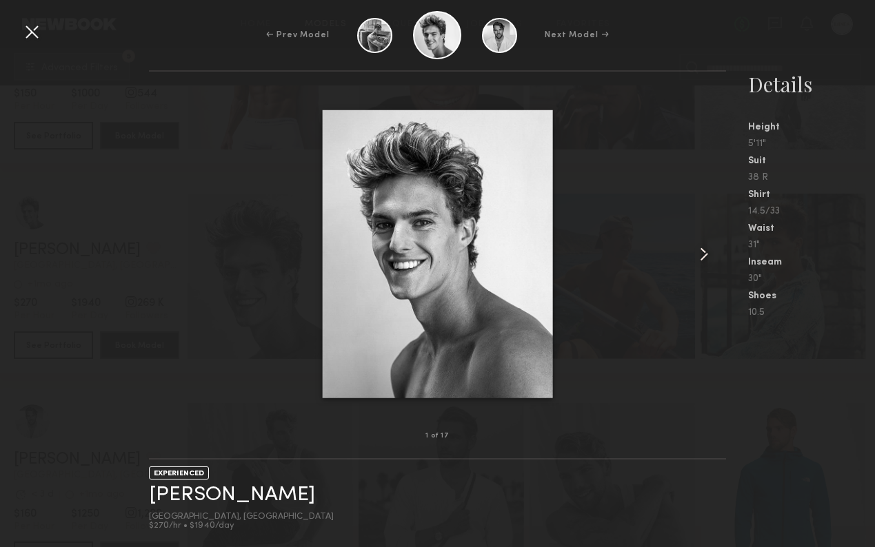
click at [706, 250] on common-icon at bounding box center [704, 254] width 22 height 22
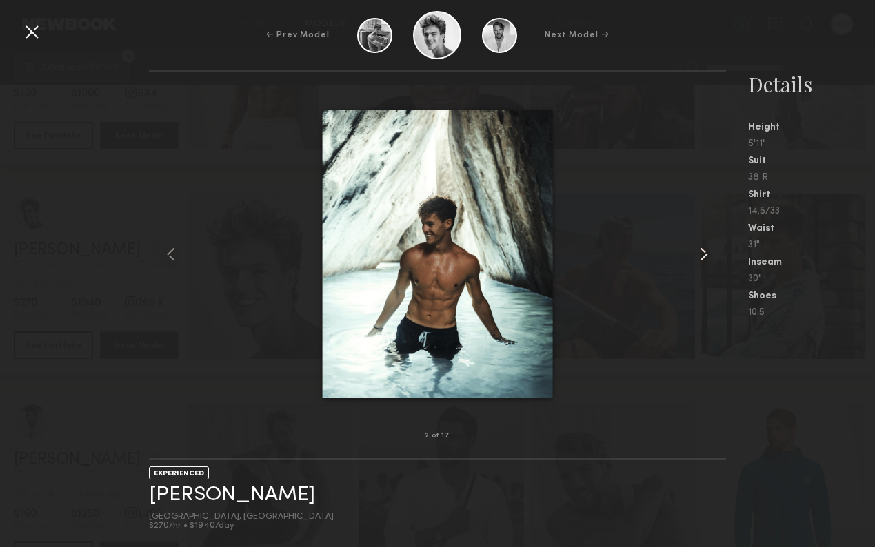
click at [706, 250] on common-icon at bounding box center [704, 254] width 22 height 22
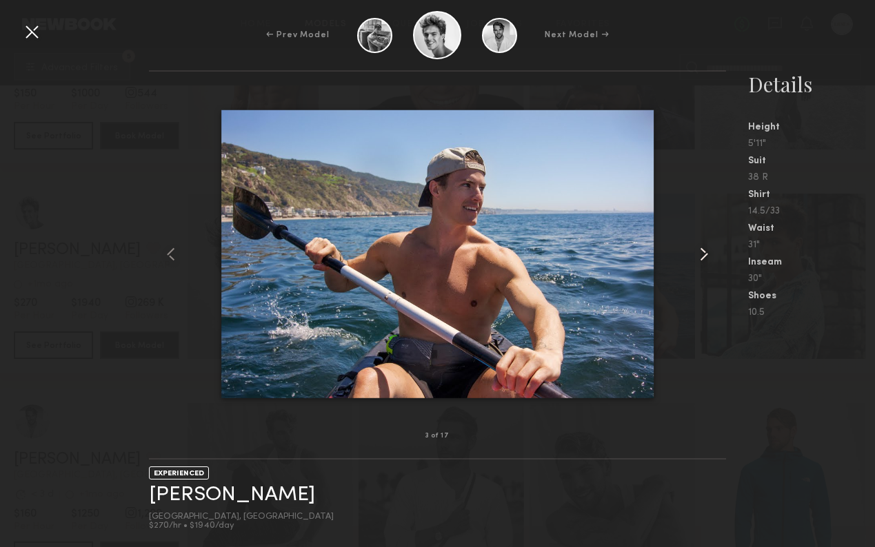
click at [706, 250] on common-icon at bounding box center [704, 254] width 22 height 22
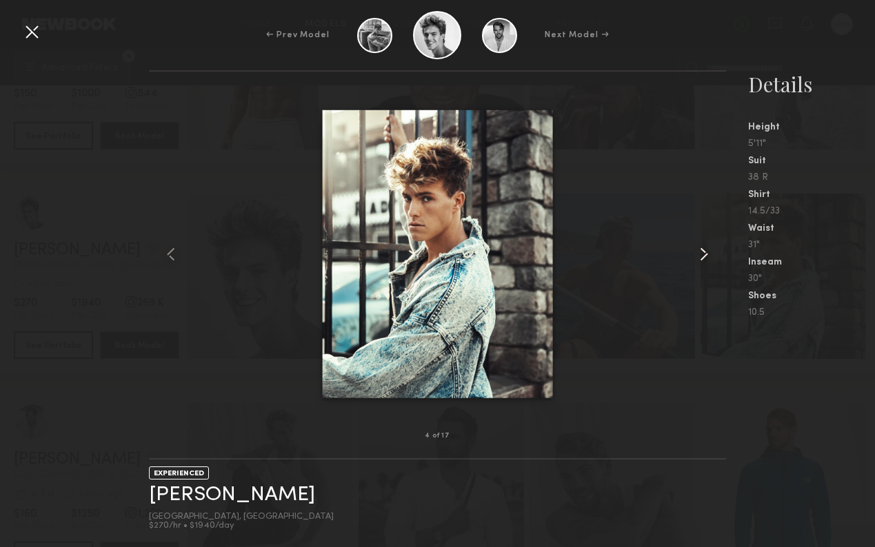
click at [706, 250] on common-icon at bounding box center [704, 254] width 22 height 22
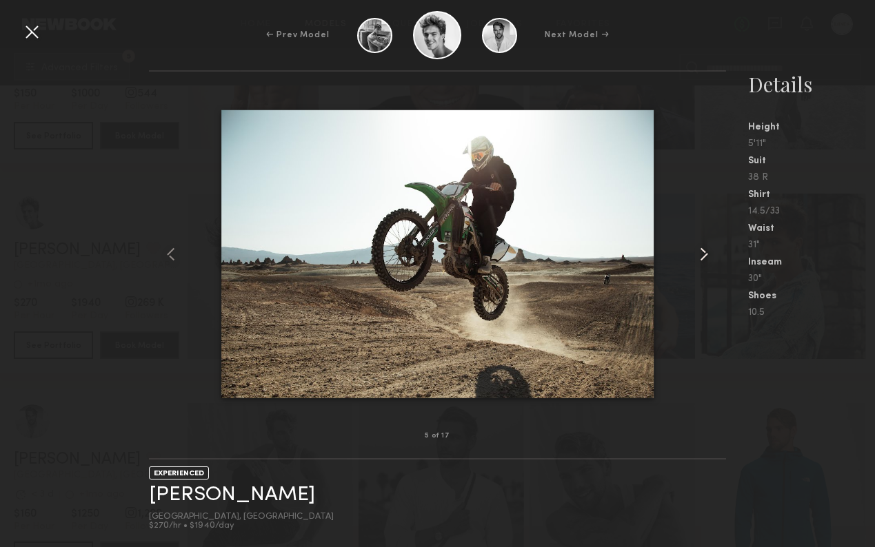
click at [706, 250] on common-icon at bounding box center [704, 254] width 22 height 22
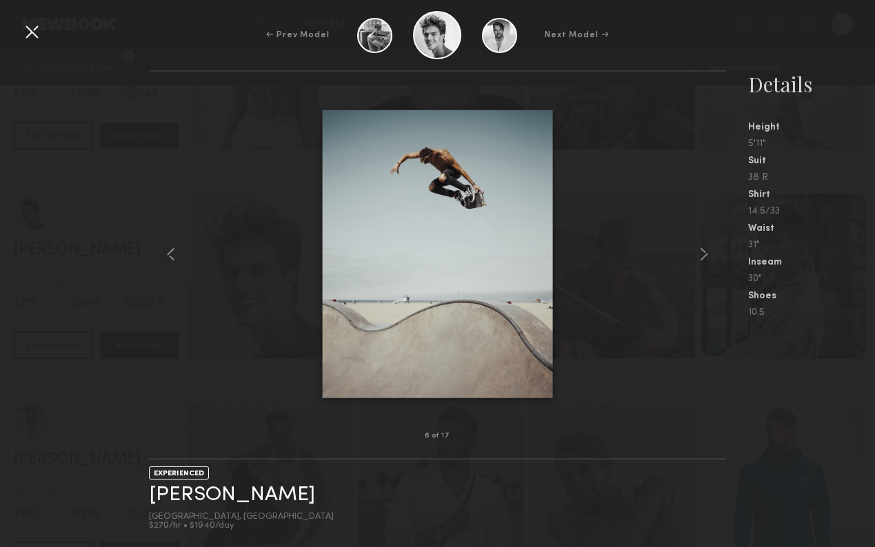
click at [33, 32] on div at bounding box center [32, 32] width 22 height 22
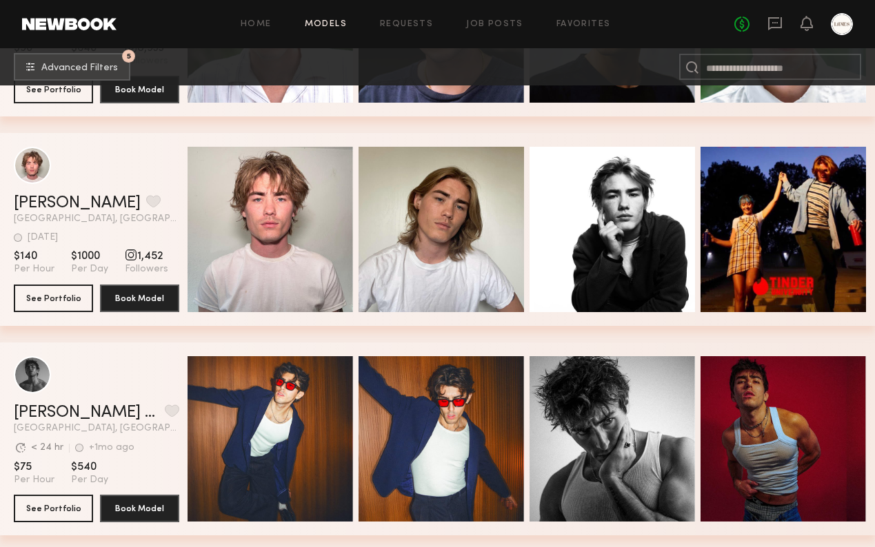
scroll to position [16547, 0]
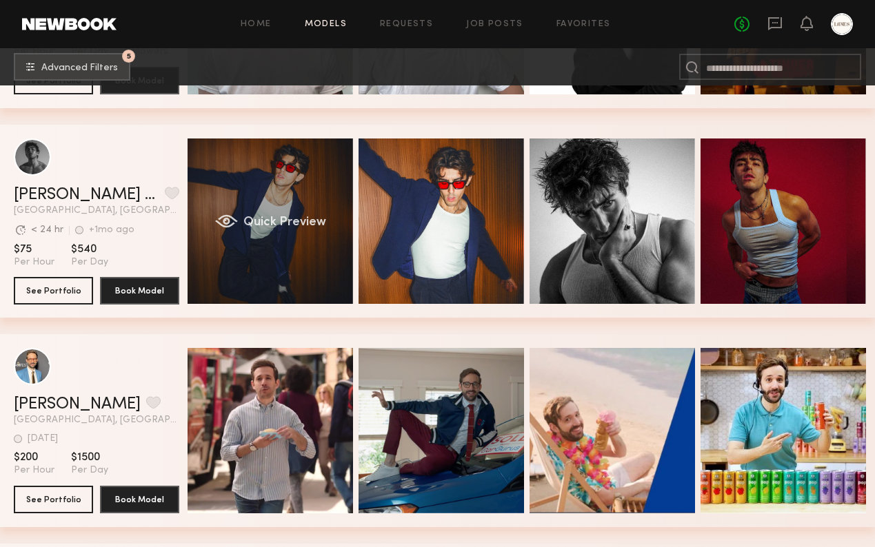
click at [270, 209] on div "Quick Preview" at bounding box center [270, 221] width 165 height 165
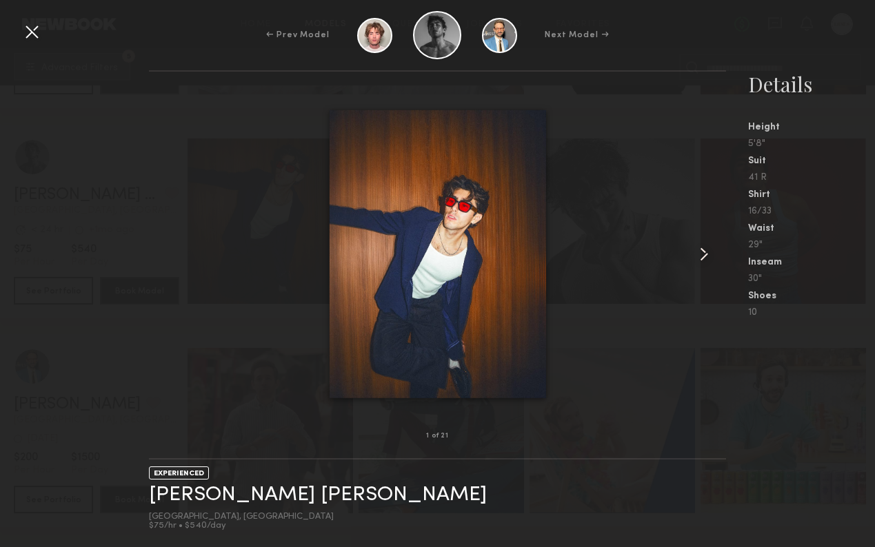
click at [712, 247] on common-icon at bounding box center [704, 254] width 22 height 22
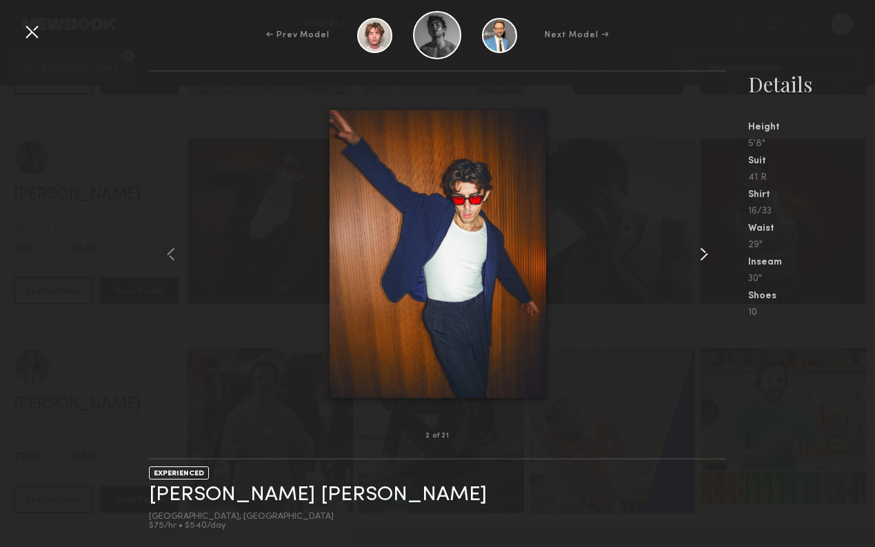
click at [712, 247] on common-icon at bounding box center [704, 254] width 22 height 22
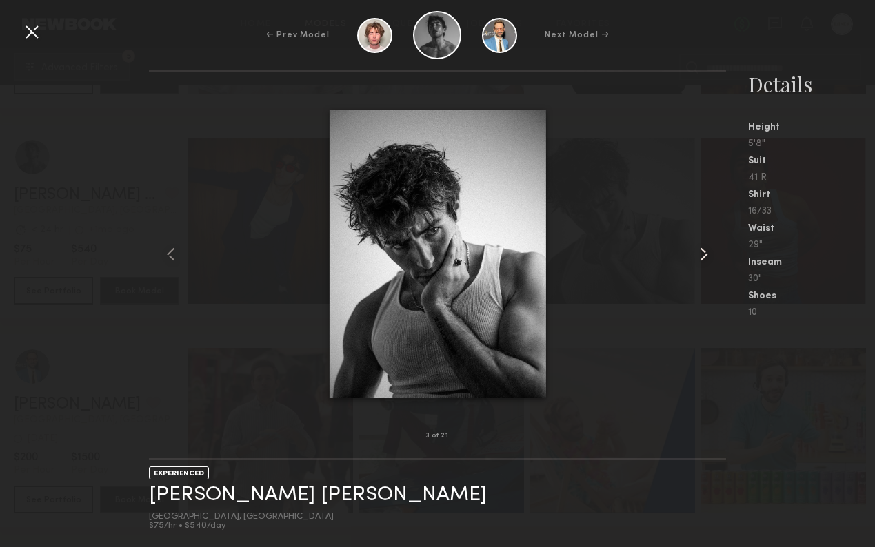
click at [712, 247] on common-icon at bounding box center [704, 254] width 22 height 22
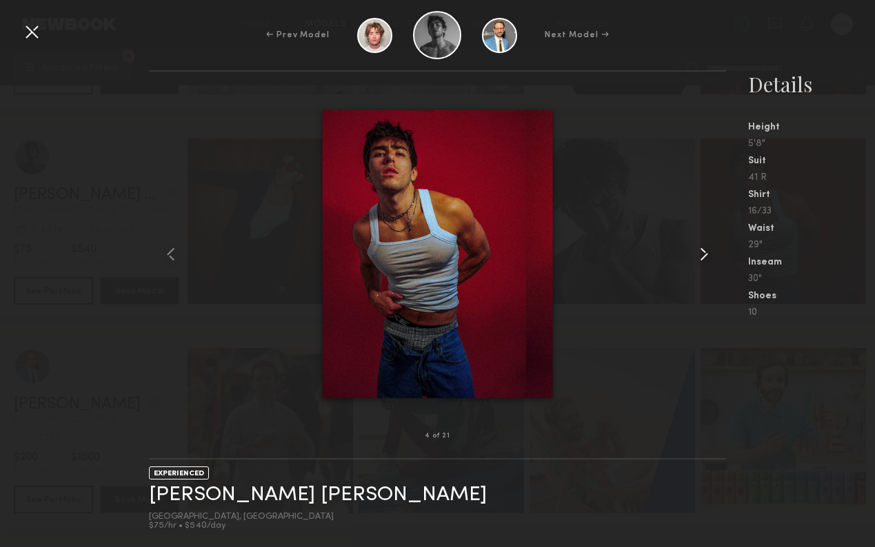
click at [712, 247] on common-icon at bounding box center [704, 254] width 22 height 22
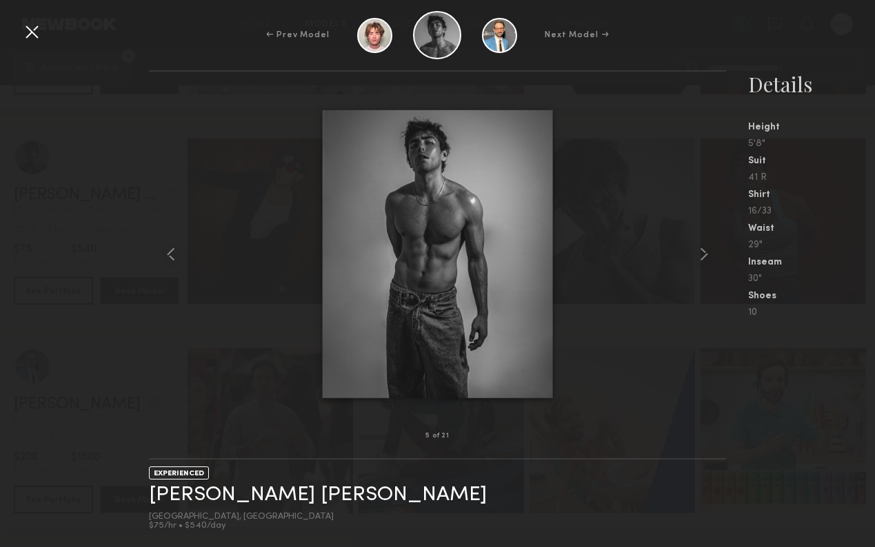
click at [27, 30] on div at bounding box center [32, 32] width 22 height 22
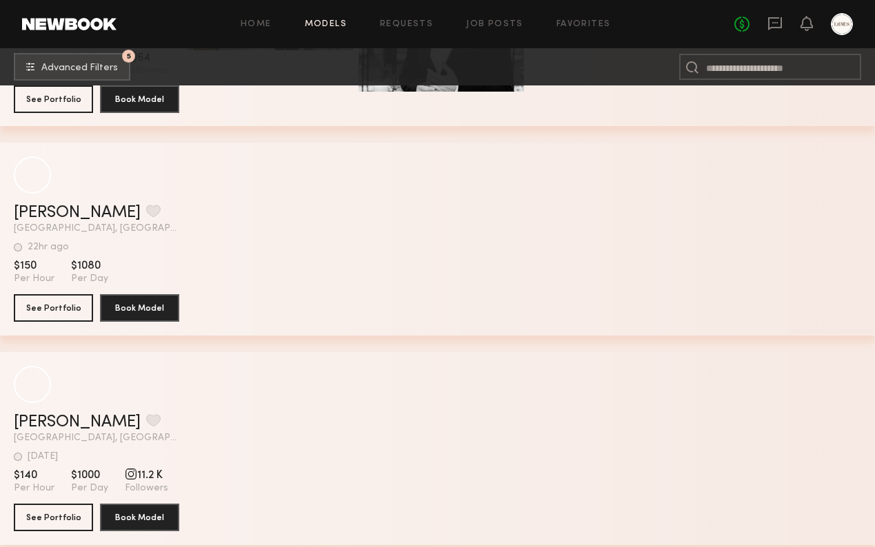
scroll to position [18755, 0]
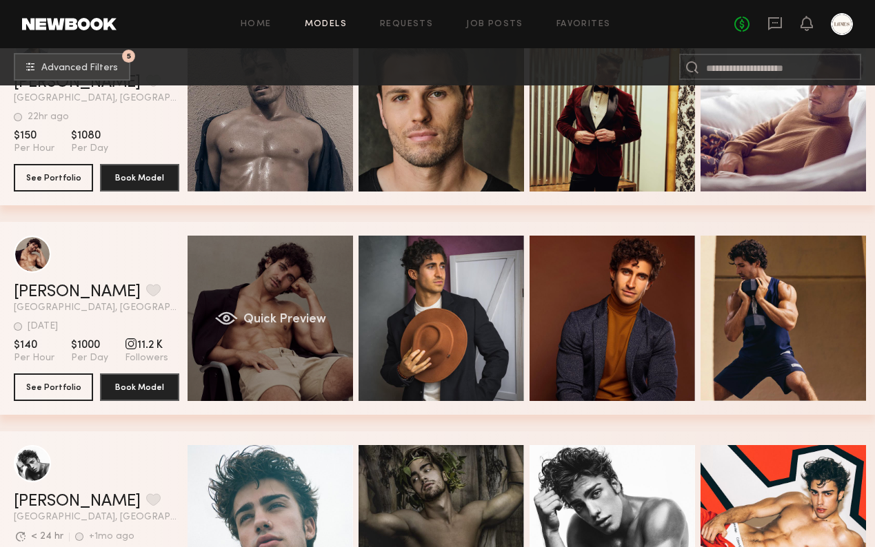
click at [274, 314] on span "Quick Preview" at bounding box center [284, 320] width 83 height 12
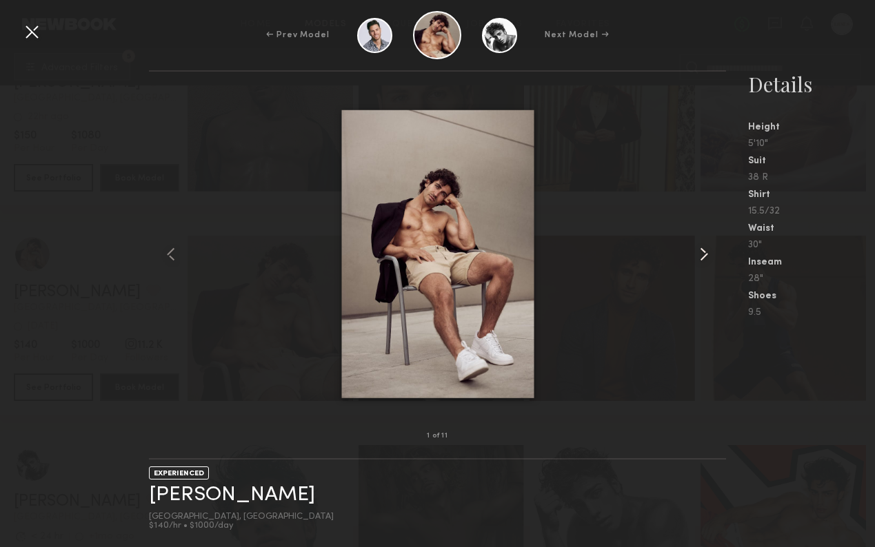
click at [707, 248] on common-icon at bounding box center [704, 254] width 22 height 22
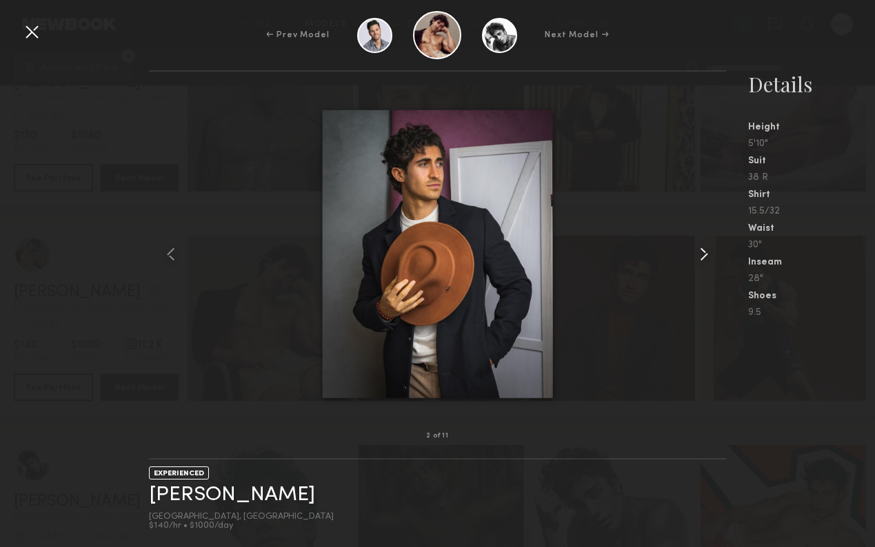
click at [707, 248] on common-icon at bounding box center [704, 254] width 22 height 22
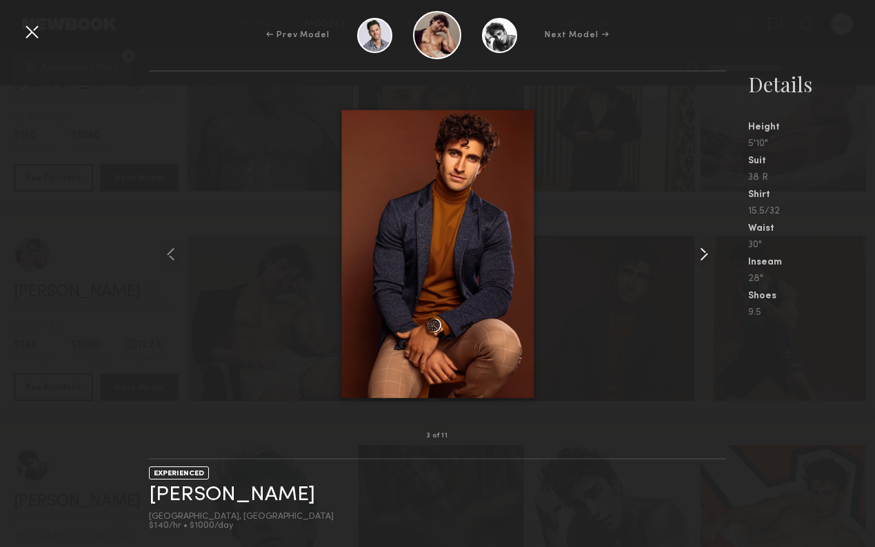
click at [707, 248] on common-icon at bounding box center [704, 254] width 22 height 22
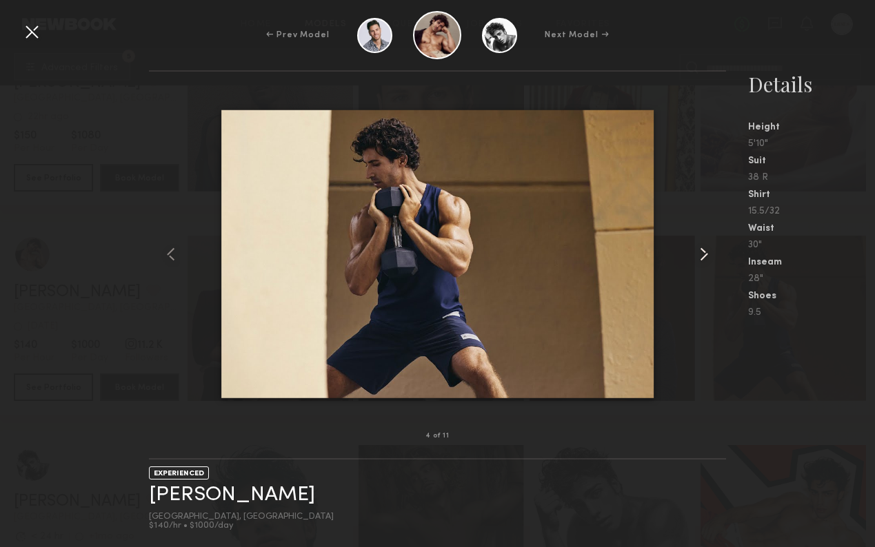
click at [707, 248] on common-icon at bounding box center [704, 254] width 22 height 22
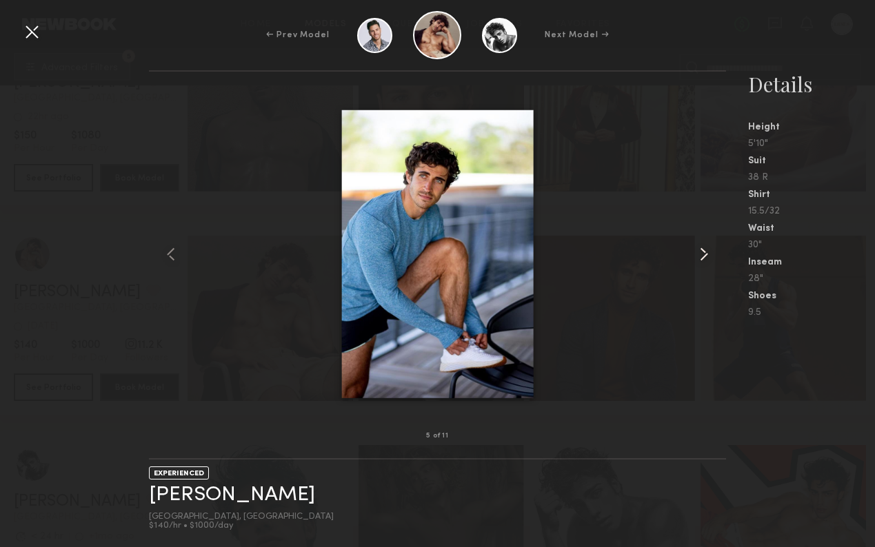
click at [707, 248] on common-icon at bounding box center [704, 254] width 22 height 22
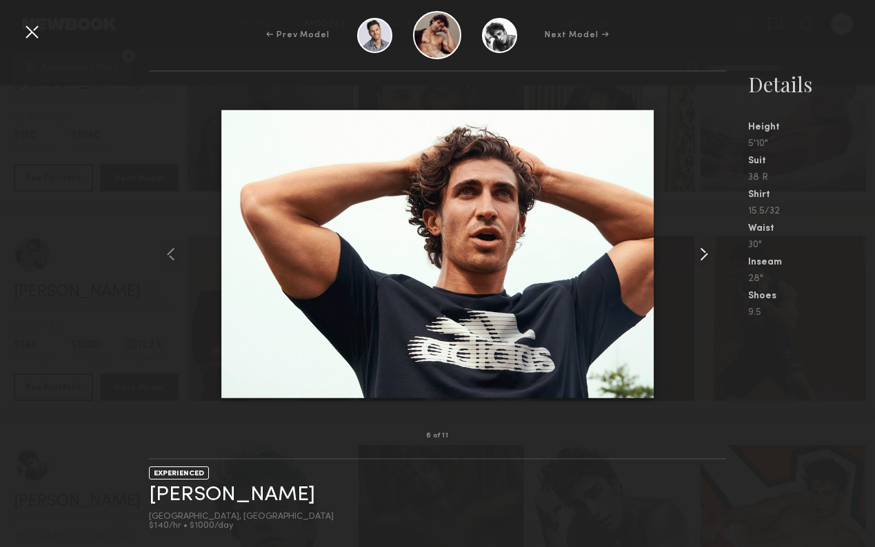
click at [707, 249] on common-icon at bounding box center [704, 254] width 22 height 22
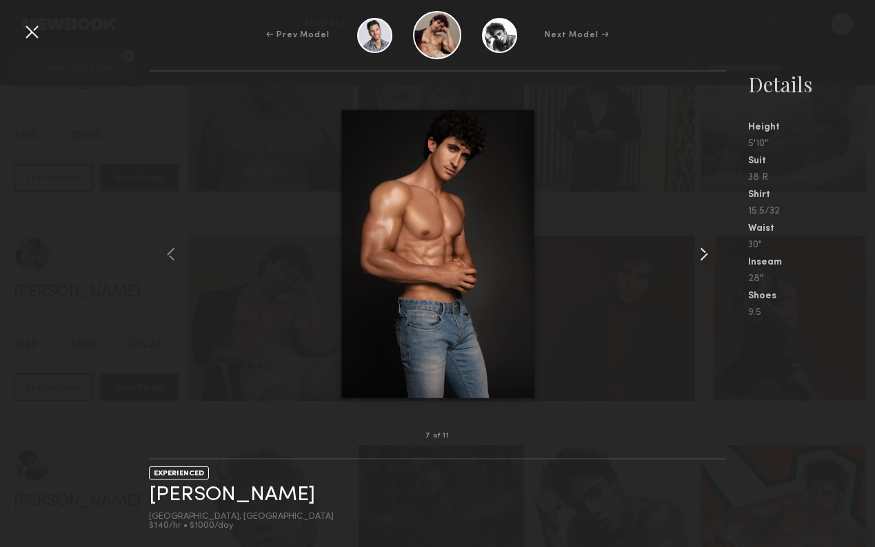
click at [707, 249] on common-icon at bounding box center [704, 254] width 22 height 22
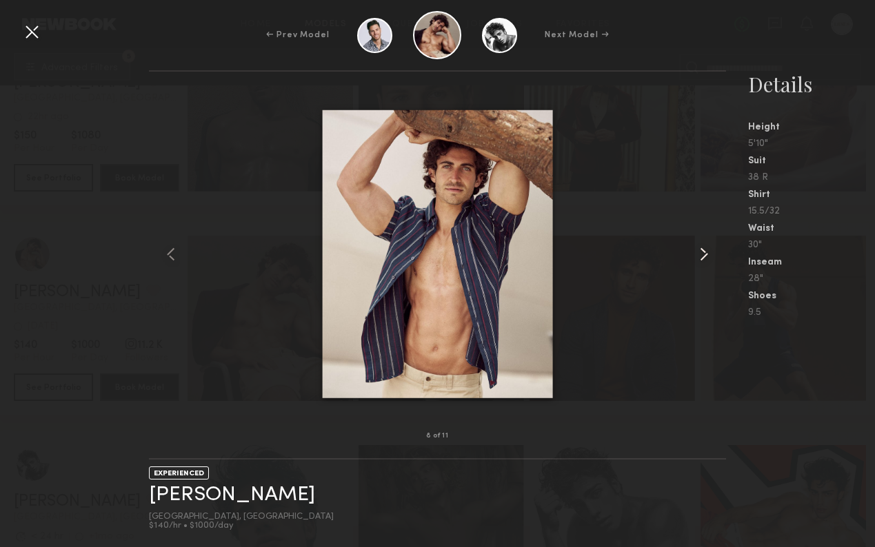
click at [707, 250] on common-icon at bounding box center [704, 254] width 22 height 22
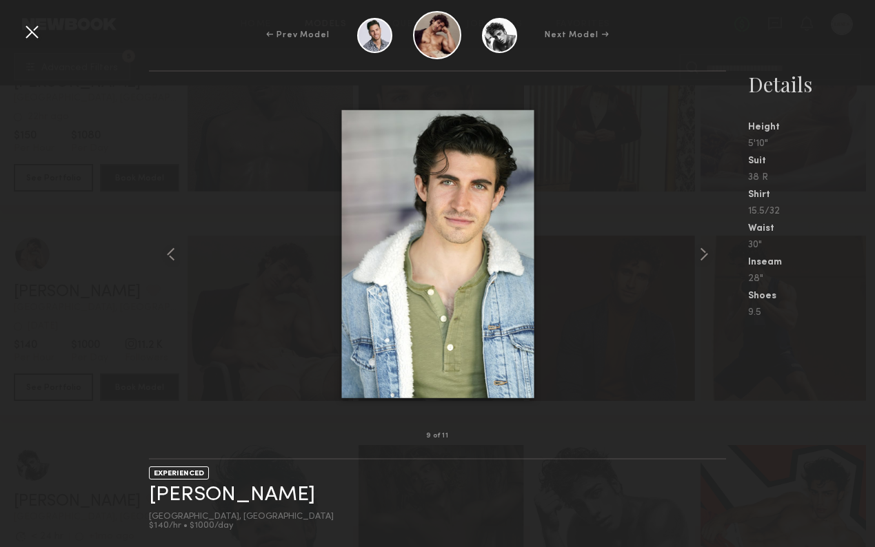
click at [30, 29] on div at bounding box center [32, 32] width 22 height 22
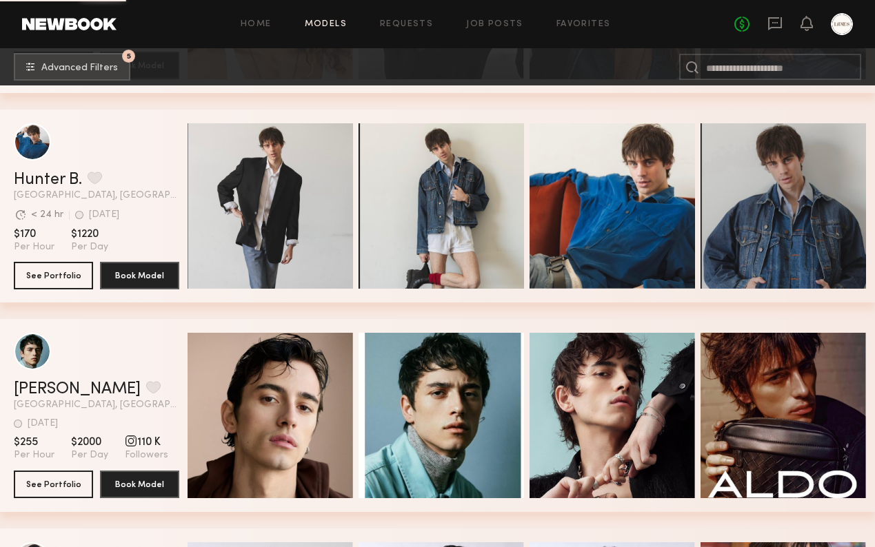
scroll to position [19730, 0]
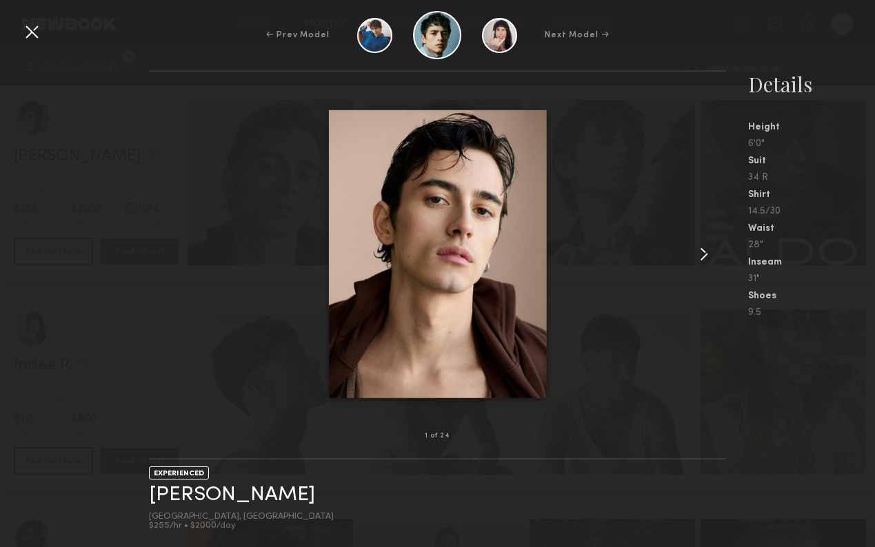
click at [703, 247] on common-icon at bounding box center [704, 254] width 22 height 22
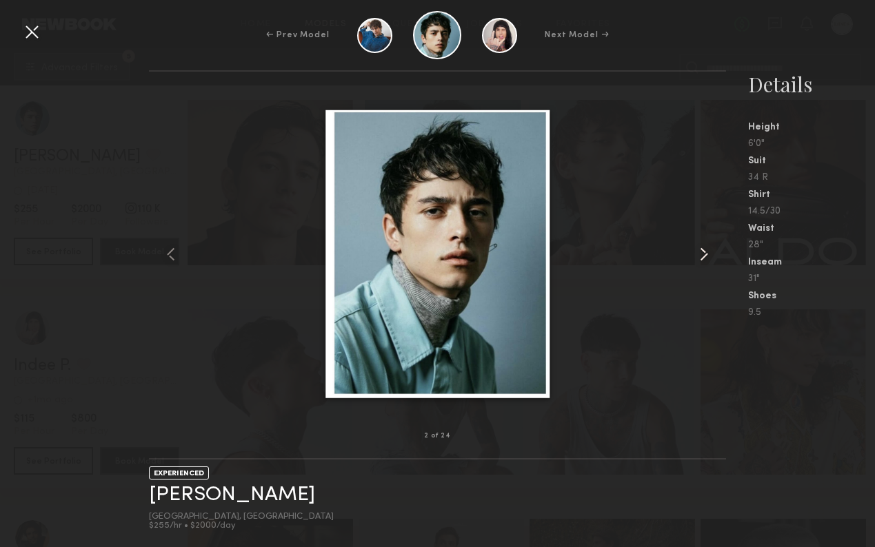
click at [703, 247] on common-icon at bounding box center [704, 254] width 22 height 22
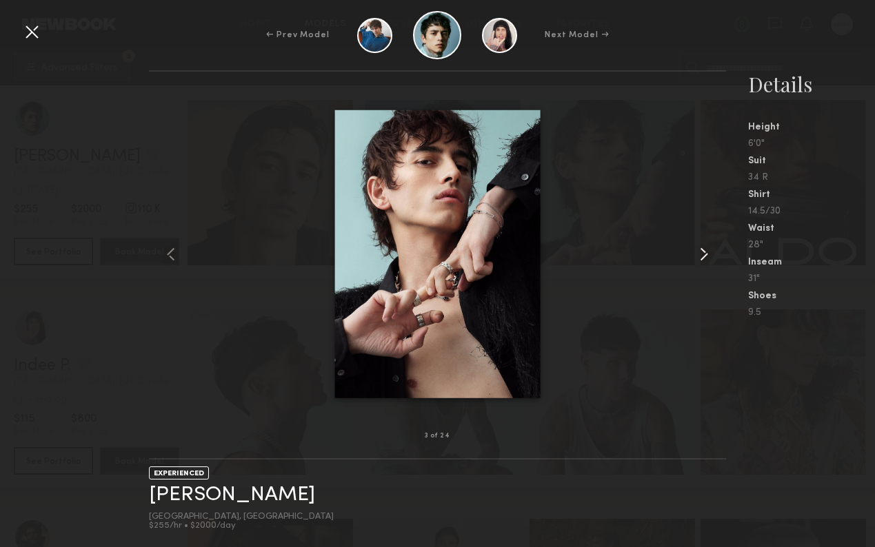
click at [703, 247] on common-icon at bounding box center [704, 254] width 22 height 22
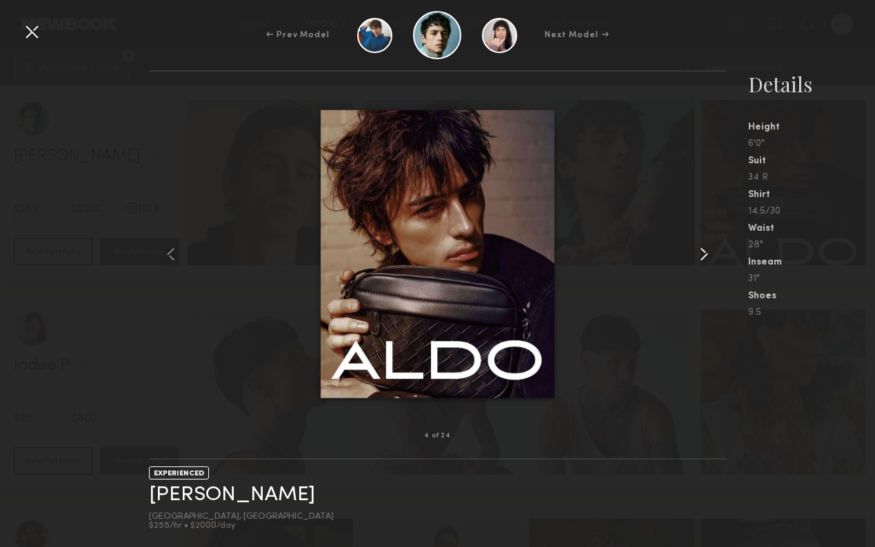
click at [703, 247] on common-icon at bounding box center [704, 254] width 22 height 22
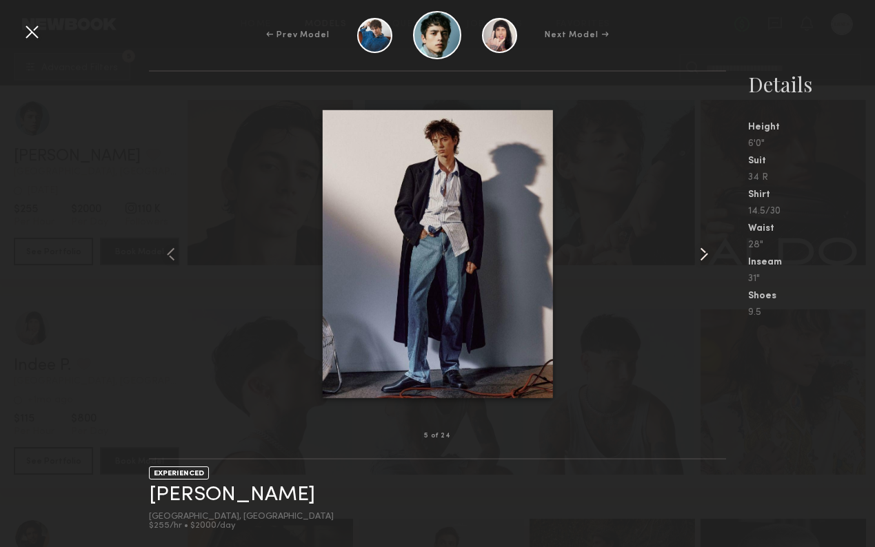
click at [703, 247] on common-icon at bounding box center [704, 254] width 22 height 22
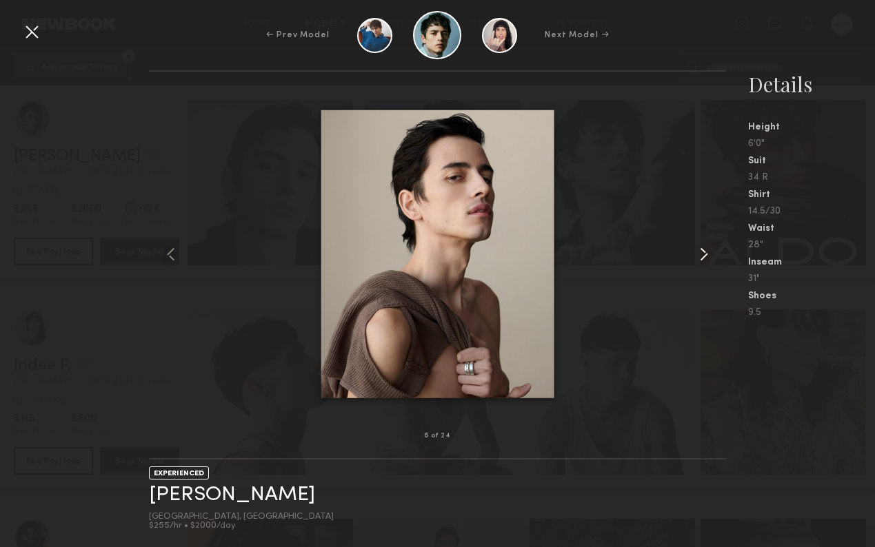
click at [703, 247] on common-icon at bounding box center [704, 254] width 22 height 22
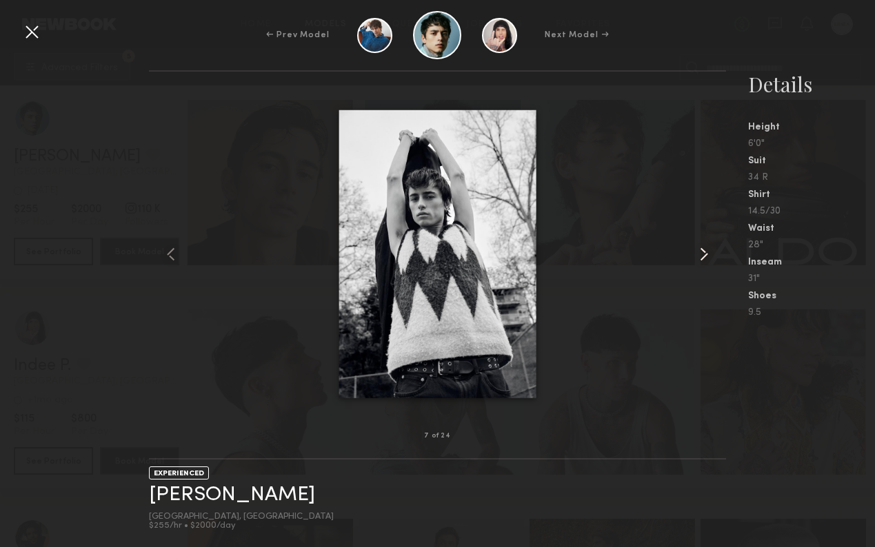
click at [703, 247] on common-icon at bounding box center [704, 254] width 22 height 22
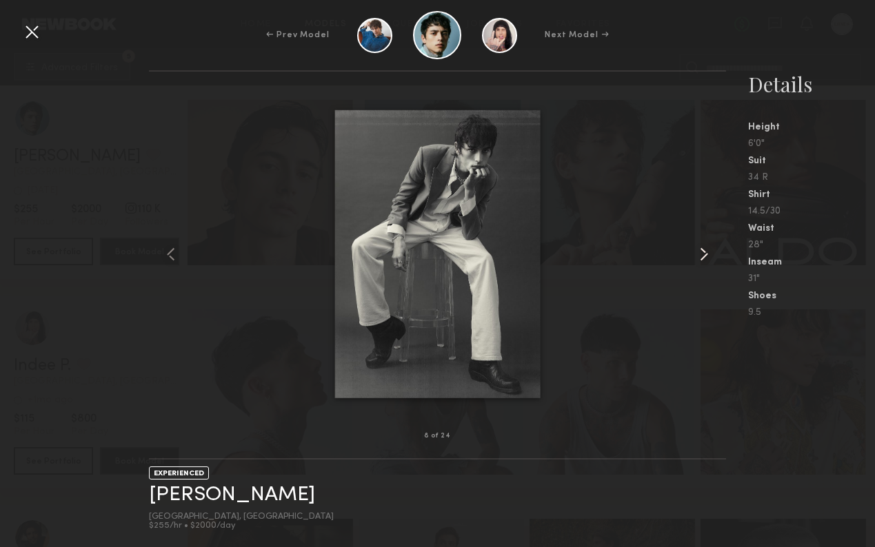
click at [703, 247] on common-icon at bounding box center [704, 254] width 22 height 22
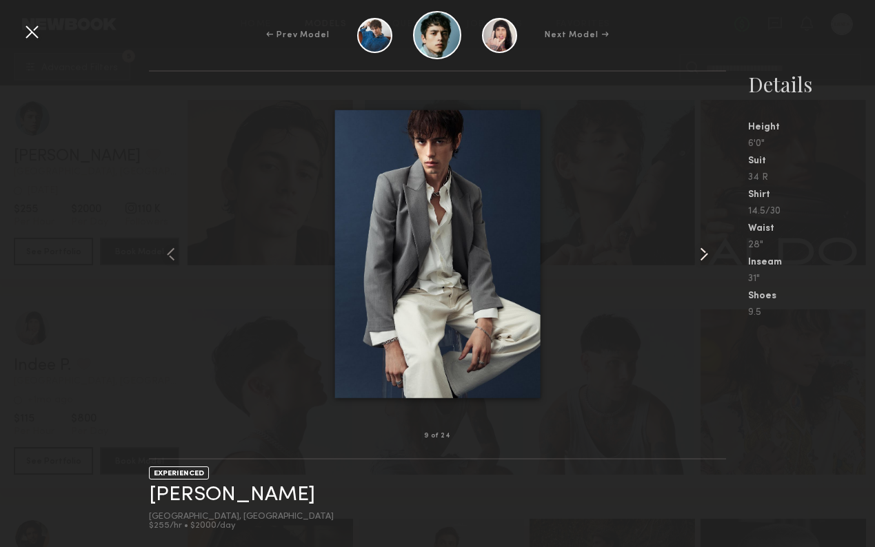
click at [703, 247] on common-icon at bounding box center [704, 254] width 22 height 22
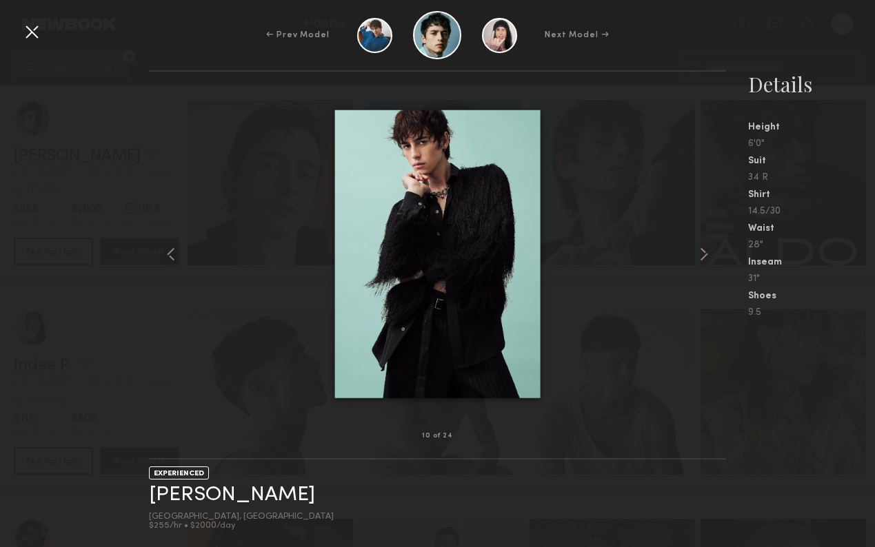
click at [23, 29] on div at bounding box center [32, 32] width 22 height 22
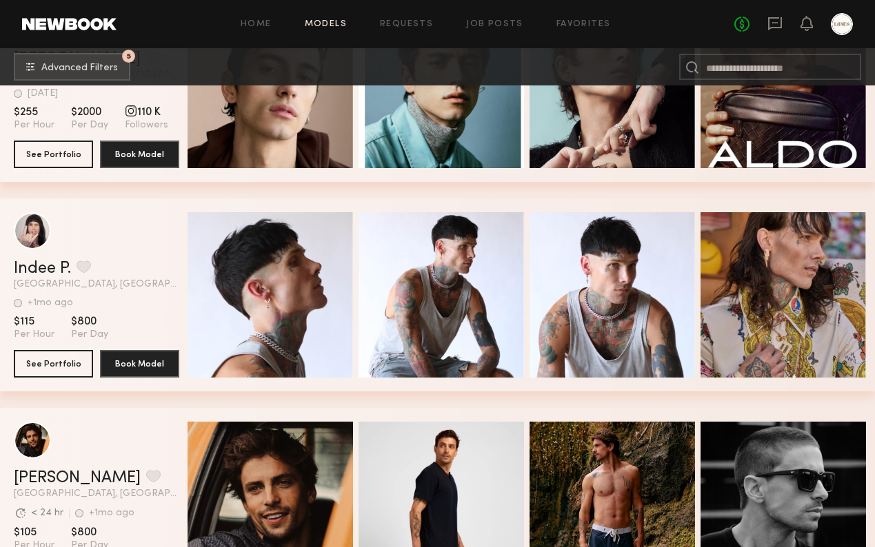
scroll to position [19990, 0]
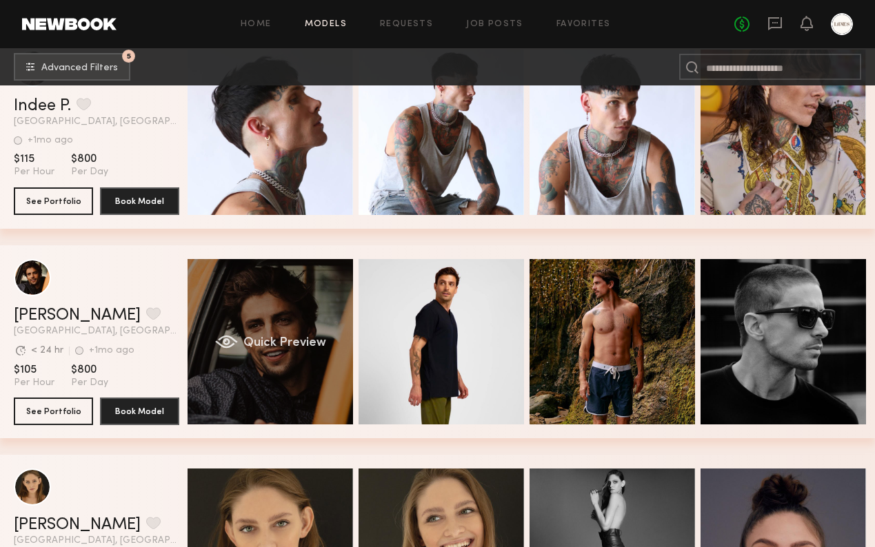
click at [264, 337] on span "Quick Preview" at bounding box center [284, 343] width 83 height 12
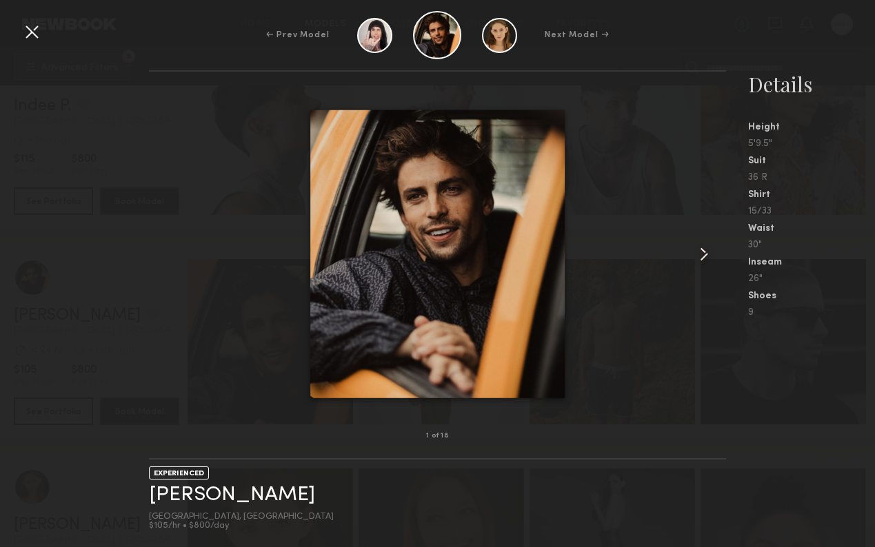
click at [701, 251] on common-icon at bounding box center [704, 254] width 22 height 22
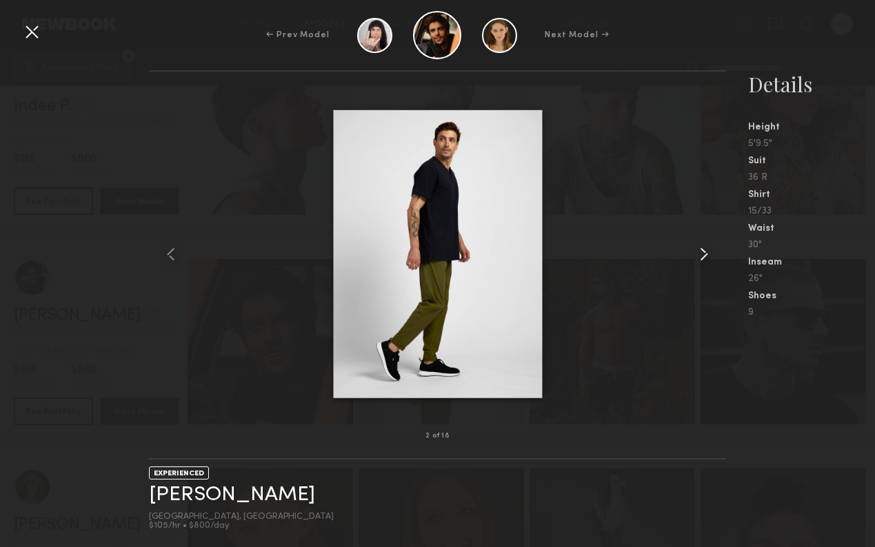
click at [701, 251] on common-icon at bounding box center [704, 254] width 22 height 22
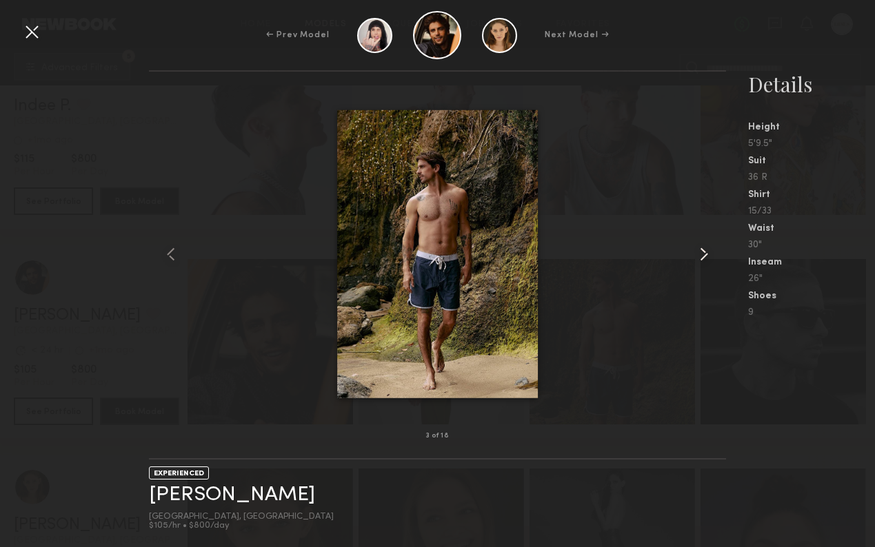
click at [701, 251] on common-icon at bounding box center [704, 254] width 22 height 22
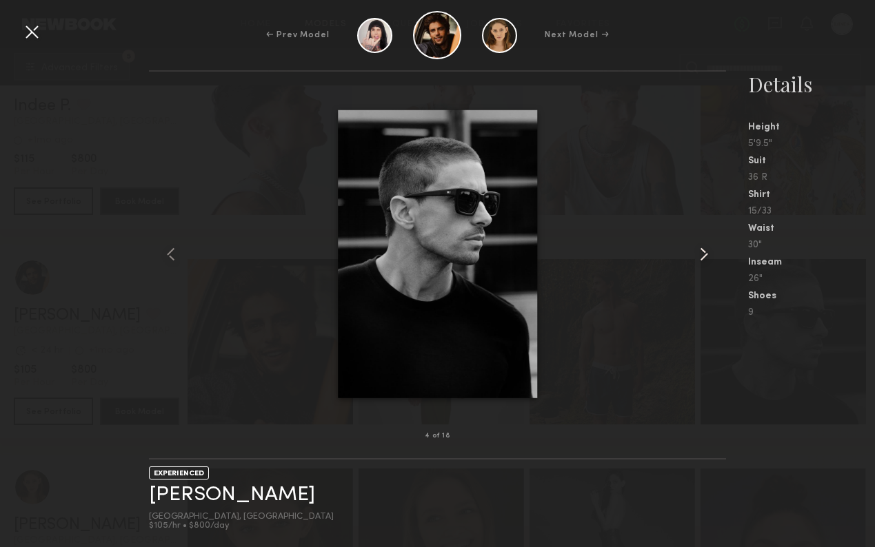
click at [701, 251] on common-icon at bounding box center [704, 254] width 22 height 22
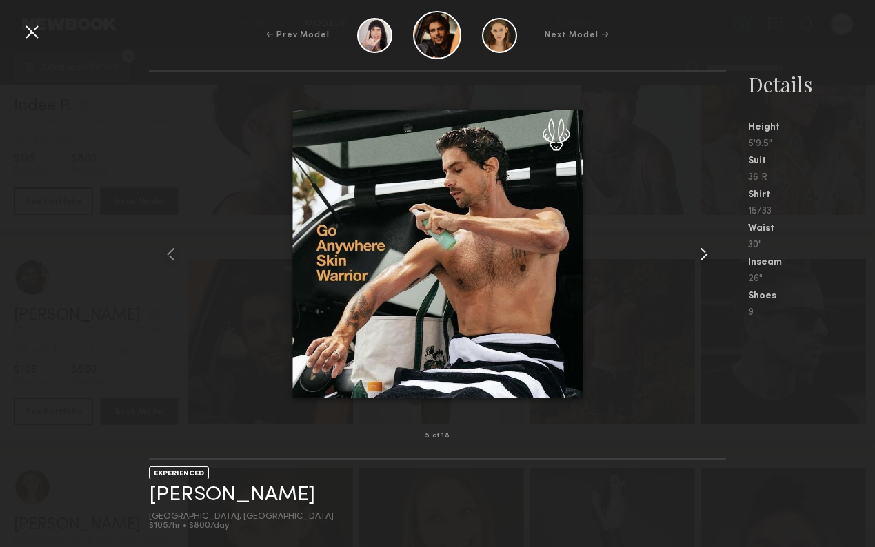
click at [701, 251] on common-icon at bounding box center [704, 254] width 22 height 22
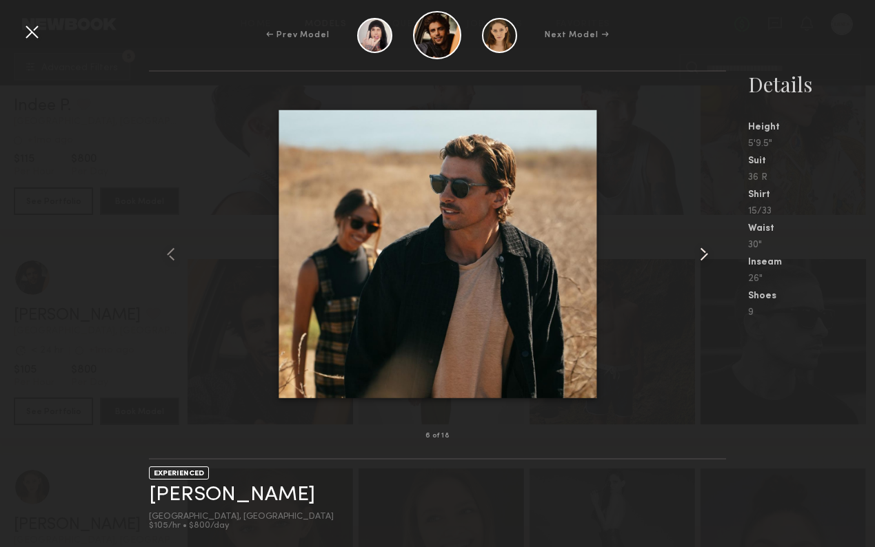
click at [701, 251] on common-icon at bounding box center [704, 254] width 22 height 22
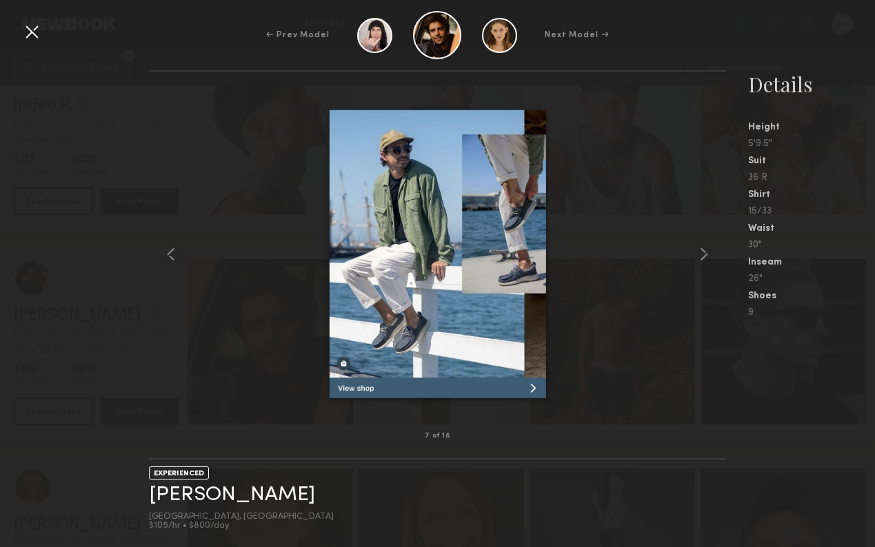
click at [25, 34] on div at bounding box center [32, 32] width 22 height 22
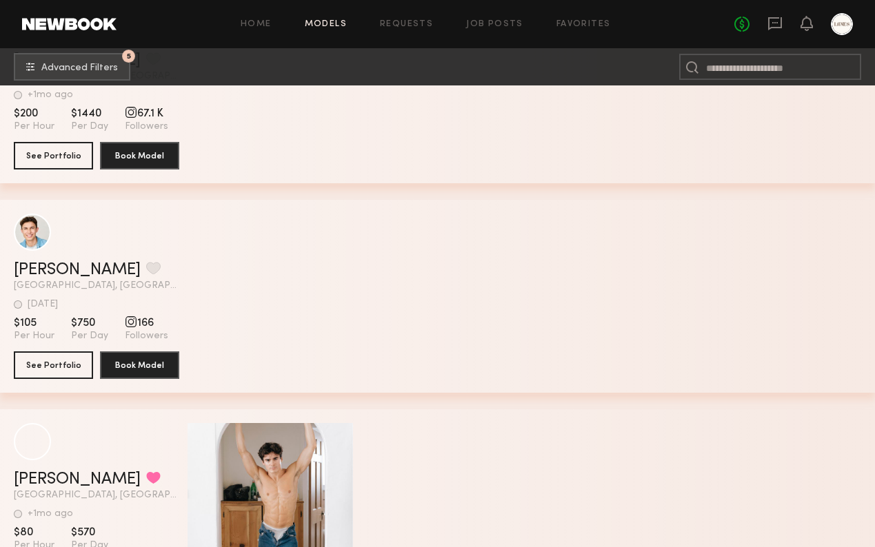
scroll to position [25078, 0]
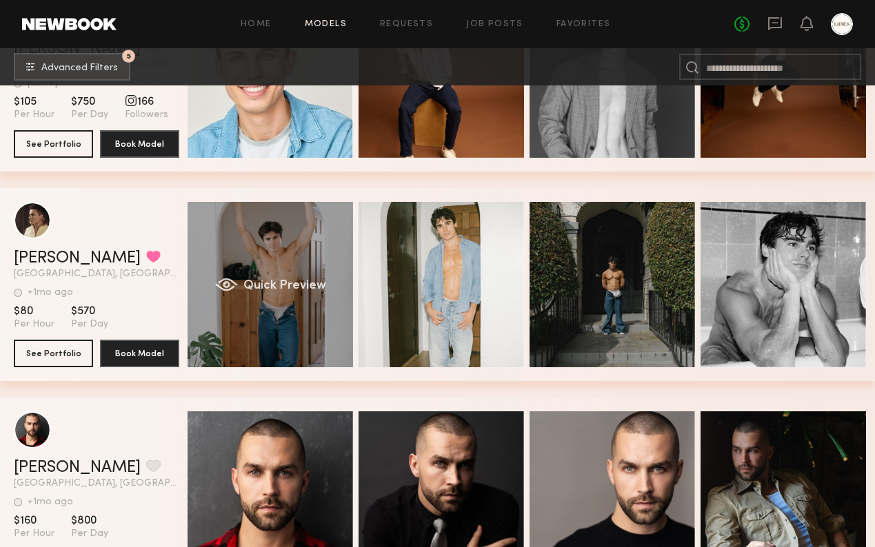
click at [279, 259] on div "Quick Preview" at bounding box center [270, 284] width 165 height 165
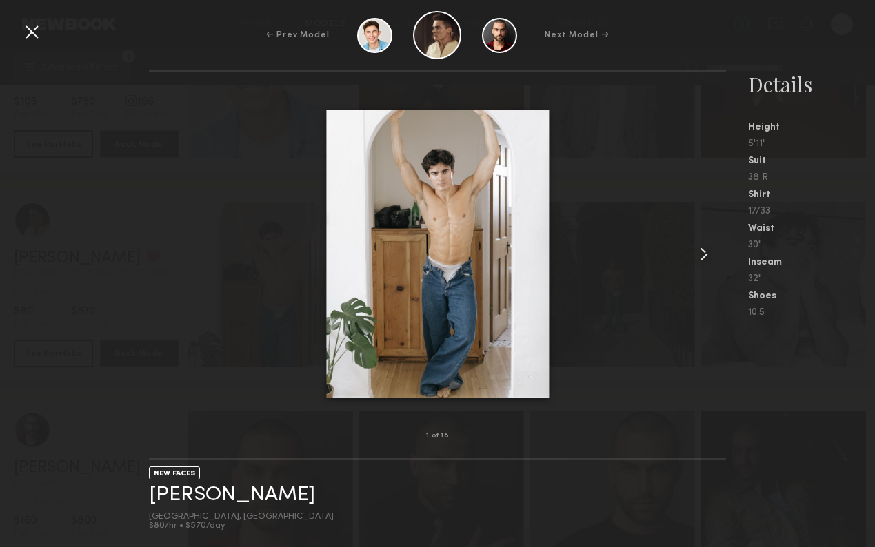
click at [704, 253] on common-icon at bounding box center [704, 254] width 22 height 22
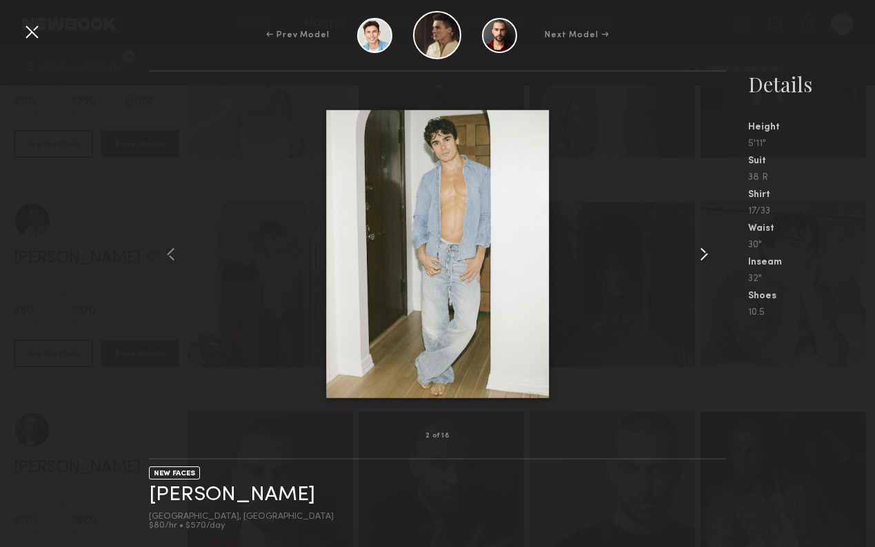
click at [704, 252] on common-icon at bounding box center [704, 254] width 22 height 22
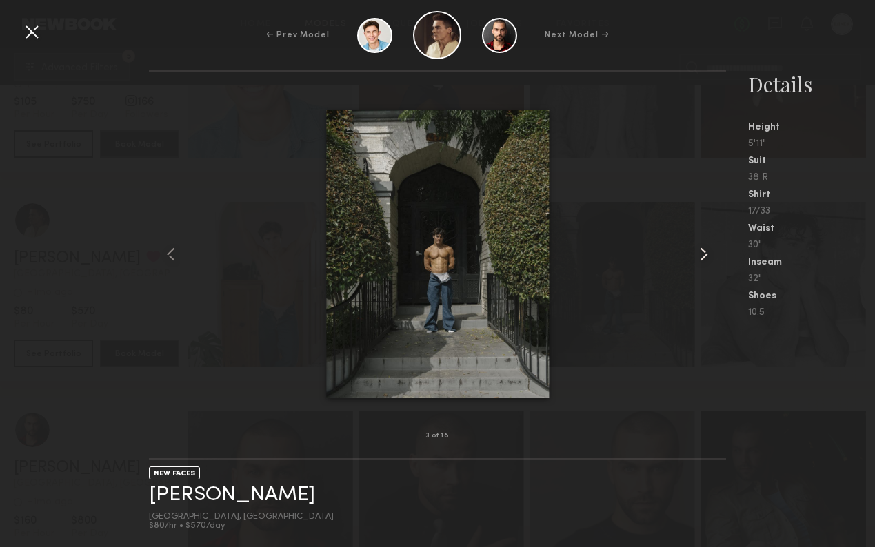
click at [704, 252] on common-icon at bounding box center [704, 254] width 22 height 22
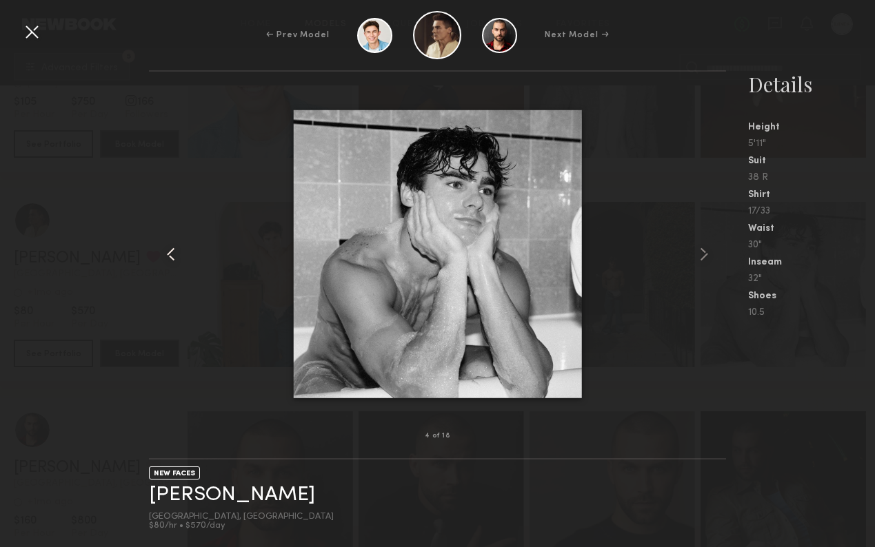
click at [172, 254] on common-icon at bounding box center [171, 254] width 22 height 22
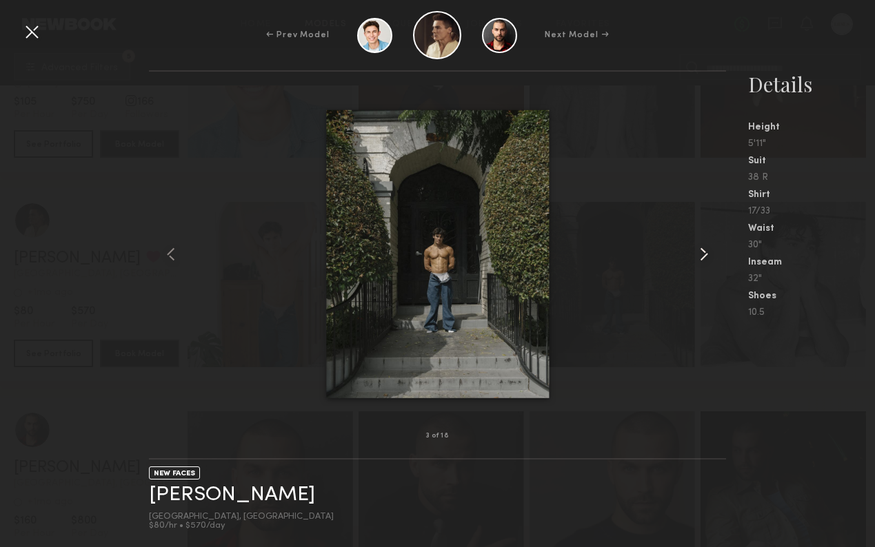
click at [702, 252] on common-icon at bounding box center [704, 254] width 22 height 22
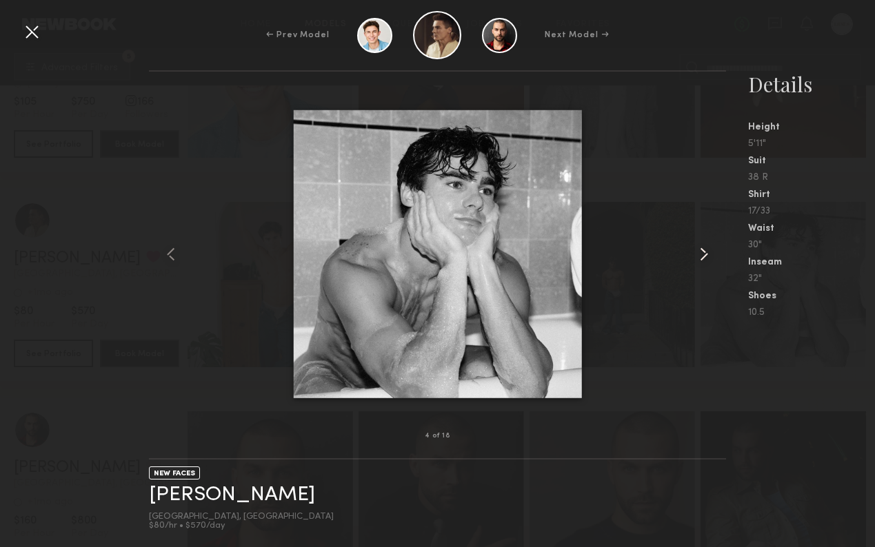
click at [702, 251] on common-icon at bounding box center [704, 254] width 22 height 22
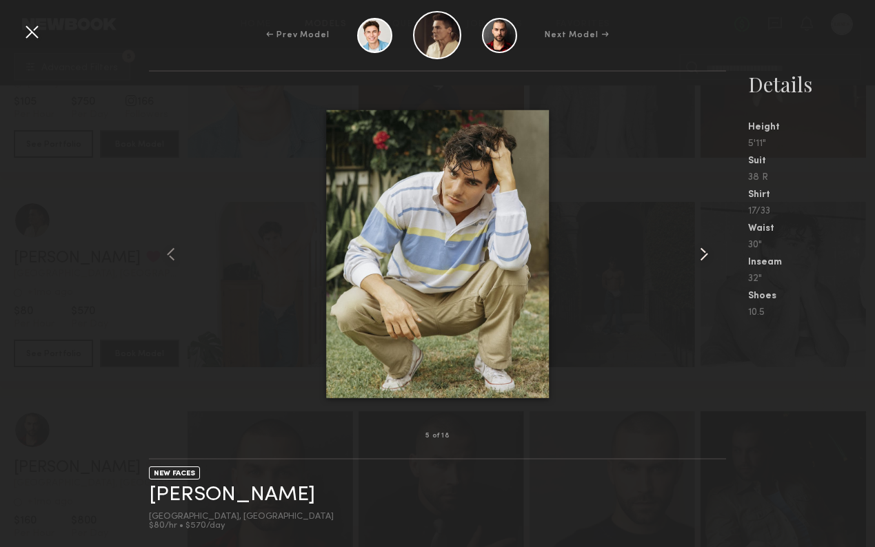
click at [701, 252] on common-icon at bounding box center [704, 254] width 22 height 22
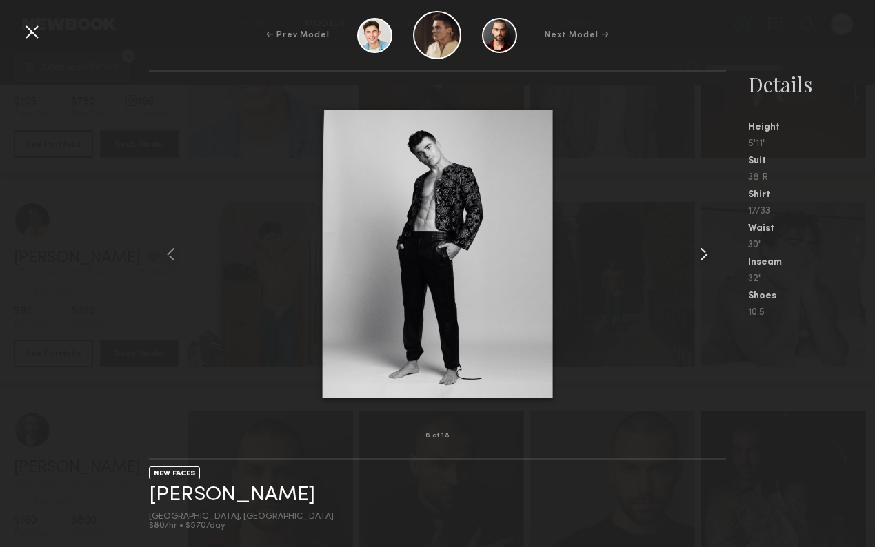
click at [701, 252] on common-icon at bounding box center [704, 254] width 22 height 22
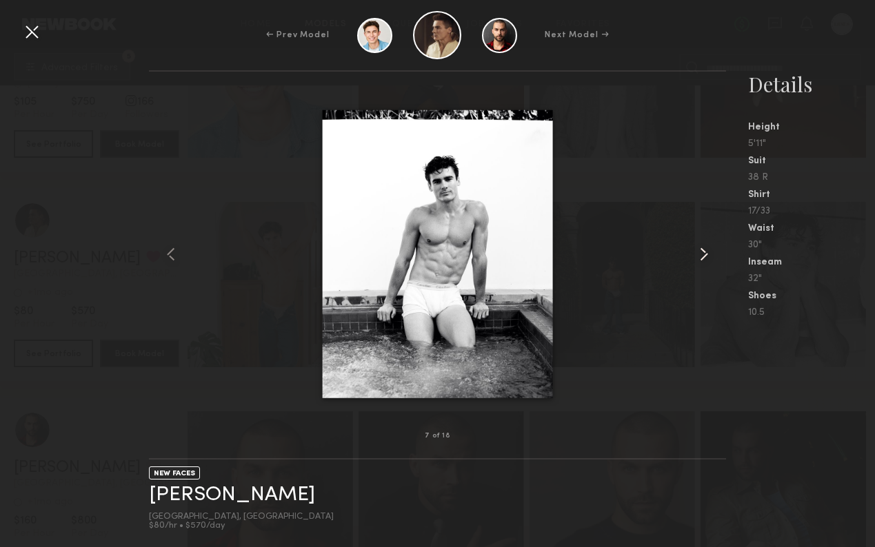
click at [701, 252] on common-icon at bounding box center [704, 254] width 22 height 22
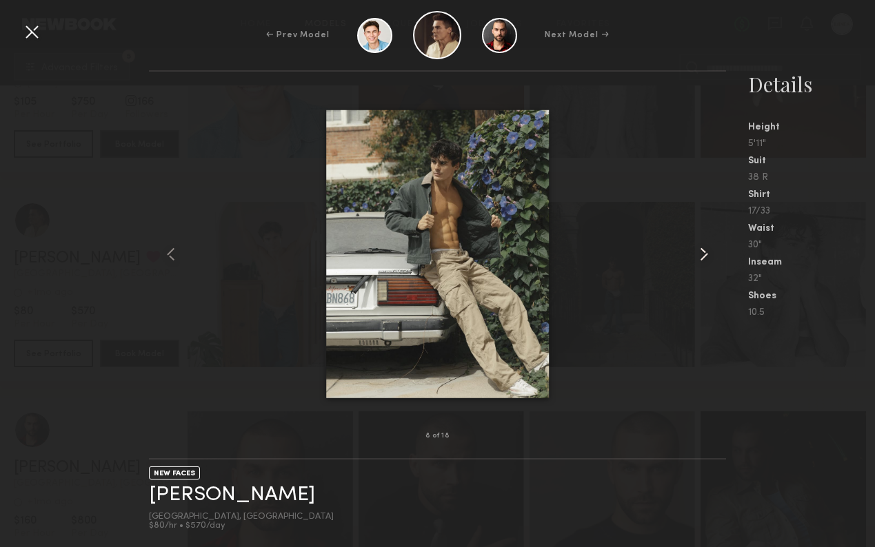
click at [701, 253] on common-icon at bounding box center [704, 254] width 22 height 22
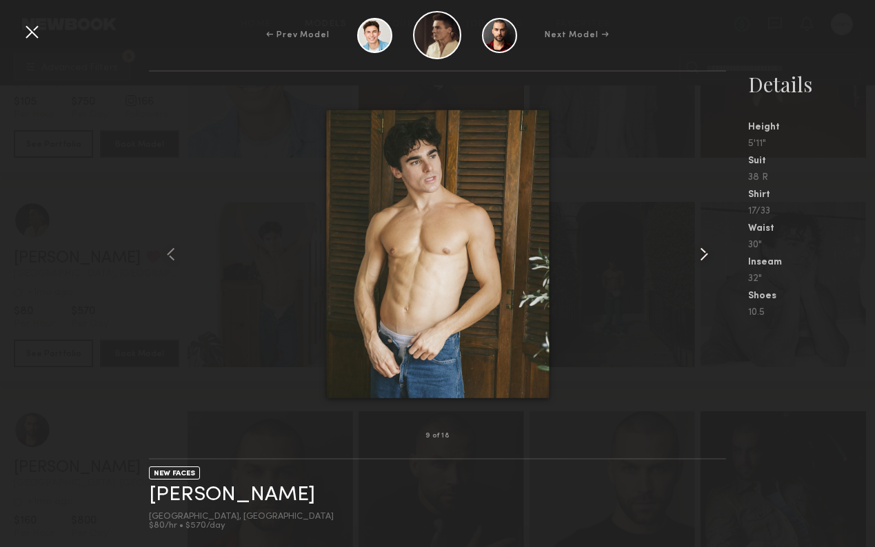
click at [701, 253] on common-icon at bounding box center [704, 254] width 22 height 22
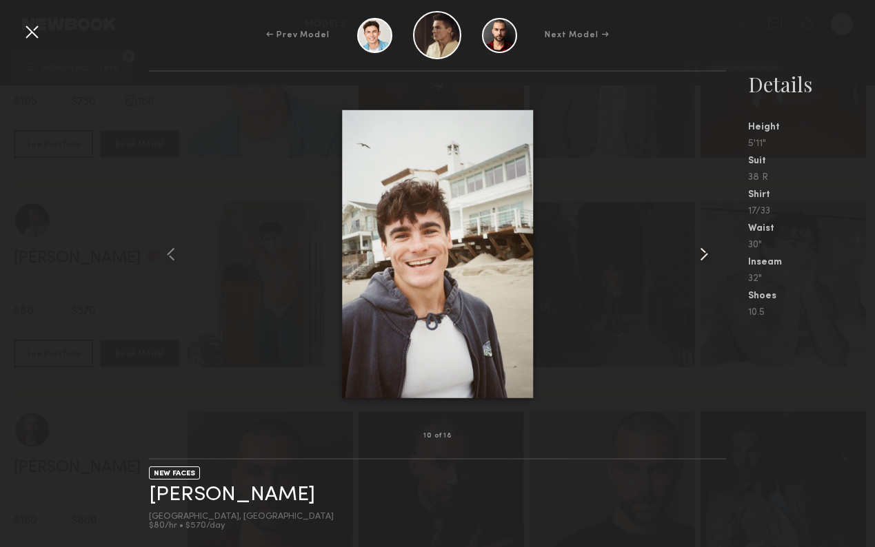
click at [701, 254] on common-icon at bounding box center [704, 254] width 22 height 22
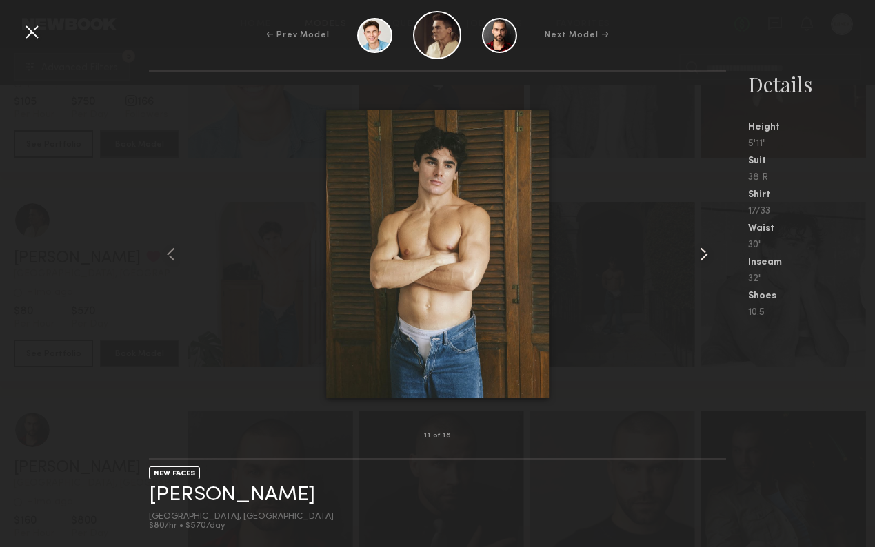
click at [701, 254] on common-icon at bounding box center [704, 254] width 22 height 22
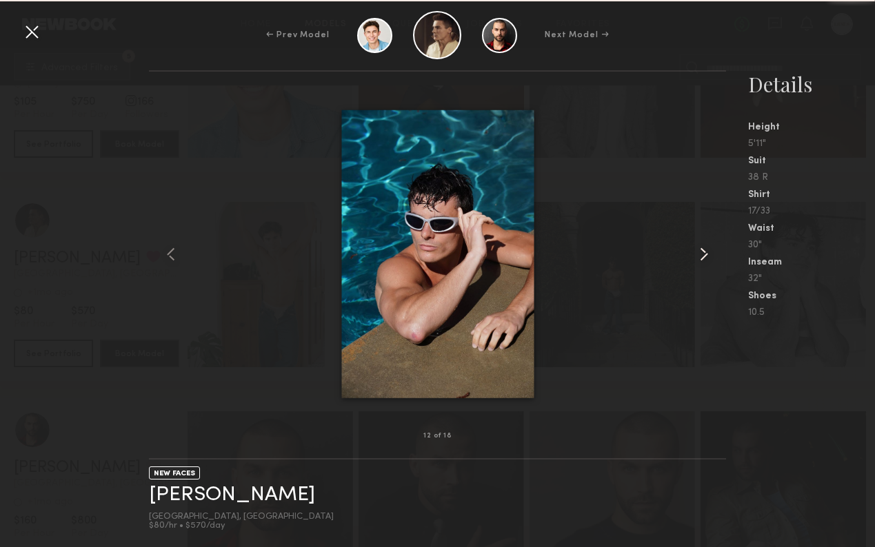
click at [701, 254] on common-icon at bounding box center [704, 254] width 22 height 22
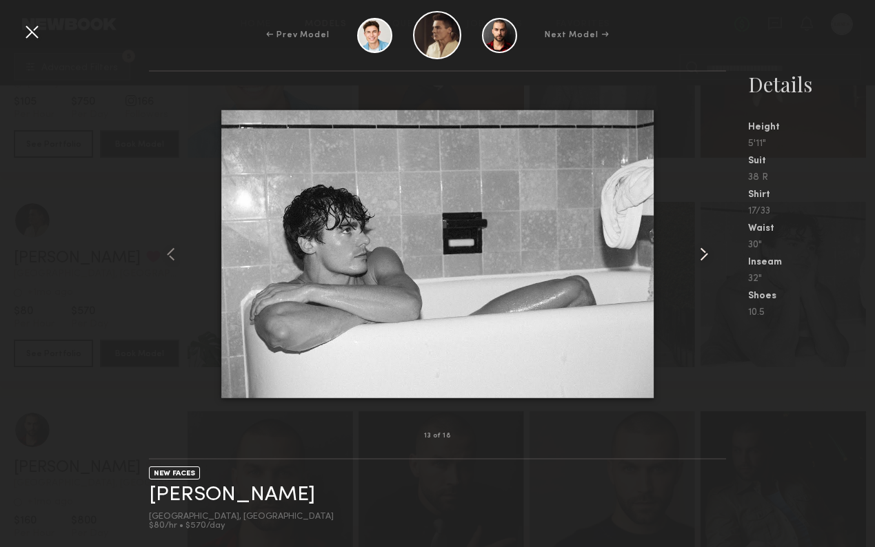
click at [701, 254] on common-icon at bounding box center [704, 254] width 22 height 22
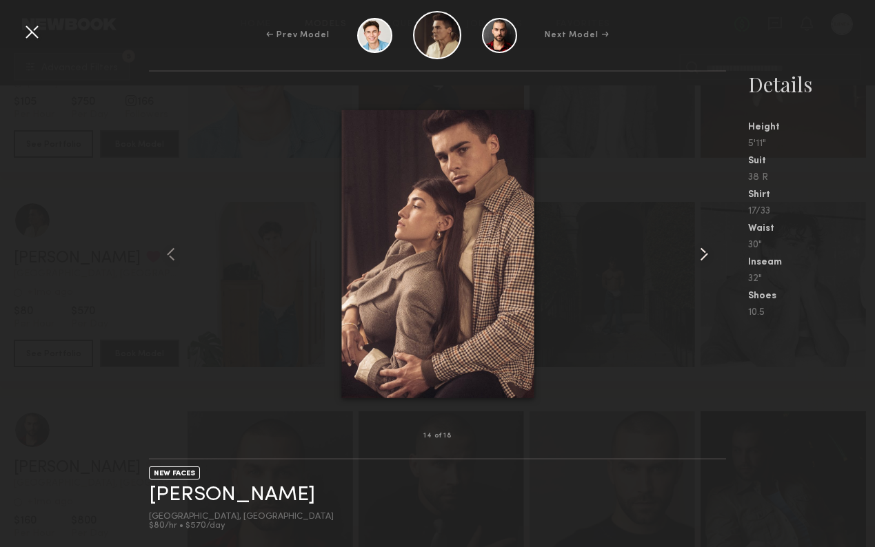
click at [701, 254] on common-icon at bounding box center [704, 254] width 22 height 22
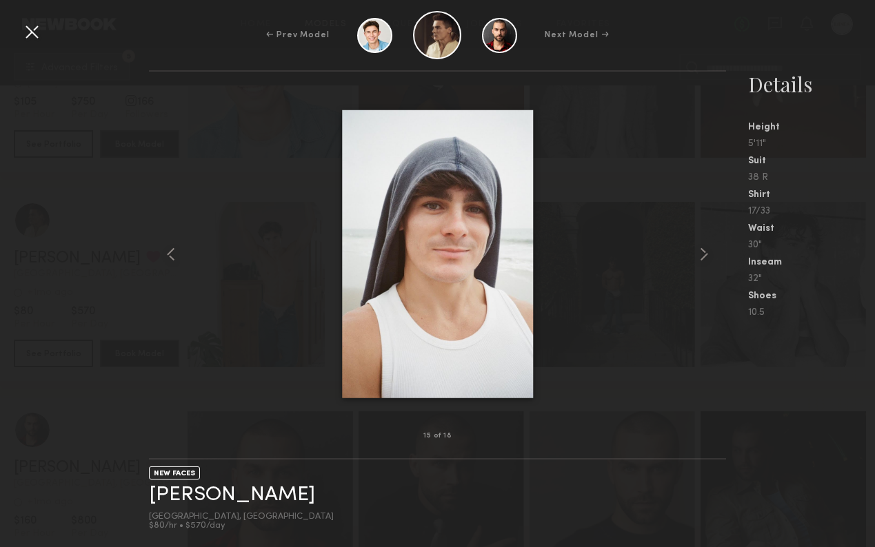
click at [30, 29] on div at bounding box center [32, 32] width 22 height 22
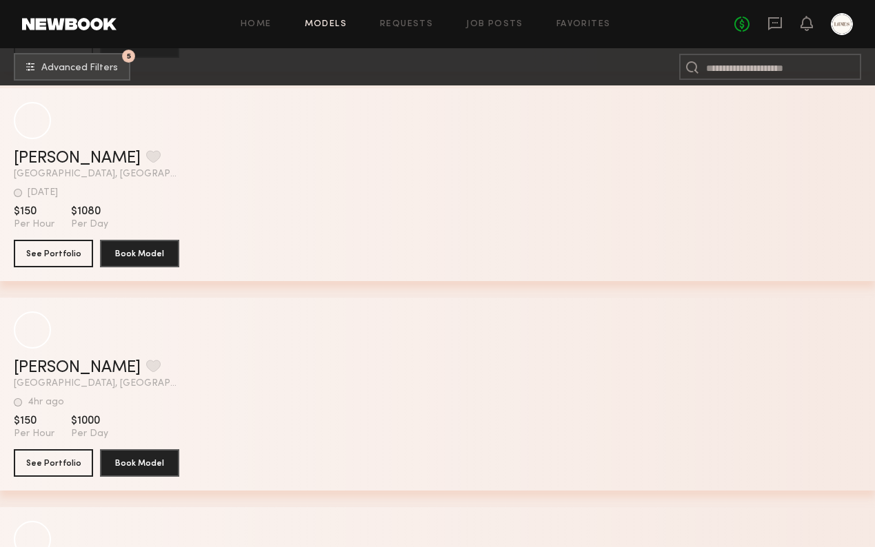
scroll to position [34446, 0]
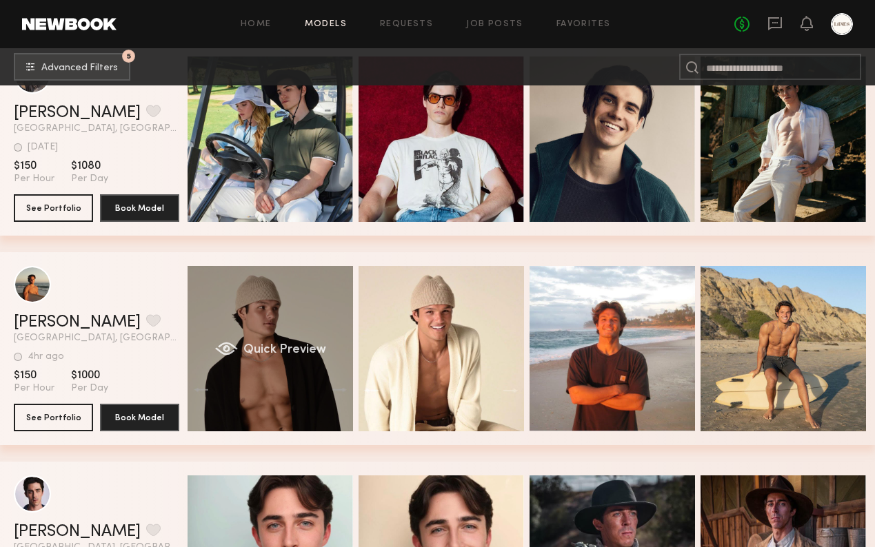
click at [296, 323] on div "Quick Preview" at bounding box center [270, 348] width 165 height 165
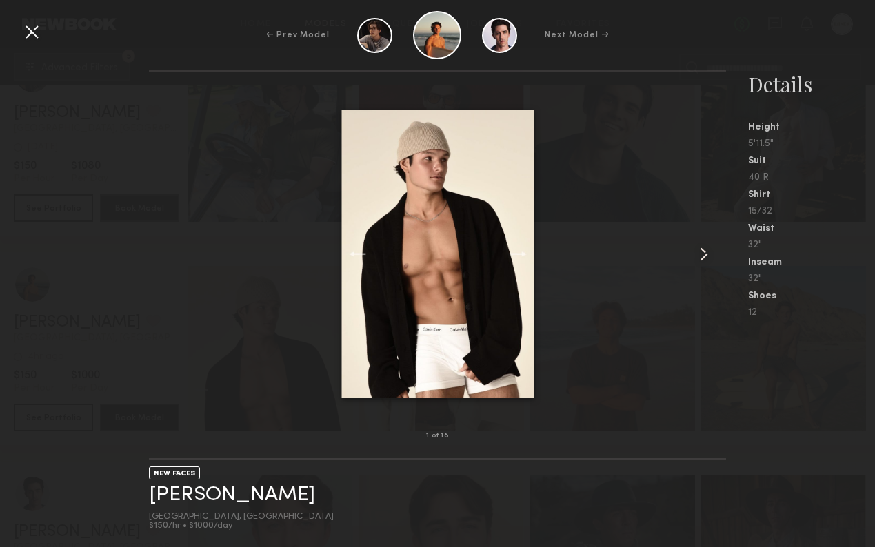
click at [694, 248] on common-icon at bounding box center [704, 254] width 22 height 22
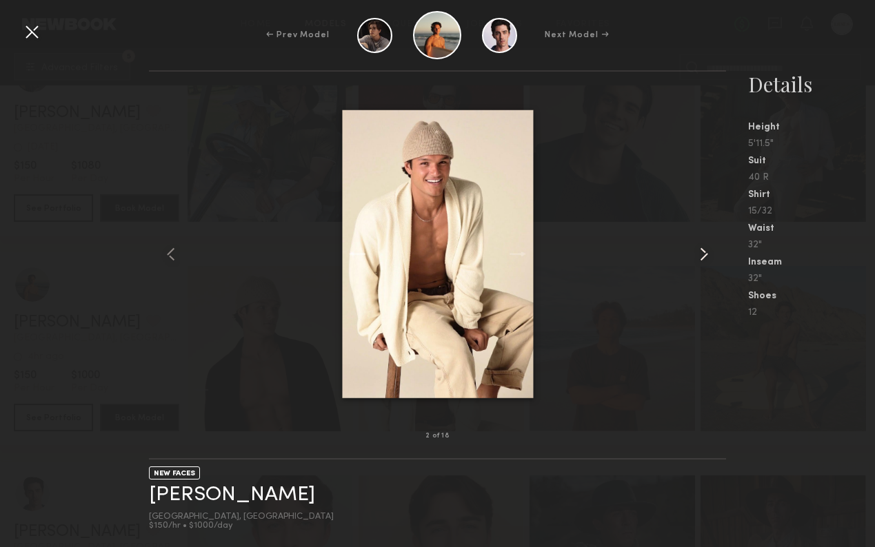
click at [694, 248] on common-icon at bounding box center [704, 254] width 22 height 22
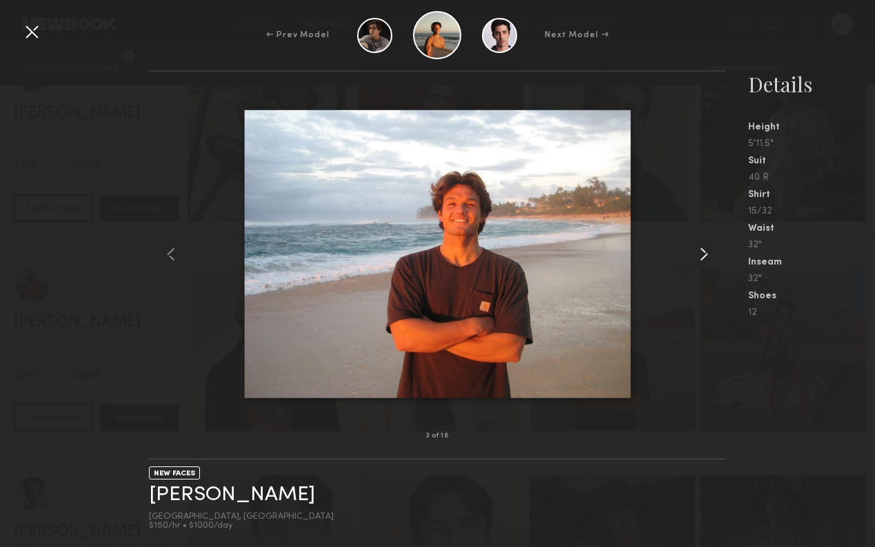
click at [694, 248] on common-icon at bounding box center [704, 254] width 22 height 22
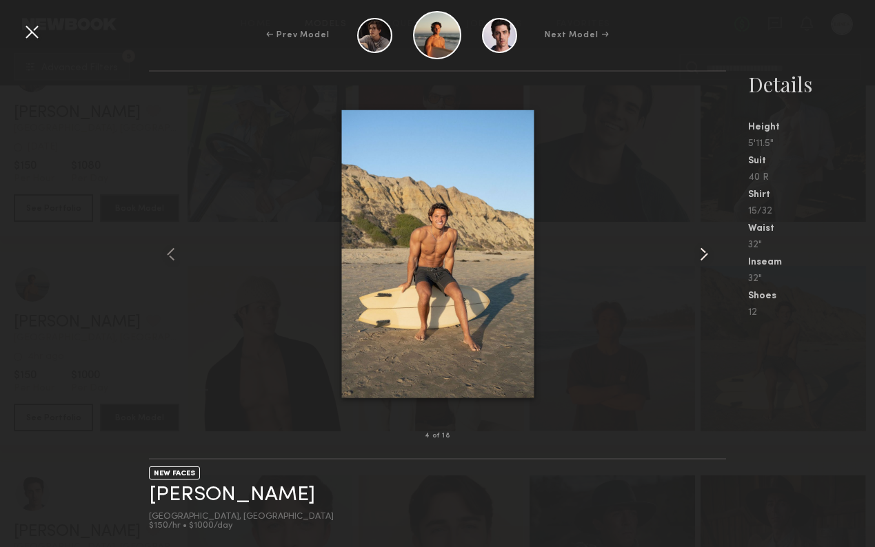
click at [694, 248] on common-icon at bounding box center [704, 254] width 22 height 22
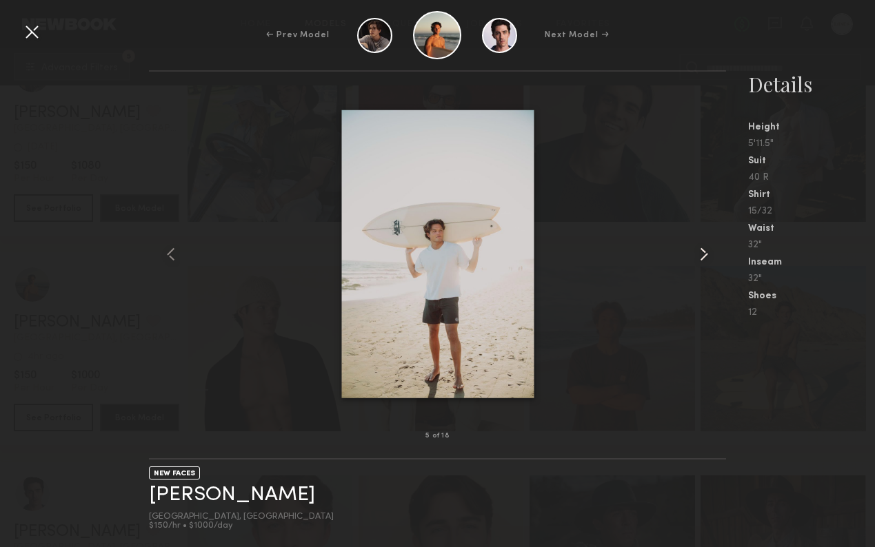
click at [694, 248] on common-icon at bounding box center [704, 254] width 22 height 22
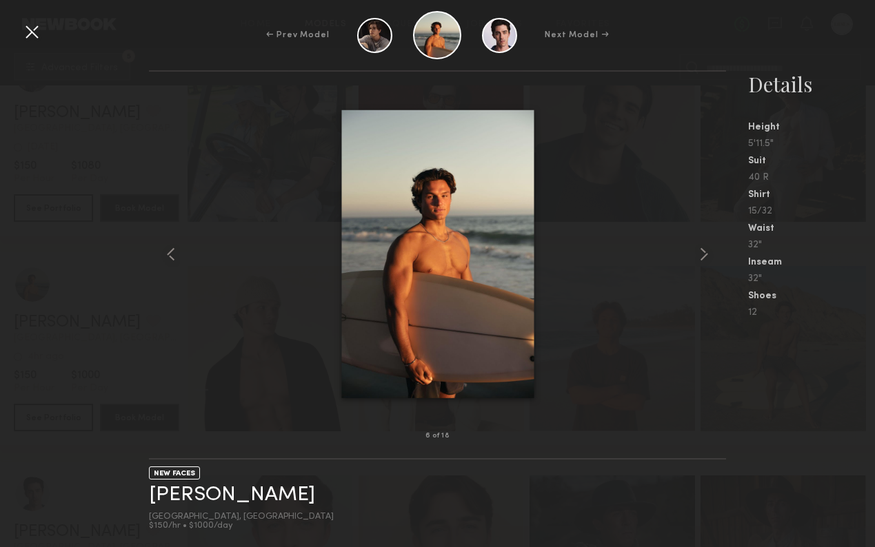
click at [22, 33] on div at bounding box center [32, 32] width 22 height 22
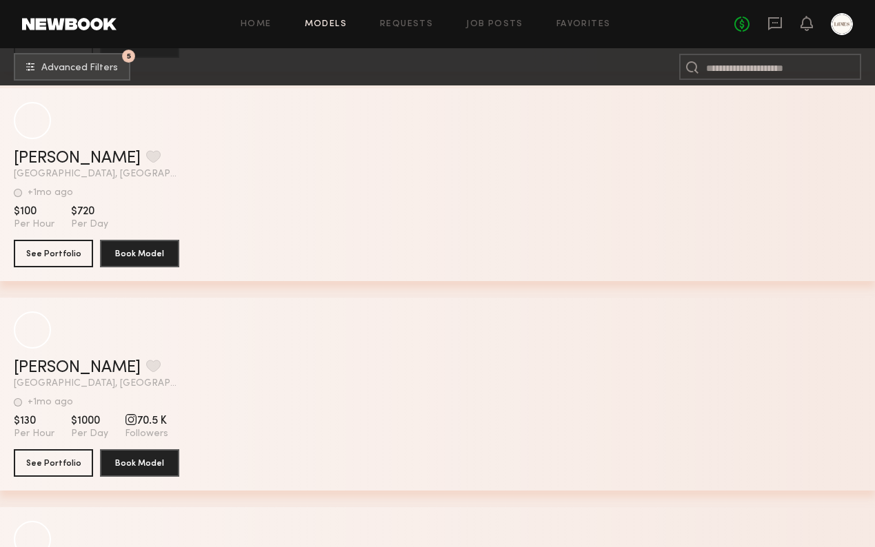
scroll to position [41586, 0]
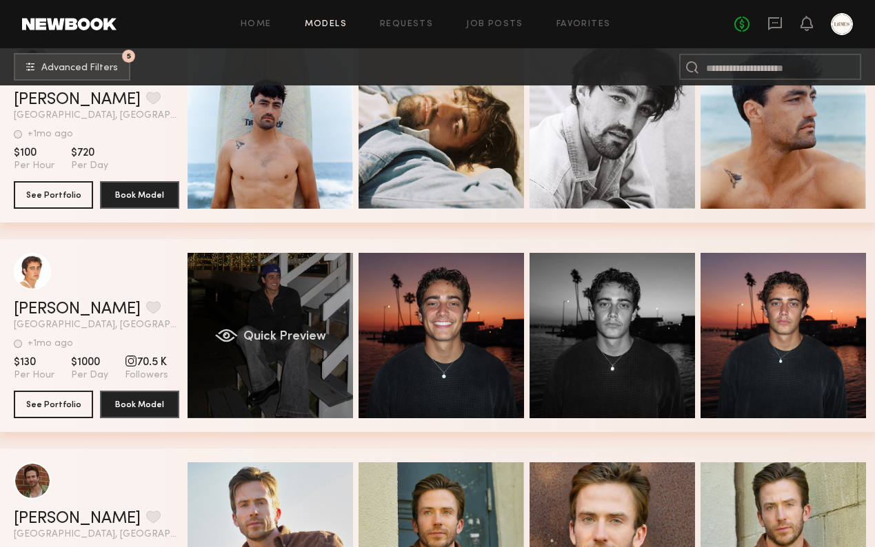
click at [299, 316] on div "Quick Preview" at bounding box center [270, 335] width 165 height 165
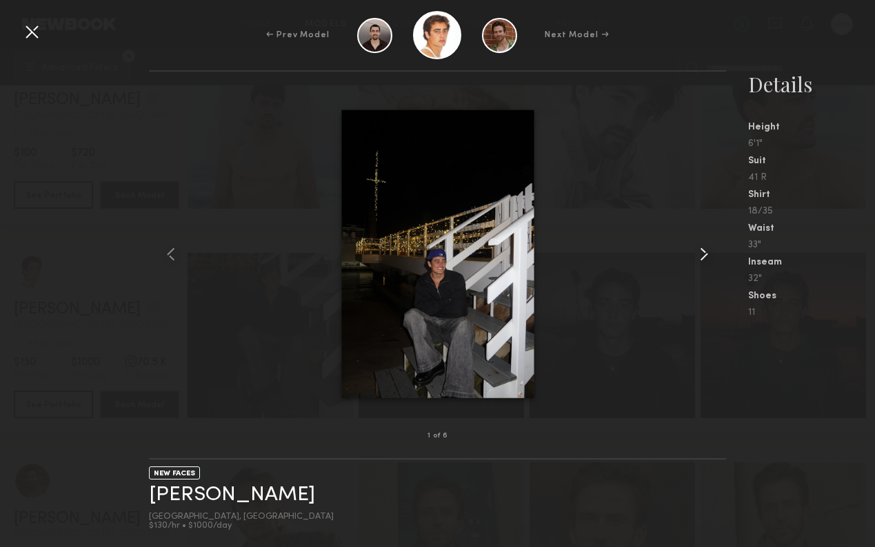
click at [707, 248] on common-icon at bounding box center [704, 254] width 22 height 22
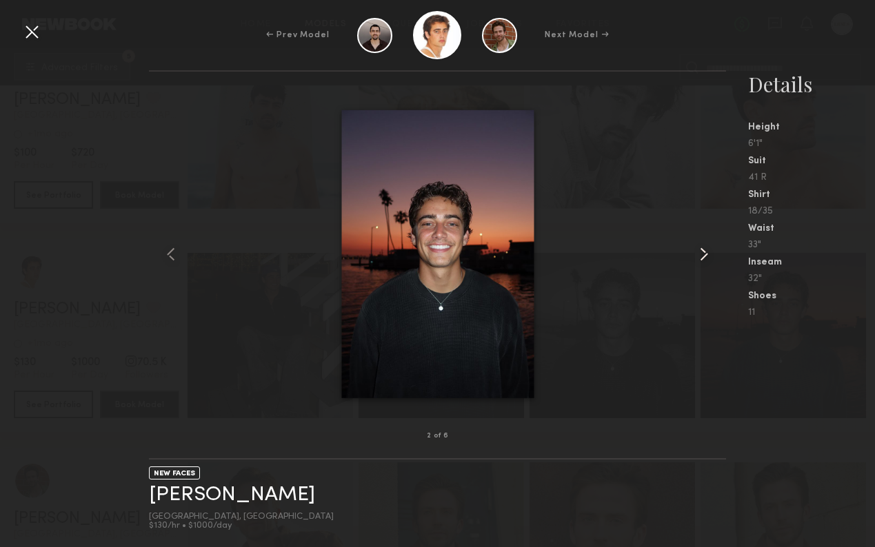
click at [707, 248] on common-icon at bounding box center [704, 254] width 22 height 22
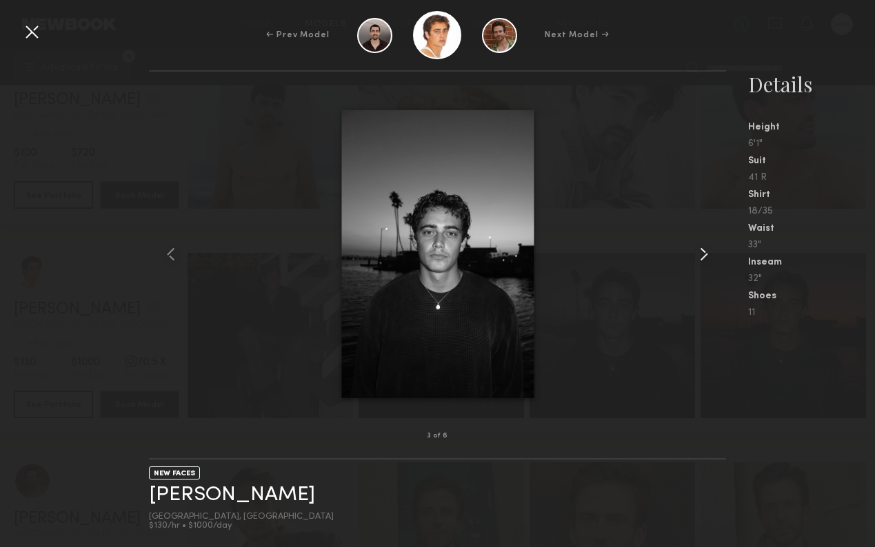
click at [707, 248] on common-icon at bounding box center [704, 254] width 22 height 22
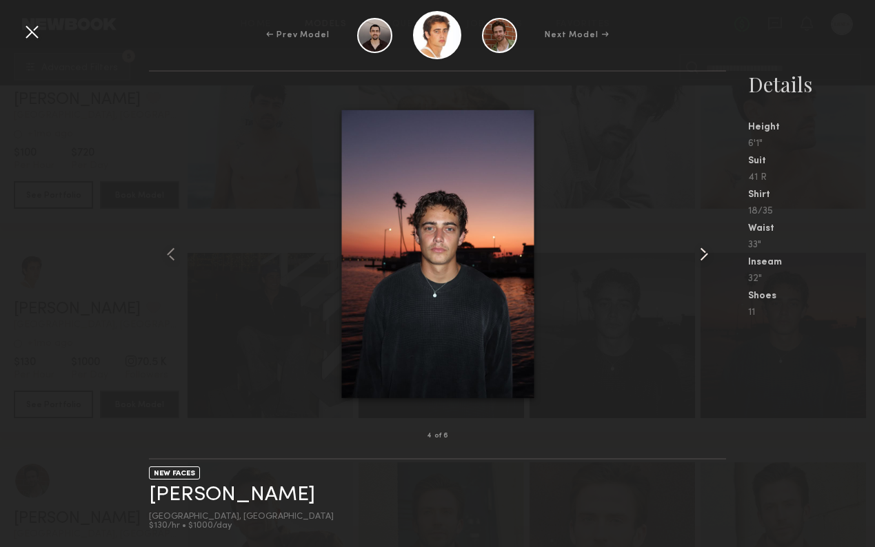
click at [707, 248] on common-icon at bounding box center [704, 254] width 22 height 22
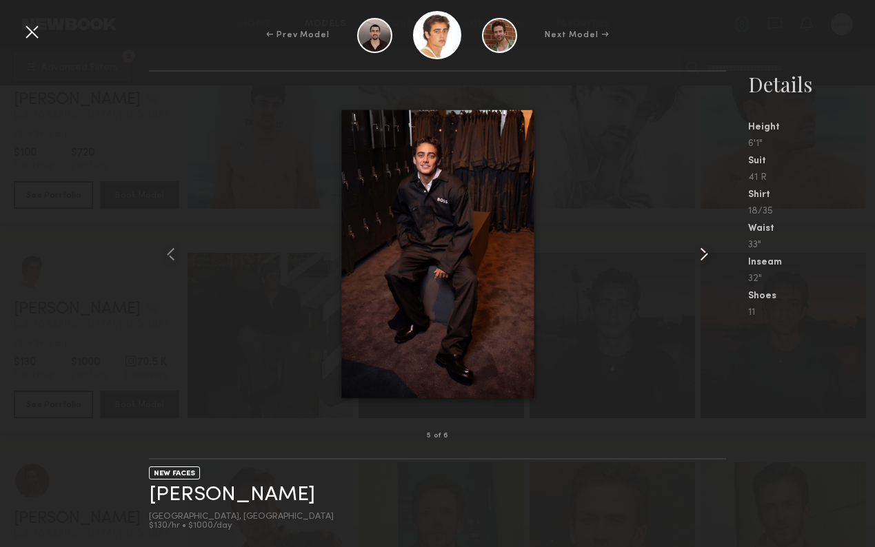
click at [707, 248] on common-icon at bounding box center [704, 254] width 22 height 22
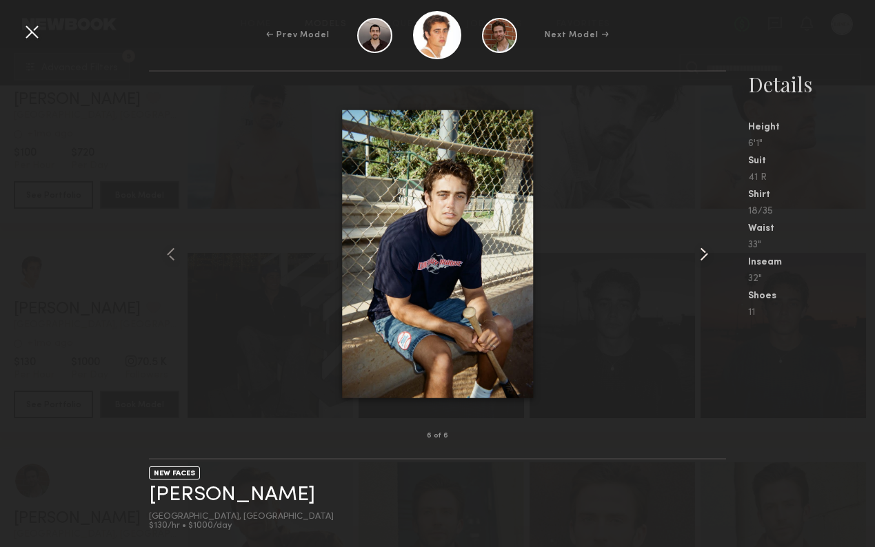
click at [707, 248] on common-icon at bounding box center [704, 254] width 22 height 22
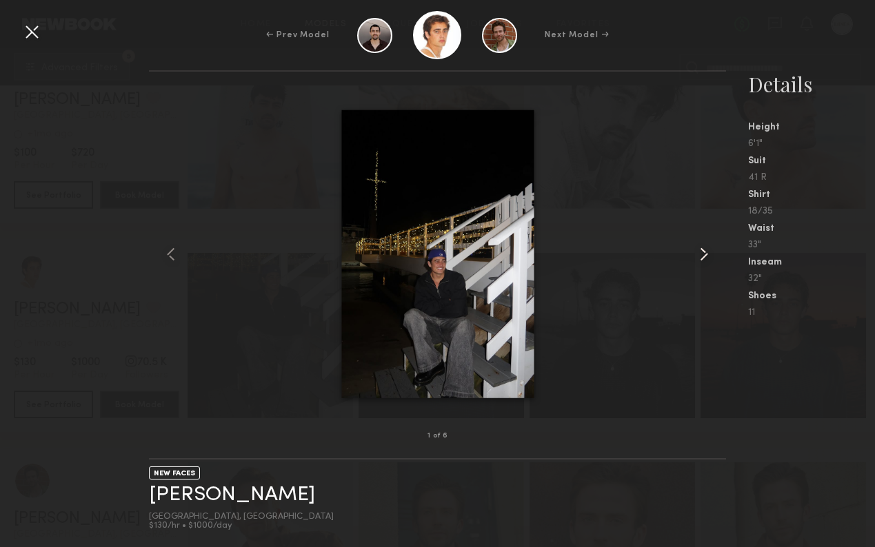
click at [707, 248] on common-icon at bounding box center [704, 254] width 22 height 22
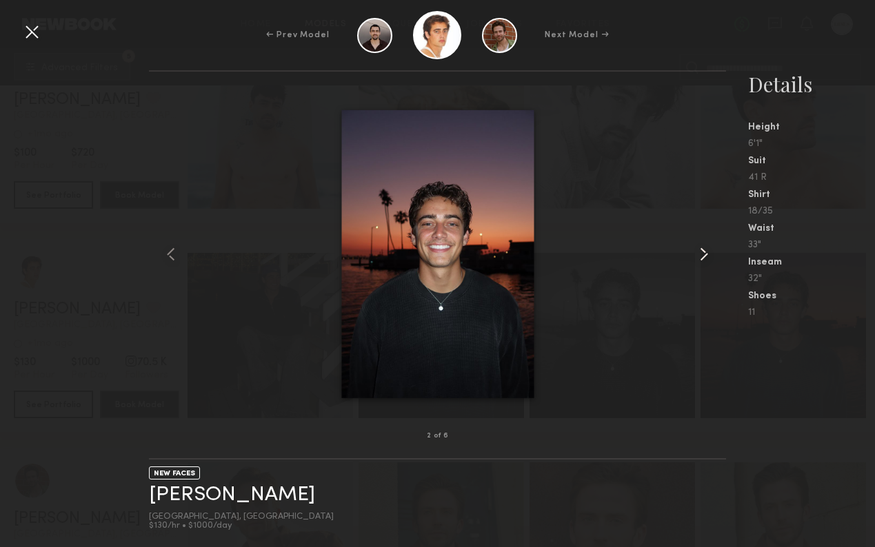
click at [707, 248] on common-icon at bounding box center [704, 254] width 22 height 22
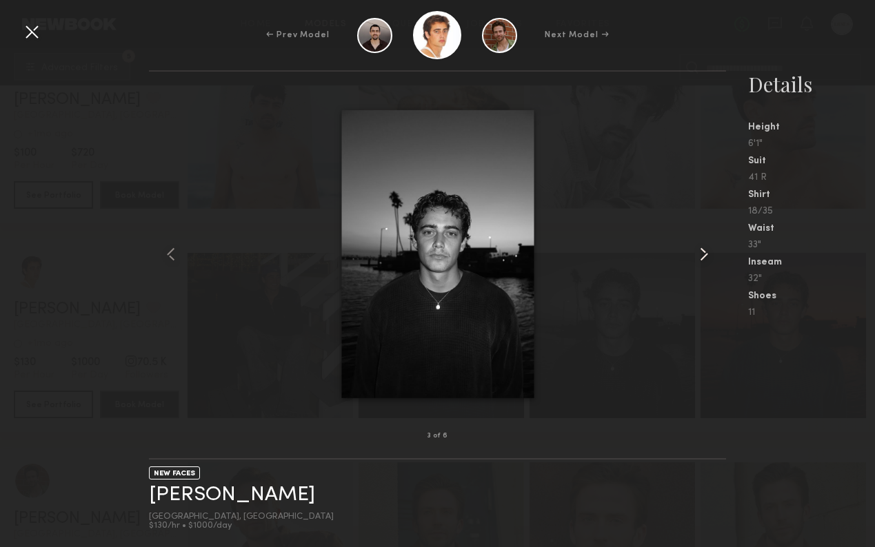
click at [707, 248] on common-icon at bounding box center [704, 254] width 22 height 22
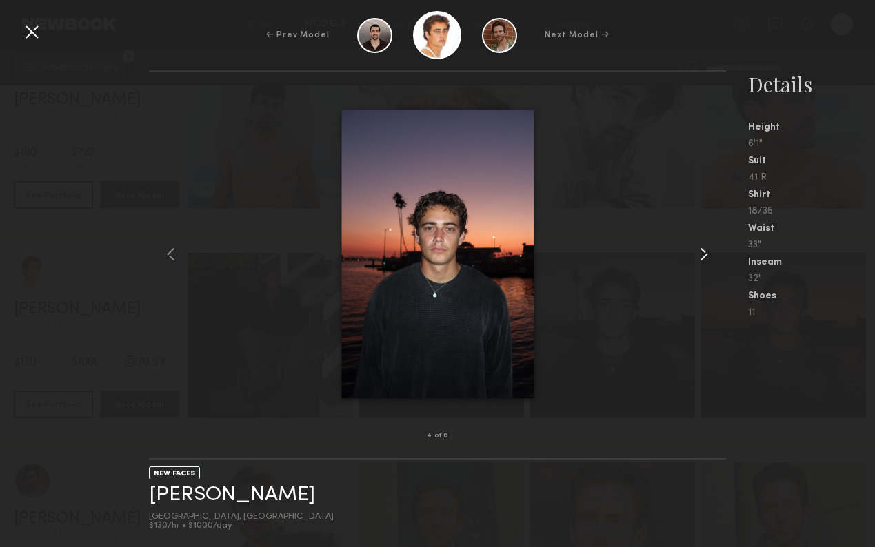
click at [707, 248] on common-icon at bounding box center [704, 254] width 22 height 22
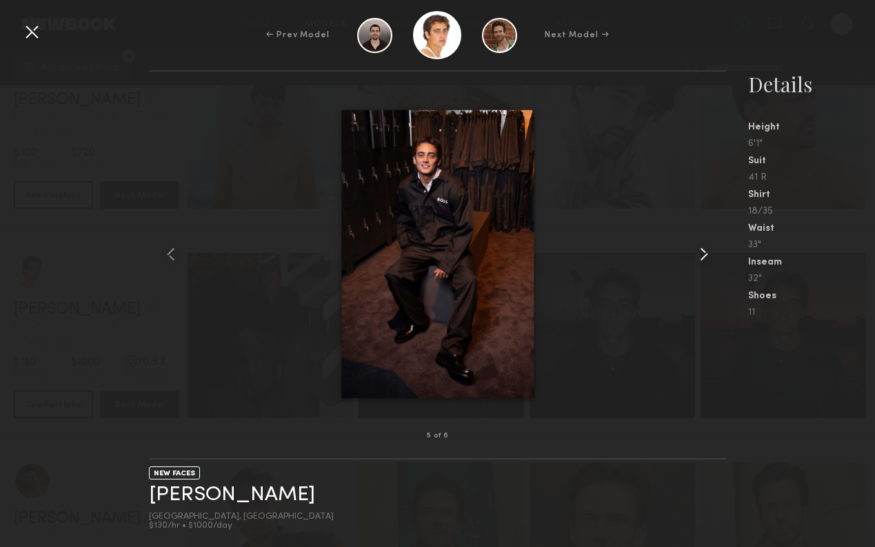
click at [707, 248] on common-icon at bounding box center [704, 254] width 22 height 22
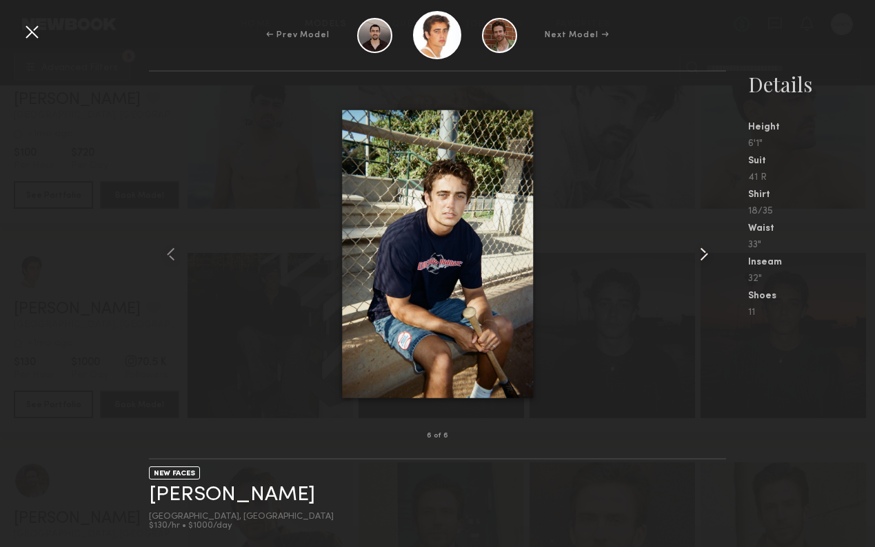
click at [707, 248] on common-icon at bounding box center [704, 254] width 22 height 22
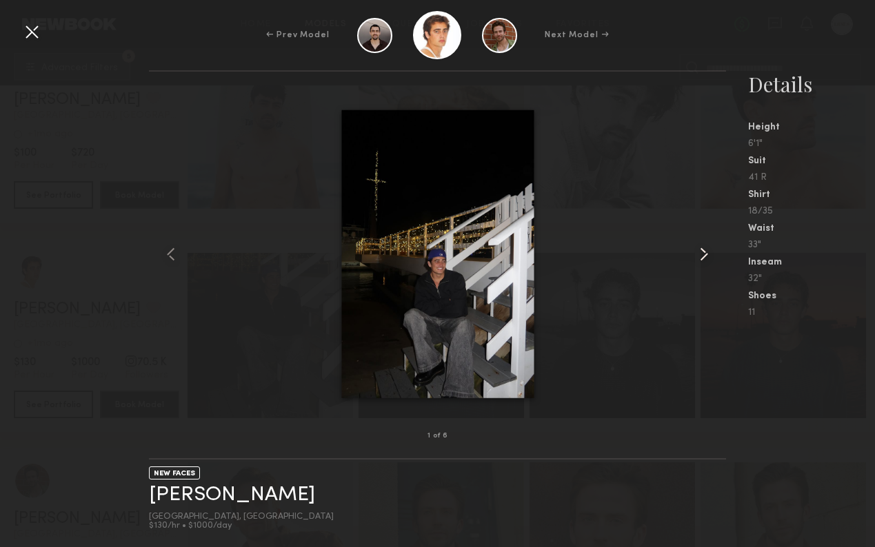
click at [707, 248] on common-icon at bounding box center [704, 254] width 22 height 22
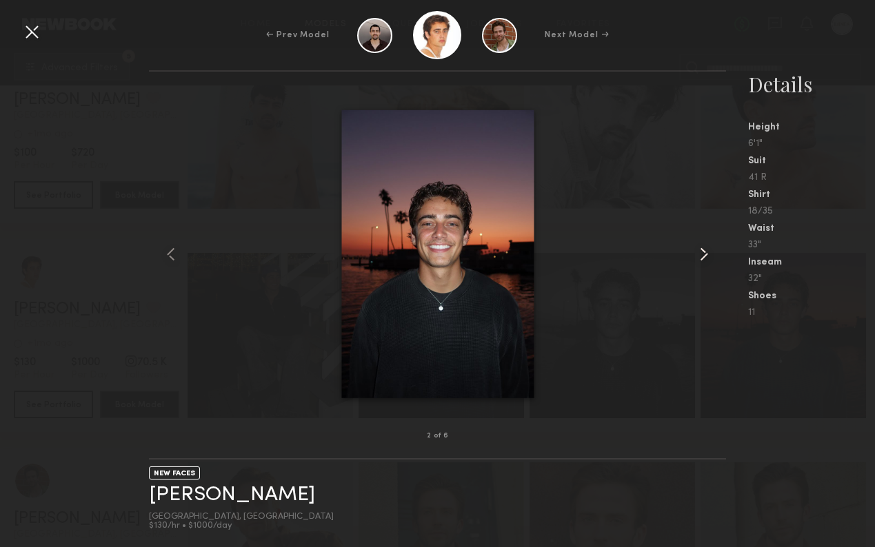
click at [707, 248] on common-icon at bounding box center [704, 254] width 22 height 22
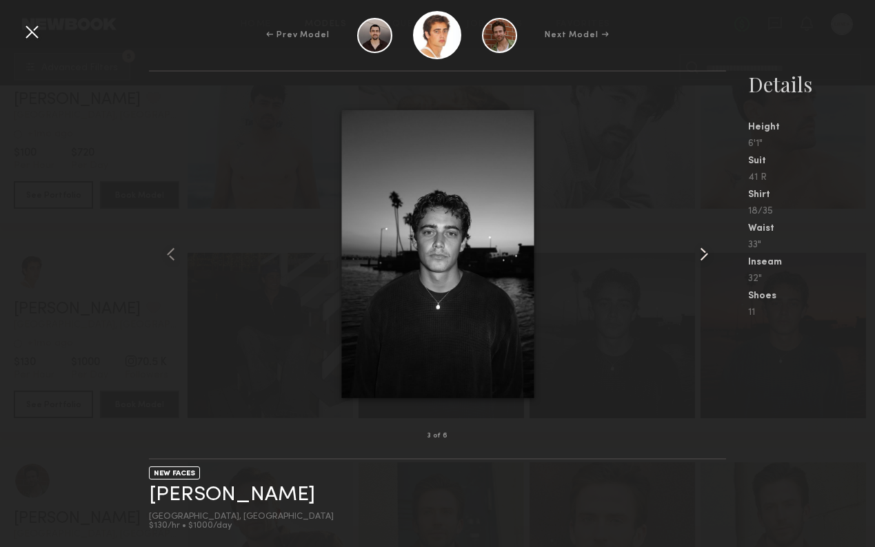
click at [707, 248] on common-icon at bounding box center [704, 254] width 22 height 22
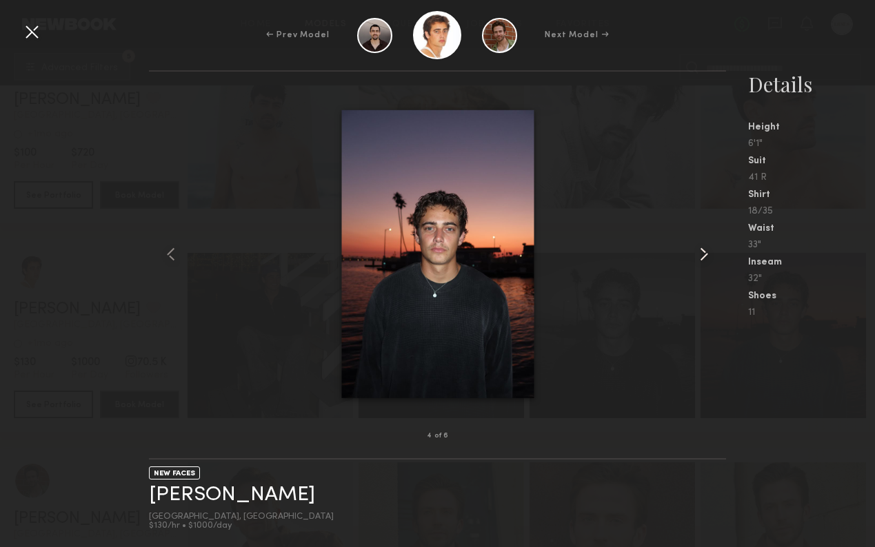
click at [707, 248] on common-icon at bounding box center [704, 254] width 22 height 22
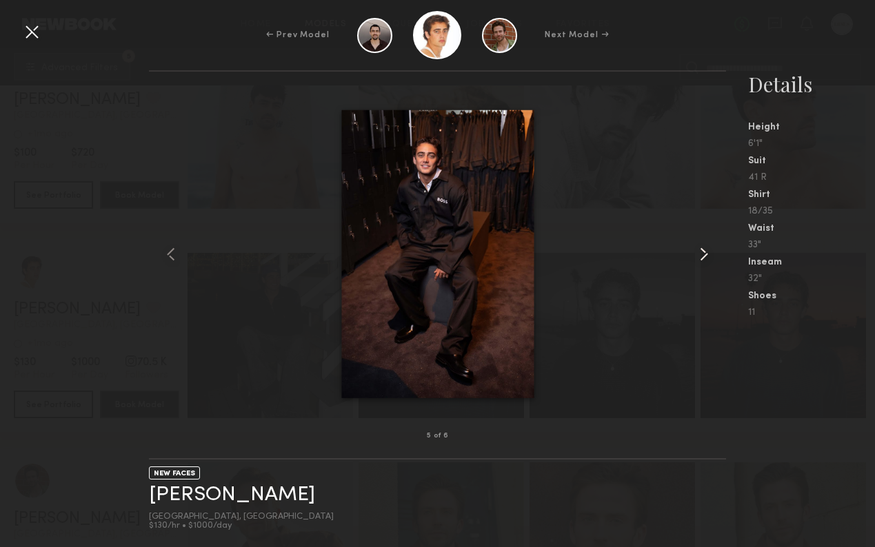
click at [707, 248] on common-icon at bounding box center [704, 254] width 22 height 22
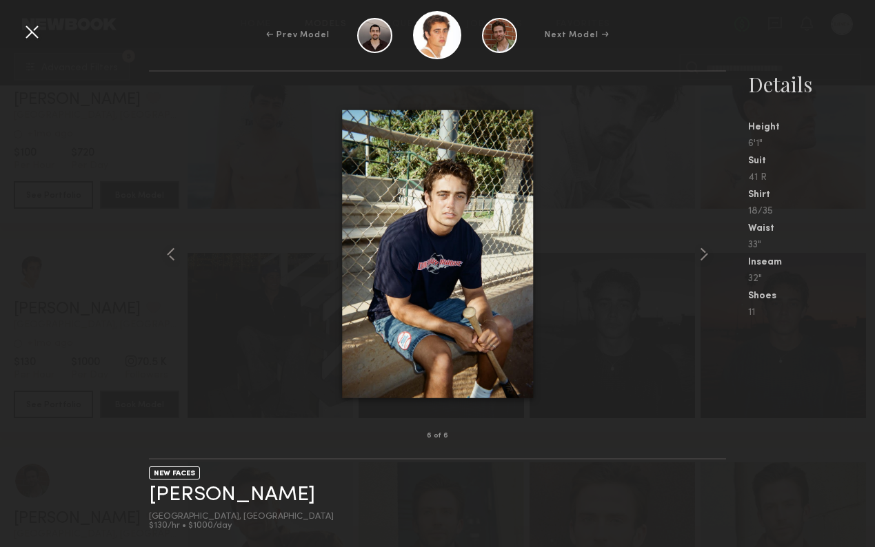
click at [38, 34] on div at bounding box center [32, 32] width 22 height 22
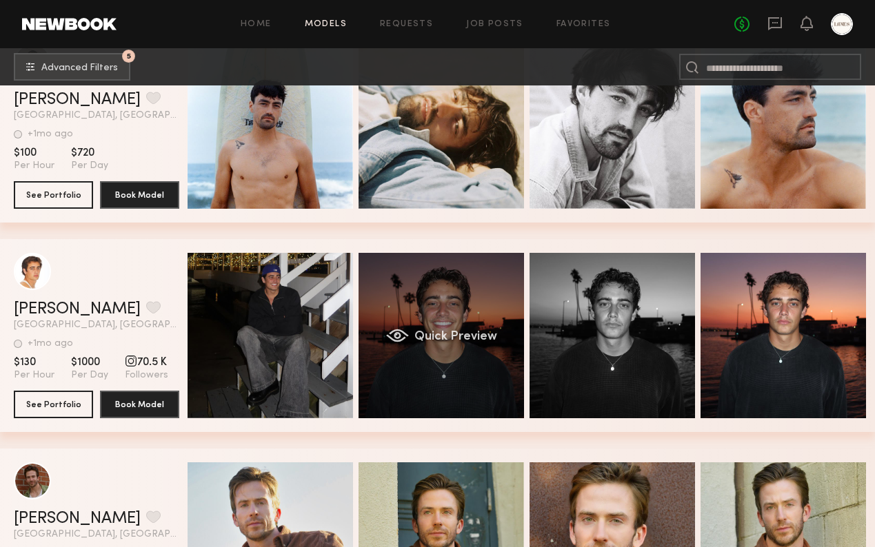
click at [479, 321] on div "Quick Preview" at bounding box center [441, 335] width 165 height 165
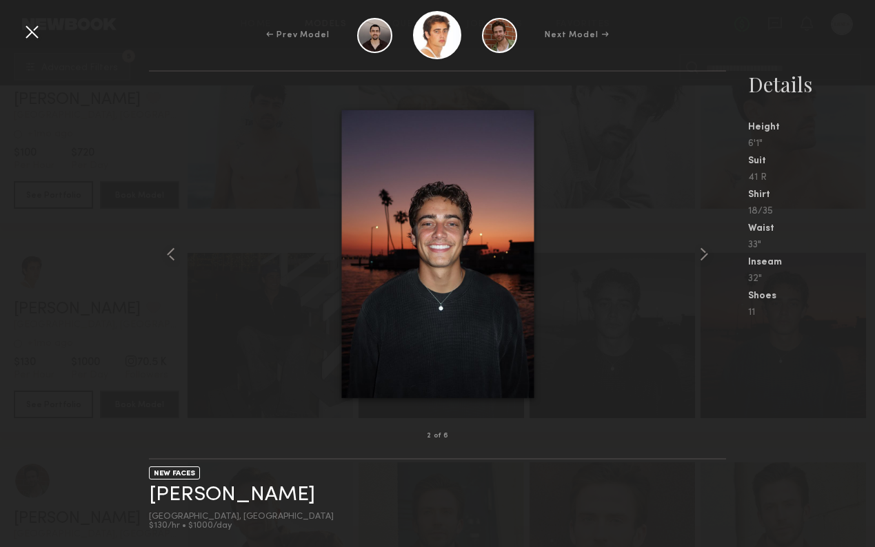
click at [31, 32] on div at bounding box center [32, 32] width 22 height 22
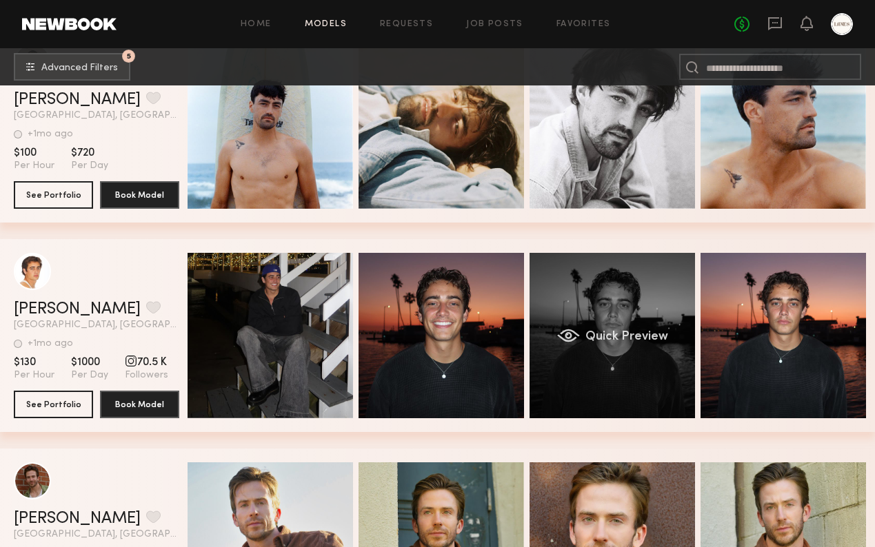
click at [622, 297] on div "Quick Preview" at bounding box center [612, 335] width 165 height 165
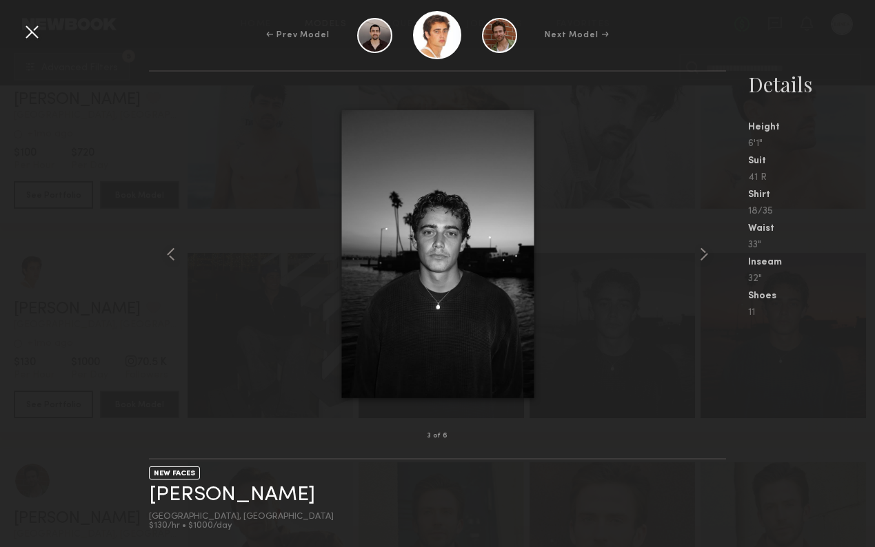
click at [700, 235] on div at bounding box center [438, 254] width 578 height 321
click at [700, 236] on div at bounding box center [438, 254] width 578 height 321
click at [700, 251] on common-icon at bounding box center [704, 254] width 22 height 22
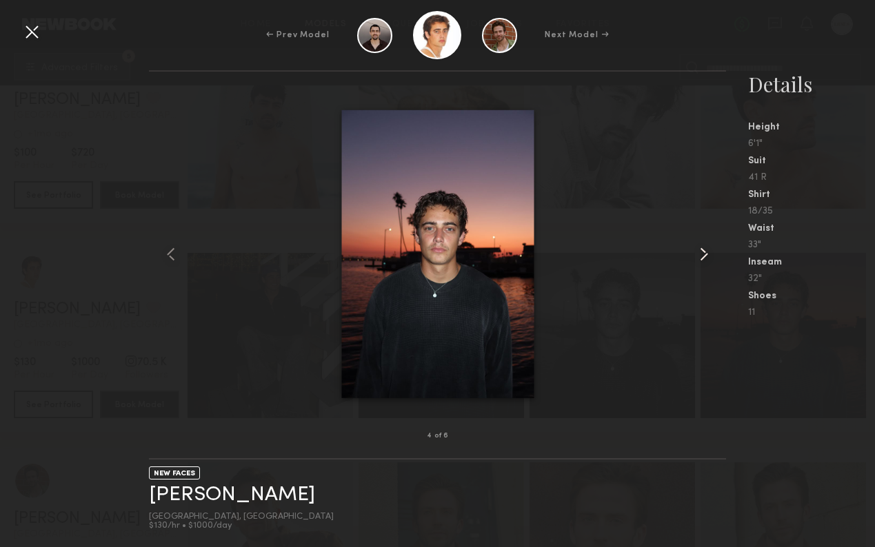
click at [700, 251] on common-icon at bounding box center [704, 254] width 22 height 22
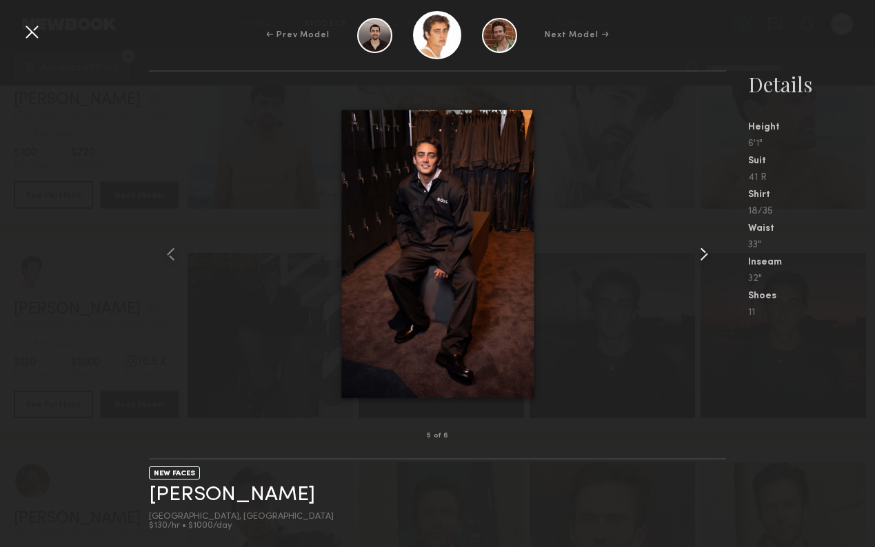
click at [700, 251] on common-icon at bounding box center [704, 254] width 22 height 22
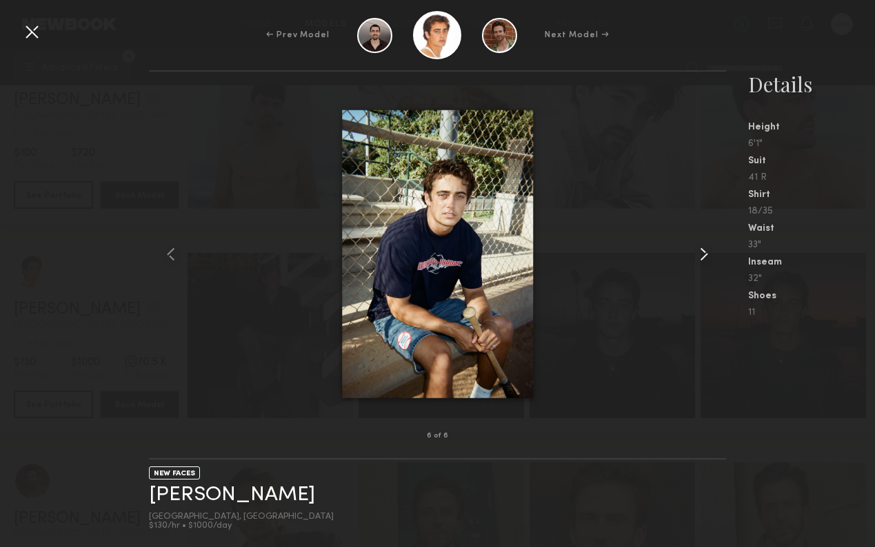
click at [700, 251] on common-icon at bounding box center [704, 254] width 22 height 22
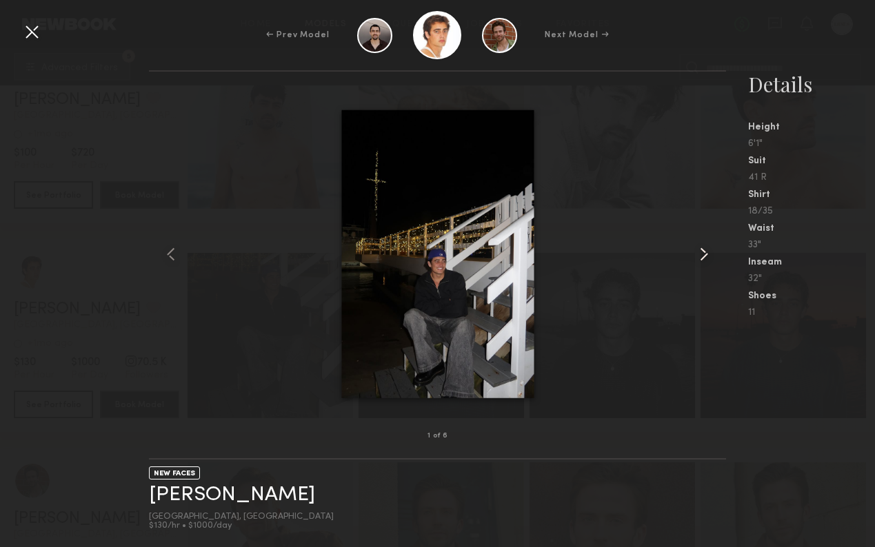
click at [700, 251] on common-icon at bounding box center [704, 254] width 22 height 22
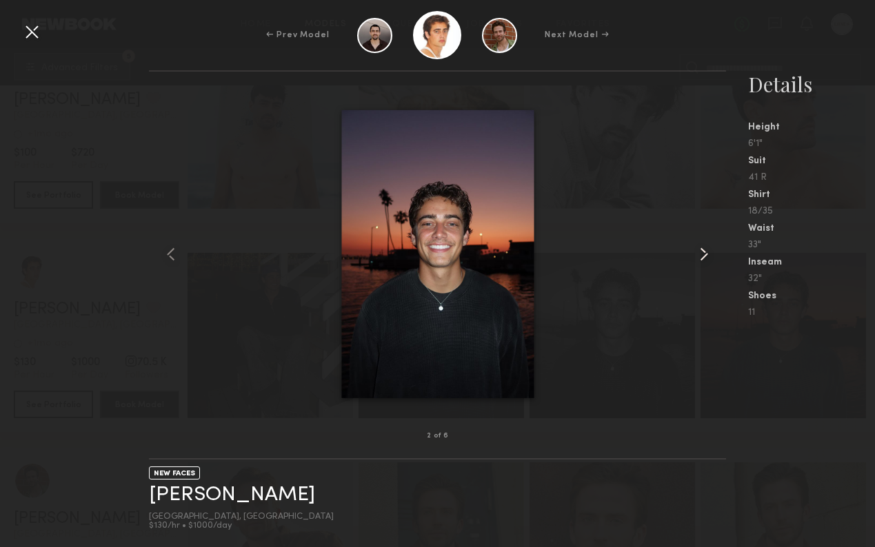
click at [700, 251] on common-icon at bounding box center [704, 254] width 22 height 22
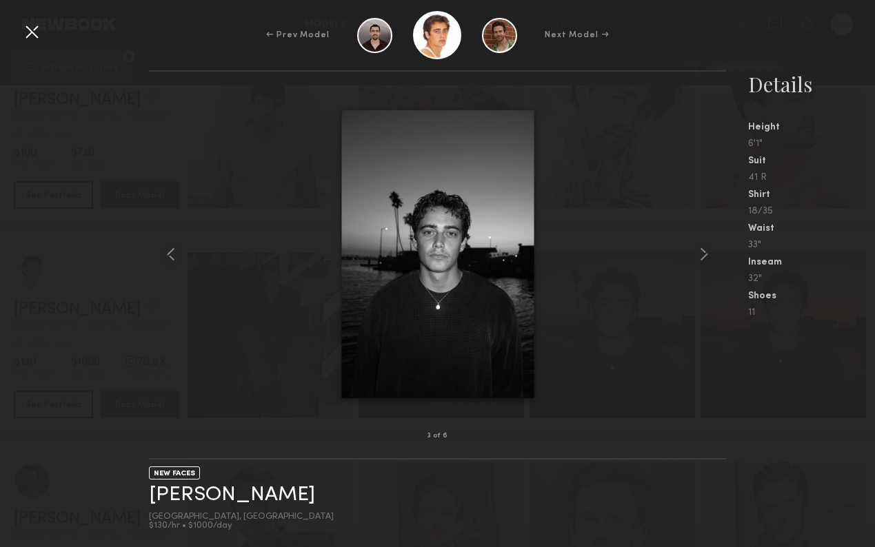
click at [32, 36] on div at bounding box center [32, 32] width 22 height 22
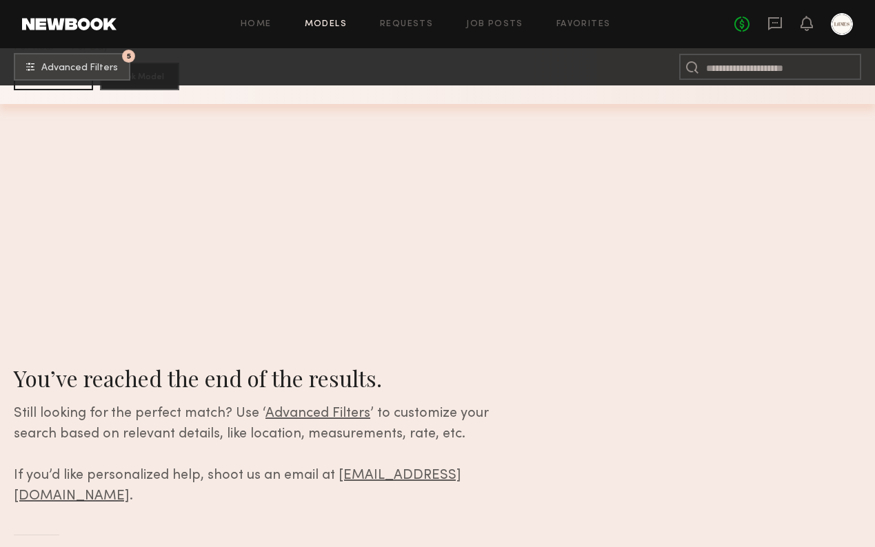
scroll to position [47742, 0]
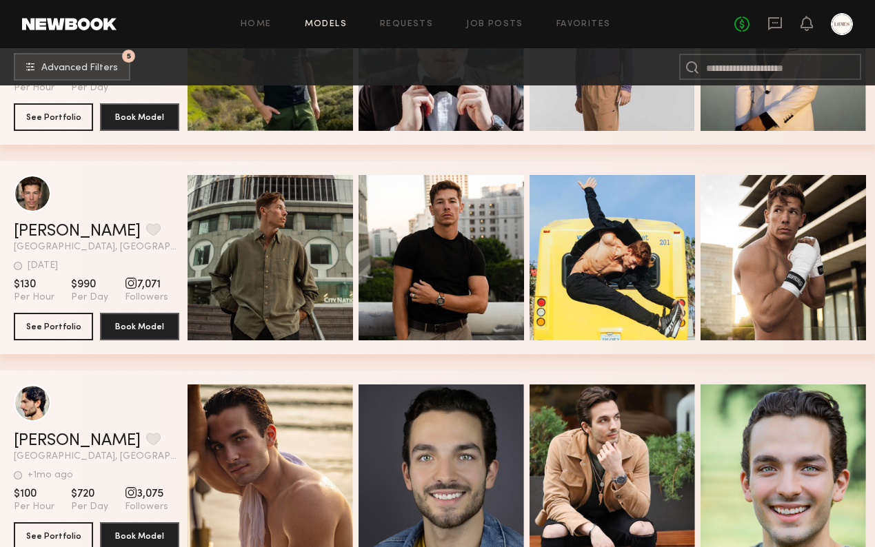
click at [318, 23] on link "Models" at bounding box center [326, 24] width 42 height 9
click at [574, 21] on link "Favorites" at bounding box center [583, 24] width 54 height 9
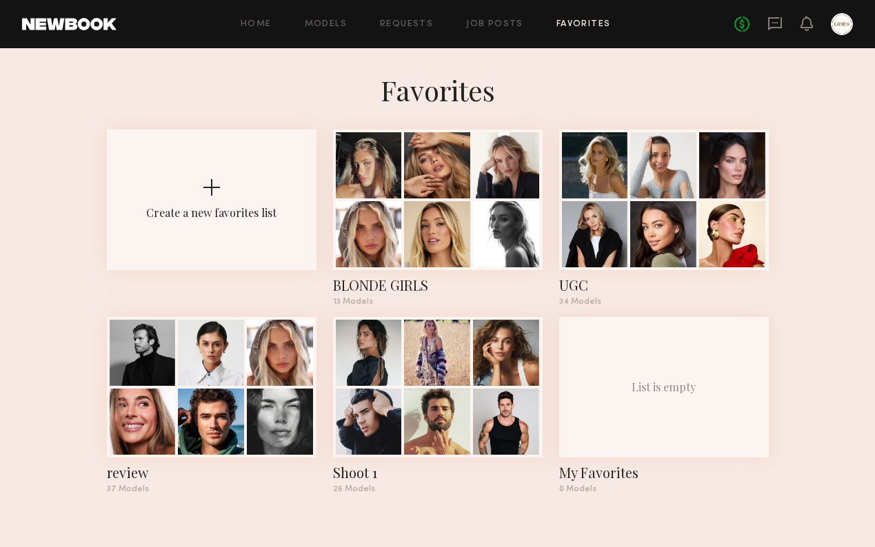
click at [553, 76] on h1 "Favorites" at bounding box center [437, 90] width 875 height 34
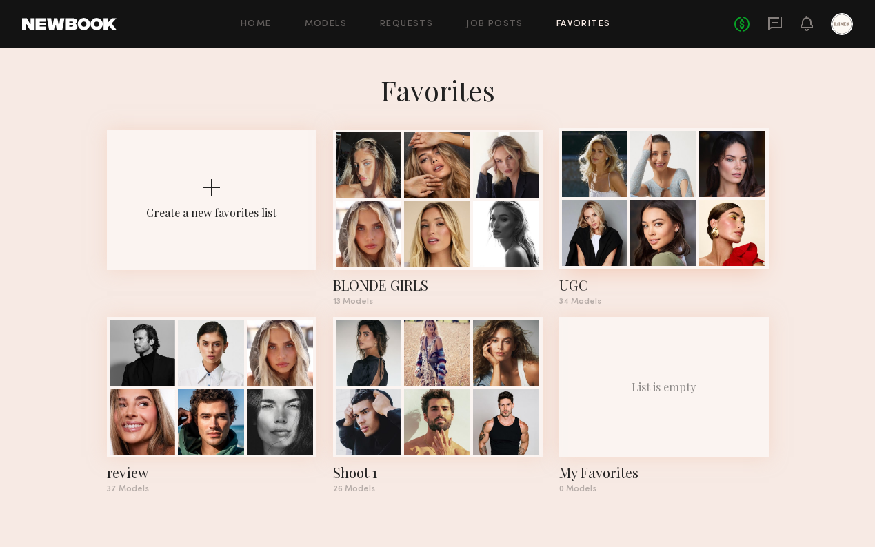
click at [651, 171] on div at bounding box center [663, 164] width 66 height 66
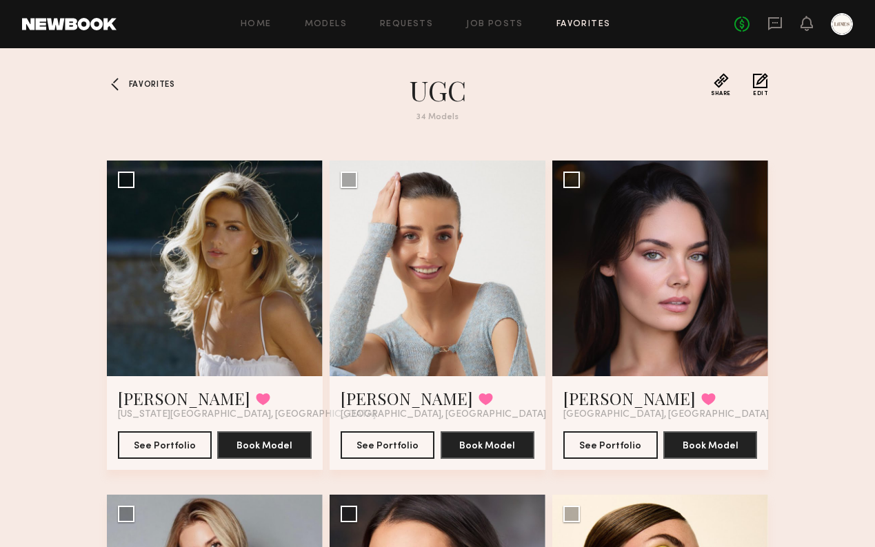
click at [123, 85] on div at bounding box center [118, 84] width 22 height 22
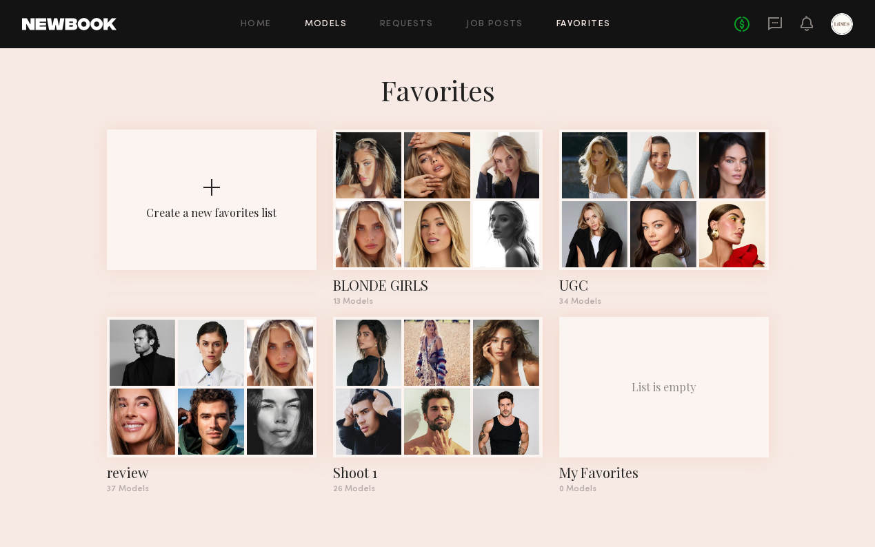
click at [330, 22] on link "Models" at bounding box center [326, 24] width 42 height 9
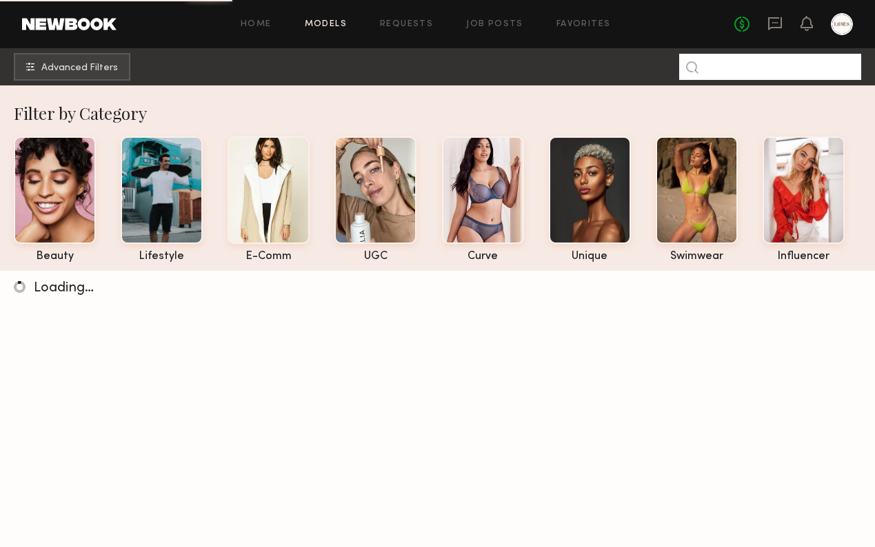
click at [770, 71] on input at bounding box center [770, 67] width 182 height 26
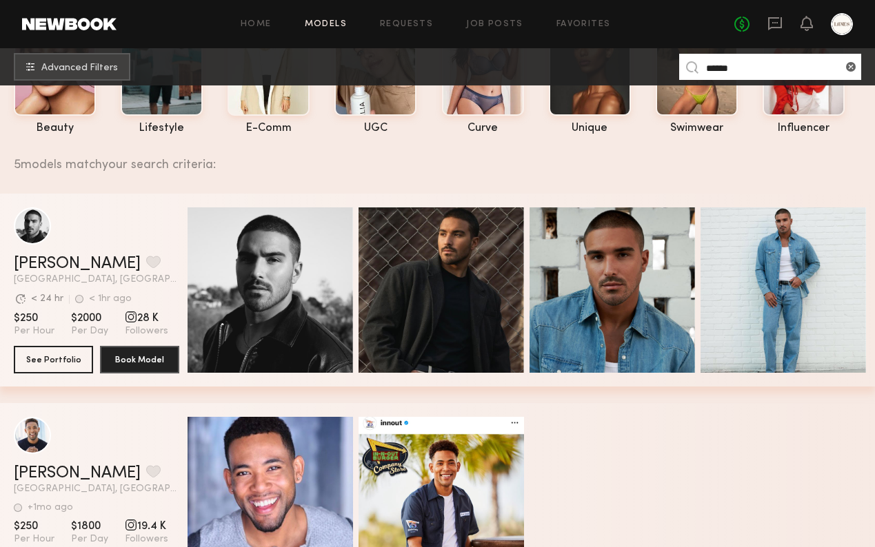
scroll to position [130, 0]
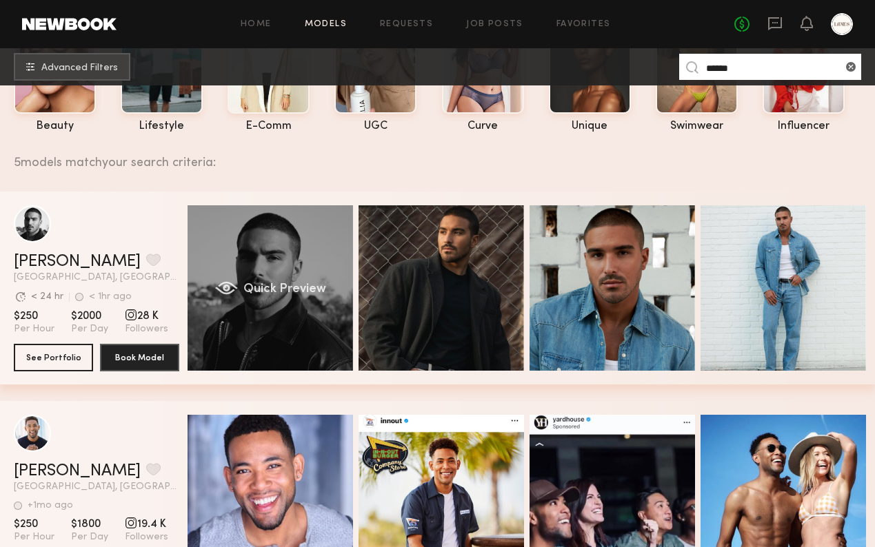
type input "*****"
click at [296, 258] on div "Quick Preview" at bounding box center [270, 287] width 165 height 165
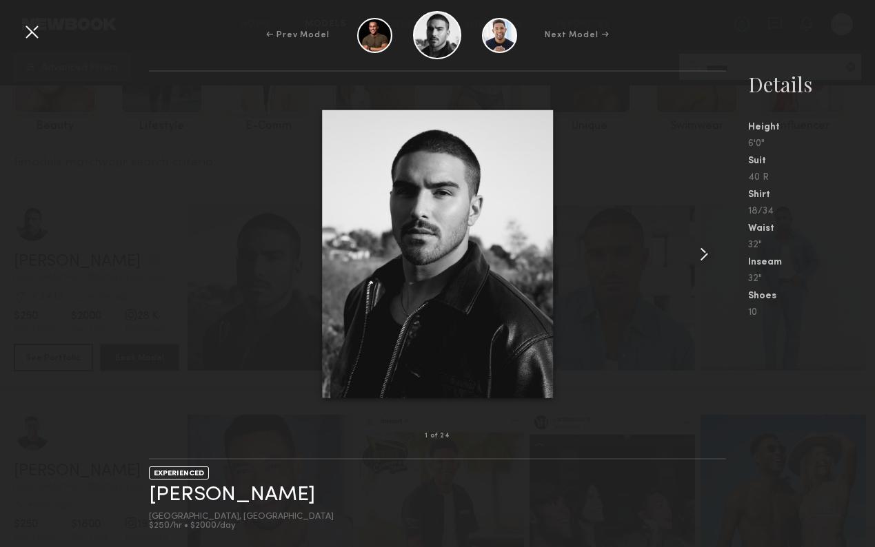
click at [704, 259] on common-icon at bounding box center [704, 254] width 22 height 22
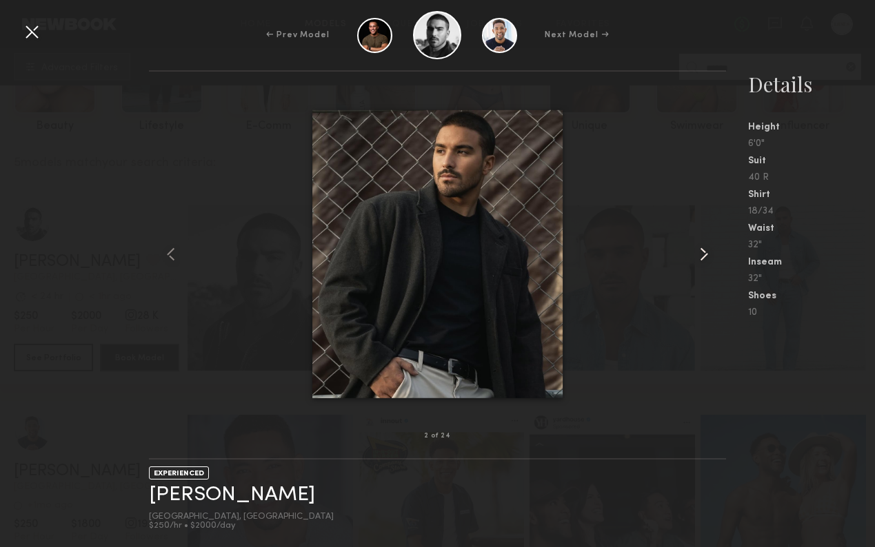
click at [704, 259] on common-icon at bounding box center [704, 254] width 22 height 22
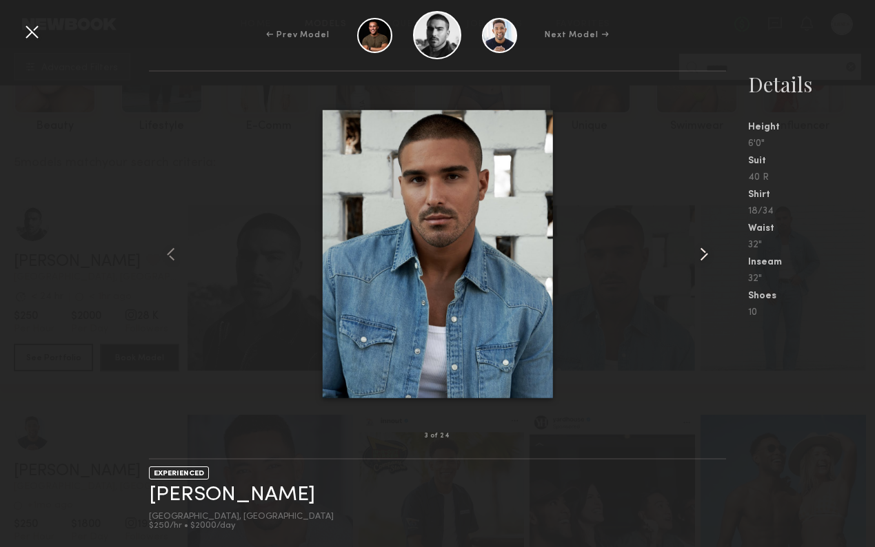
click at [704, 259] on common-icon at bounding box center [704, 254] width 22 height 22
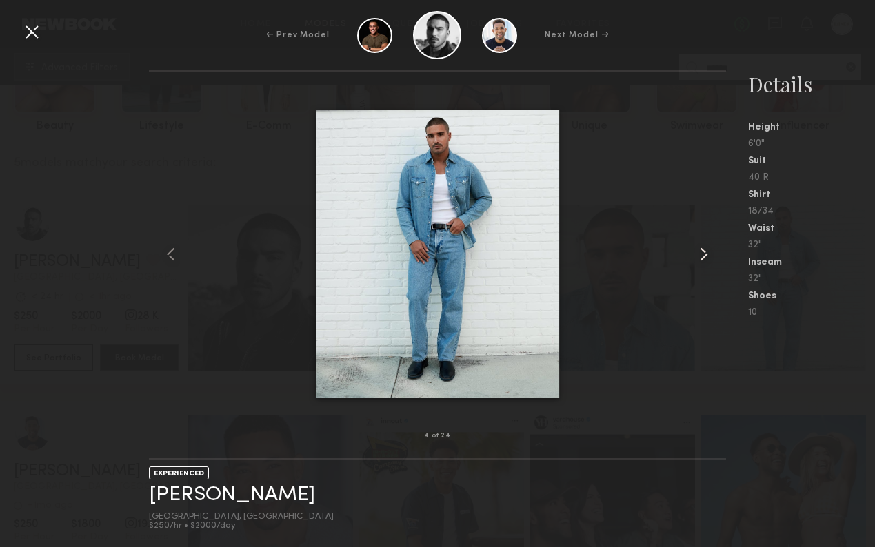
click at [704, 259] on common-icon at bounding box center [704, 254] width 22 height 22
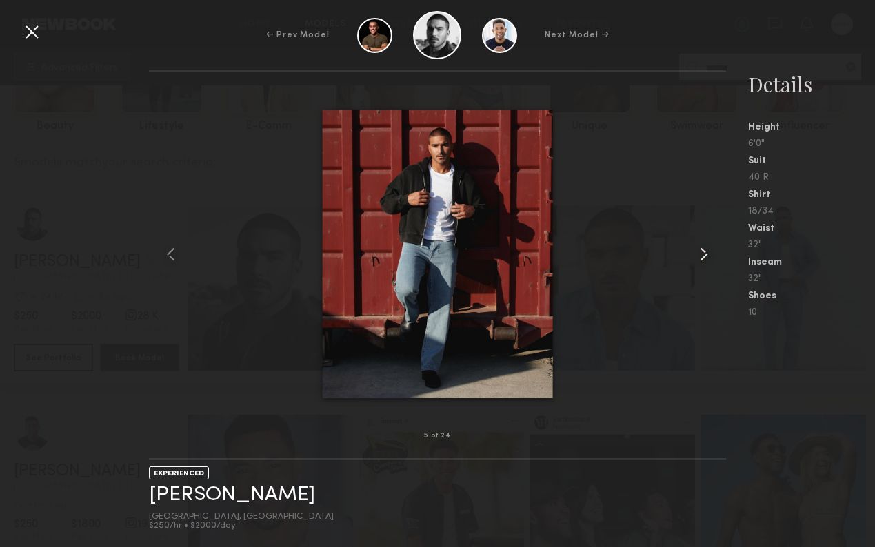
click at [704, 260] on common-icon at bounding box center [704, 254] width 22 height 22
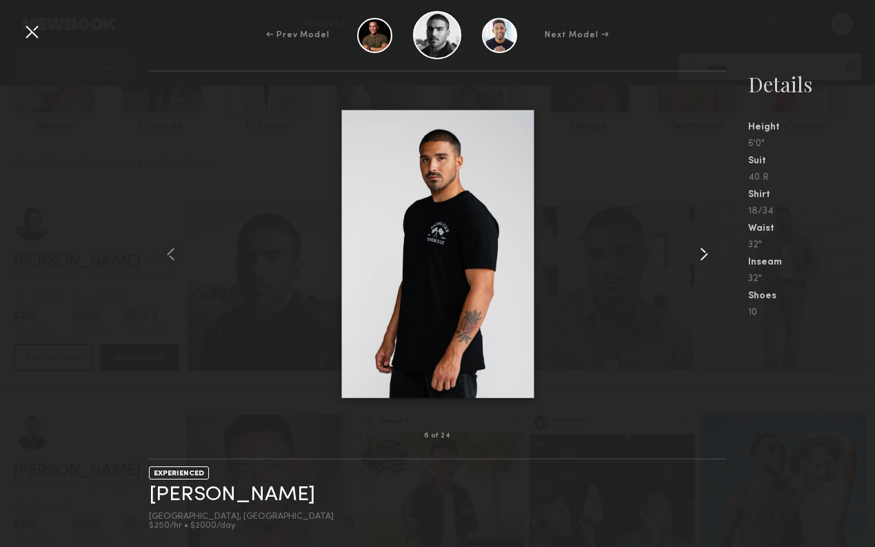
click at [704, 260] on common-icon at bounding box center [704, 254] width 22 height 22
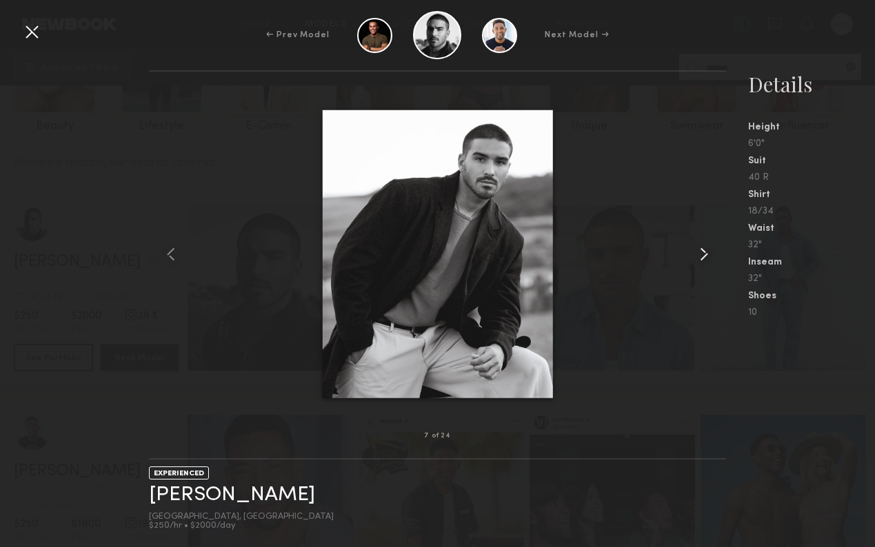
click at [703, 260] on common-icon at bounding box center [704, 254] width 22 height 22
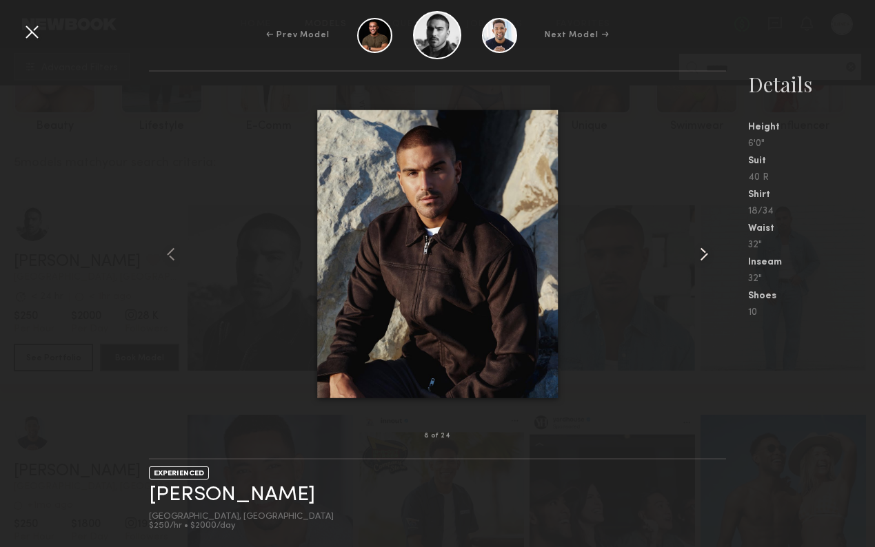
click at [703, 260] on common-icon at bounding box center [704, 254] width 22 height 22
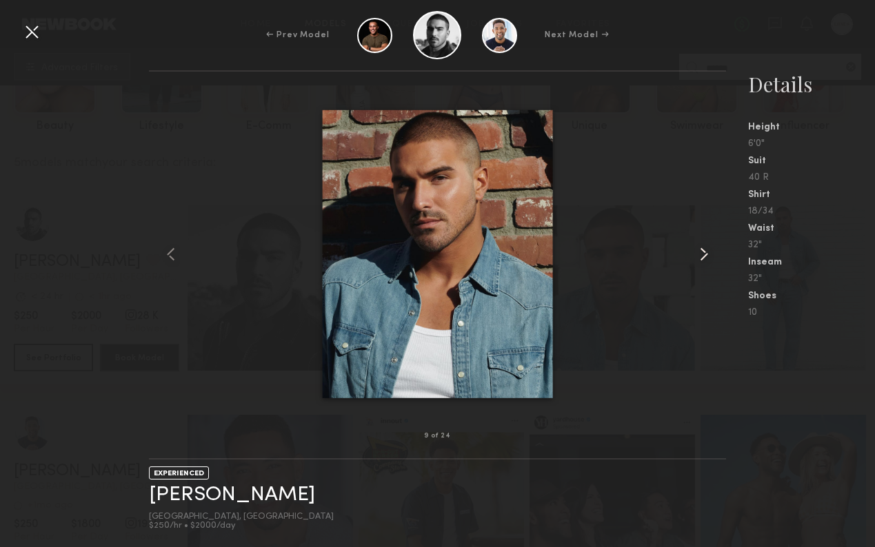
click at [703, 260] on common-icon at bounding box center [704, 254] width 22 height 22
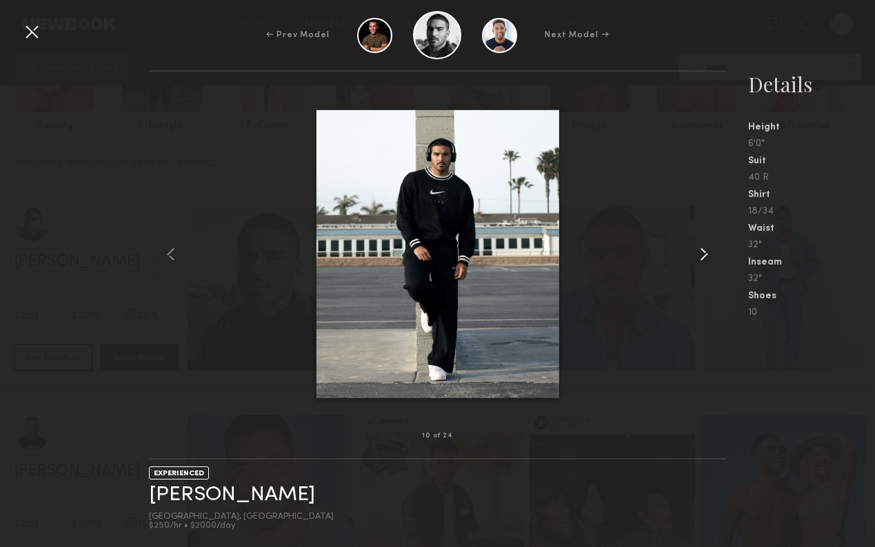
click at [703, 260] on common-icon at bounding box center [704, 254] width 22 height 22
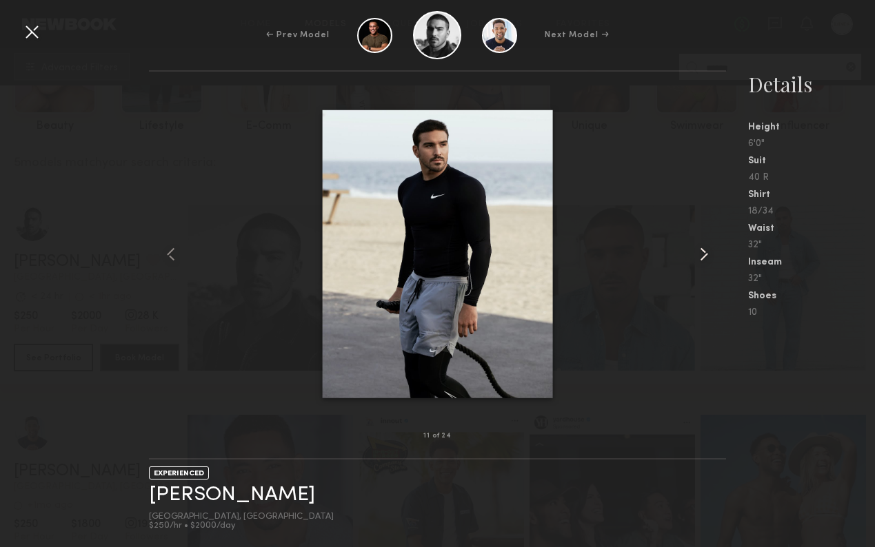
click at [702, 259] on common-icon at bounding box center [704, 254] width 22 height 22
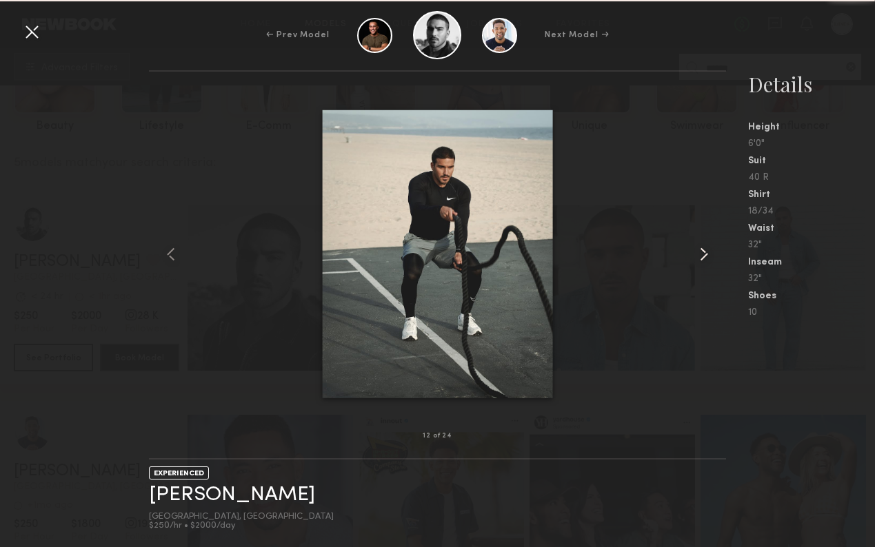
click at [702, 259] on common-icon at bounding box center [704, 254] width 22 height 22
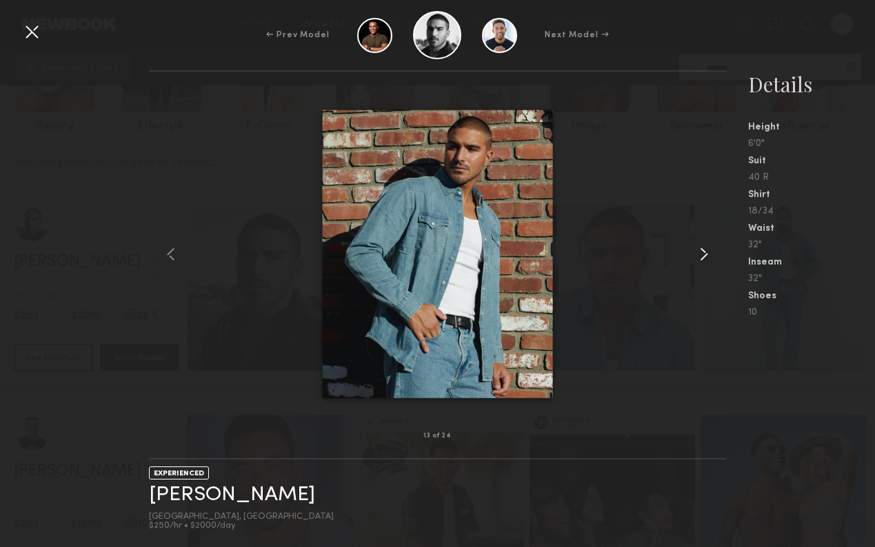
click at [702, 259] on common-icon at bounding box center [704, 254] width 22 height 22
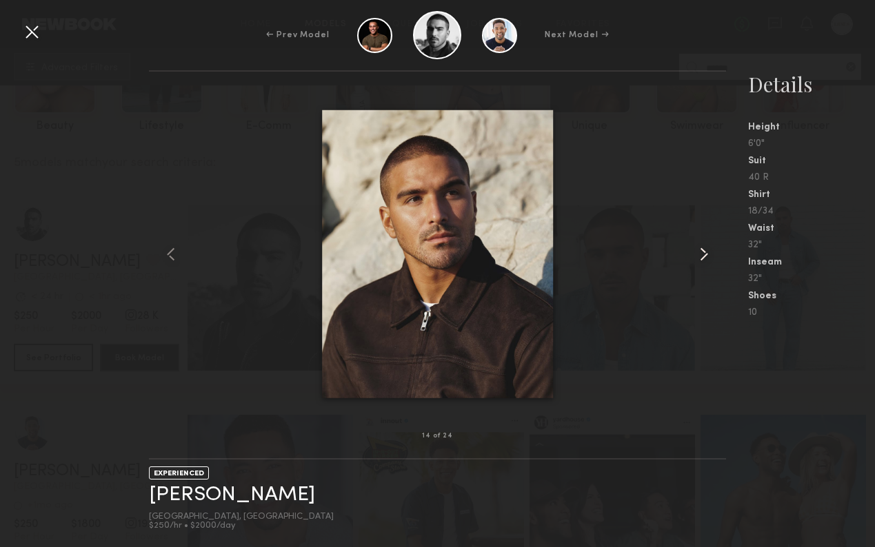
click at [702, 259] on common-icon at bounding box center [704, 254] width 22 height 22
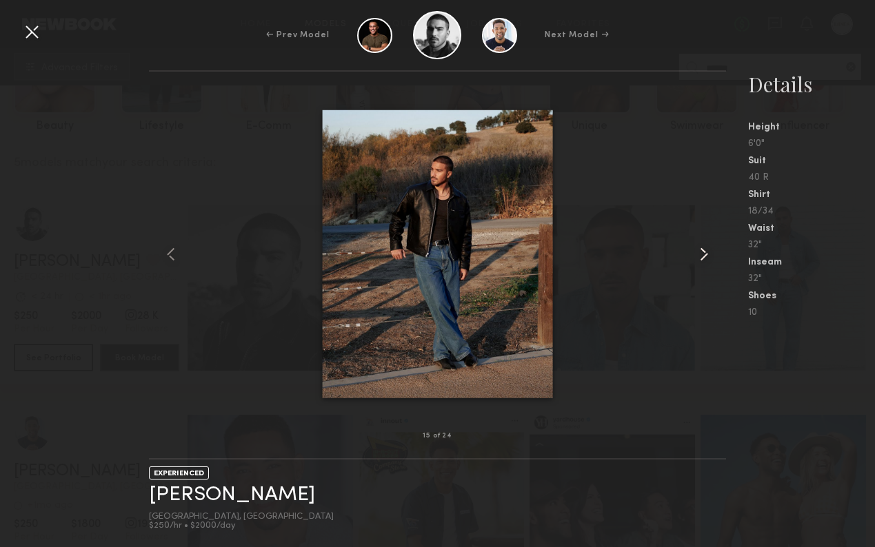
click at [702, 259] on common-icon at bounding box center [704, 254] width 22 height 22
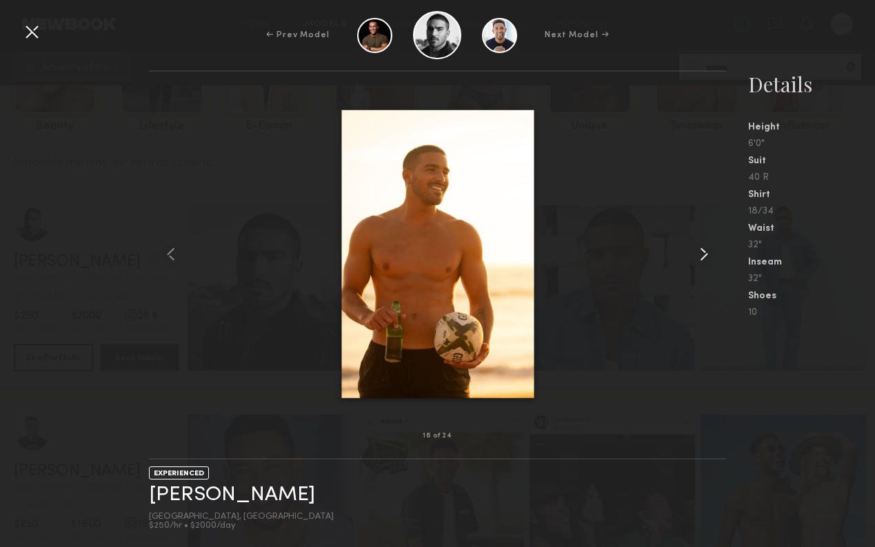
click at [702, 259] on common-icon at bounding box center [704, 254] width 22 height 22
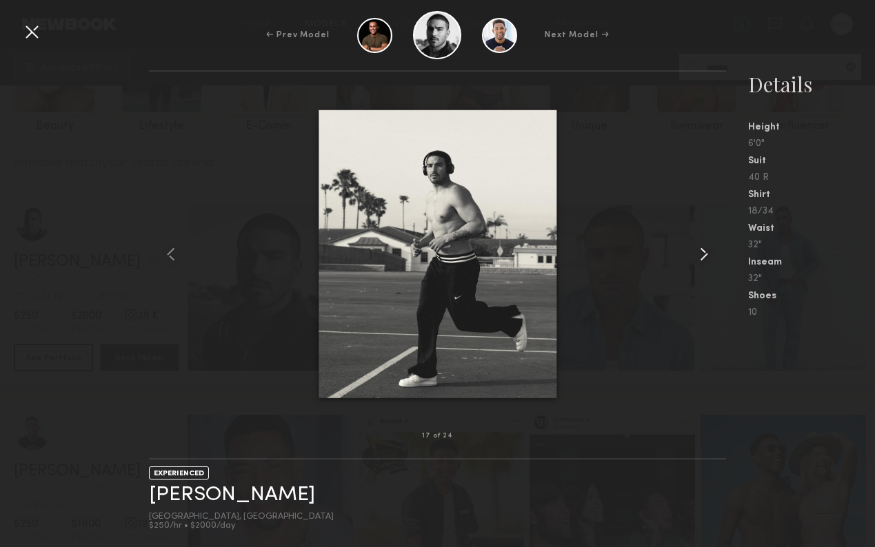
click at [702, 259] on common-icon at bounding box center [704, 254] width 22 height 22
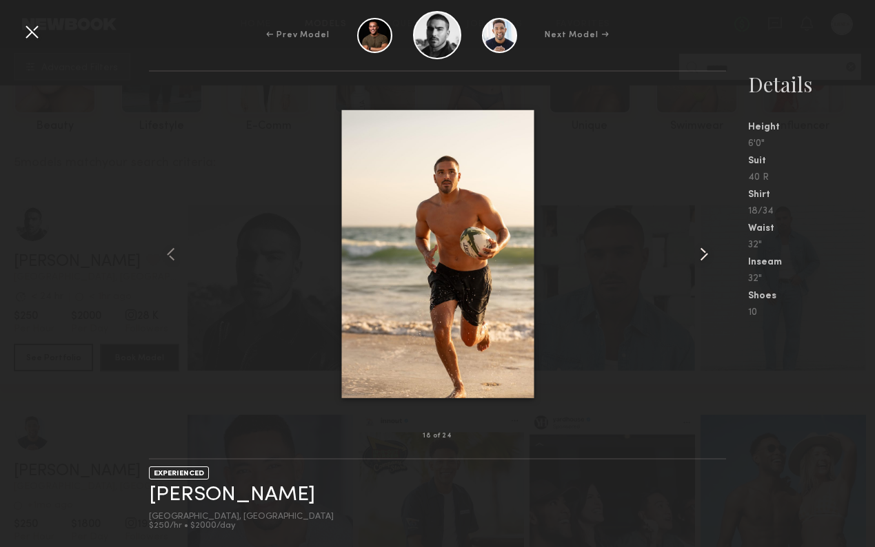
click at [702, 259] on common-icon at bounding box center [704, 254] width 22 height 22
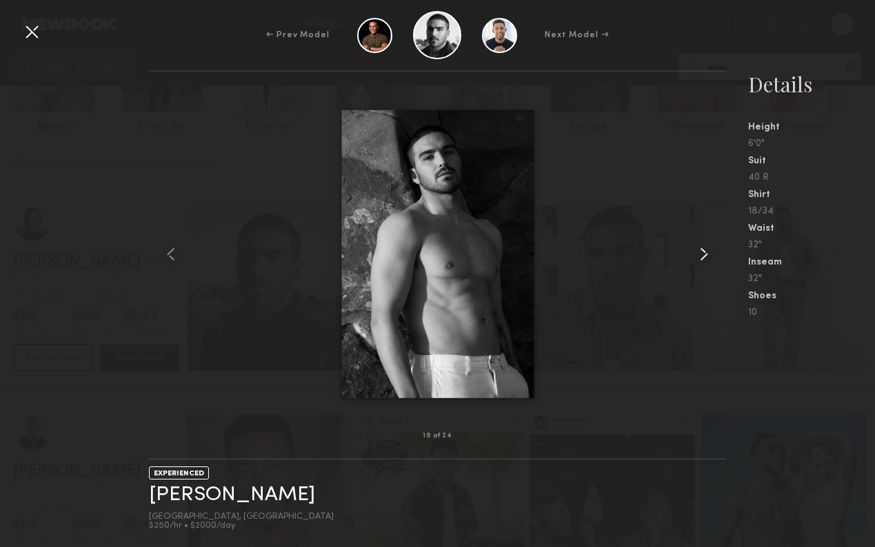
click at [702, 259] on common-icon at bounding box center [704, 254] width 22 height 22
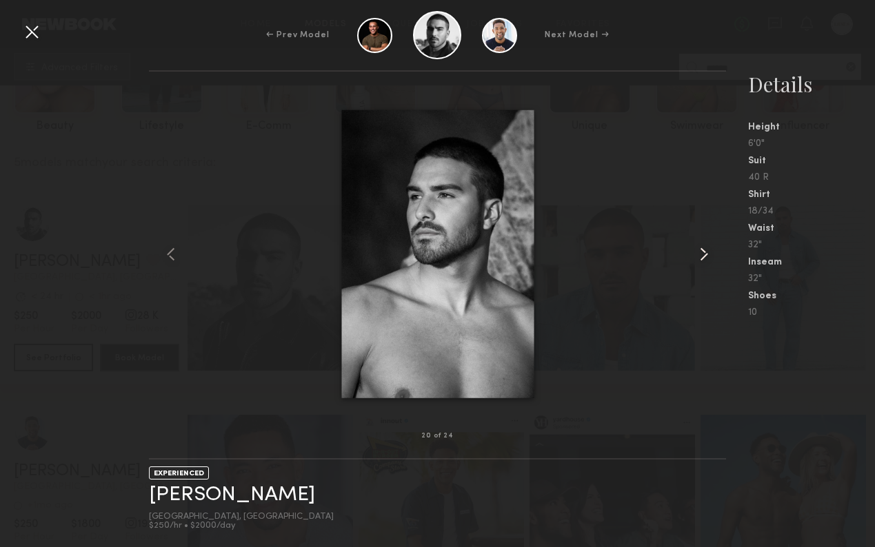
click at [697, 254] on common-icon at bounding box center [704, 254] width 22 height 22
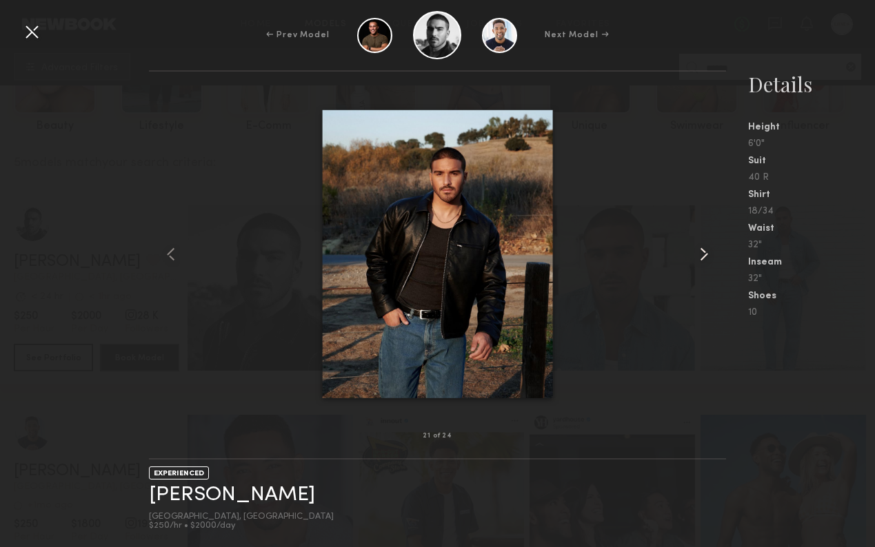
click at [697, 254] on common-icon at bounding box center [704, 254] width 22 height 22
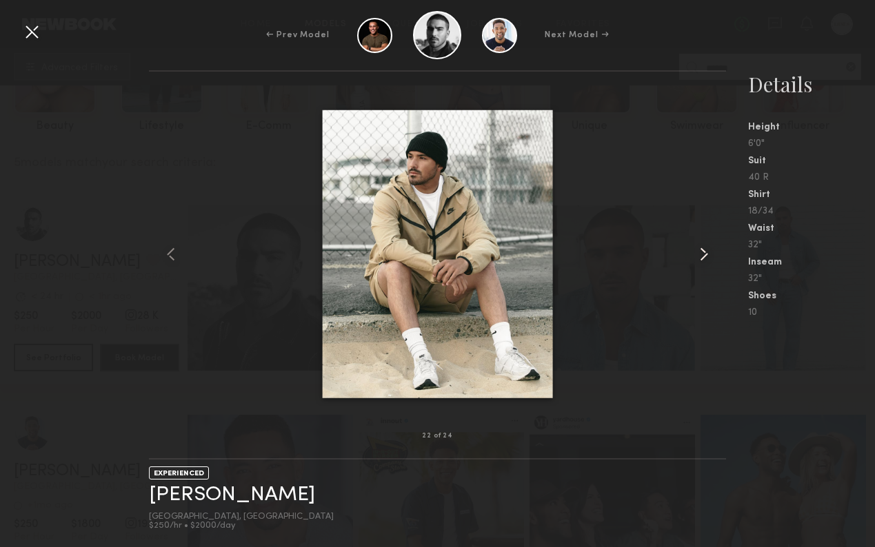
click at [697, 254] on common-icon at bounding box center [704, 254] width 22 height 22
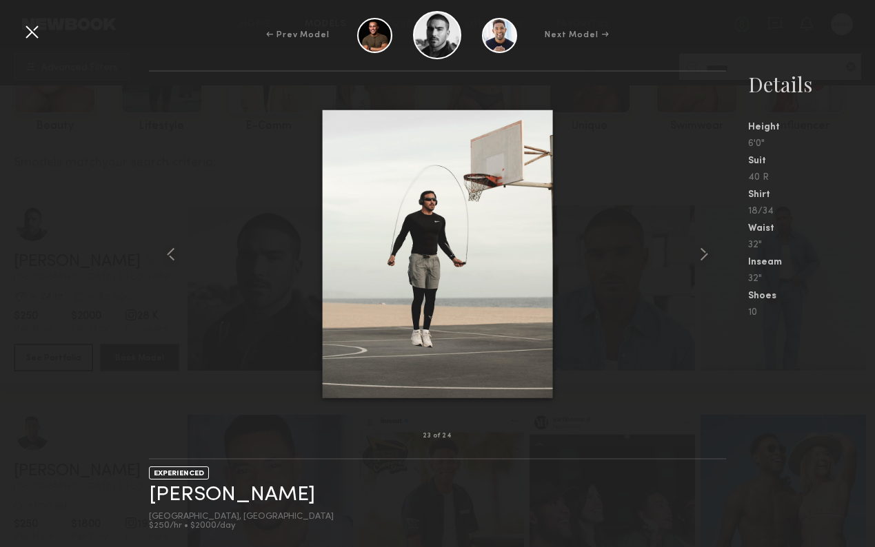
click at [28, 27] on div at bounding box center [32, 32] width 22 height 22
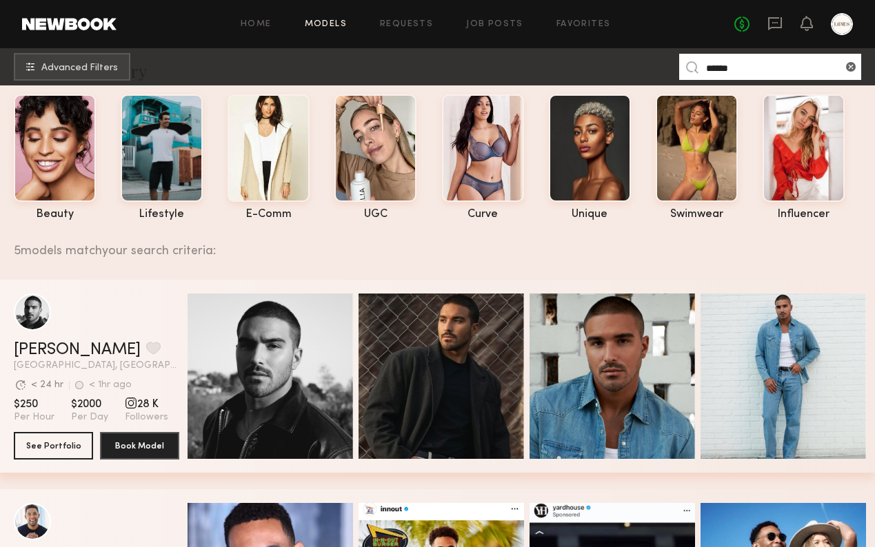
scroll to position [0, 0]
